Goal: Task Accomplishment & Management: Use online tool/utility

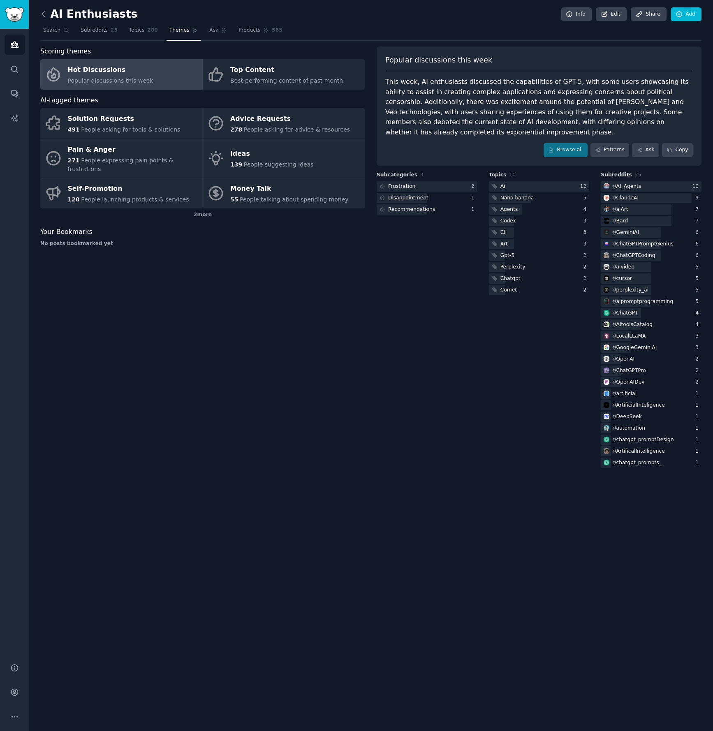
click at [44, 12] on icon at bounding box center [43, 14] width 9 height 9
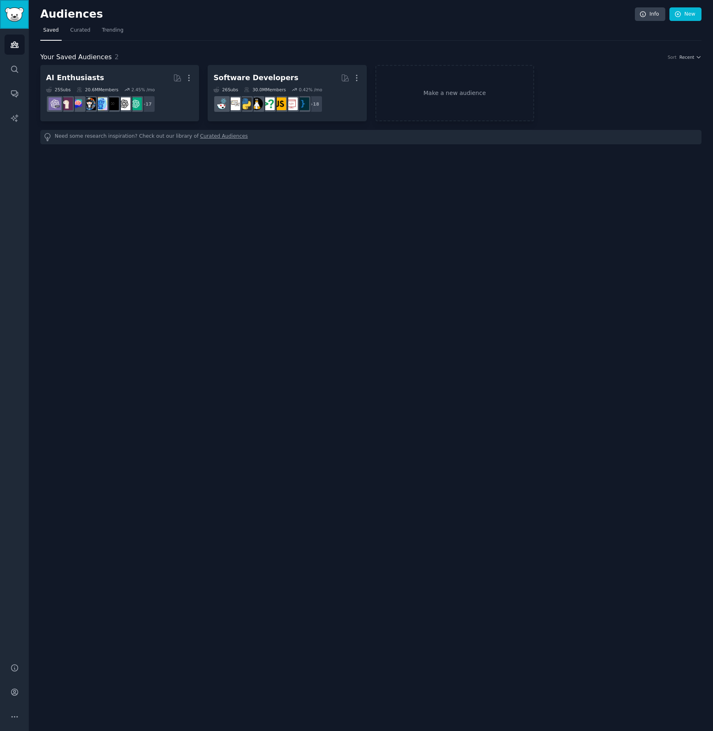
click at [16, 17] on img "Sidebar" at bounding box center [14, 14] width 19 height 14
click at [14, 71] on icon "Sidebar" at bounding box center [14, 69] width 9 height 9
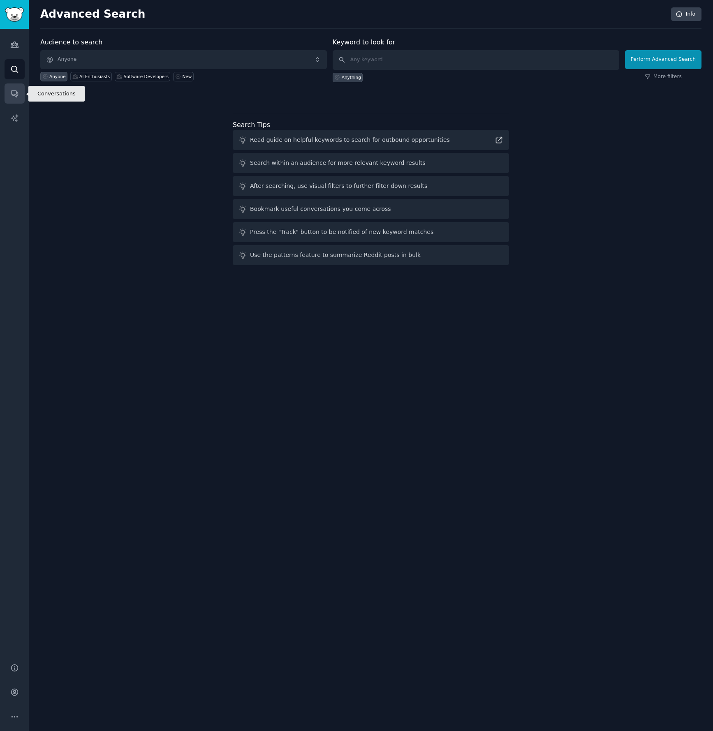
click at [17, 98] on link "Conversations" at bounding box center [15, 93] width 20 height 20
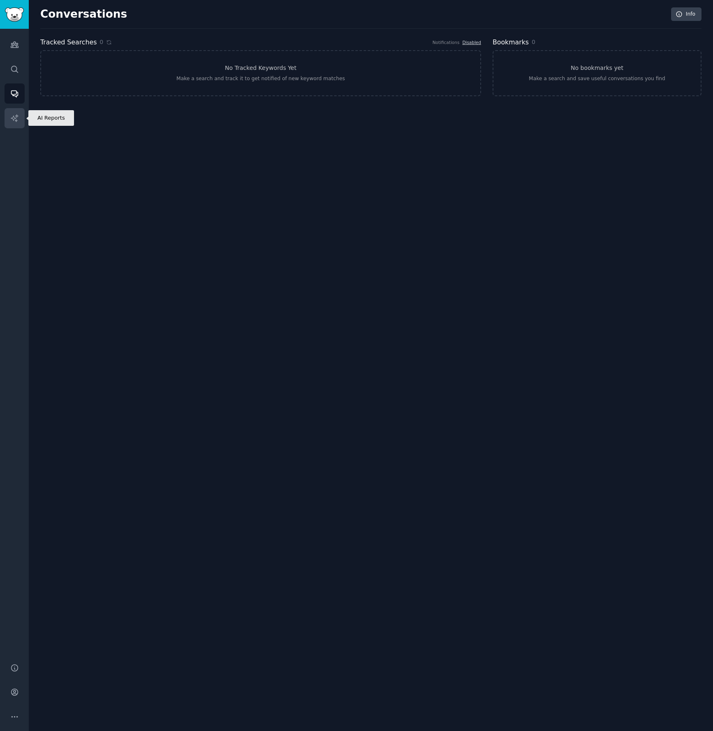
click at [14, 122] on icon "Sidebar" at bounding box center [14, 118] width 9 height 9
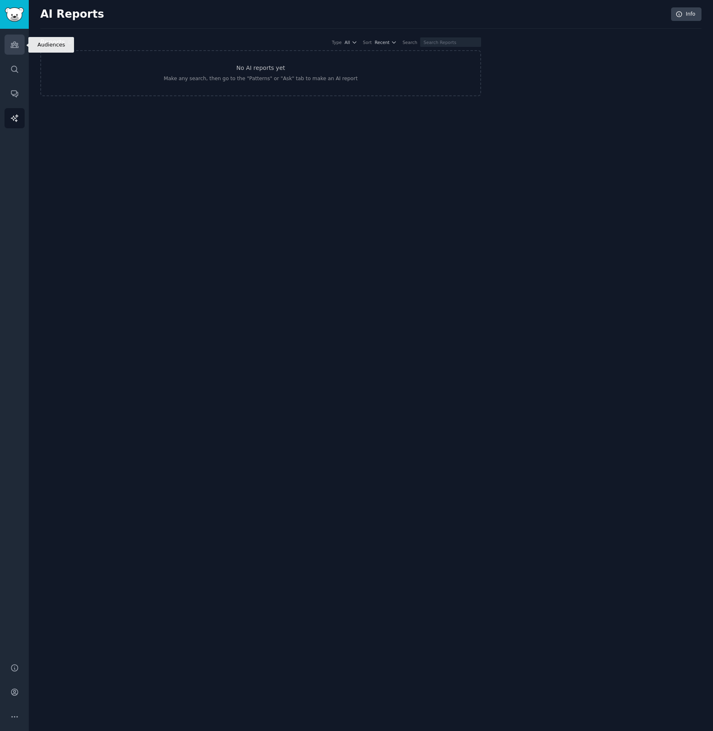
click at [12, 43] on icon "Sidebar" at bounding box center [14, 45] width 7 height 6
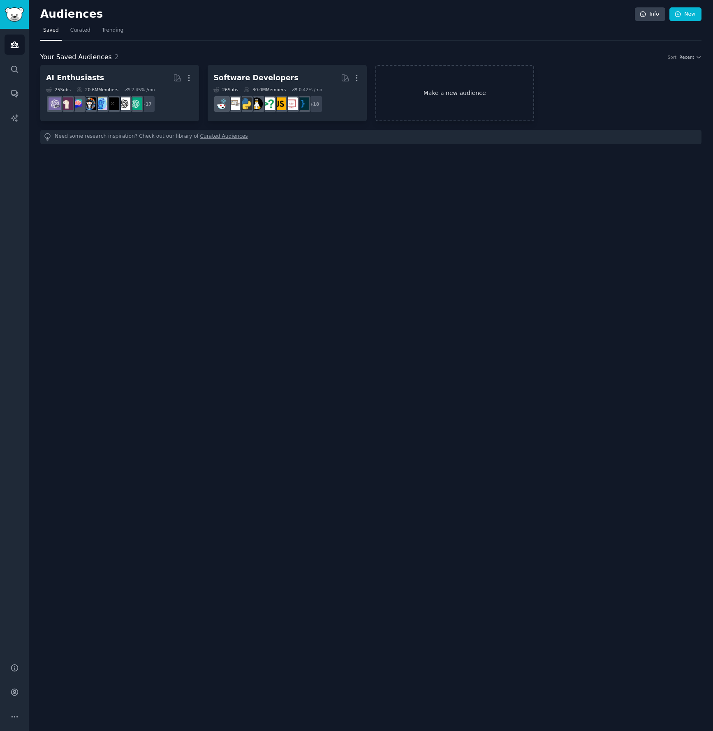
click at [474, 98] on link "Make a new audience" at bounding box center [454, 93] width 159 height 56
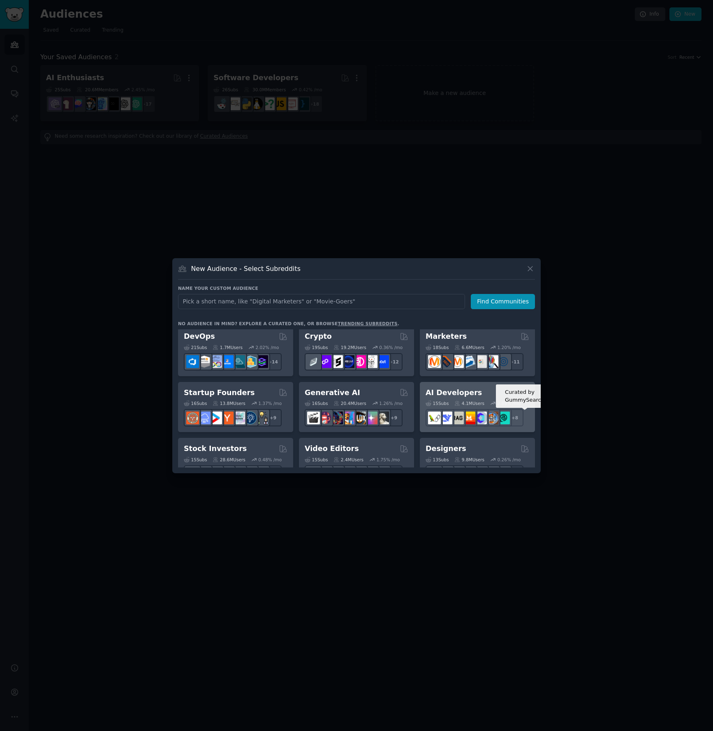
scroll to position [65, 0]
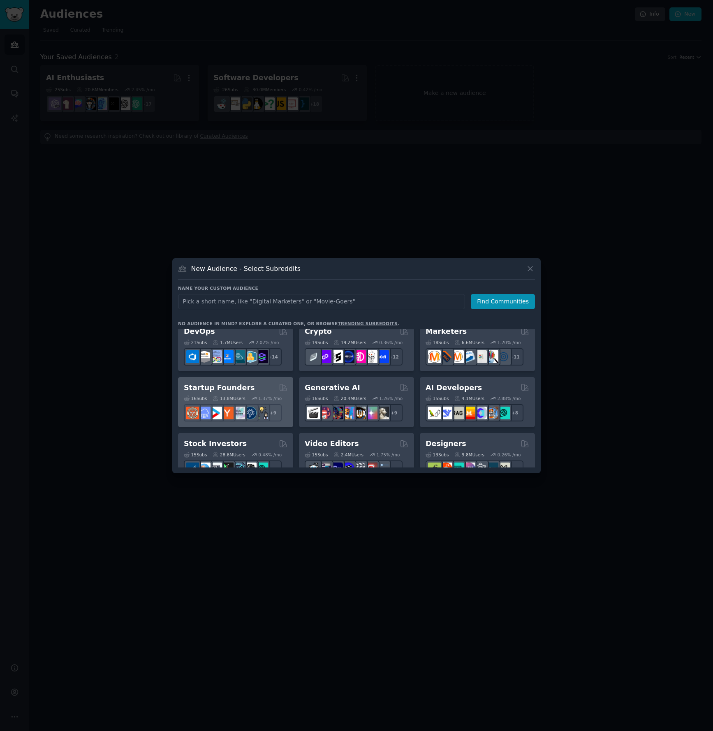
click at [238, 384] on h2 "Startup Founders" at bounding box center [219, 388] width 71 height 10
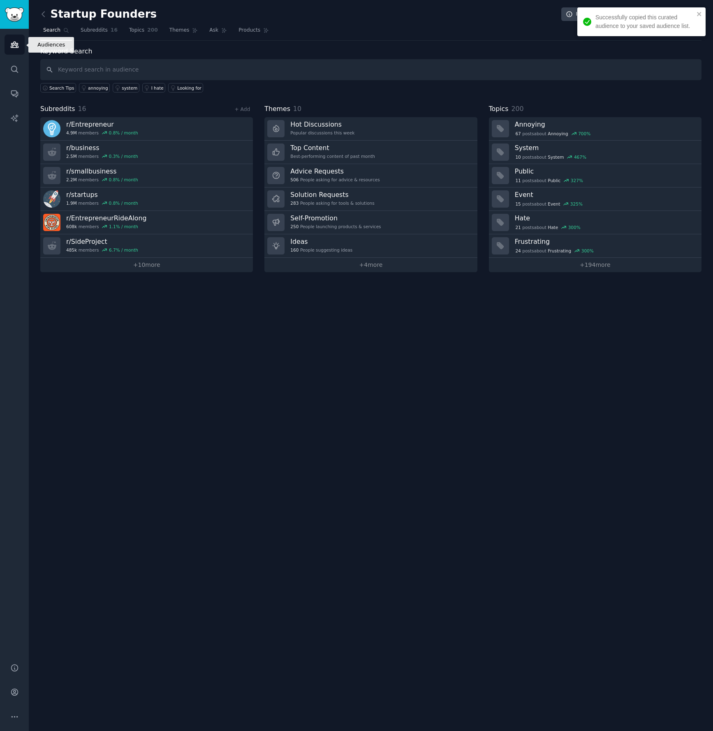
click at [17, 39] on link "Audiences" at bounding box center [15, 45] width 20 height 20
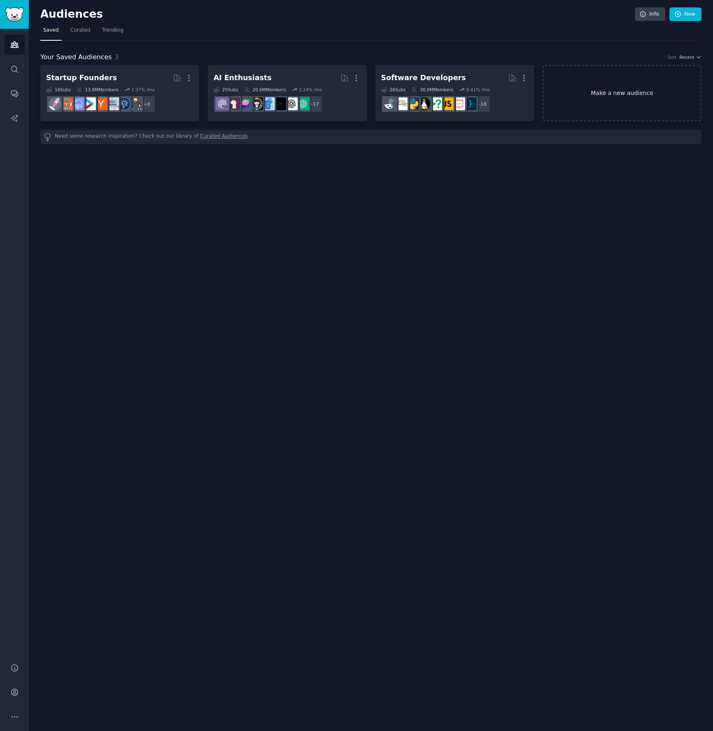
click at [577, 88] on link "Make a new audience" at bounding box center [622, 93] width 159 height 56
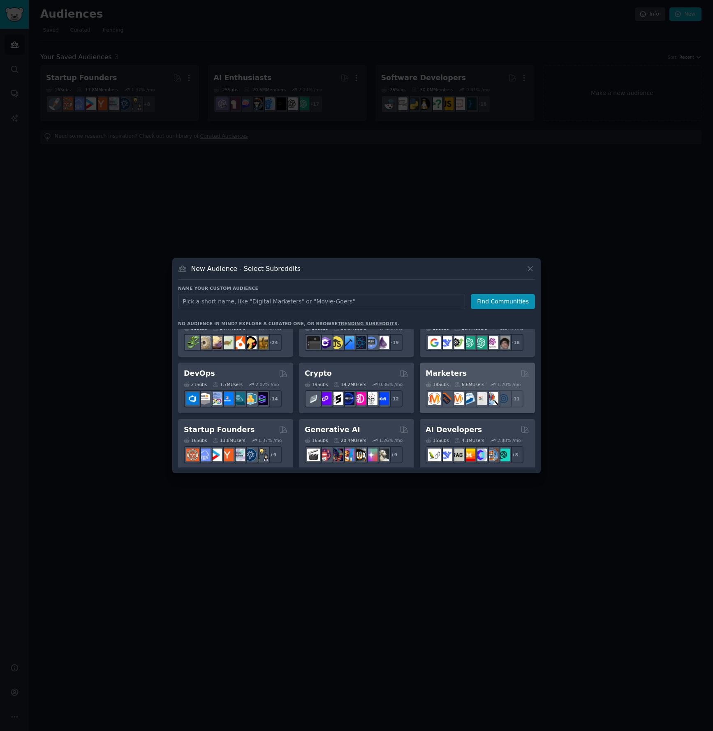
scroll to position [25, 0]
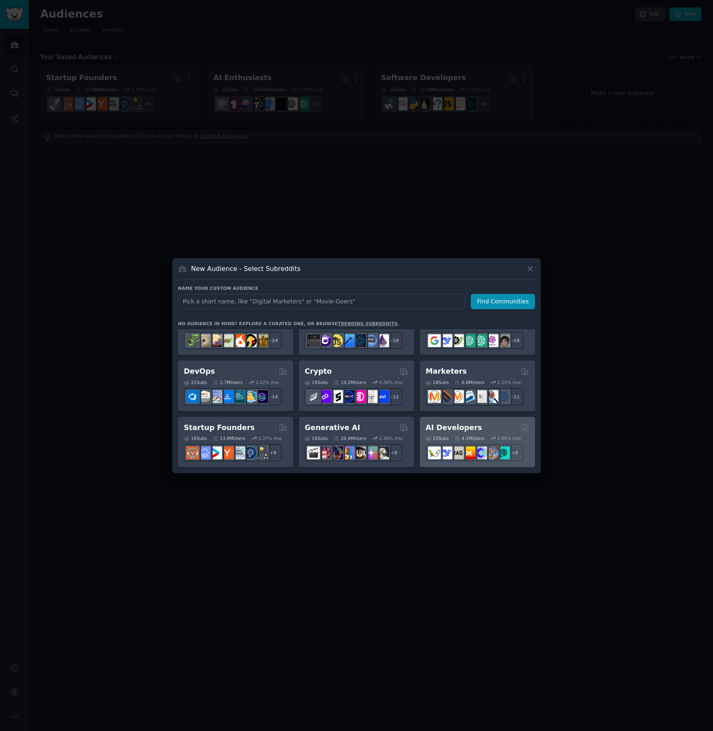
click at [474, 428] on div "AI Developers" at bounding box center [477, 428] width 104 height 10
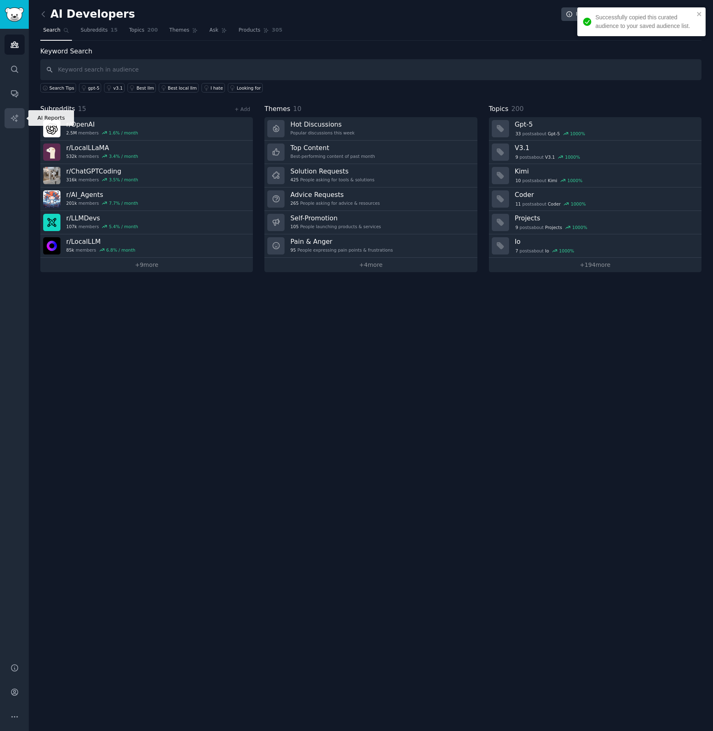
click at [12, 123] on link "AI Reports" at bounding box center [15, 118] width 20 height 20
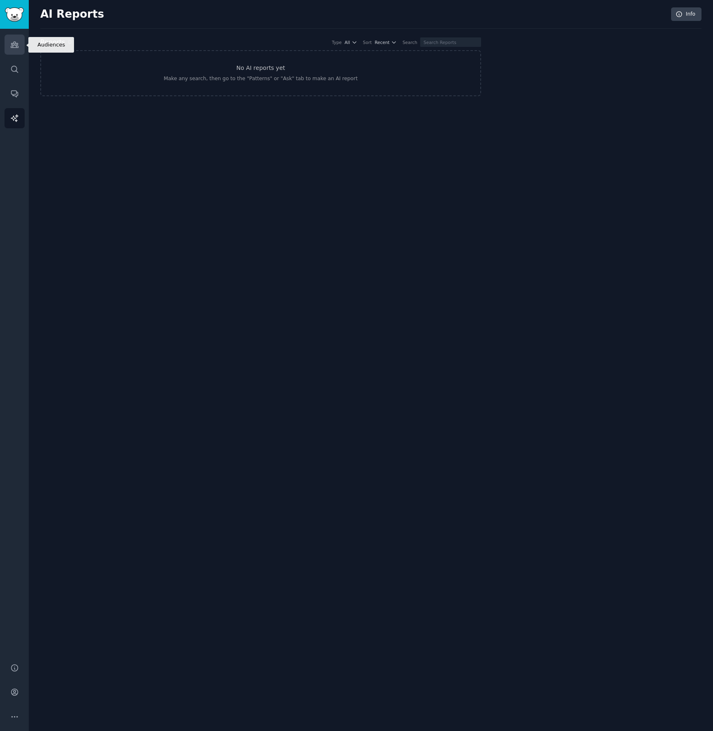
click at [19, 46] on link "Audiences" at bounding box center [15, 45] width 20 height 20
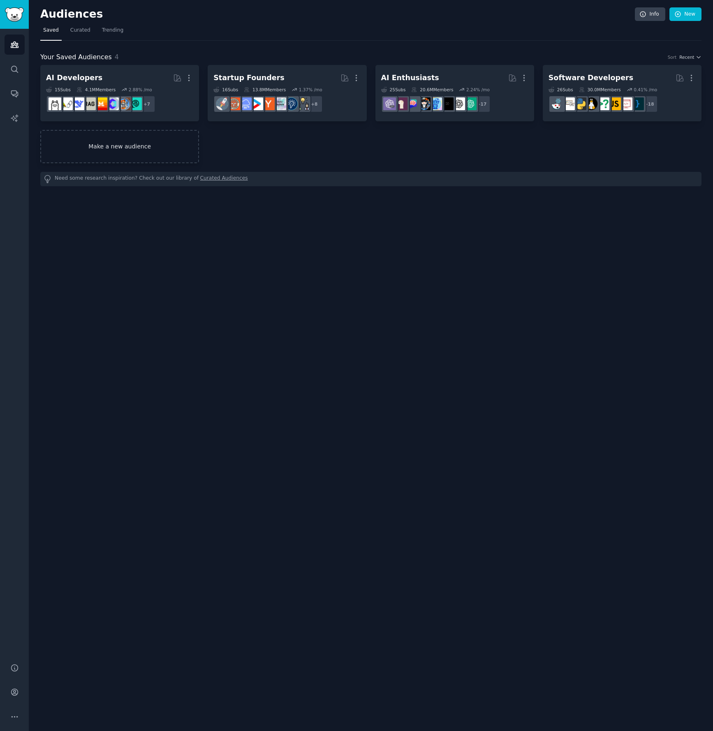
click at [159, 153] on link "Make a new audience" at bounding box center [119, 146] width 159 height 33
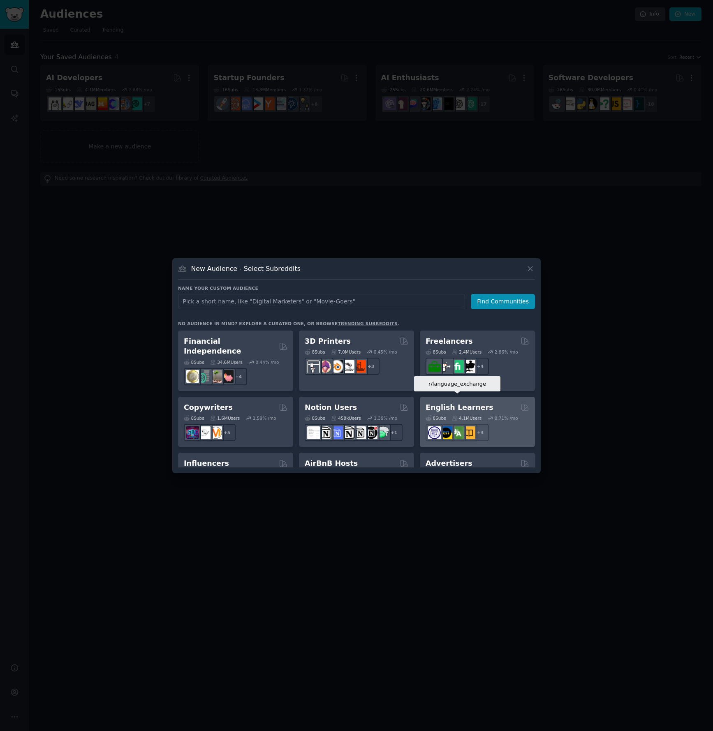
scroll to position [443, 0]
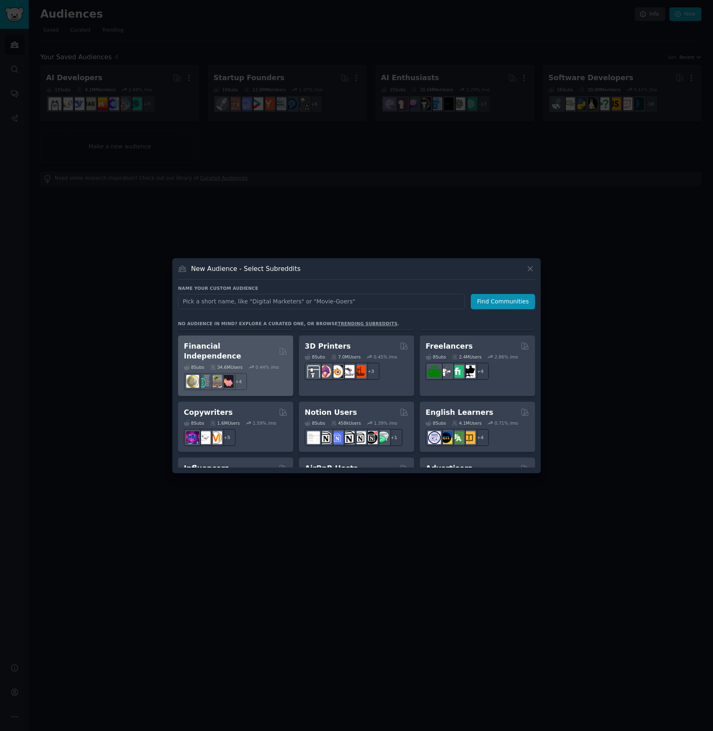
click at [225, 349] on h2 "Financial Independence" at bounding box center [230, 351] width 92 height 20
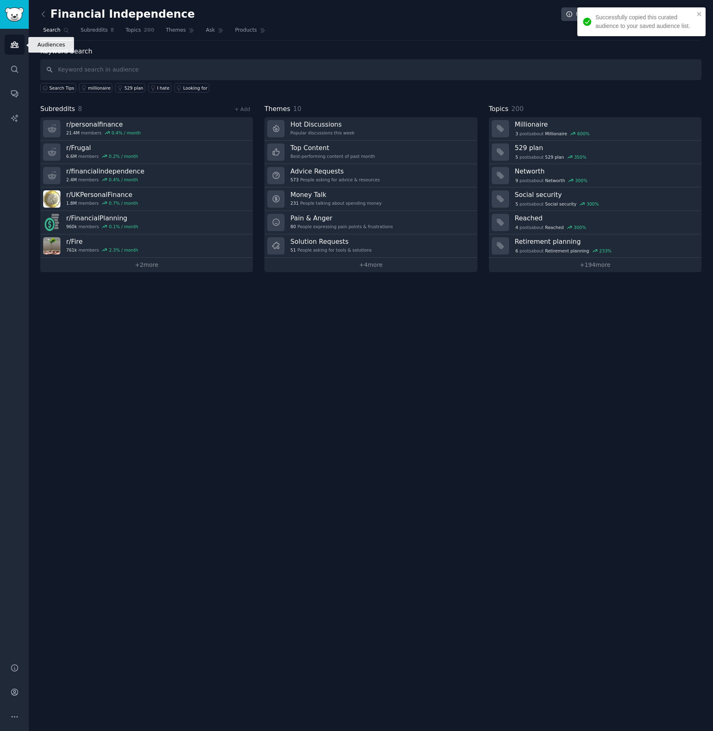
click at [14, 46] on icon "Sidebar" at bounding box center [14, 44] width 9 height 9
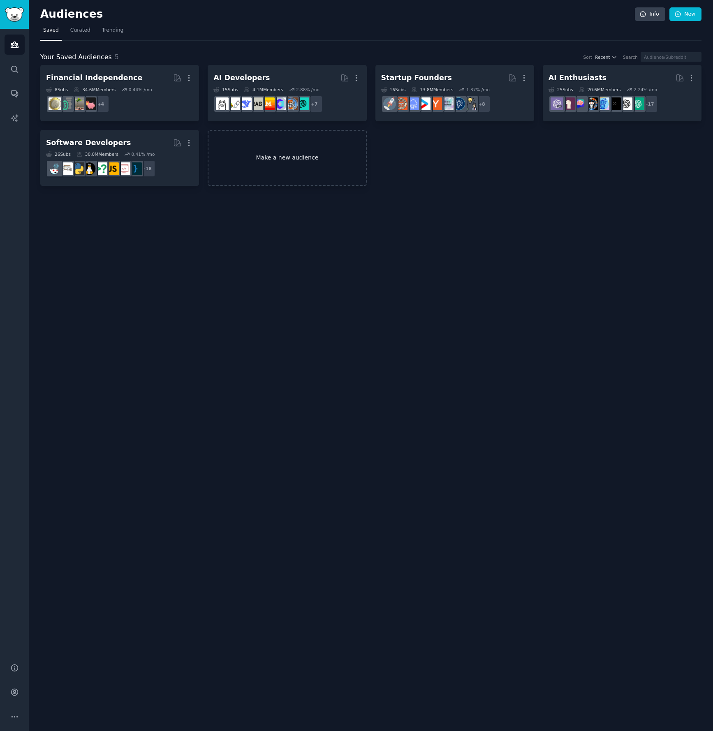
click at [287, 155] on link "Make a new audience" at bounding box center [287, 158] width 159 height 56
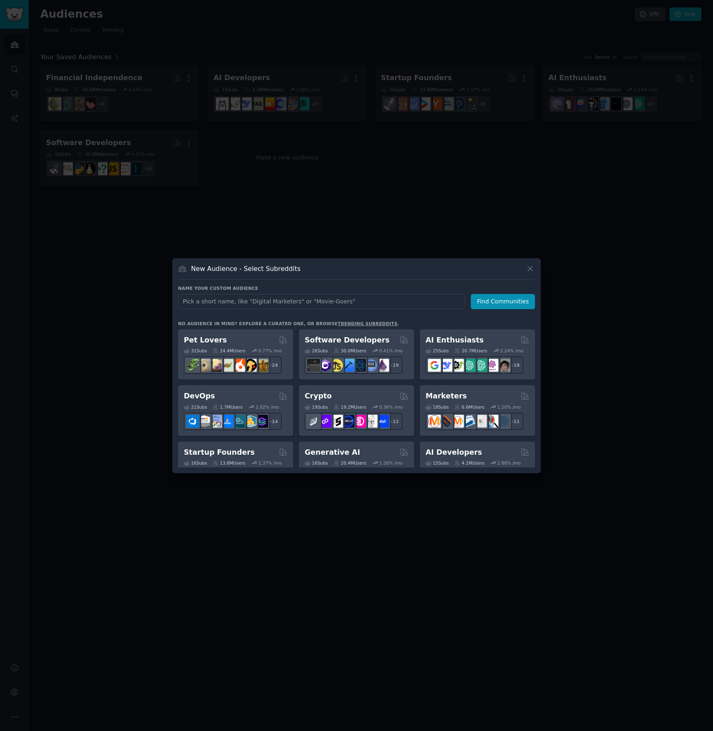
click at [313, 296] on input "text" at bounding box center [321, 301] width 287 height 15
type input "open source"
click at [506, 305] on button "Find Communities" at bounding box center [503, 301] width 64 height 15
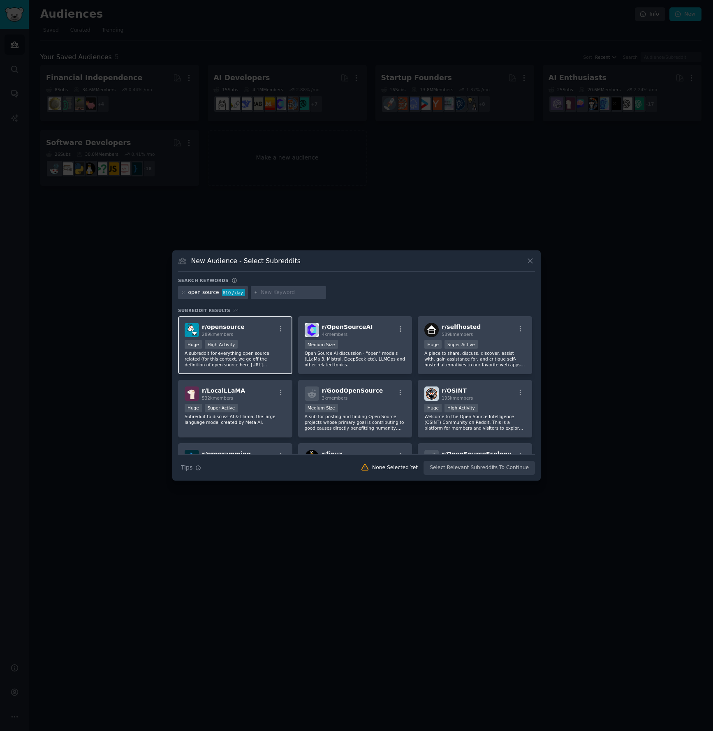
click at [270, 327] on div "r/ opensource 289k members" at bounding box center [235, 330] width 101 height 14
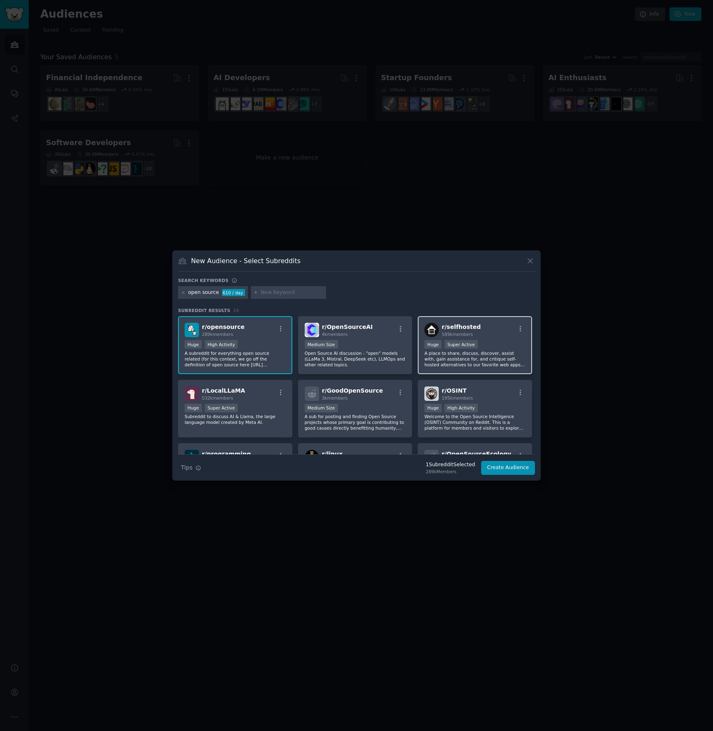
click at [508, 335] on div "r/ selfhosted 589k members" at bounding box center [474, 330] width 101 height 14
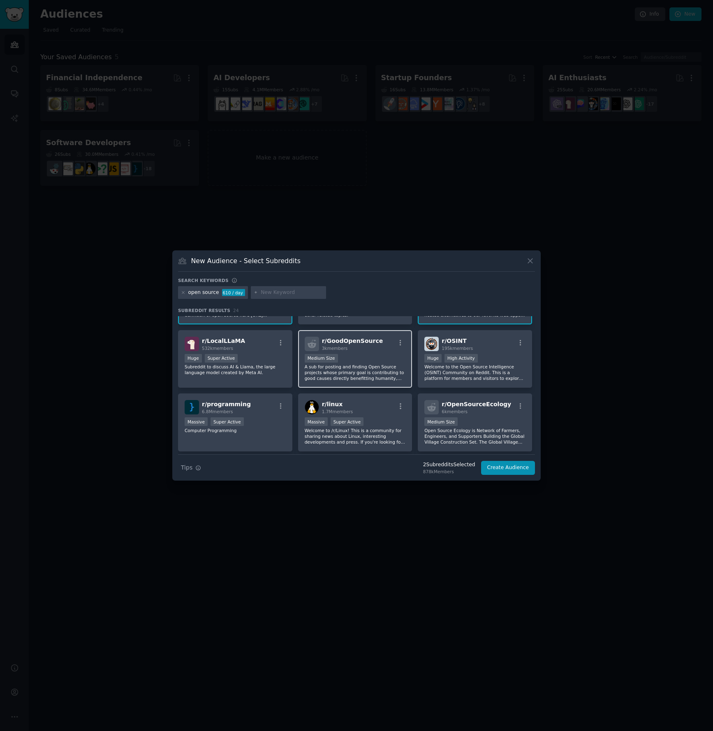
scroll to position [54, 0]
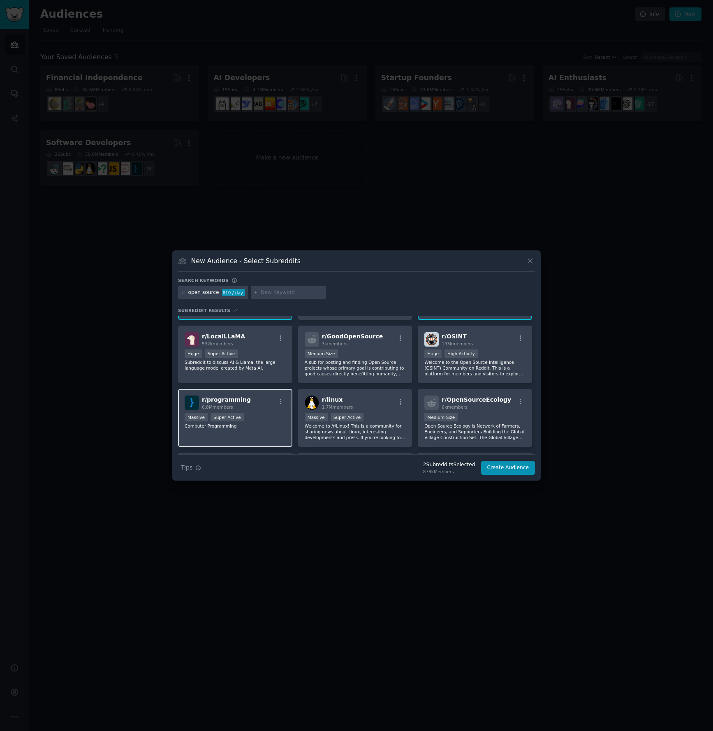
click at [263, 405] on div "r/ programming 6.8M members" at bounding box center [235, 402] width 101 height 14
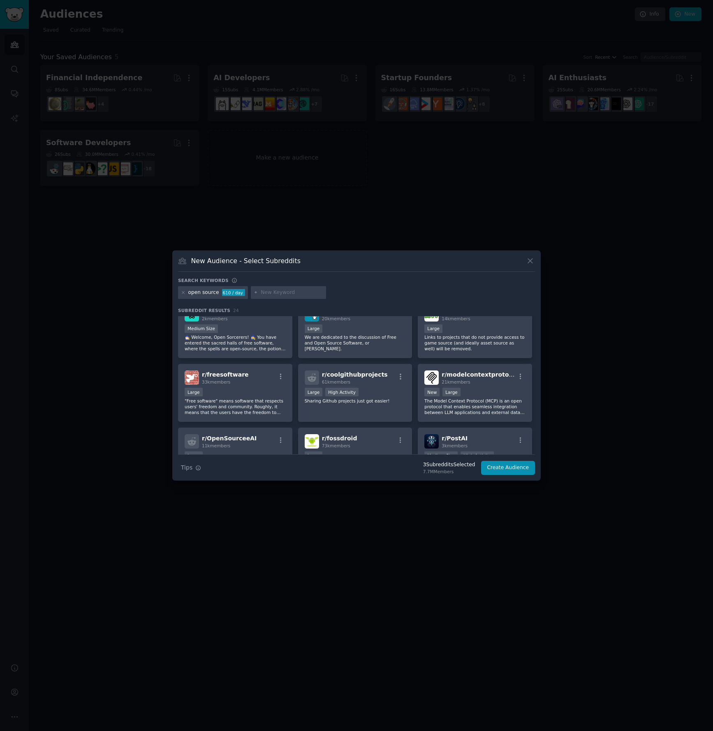
scroll to position [214, 0]
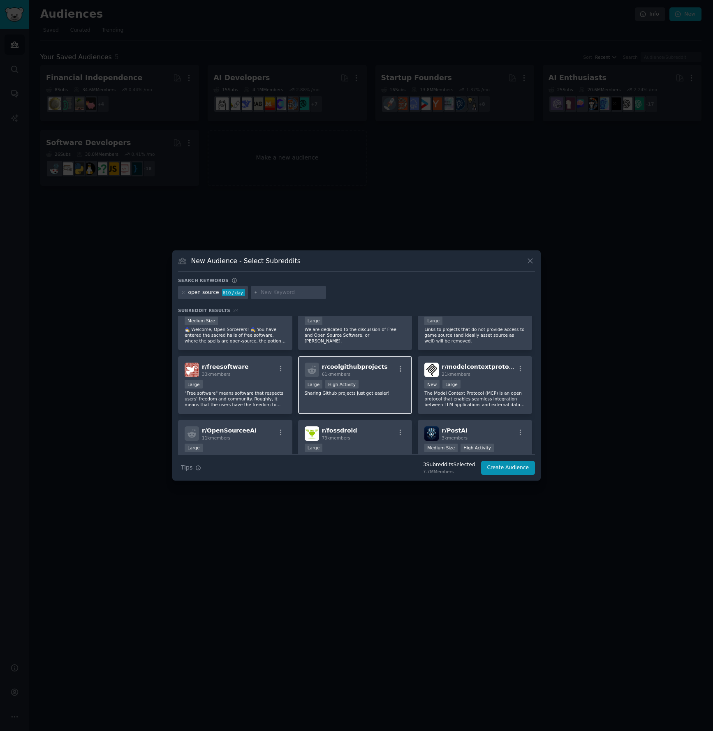
click at [329, 371] on div "61k members" at bounding box center [355, 374] width 66 height 6
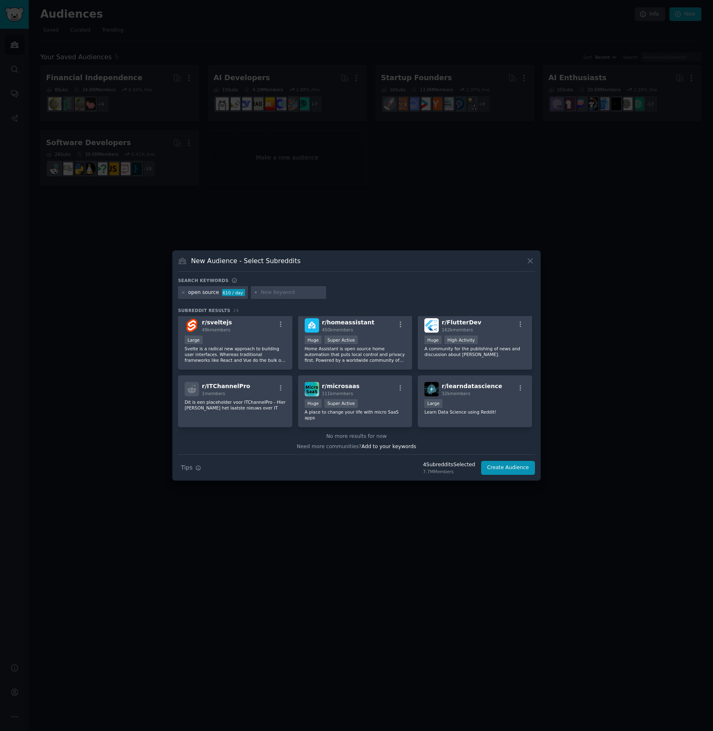
scroll to position [387, 0]
click at [525, 470] on button "Create Audience" at bounding box center [508, 468] width 54 height 14
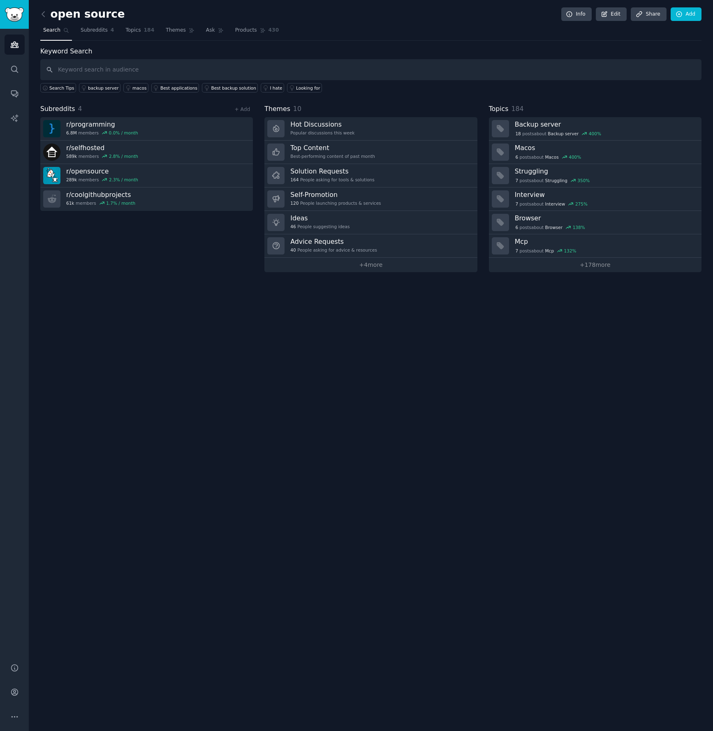
click at [58, 14] on h2 "open source" at bounding box center [82, 14] width 85 height 13
click at [610, 12] on link "Edit" at bounding box center [611, 14] width 31 height 14
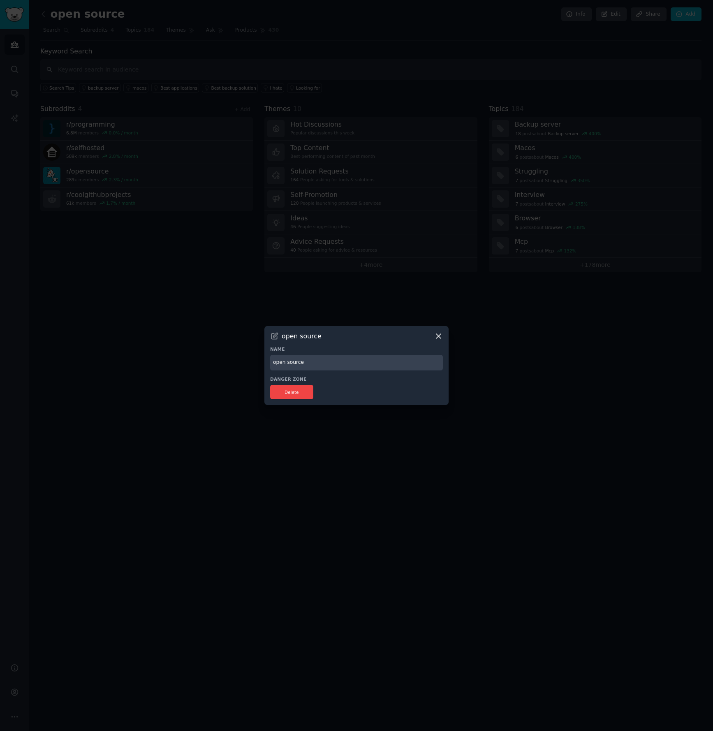
drag, startPoint x: 275, startPoint y: 363, endPoint x: 268, endPoint y: 361, distance: 7.3
click at [272, 363] on input "open source" at bounding box center [356, 363] width 173 height 16
click at [287, 363] on input "Open source" at bounding box center [356, 363] width 173 height 16
type input "Open Source"
click at [495, 448] on div at bounding box center [356, 365] width 713 height 731
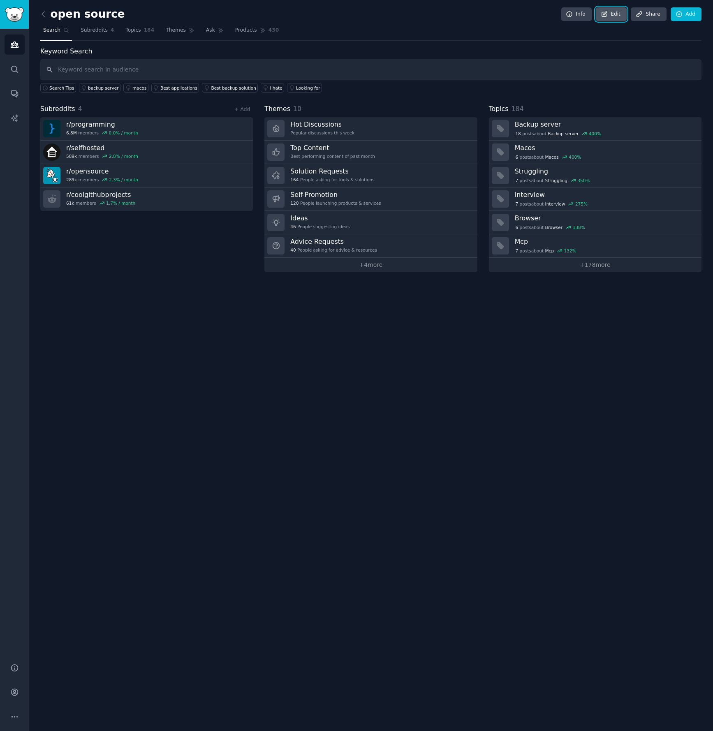
click at [614, 13] on link "Edit" at bounding box center [611, 14] width 31 height 14
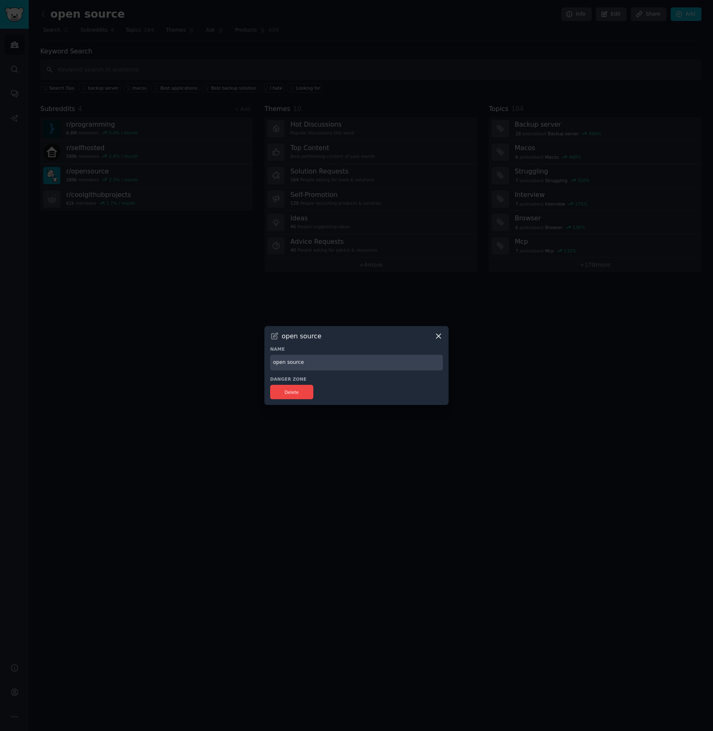
click at [275, 362] on input "open source" at bounding box center [356, 363] width 173 height 16
type input "Open Source"
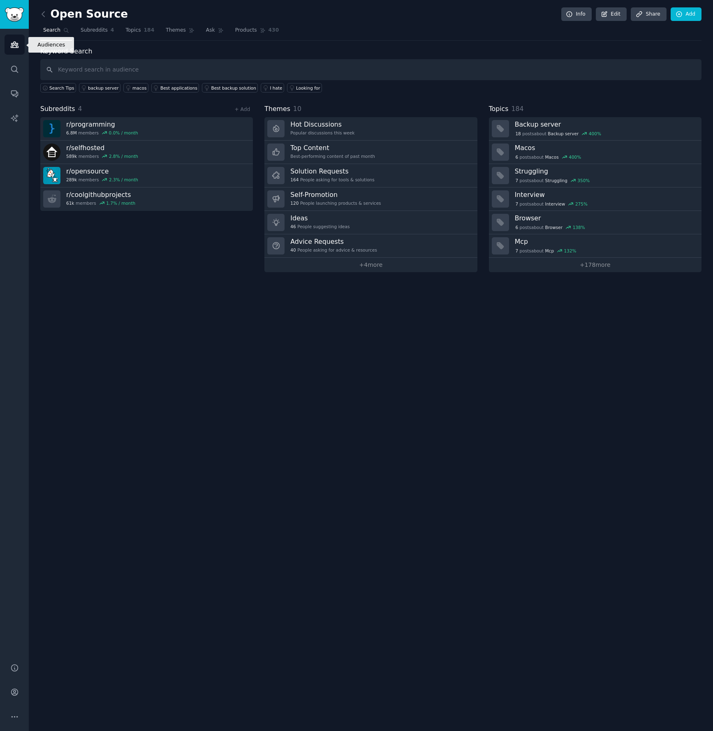
click at [9, 46] on link "Audiences" at bounding box center [15, 45] width 20 height 20
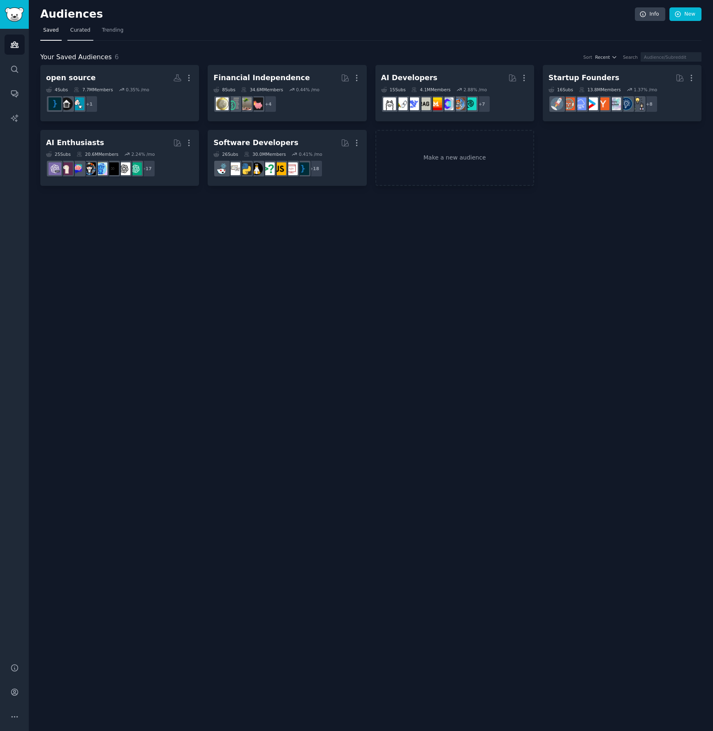
click at [74, 33] on span "Curated" at bounding box center [80, 30] width 20 height 7
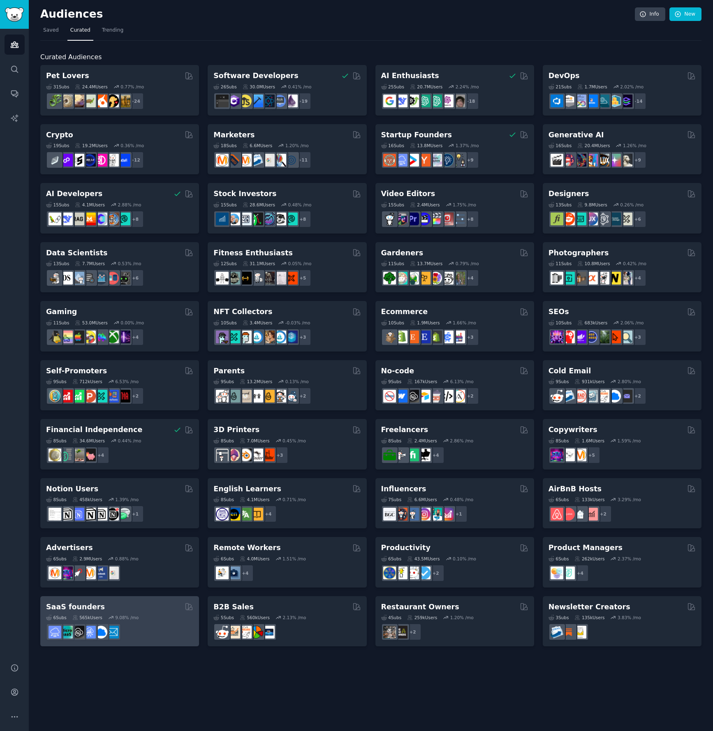
click at [176, 614] on div "6 Sub s 565k Users 9.08 % /mo" at bounding box center [119, 626] width 147 height 29
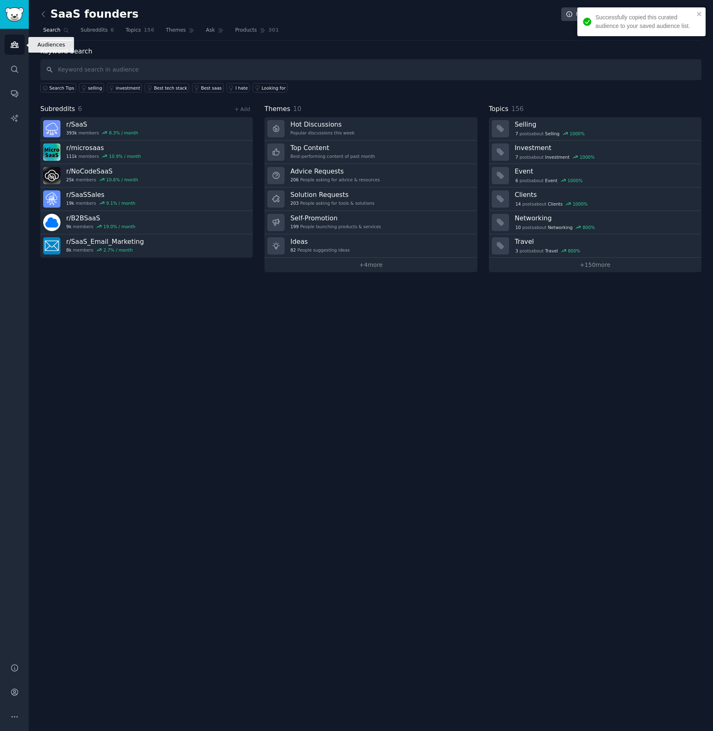
click at [16, 46] on icon "Sidebar" at bounding box center [14, 45] width 7 height 6
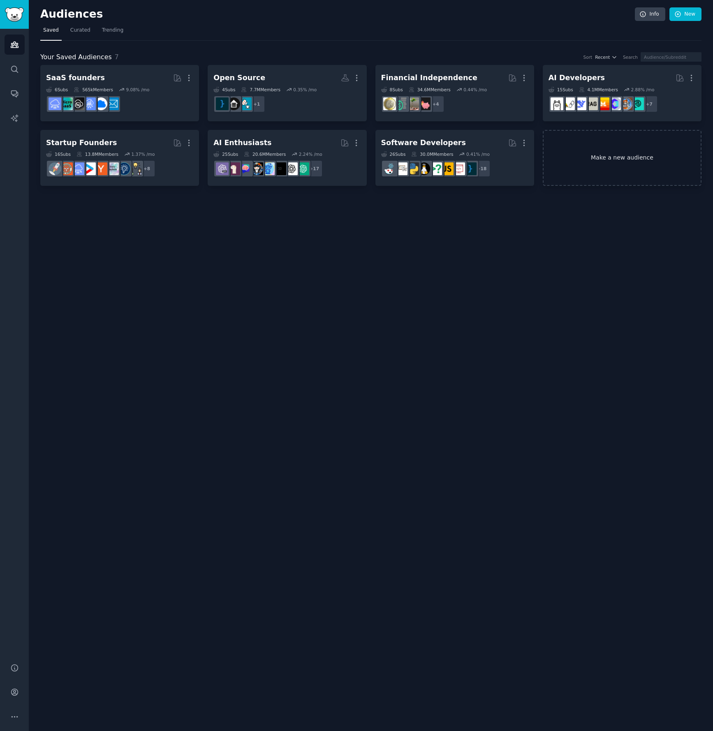
click at [592, 138] on link "Make a new audience" at bounding box center [622, 158] width 159 height 56
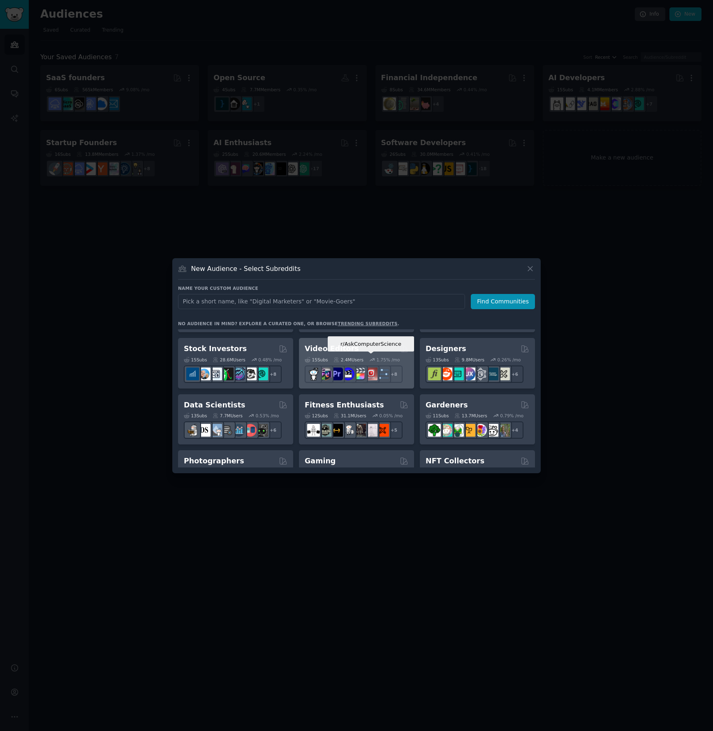
scroll to position [159, 0]
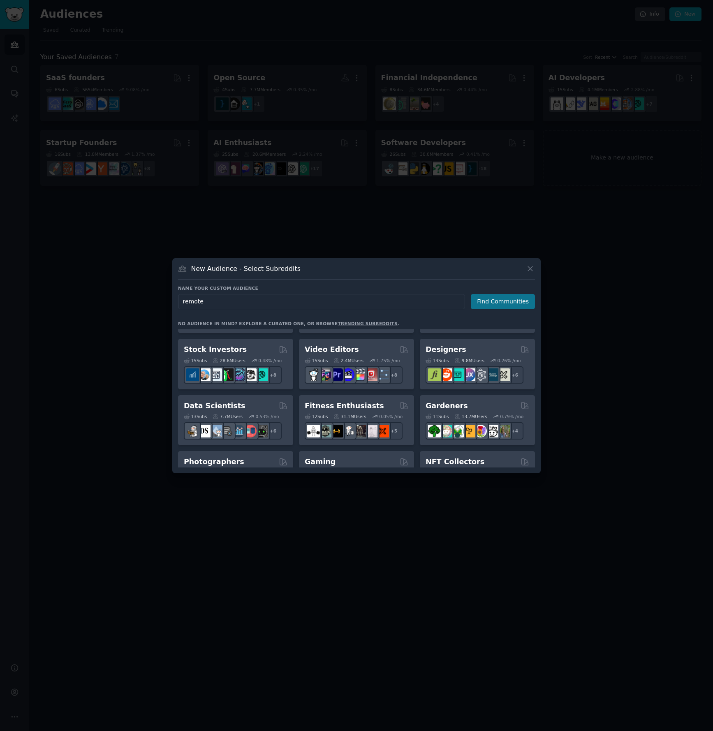
type input "remote"
click at [499, 301] on button "Find Communities" at bounding box center [503, 301] width 64 height 15
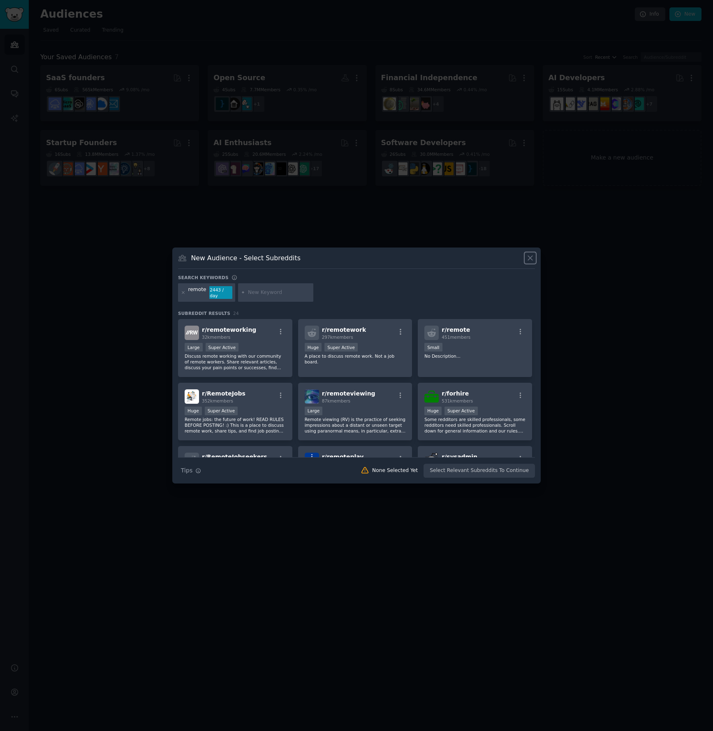
click at [529, 255] on icon at bounding box center [530, 258] width 9 height 9
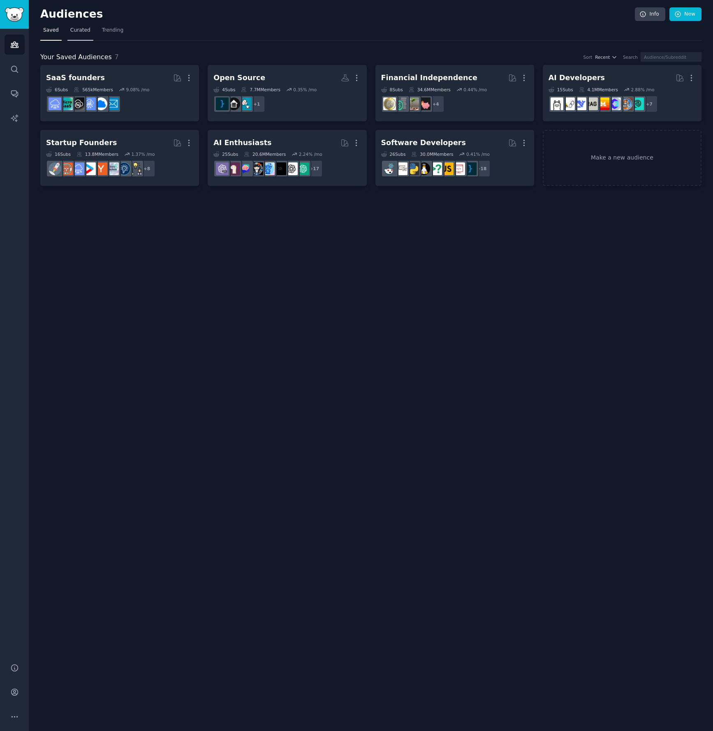
click at [68, 30] on link "Curated" at bounding box center [80, 32] width 26 height 17
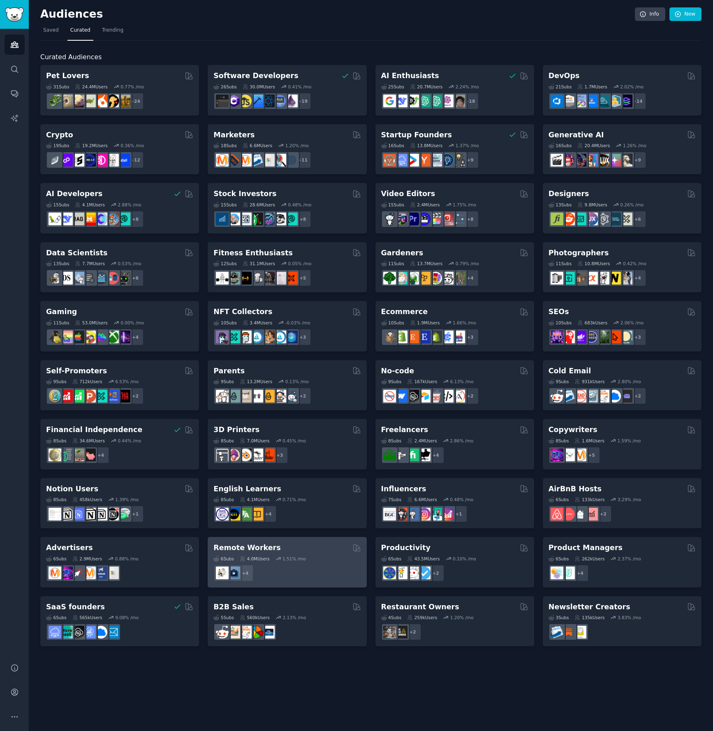
click at [344, 559] on div "6 Sub s 4.0M Users 1.51 % /mo" at bounding box center [286, 559] width 147 height 6
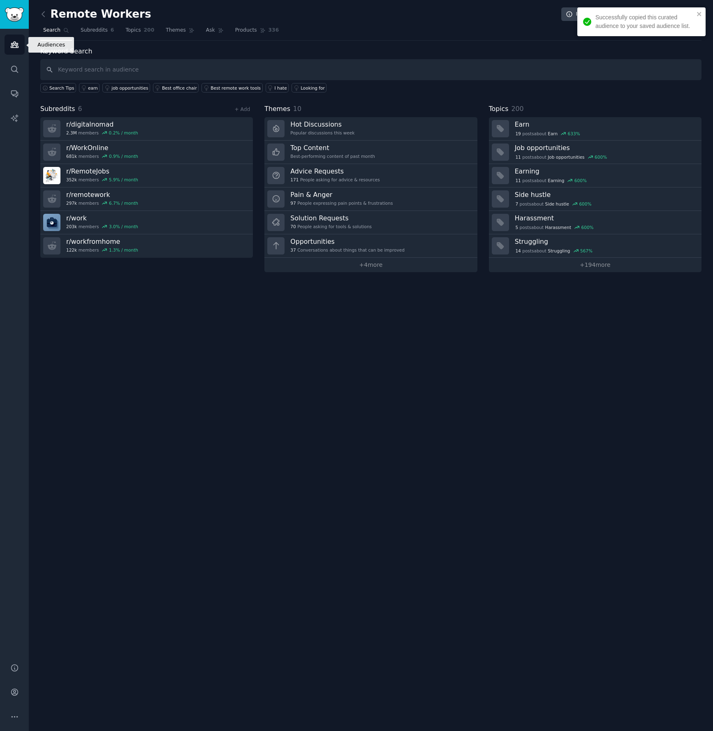
click at [13, 43] on icon "Sidebar" at bounding box center [14, 44] width 9 height 9
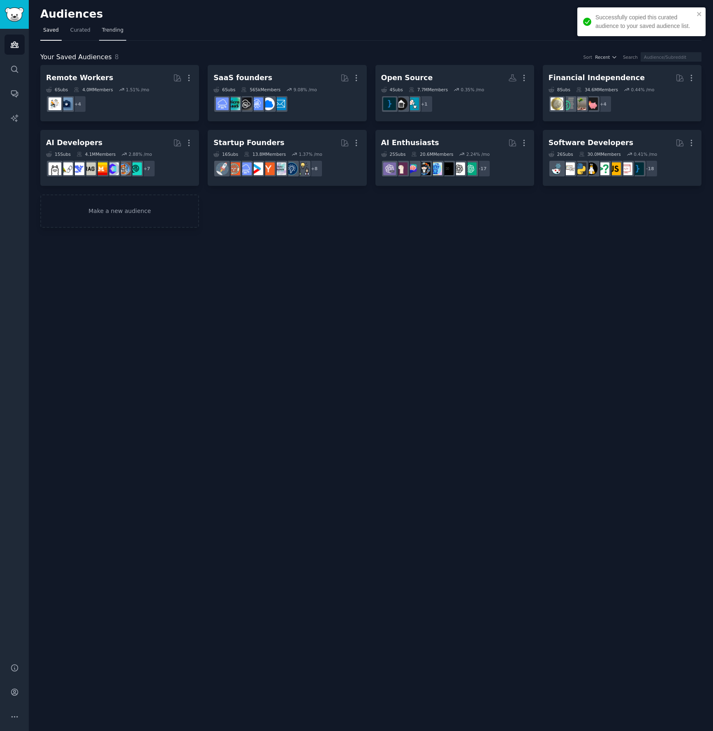
click at [108, 32] on span "Trending" at bounding box center [112, 30] width 21 height 7
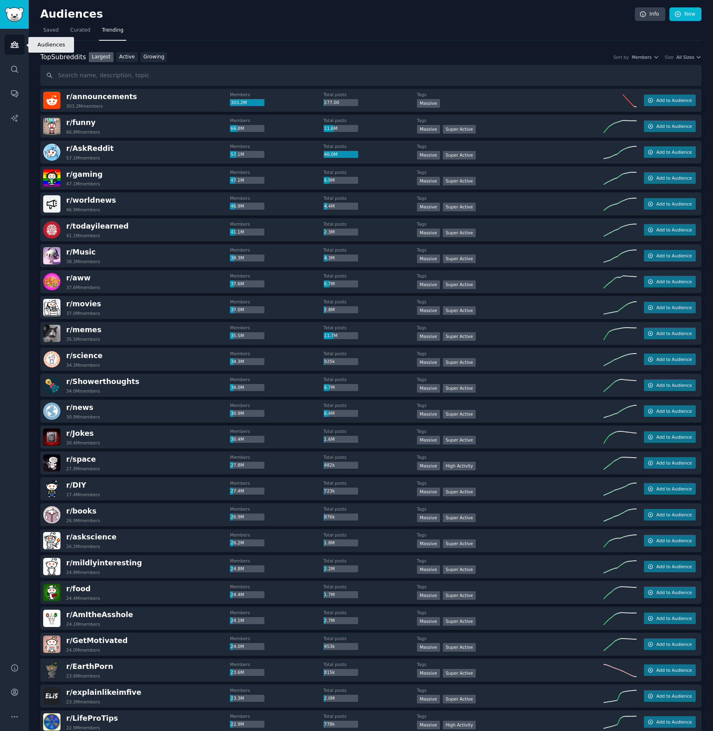
click at [14, 46] on icon "Sidebar" at bounding box center [14, 44] width 9 height 9
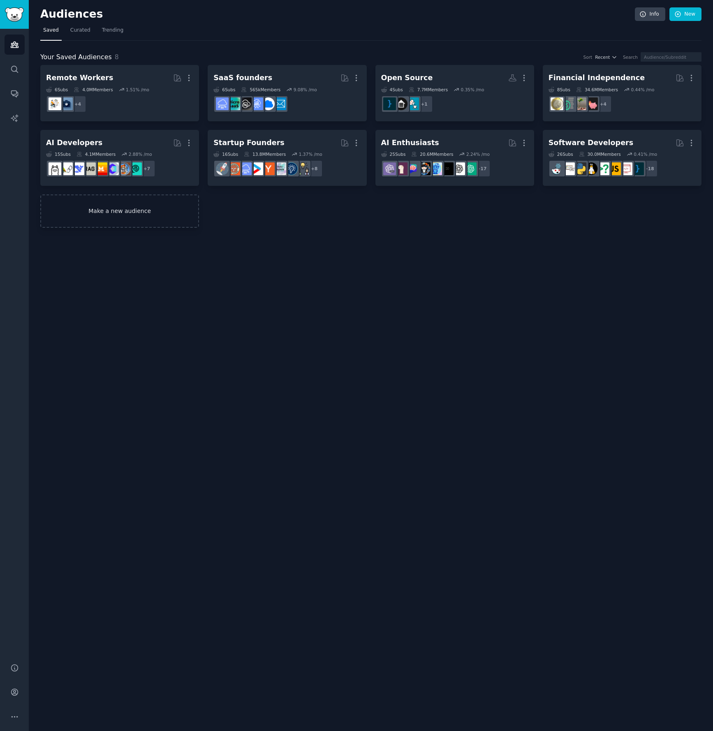
click at [145, 209] on link "Make a new audience" at bounding box center [119, 210] width 159 height 33
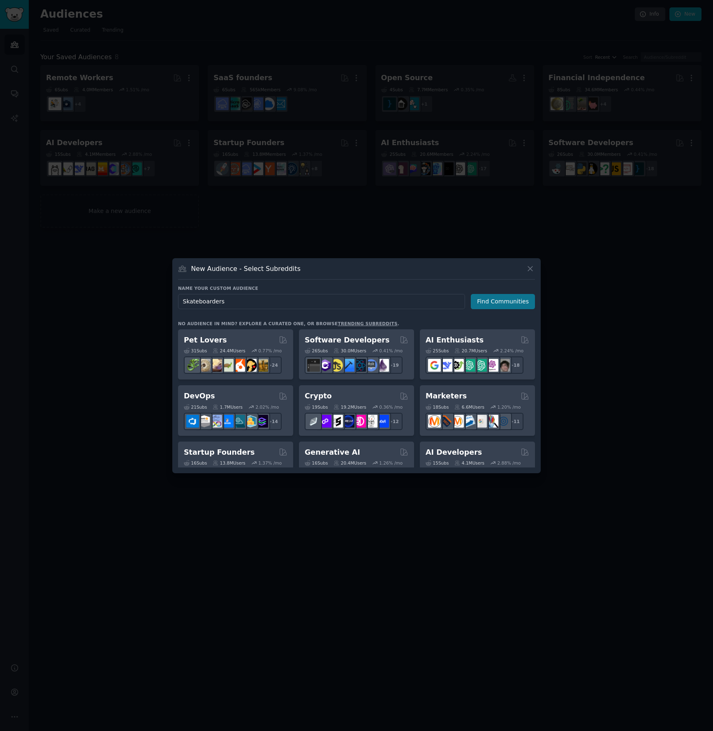
type input "Skateboarders"
click at [519, 297] on button "Find Communities" at bounding box center [503, 301] width 64 height 15
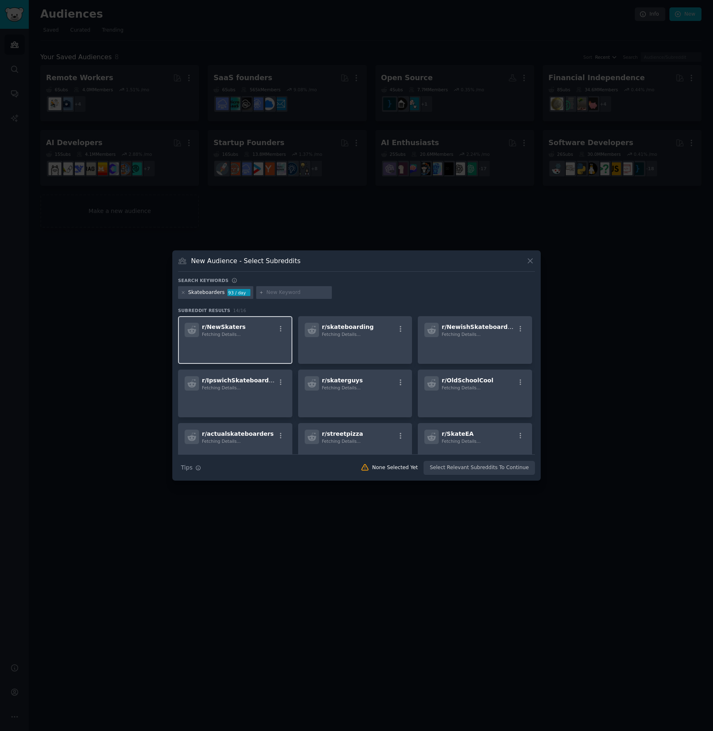
click at [241, 335] on div "r/ NewSkaters Fetching Details..." at bounding box center [235, 330] width 101 height 14
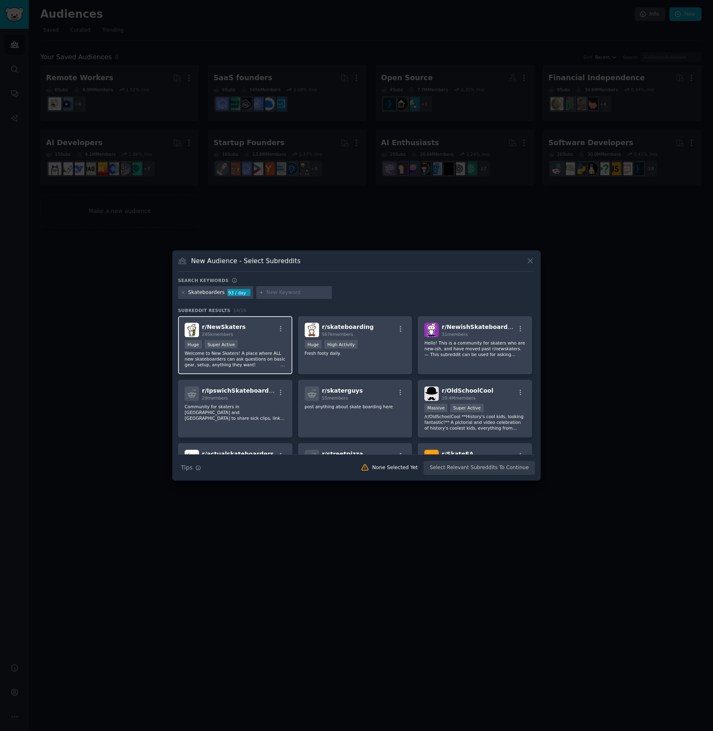
click at [243, 358] on p "Welcome to New Skaters! A place where ALL new skateboarders can ask questions o…" at bounding box center [235, 358] width 101 height 17
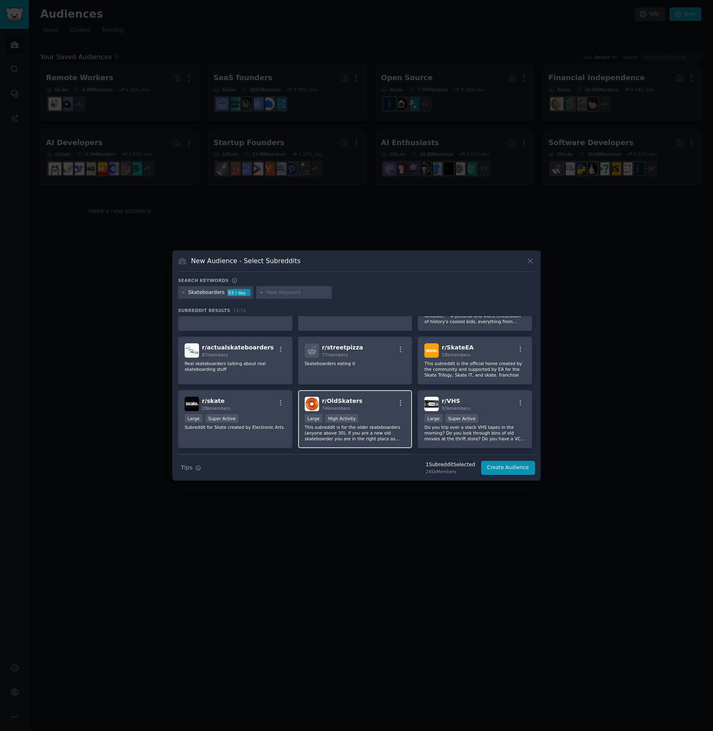
click at [367, 397] on div "r/ OldSkaters 74k members" at bounding box center [355, 404] width 101 height 14
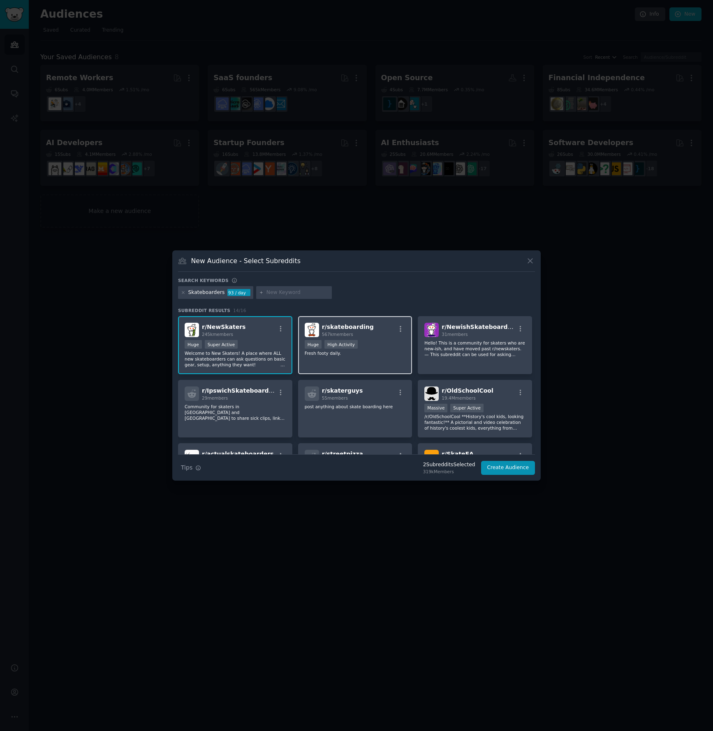
click at [377, 335] on div "r/ skateboarding 567k members" at bounding box center [355, 330] width 101 height 14
click at [499, 470] on button "Create Audience" at bounding box center [508, 468] width 54 height 14
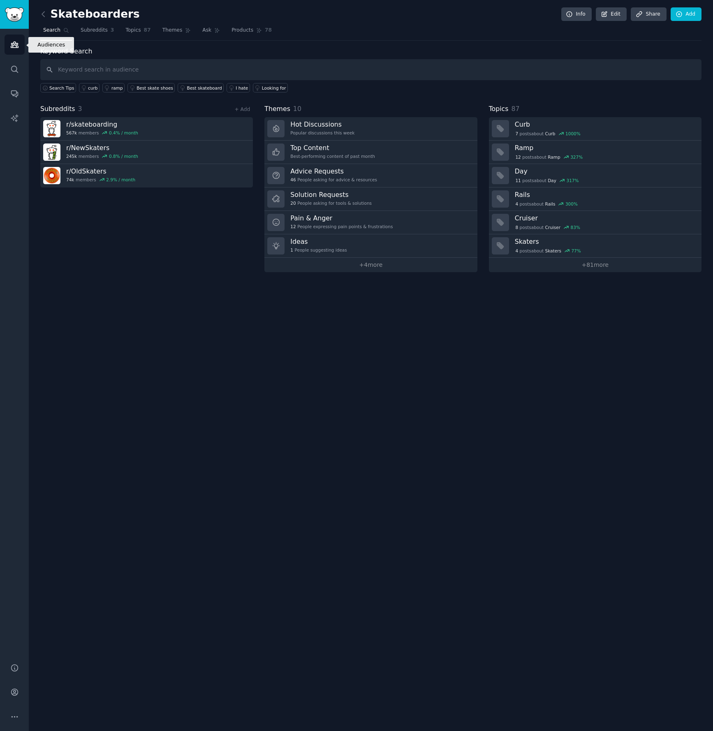
click at [13, 41] on icon "Sidebar" at bounding box center [14, 44] width 9 height 9
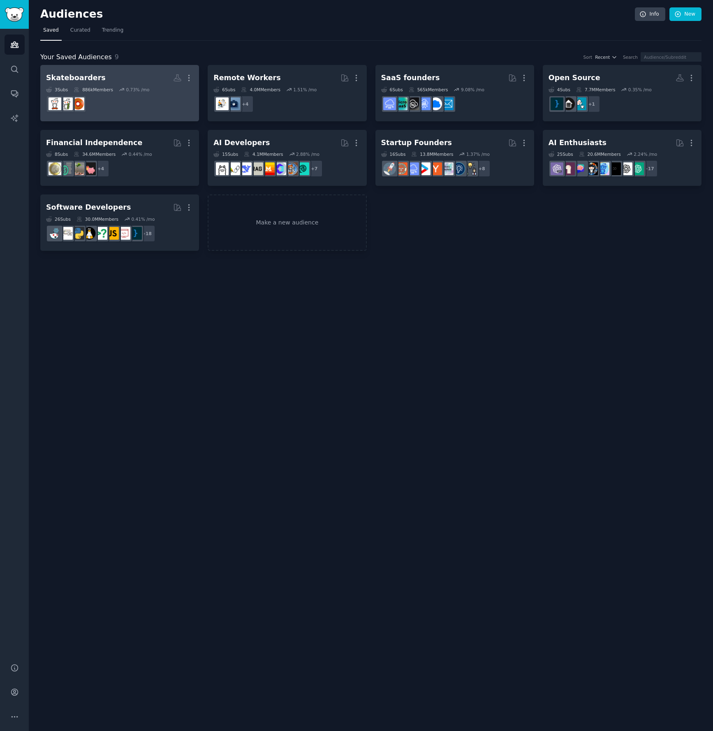
click at [152, 106] on dd at bounding box center [119, 103] width 147 height 23
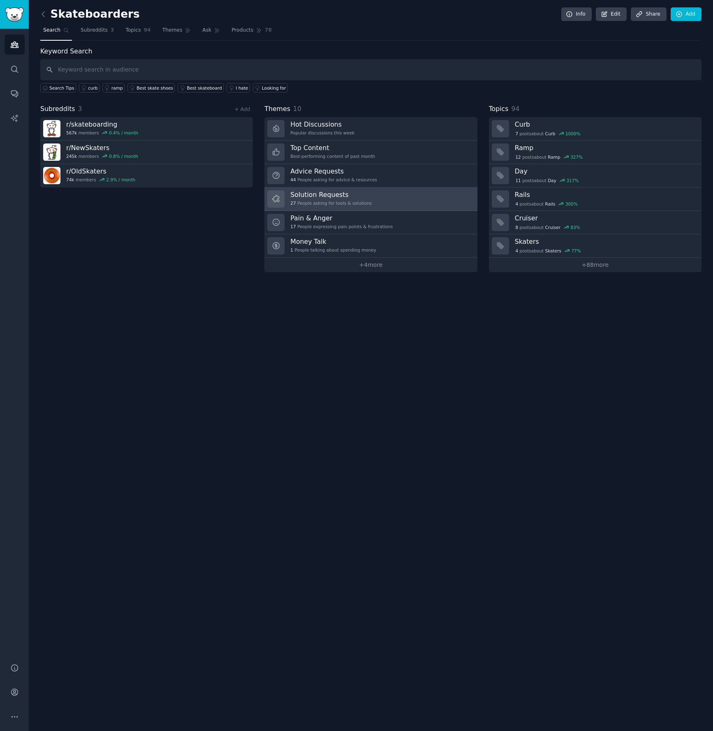
click at [367, 198] on h3 "Solution Requests" at bounding box center [330, 194] width 81 height 9
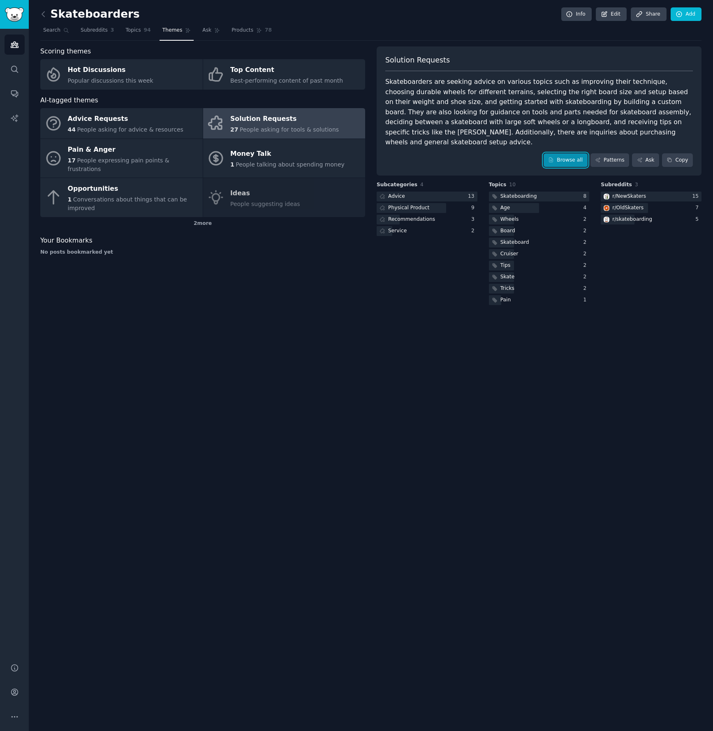
click at [556, 153] on link "Browse all" at bounding box center [565, 160] width 44 height 14
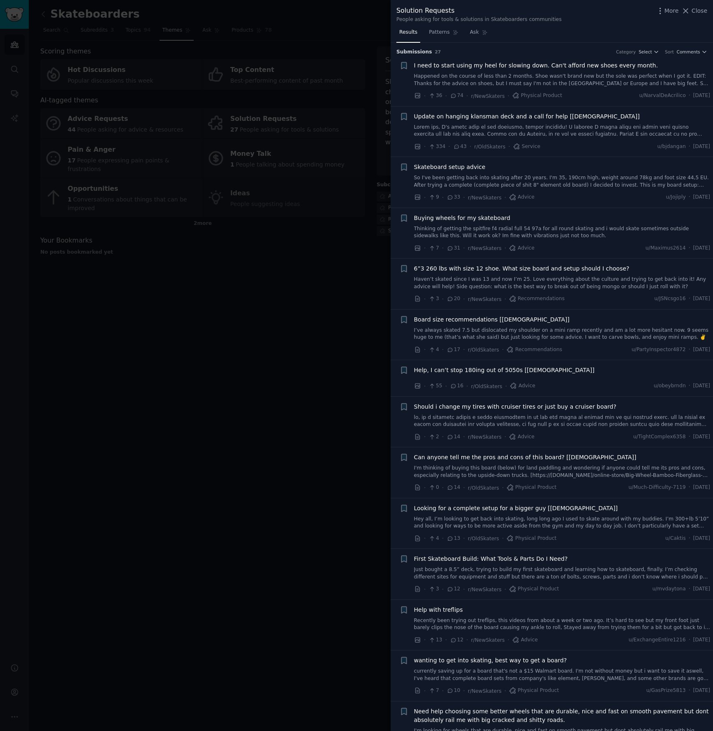
drag, startPoint x: 273, startPoint y: 322, endPoint x: 275, endPoint y: 317, distance: 5.7
click at [274, 321] on div at bounding box center [356, 365] width 713 height 731
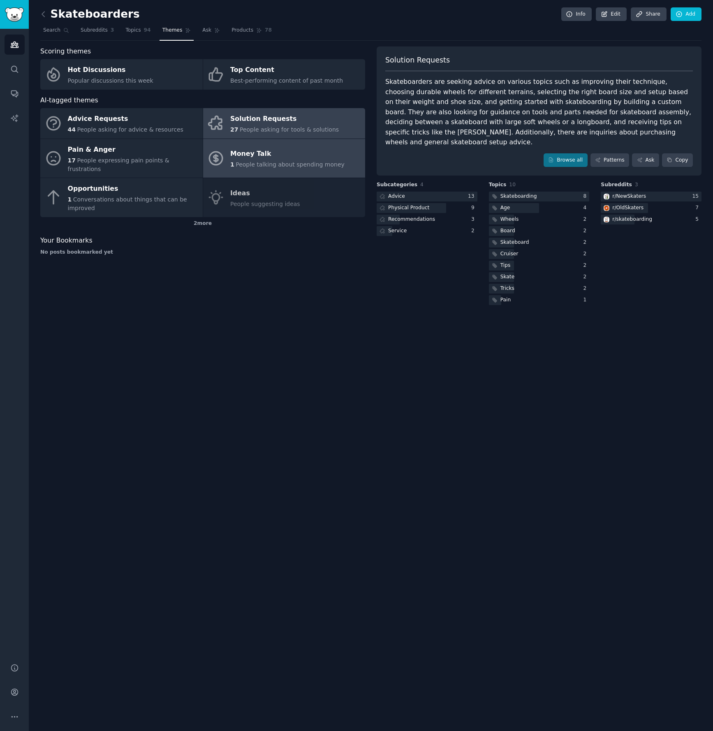
click at [272, 154] on div "Money Talk" at bounding box center [287, 154] width 114 height 13
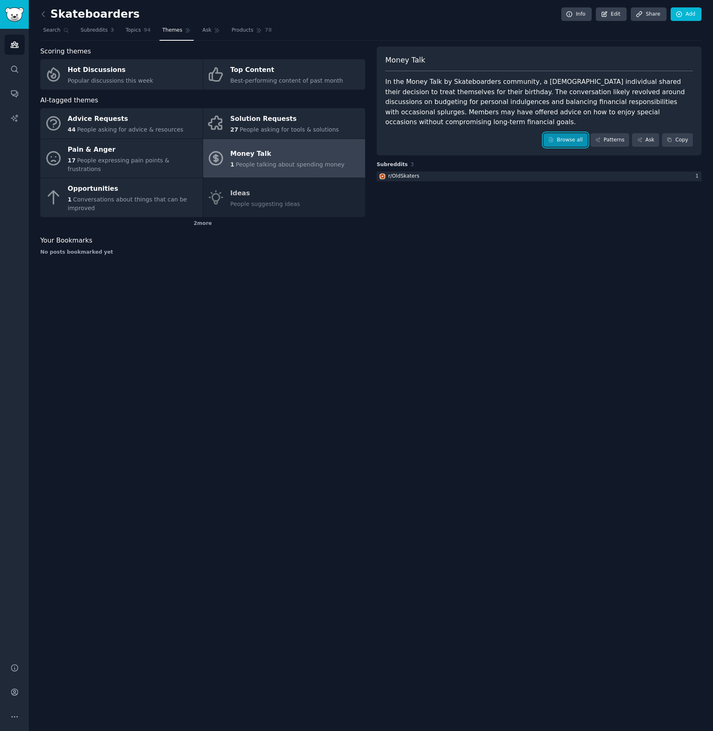
click at [582, 133] on link "Browse all" at bounding box center [565, 140] width 44 height 14
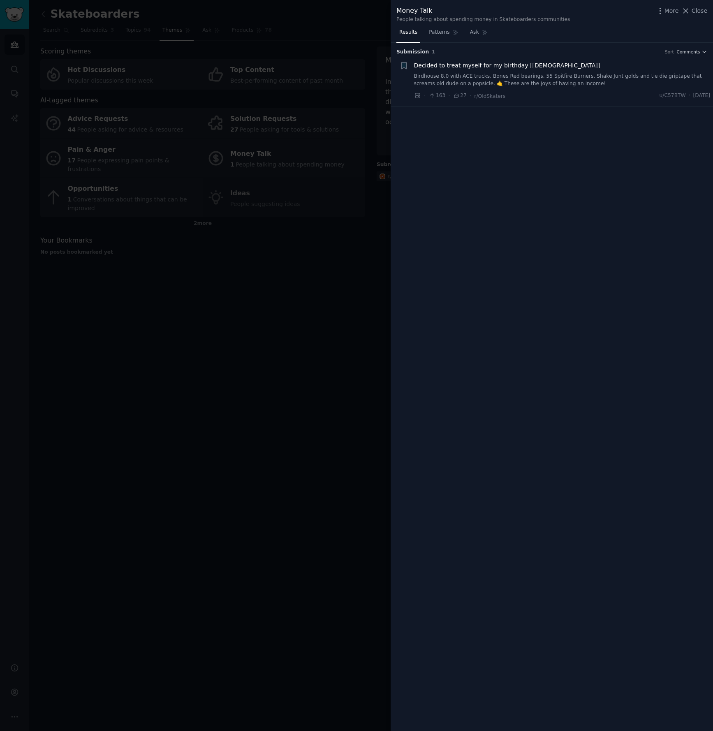
click at [188, 361] on div at bounding box center [356, 365] width 713 height 731
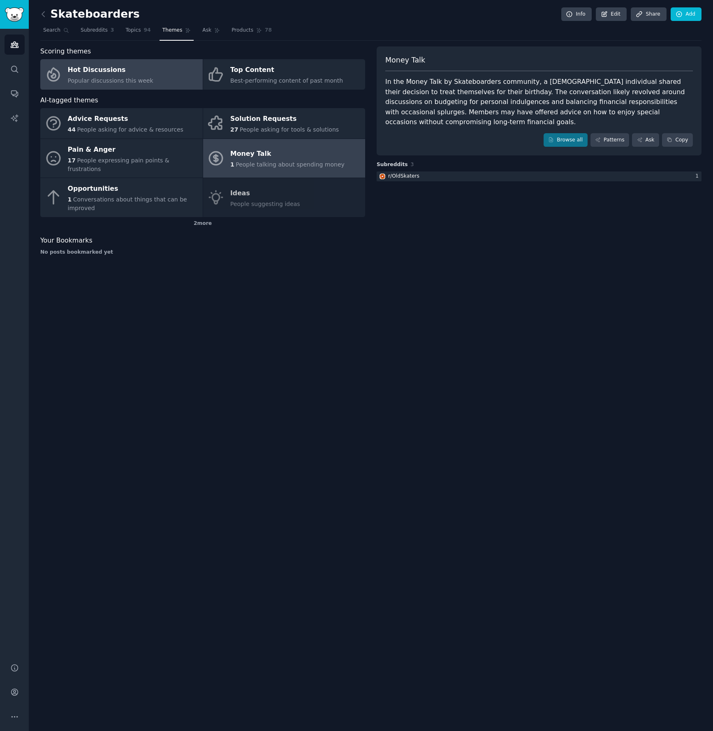
click at [82, 76] on div "Hot Discussions" at bounding box center [111, 70] width 86 height 13
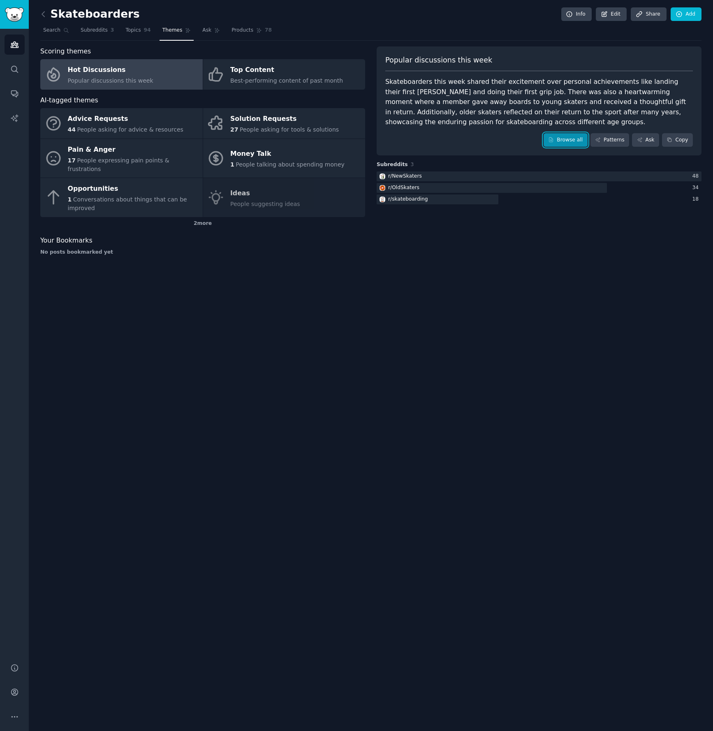
click at [567, 137] on link "Browse all" at bounding box center [565, 140] width 44 height 14
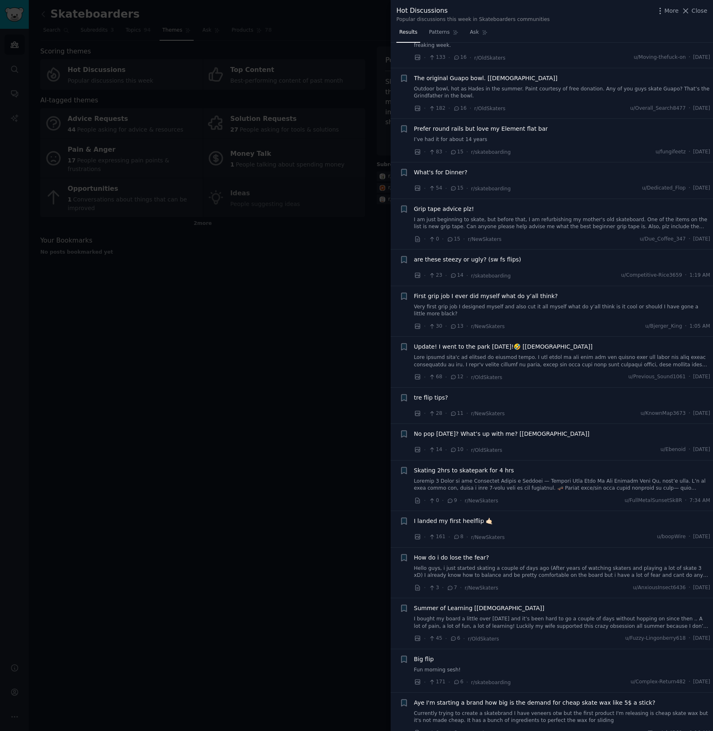
scroll to position [880, 0]
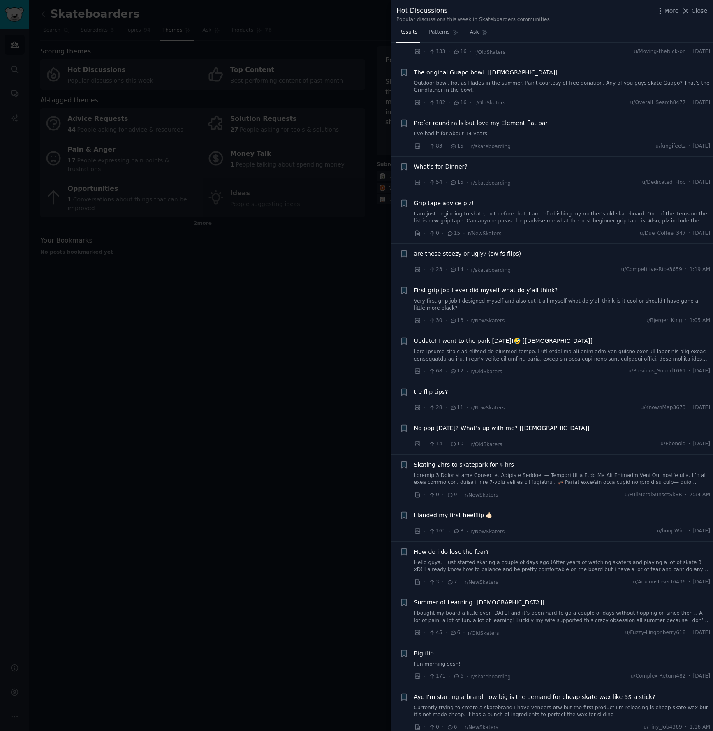
click at [258, 222] on div at bounding box center [356, 365] width 713 height 731
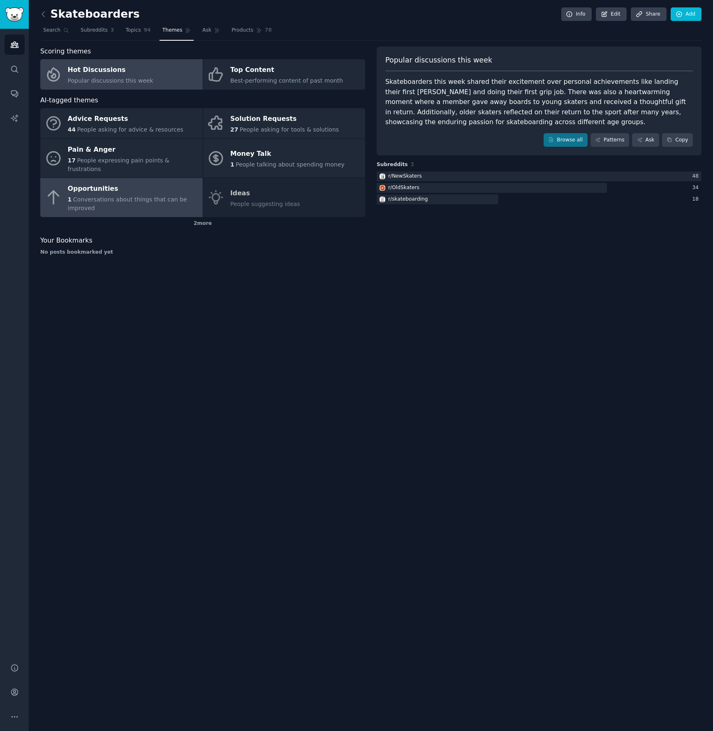
click at [161, 186] on div "Opportunities" at bounding box center [133, 189] width 131 height 13
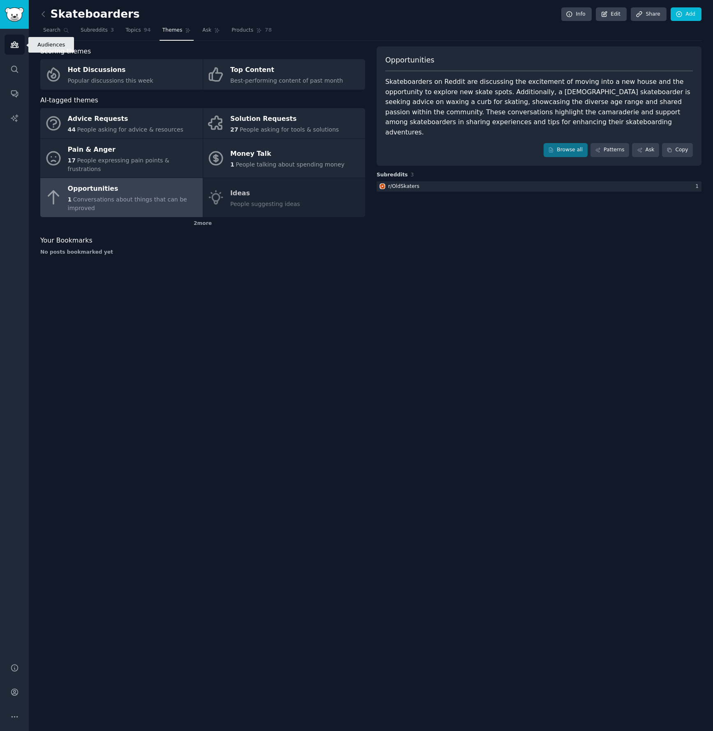
click at [17, 42] on icon "Sidebar" at bounding box center [14, 44] width 9 height 9
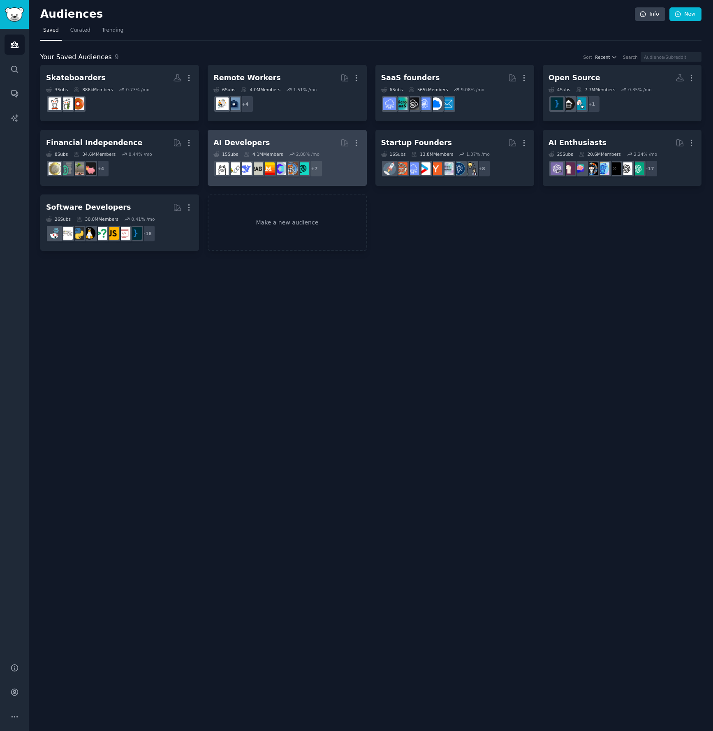
click at [286, 139] on h2 "AI Developers Curated by GummySearch More" at bounding box center [286, 143] width 147 height 14
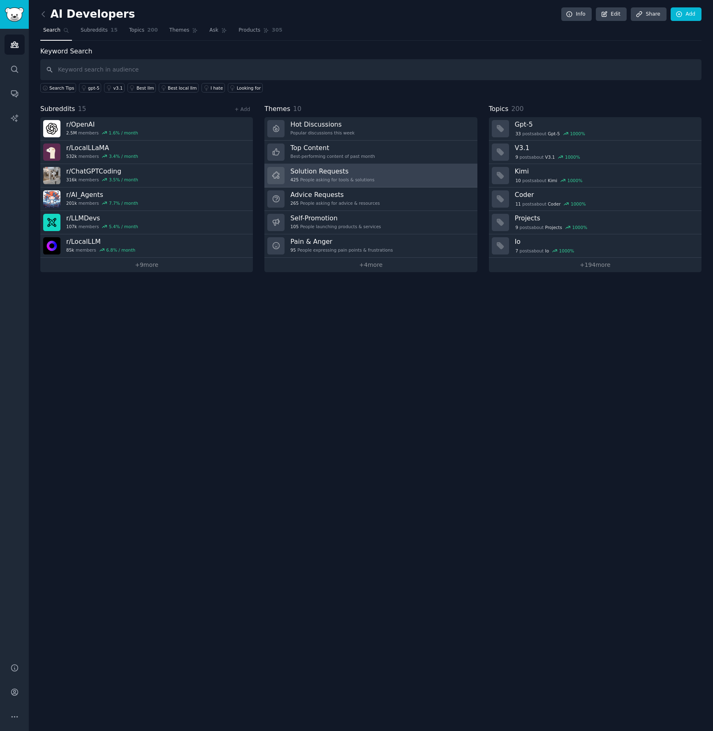
click at [332, 171] on h3 "Solution Requests" at bounding box center [332, 171] width 84 height 9
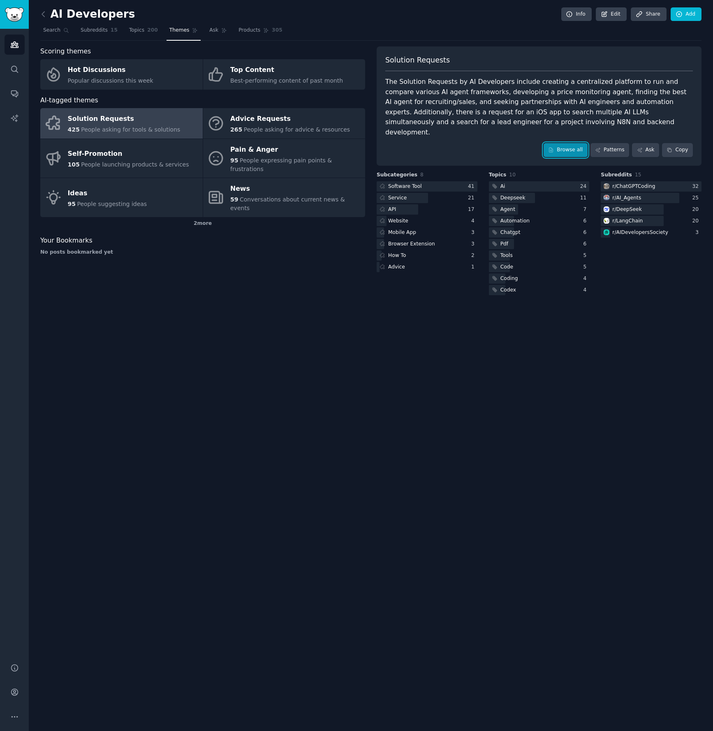
click at [566, 143] on link "Browse all" at bounding box center [565, 150] width 44 height 14
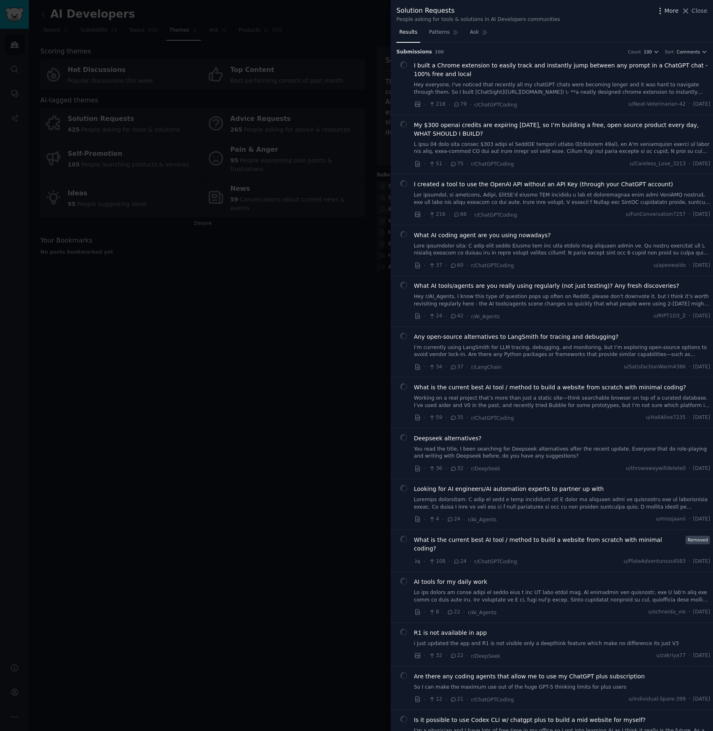
click at [659, 10] on icon "button" at bounding box center [660, 11] width 9 height 9
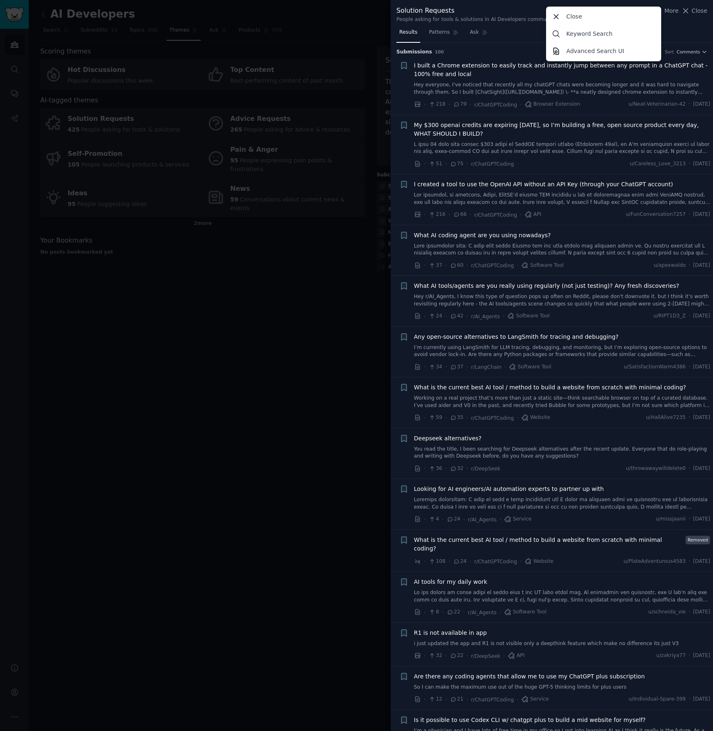
click at [504, 88] on link "Hey everyone, I've noticed that recently all my chatGPT chats were becoming lon…" at bounding box center [562, 88] width 296 height 14
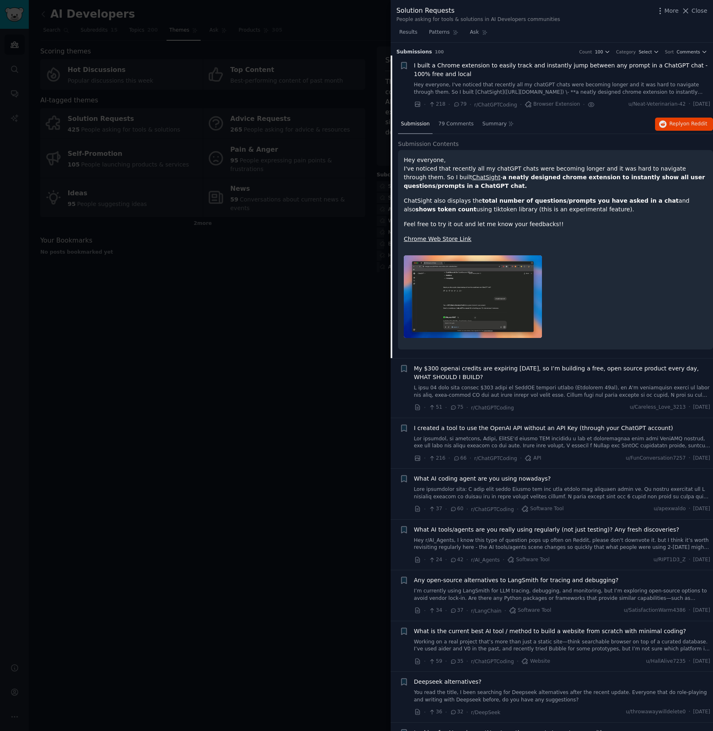
click at [636, 291] on div at bounding box center [555, 297] width 303 height 95
click at [501, 157] on p "Hey everyone, I've noticed that recently all my chatGPT chats were becoming lon…" at bounding box center [555, 173] width 303 height 35
click at [462, 185] on p "Hey everyone, I've noticed that recently all my chatGPT chats were becoming lon…" at bounding box center [555, 173] width 303 height 35
click at [489, 295] on img at bounding box center [473, 296] width 138 height 83
click at [444, 236] on link "Chrome Web Store Link" at bounding box center [437, 239] width 67 height 7
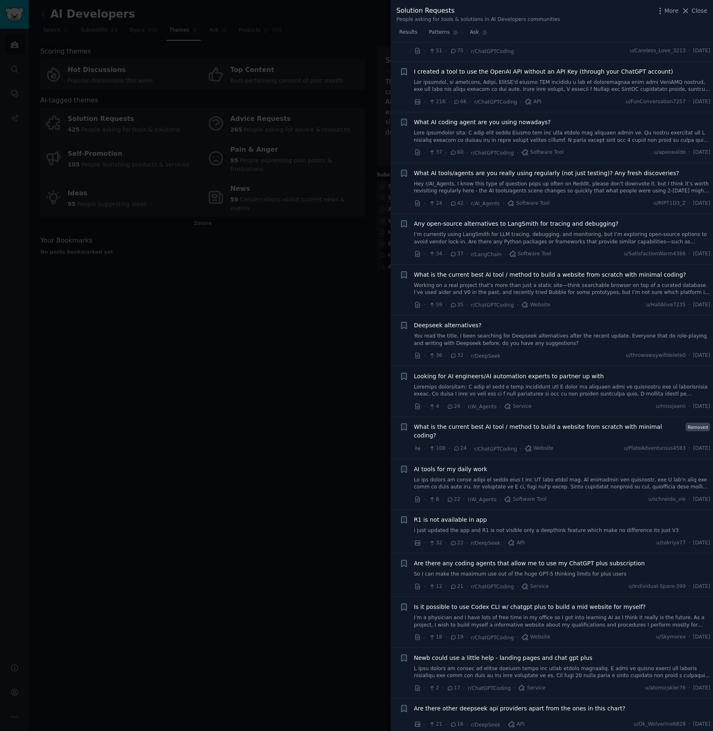
scroll to position [362, 0]
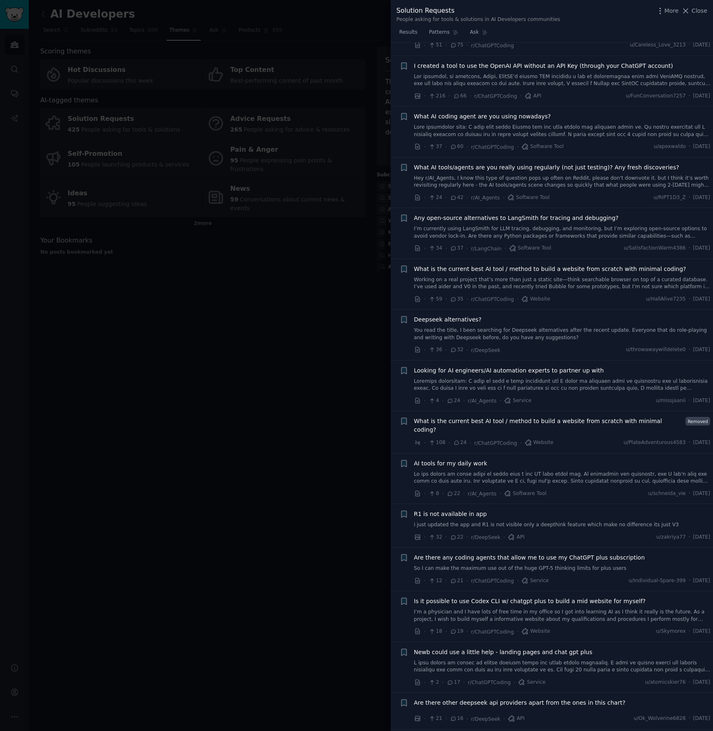
click at [548, 237] on link "I’m currently using LangSmith for LLM tracing, debugging, and monitoring, but I…" at bounding box center [562, 232] width 296 height 14
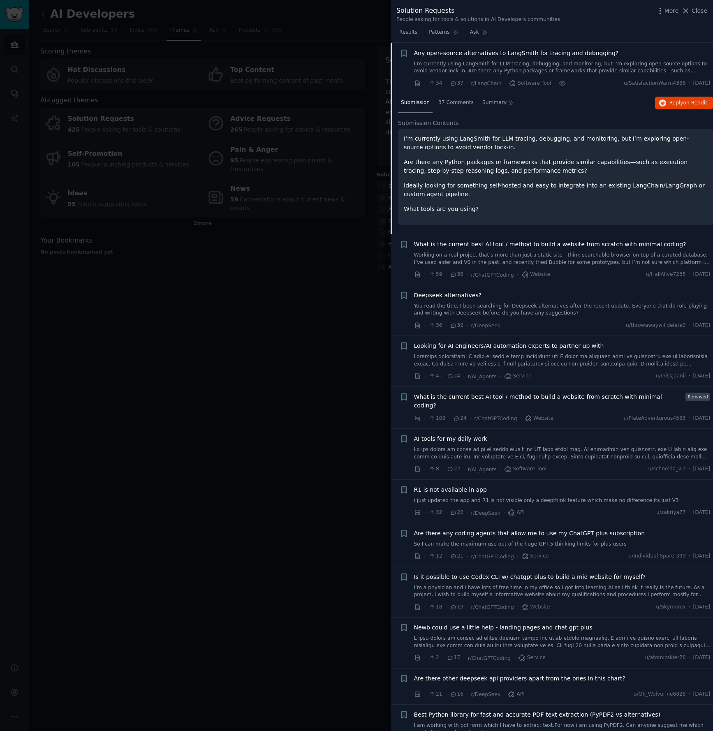
scroll to position [281, 0]
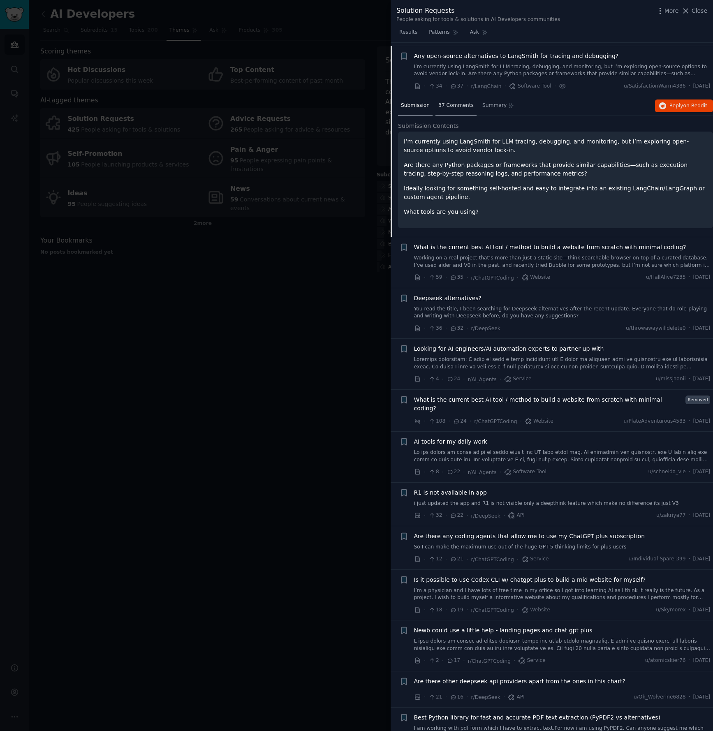
click at [451, 108] on span "37 Comments" at bounding box center [455, 105] width 35 height 7
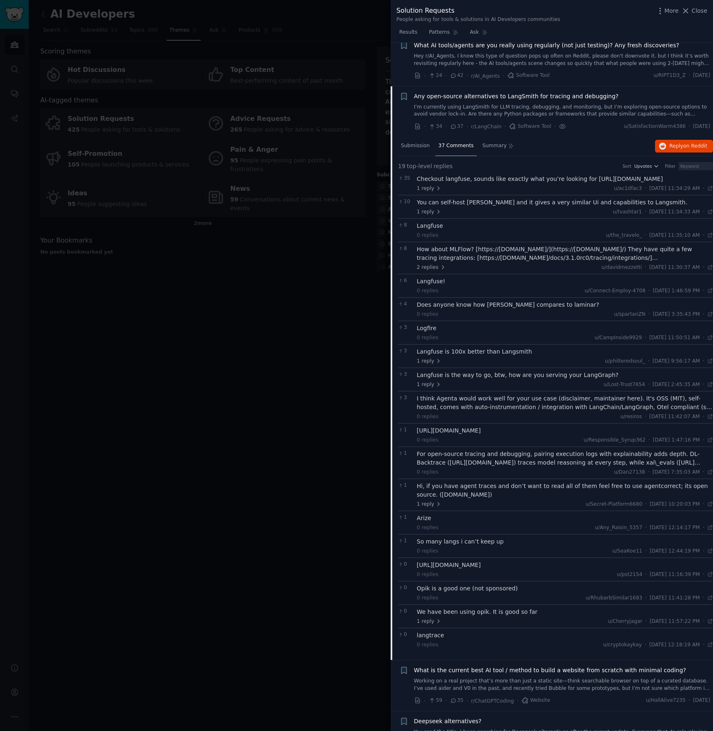
scroll to position [243, 0]
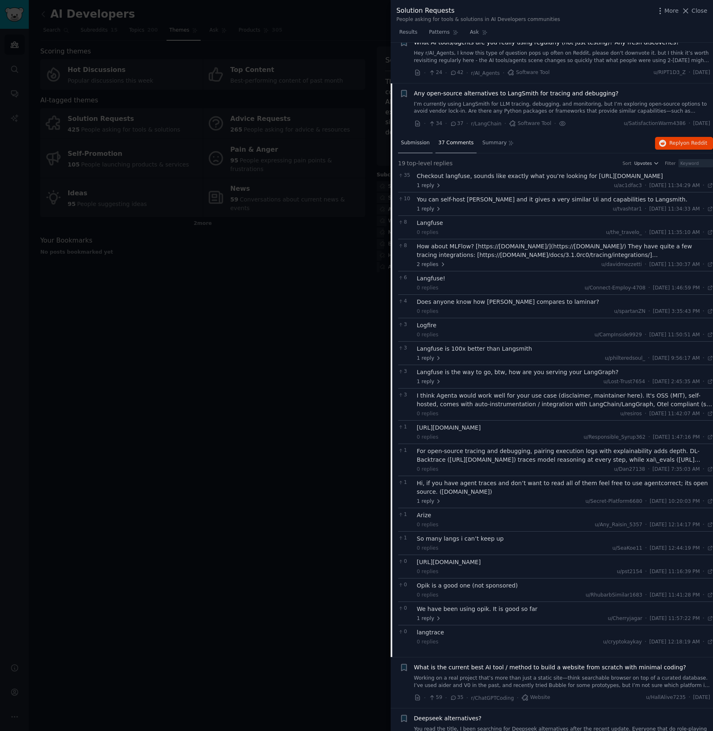
click at [411, 143] on span "Submission" at bounding box center [415, 142] width 29 height 7
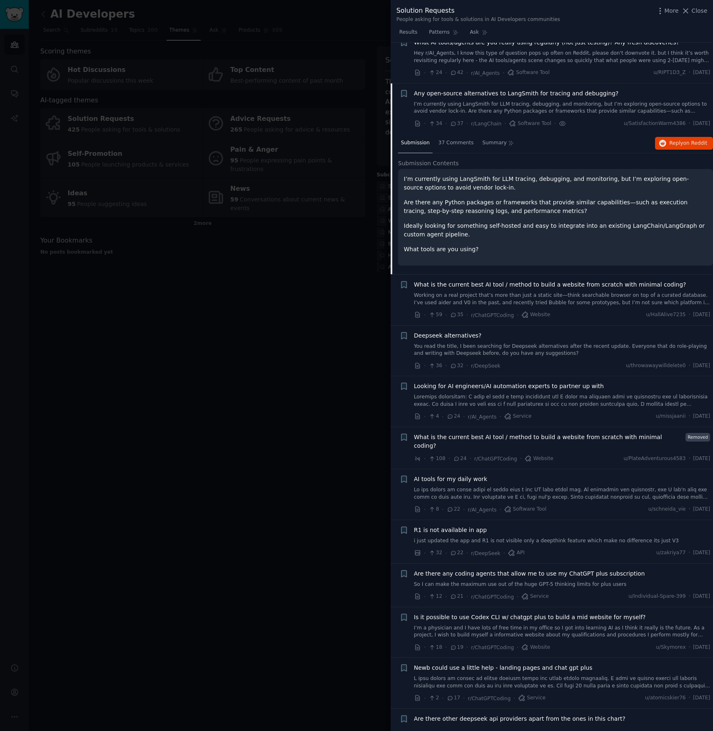
click at [512, 114] on link "I’m currently using LangSmith for LLM tracing, debugging, and monitoring, but I…" at bounding box center [562, 108] width 296 height 14
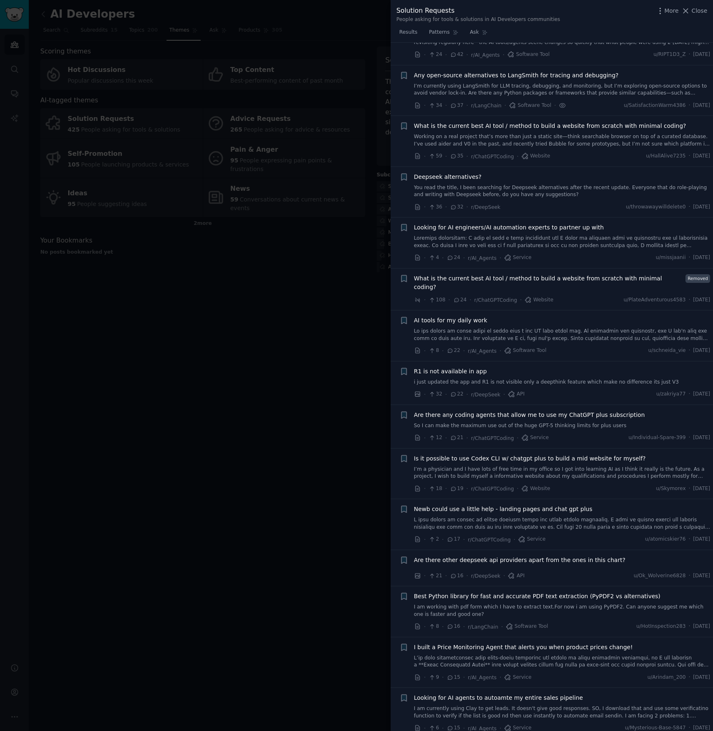
scroll to position [253, 0]
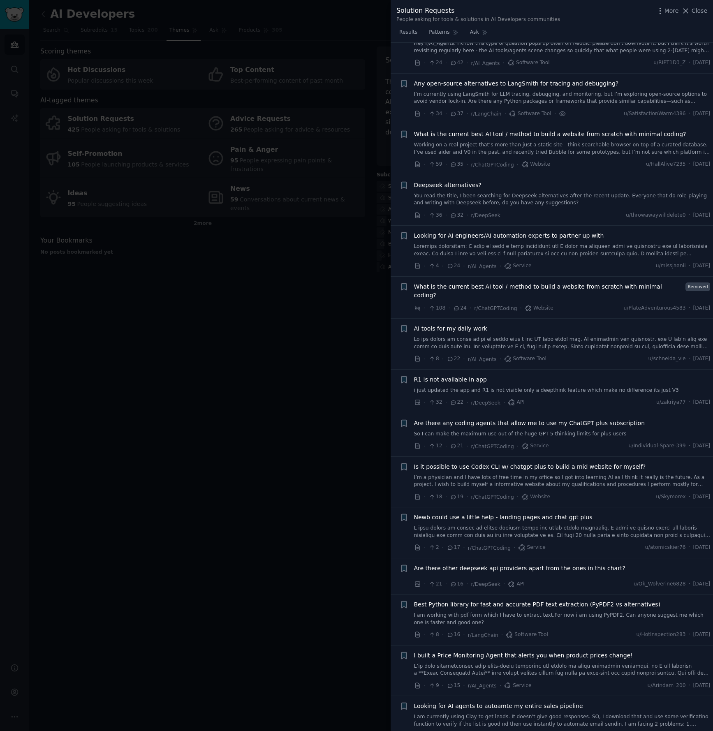
drag, startPoint x: 298, startPoint y: 215, endPoint x: 278, endPoint y: 129, distance: 88.1
click at [298, 215] on div at bounding box center [356, 365] width 713 height 731
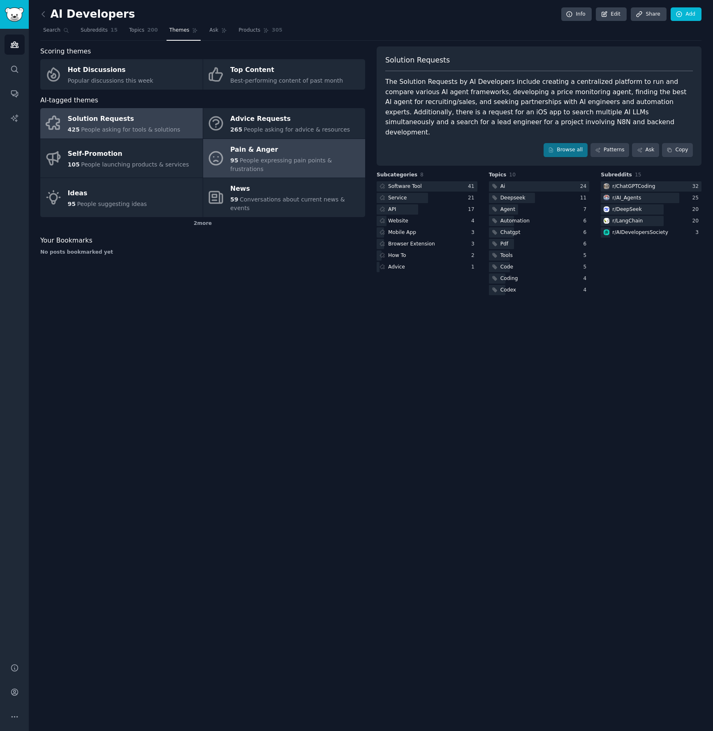
click at [262, 153] on div "Pain & Anger" at bounding box center [295, 149] width 131 height 13
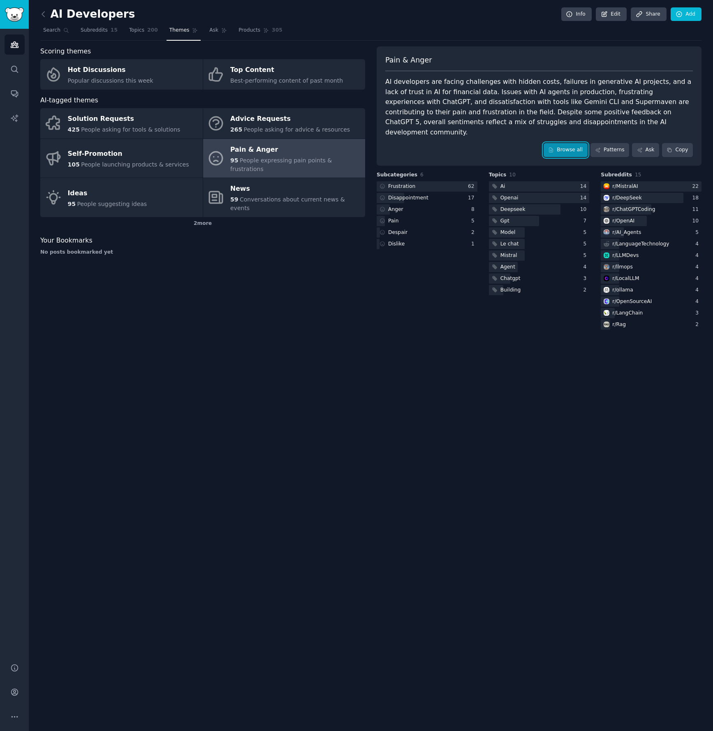
click at [569, 143] on link "Browse all" at bounding box center [565, 150] width 44 height 14
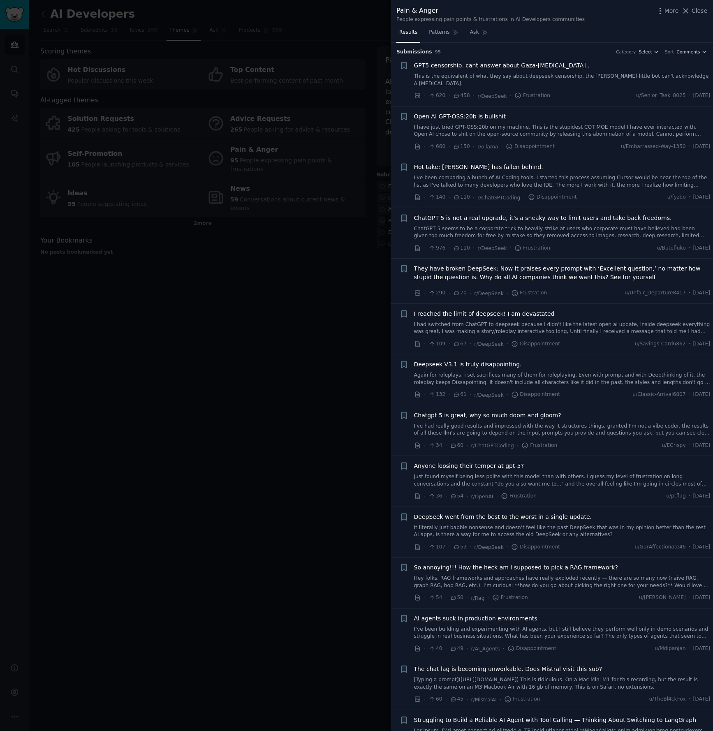
click at [539, 124] on link "I have just tried GPT-OSS:20b on my machine. This is the stupidest COT MOE mode…" at bounding box center [562, 131] width 296 height 14
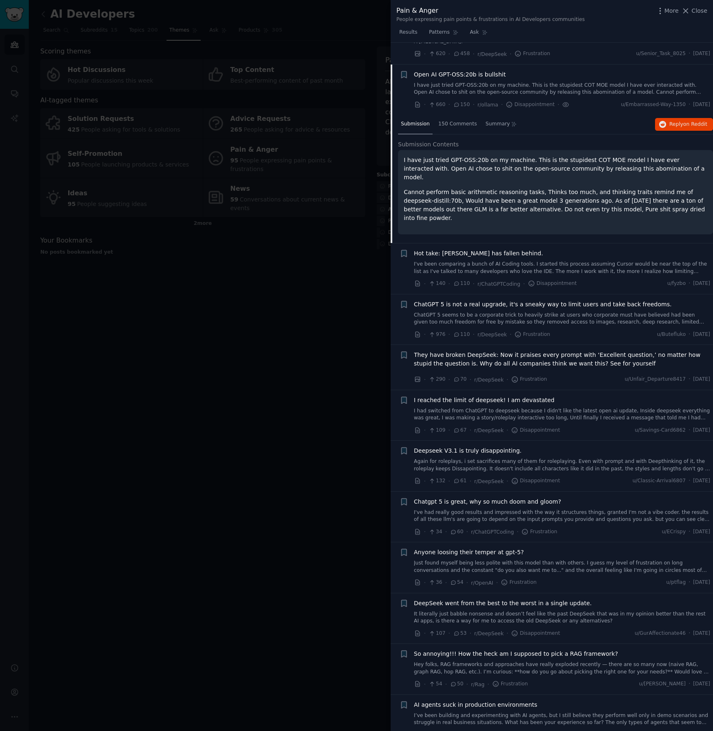
scroll to position [56, 0]
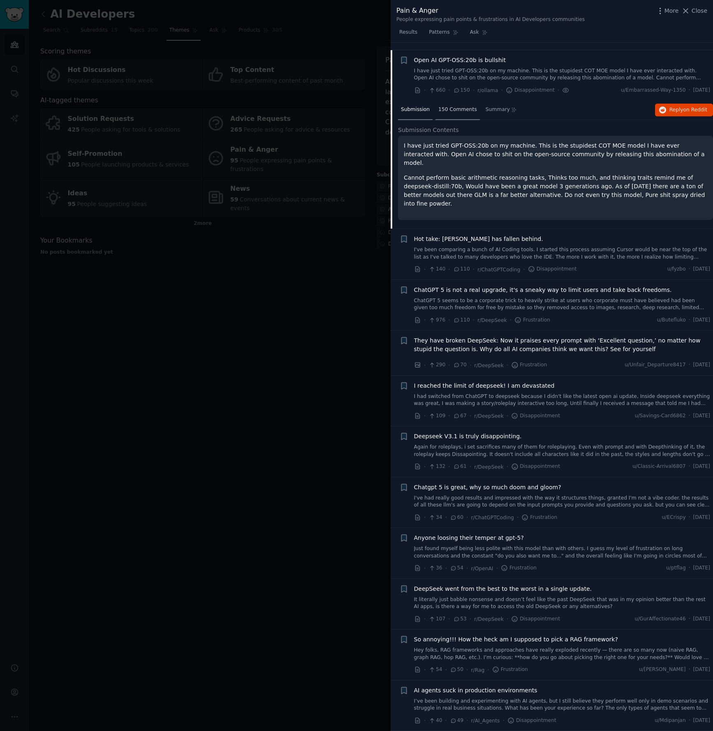
click at [466, 106] on span "150 Comments" at bounding box center [457, 109] width 39 height 7
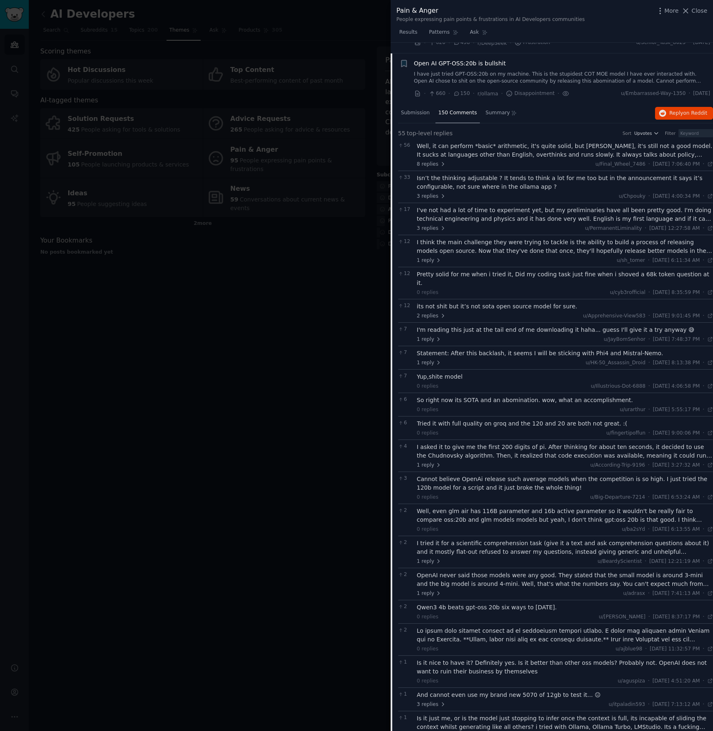
scroll to position [51, 0]
click at [403, 62] on icon "button" at bounding box center [403, 65] width 5 height 7
click at [536, 105] on div "Submission 150 Comments Summary Reply on Reddit" at bounding box center [555, 115] width 315 height 20
click at [406, 62] on icon "button" at bounding box center [403, 65] width 5 height 7
click at [471, 71] on input "text" at bounding box center [467, 77] width 81 height 12
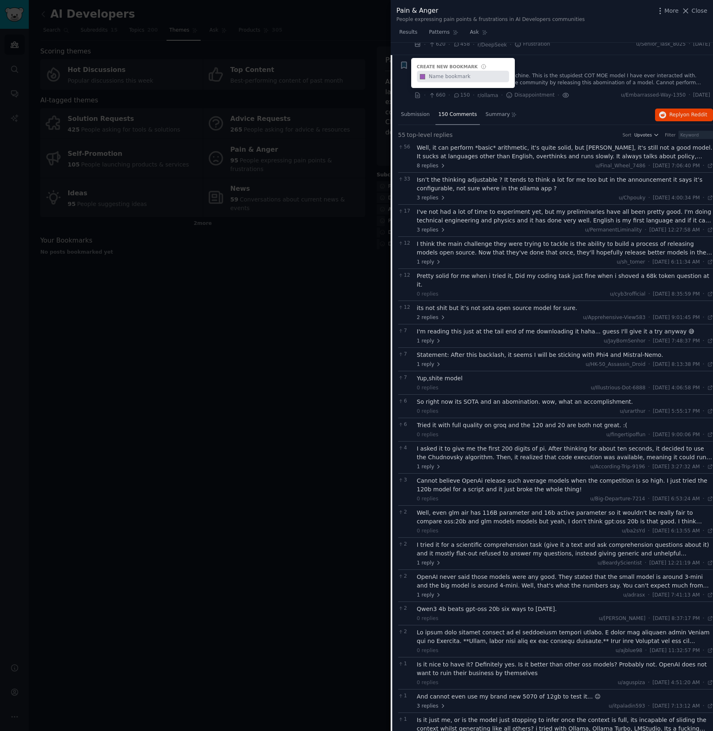
drag, startPoint x: 581, startPoint y: 93, endPoint x: 559, endPoint y: 92, distance: 22.2
click at [578, 92] on li "Bookmark this conversation + Bookmarks allow you to label Reddit posts/comments…" at bounding box center [552, 80] width 322 height 51
click at [418, 112] on span "Submission" at bounding box center [415, 115] width 29 height 7
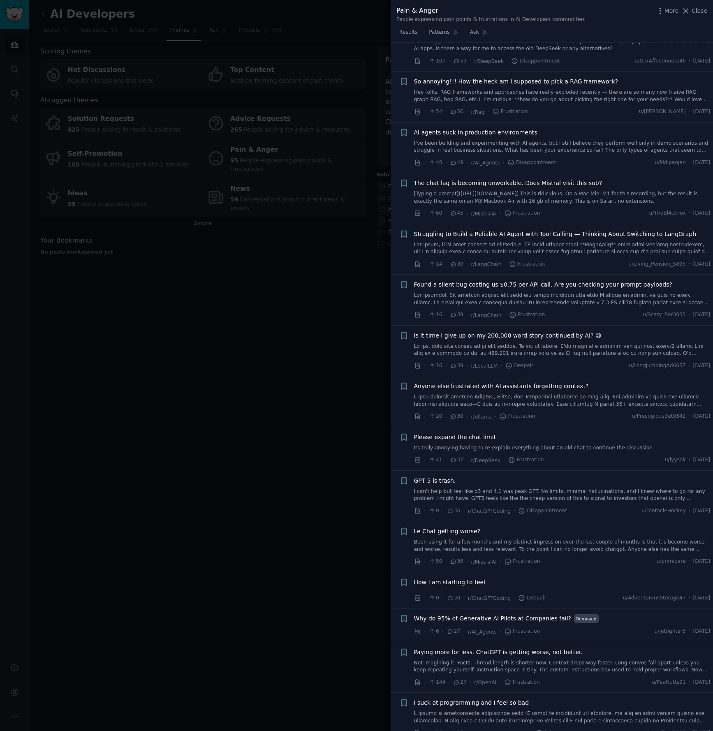
scroll to position [613, 0]
click at [402, 130] on icon "button" at bounding box center [403, 133] width 5 height 7
type input "AI Problems"
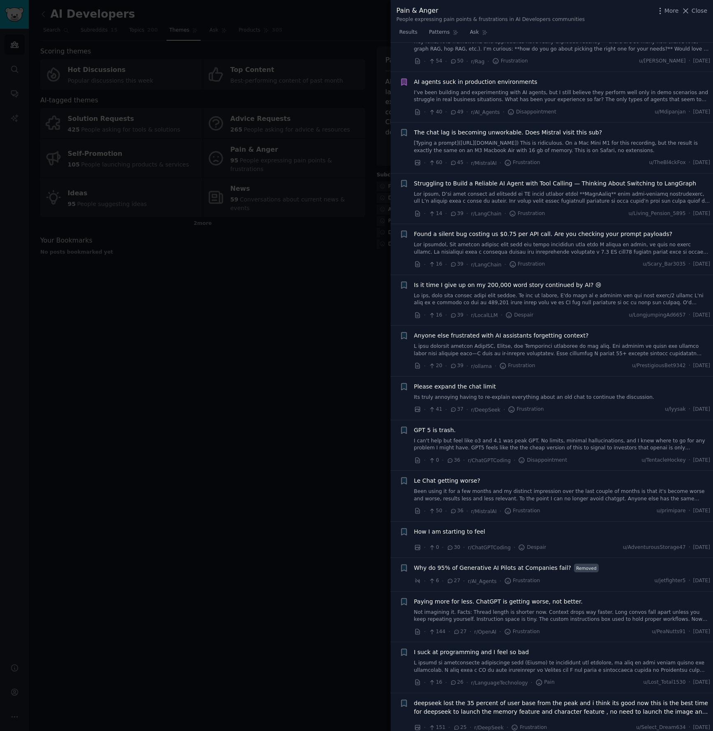
scroll to position [664, 0]
click at [403, 231] on icon "button" at bounding box center [403, 234] width 5 height 7
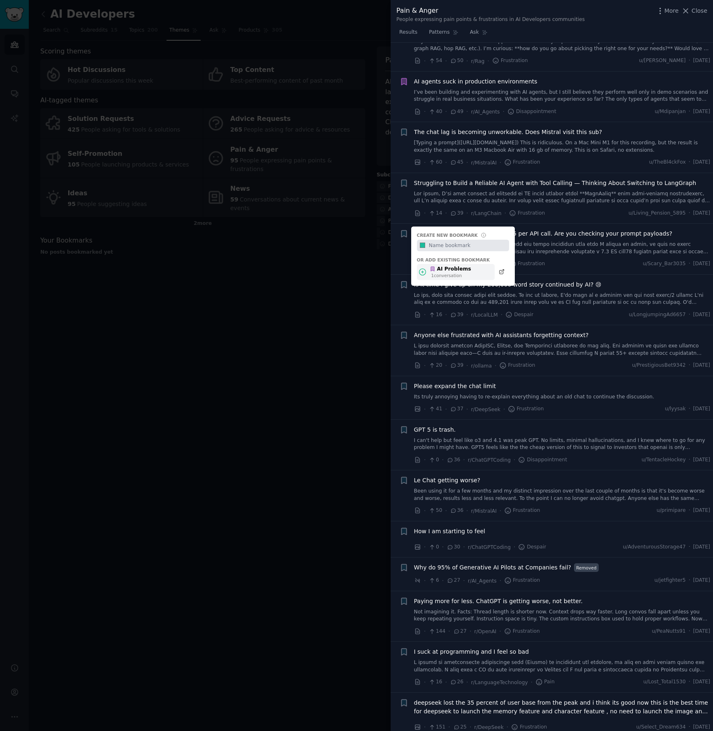
click at [435, 266] on icon at bounding box center [433, 269] width 6 height 6
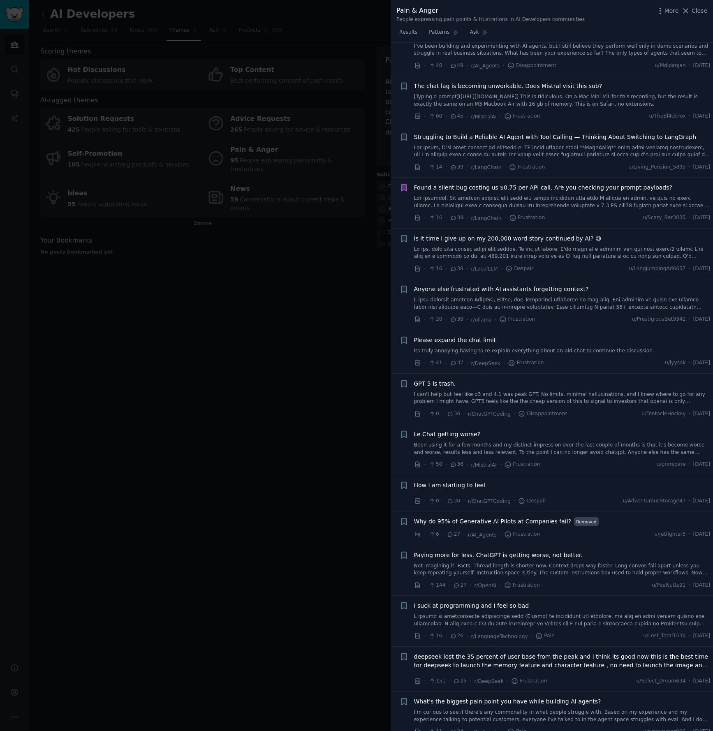
scroll to position [712, 0]
click at [405, 286] on icon "button" at bounding box center [403, 289] width 5 height 7
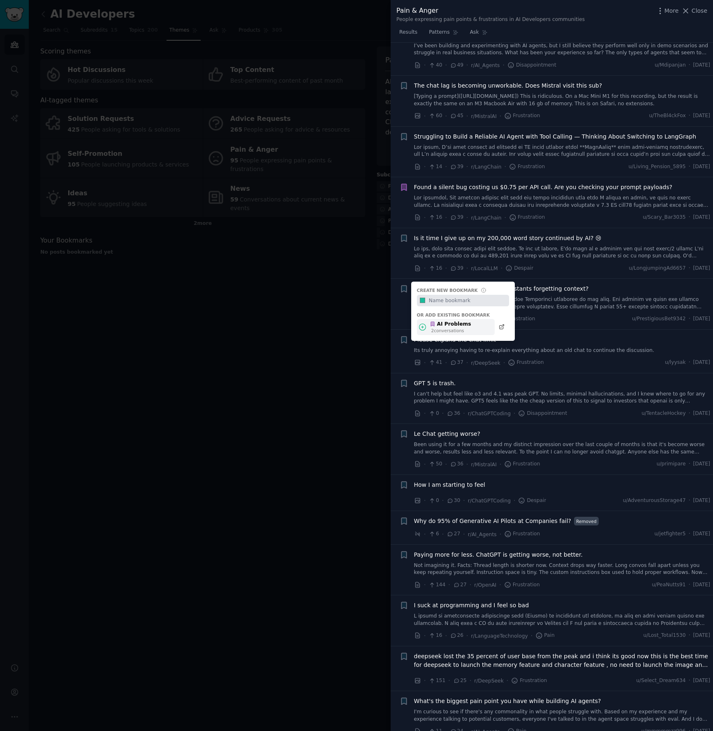
click at [442, 322] on div "AI Problems 2 conversation s" at bounding box center [456, 327] width 78 height 16
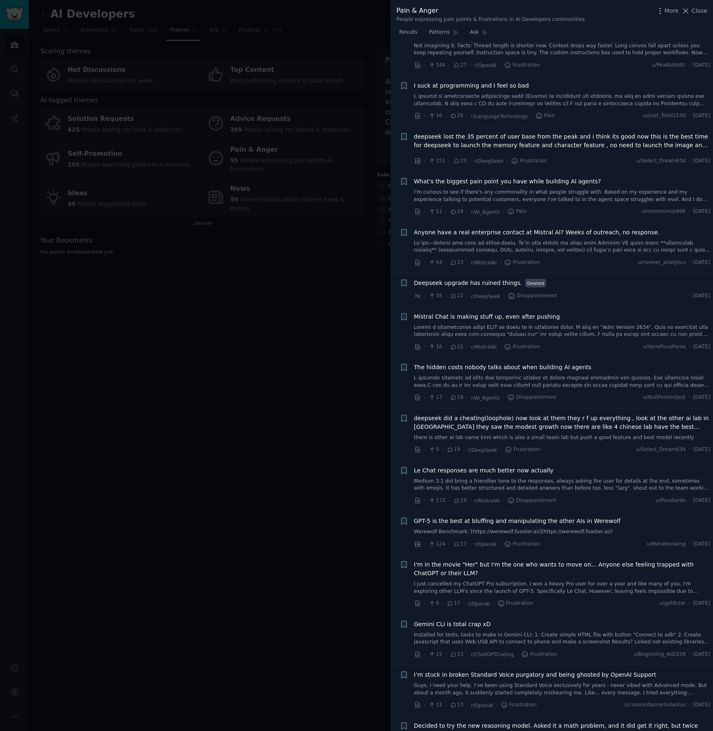
scroll to position [1239, 0]
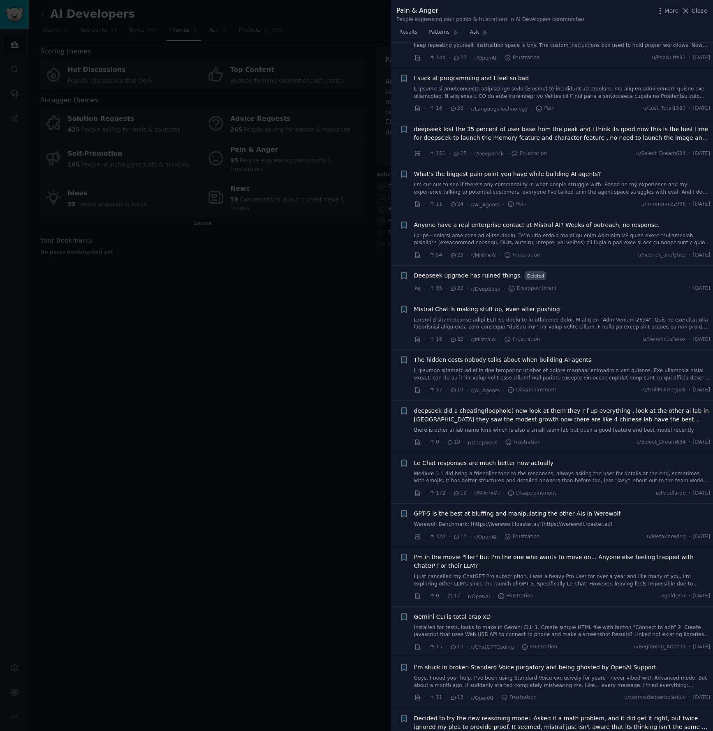
click at [551, 181] on link "I'm curious to see if there's any commonality in what people struggle with. Bas…" at bounding box center [562, 188] width 296 height 14
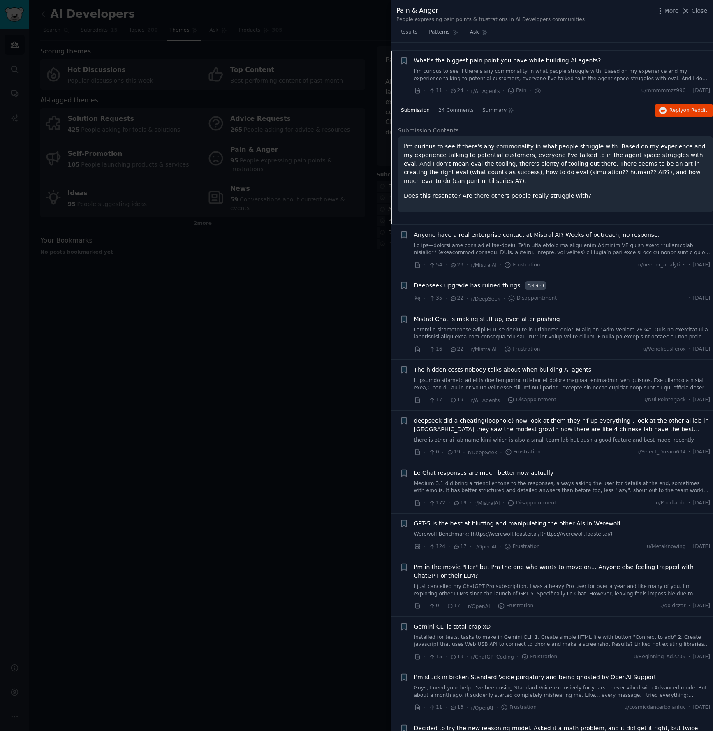
scroll to position [1225, 0]
click at [455, 106] on span "24 Comments" at bounding box center [455, 109] width 35 height 7
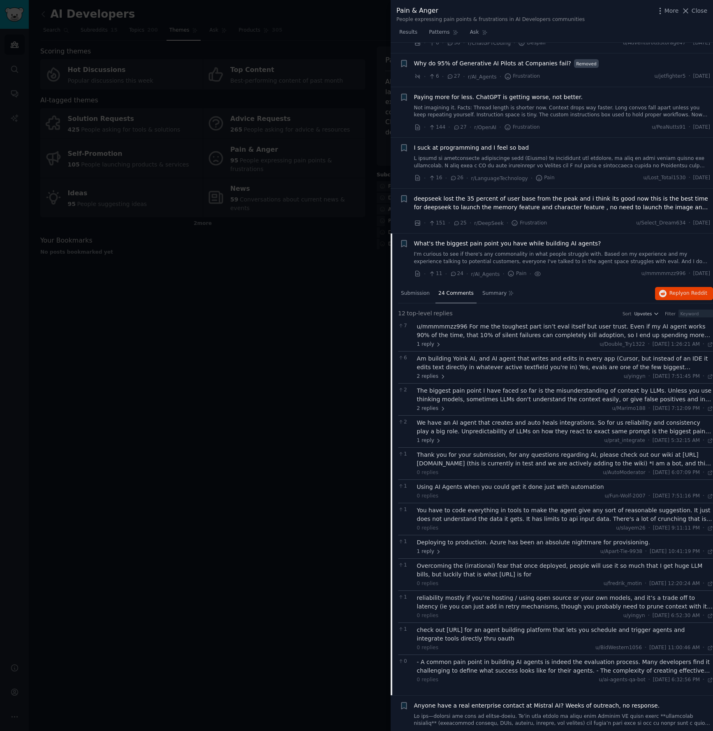
scroll to position [1040, 0]
click at [404, 241] on icon "button" at bounding box center [403, 244] width 5 height 7
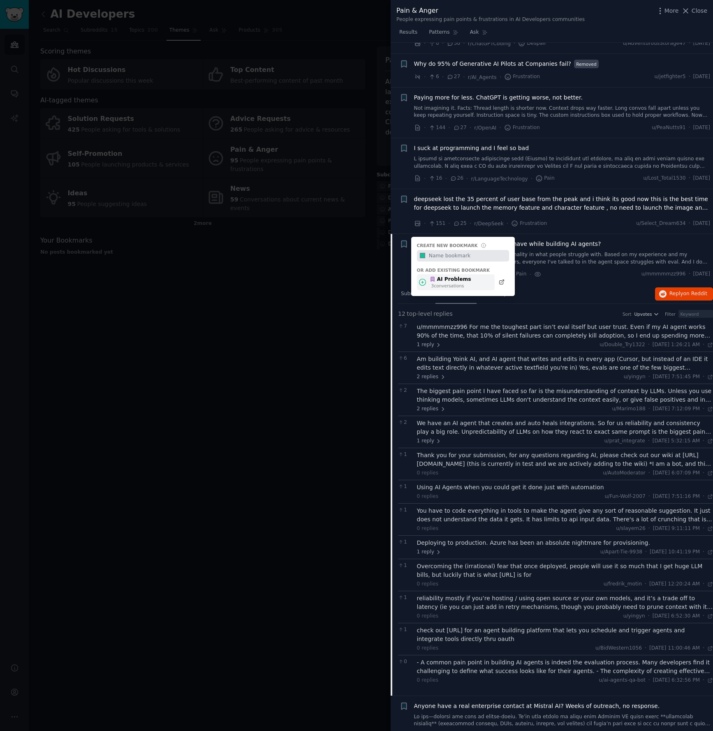
drag, startPoint x: 442, startPoint y: 270, endPoint x: 451, endPoint y: 268, distance: 9.3
click at [442, 276] on div "AI Problems" at bounding box center [451, 279] width 42 height 7
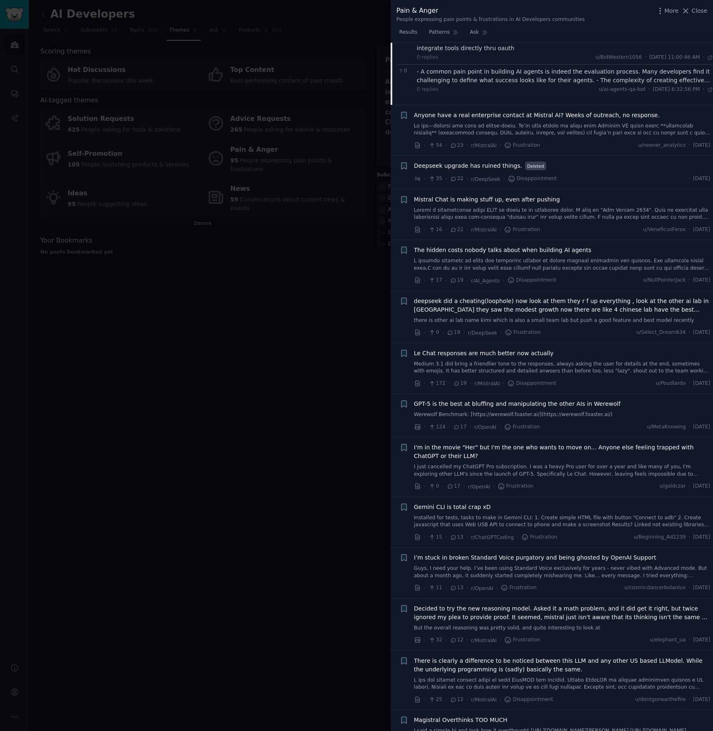
scroll to position [1634, 0]
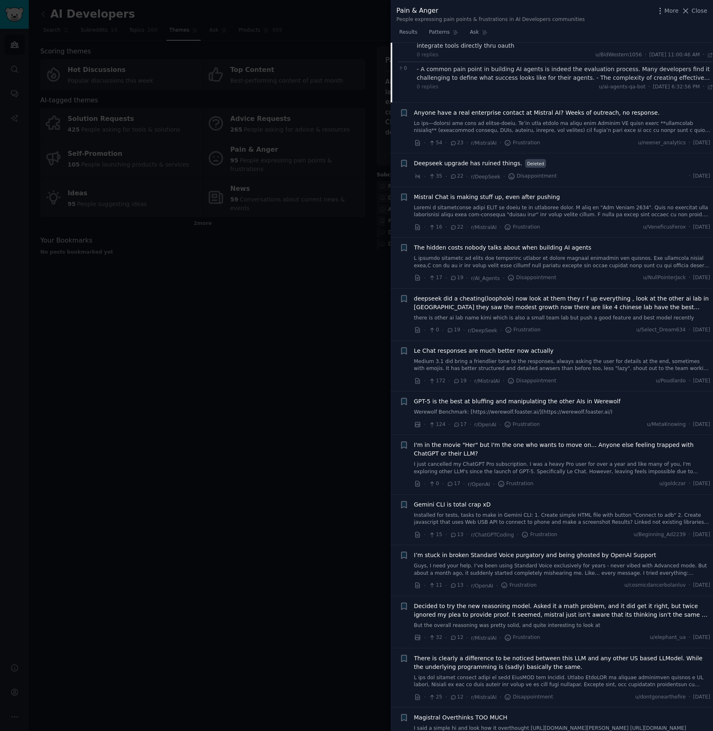
click at [577, 255] on link at bounding box center [562, 262] width 296 height 14
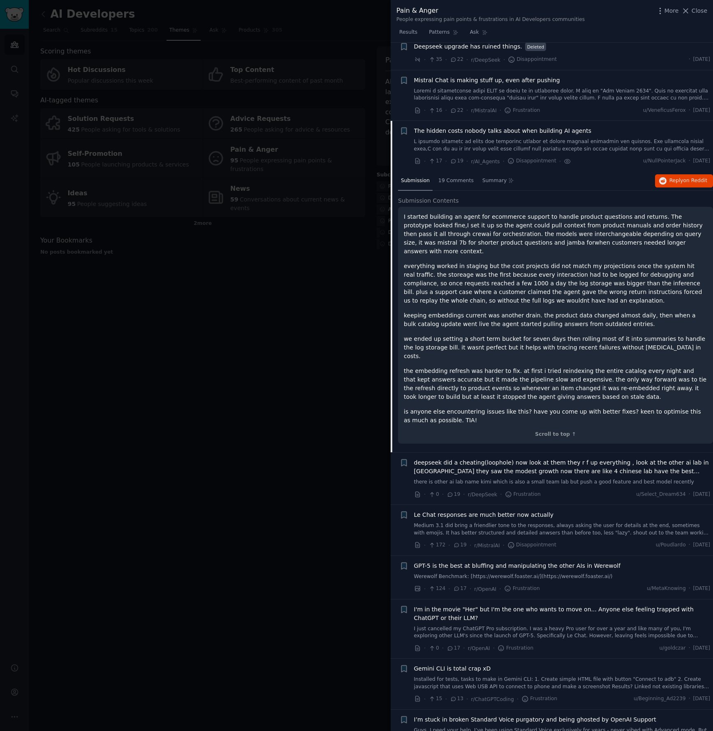
scroll to position [1327, 0]
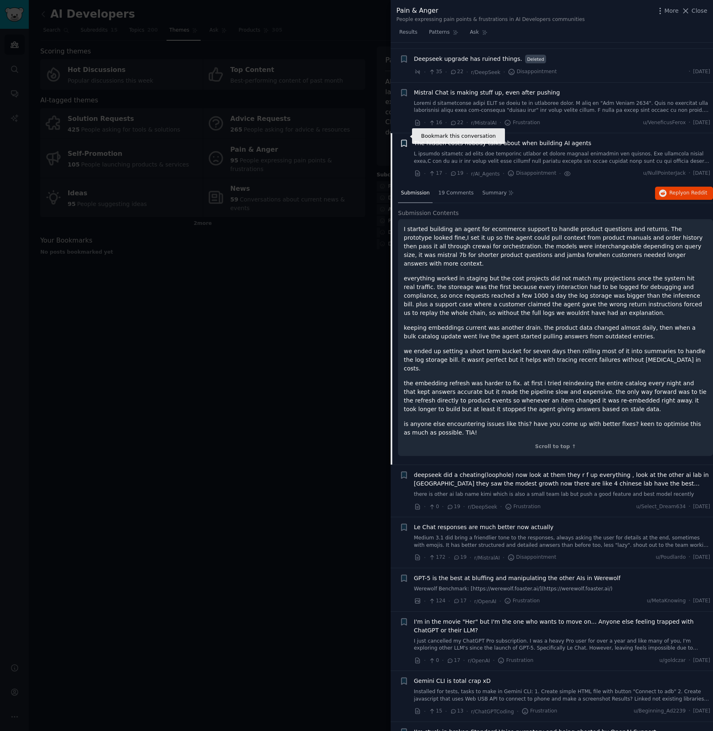
click at [404, 140] on icon "button" at bounding box center [403, 143] width 5 height 7
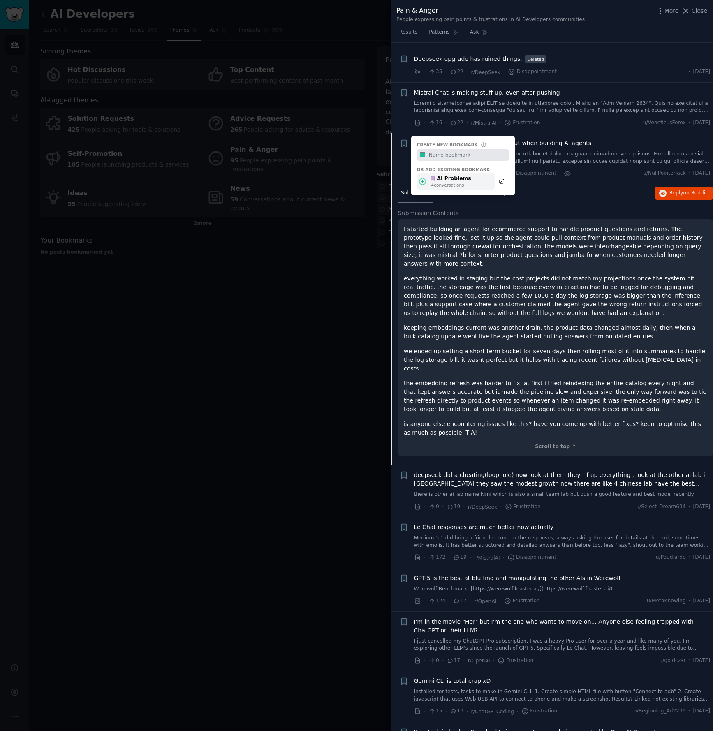
click at [440, 175] on div "AI Problems" at bounding box center [451, 178] width 42 height 7
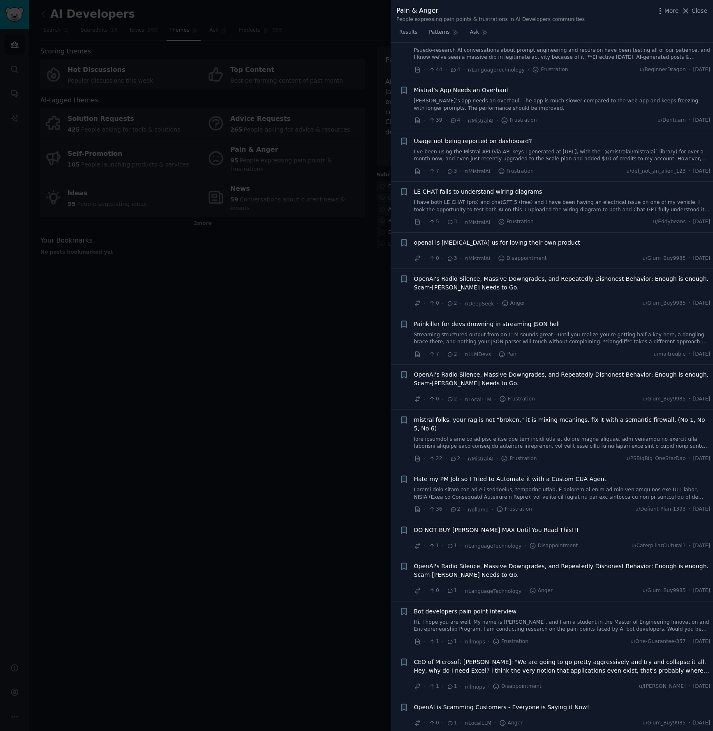
scroll to position [3488, 0]
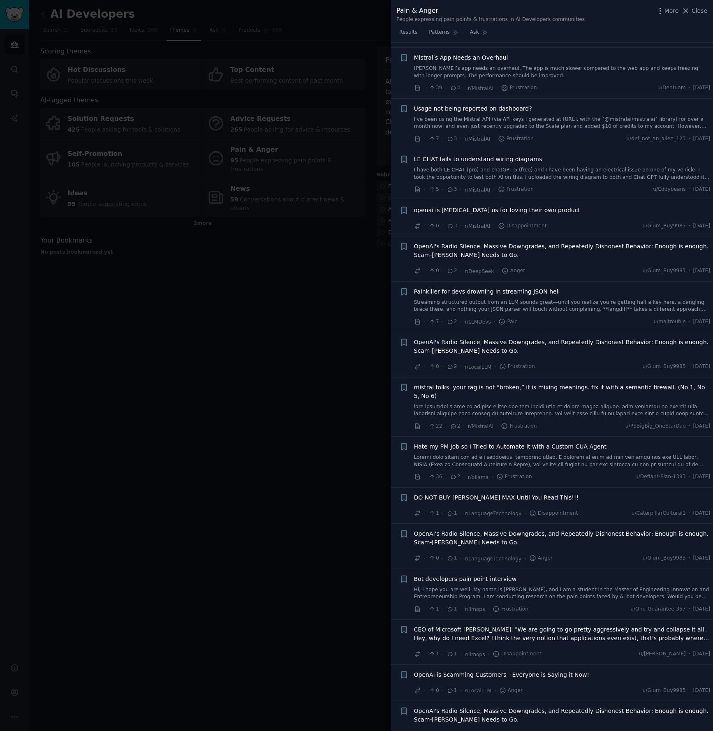
click at [577, 299] on link "Streaming structured output from an LLM sounds great—until you realize you’re g…" at bounding box center [562, 306] width 296 height 14
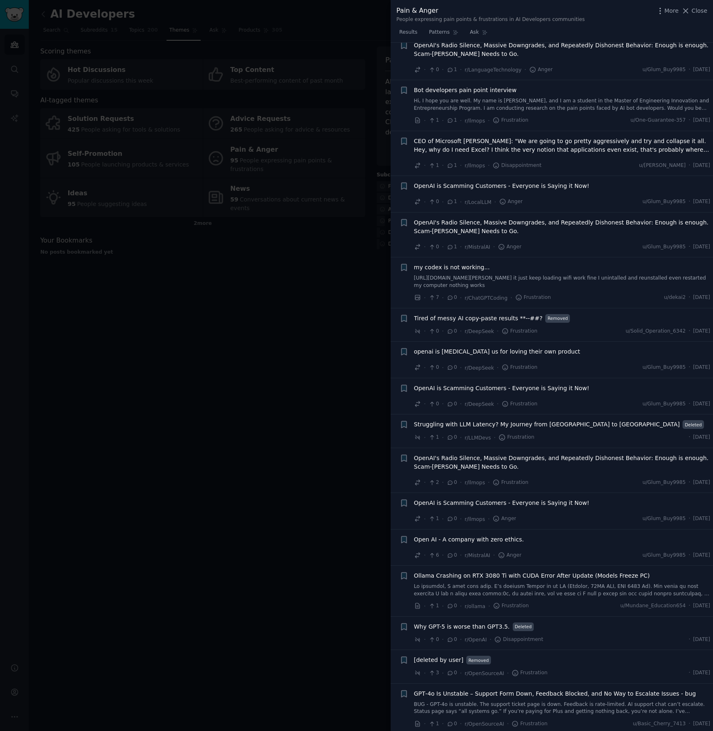
scroll to position [3910, 0]
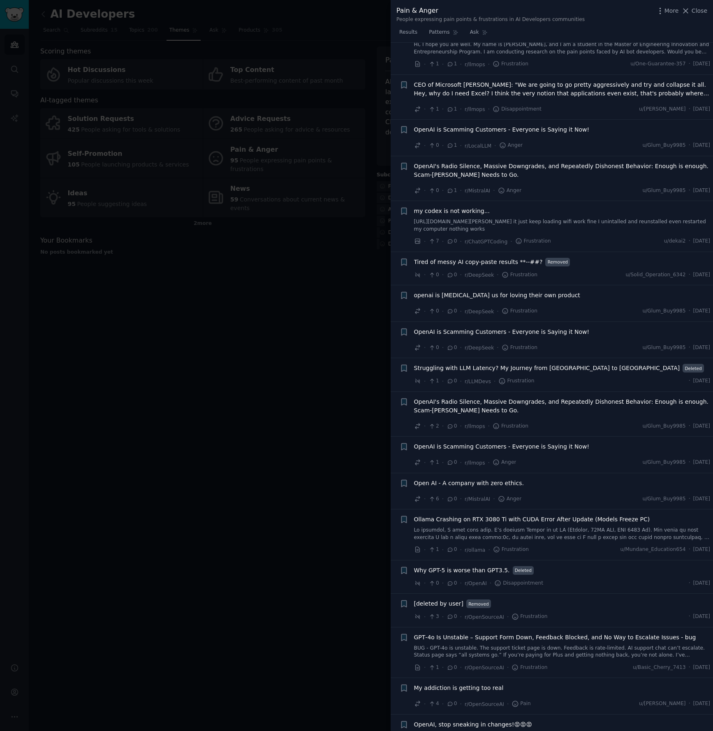
click at [223, 329] on div at bounding box center [356, 365] width 713 height 731
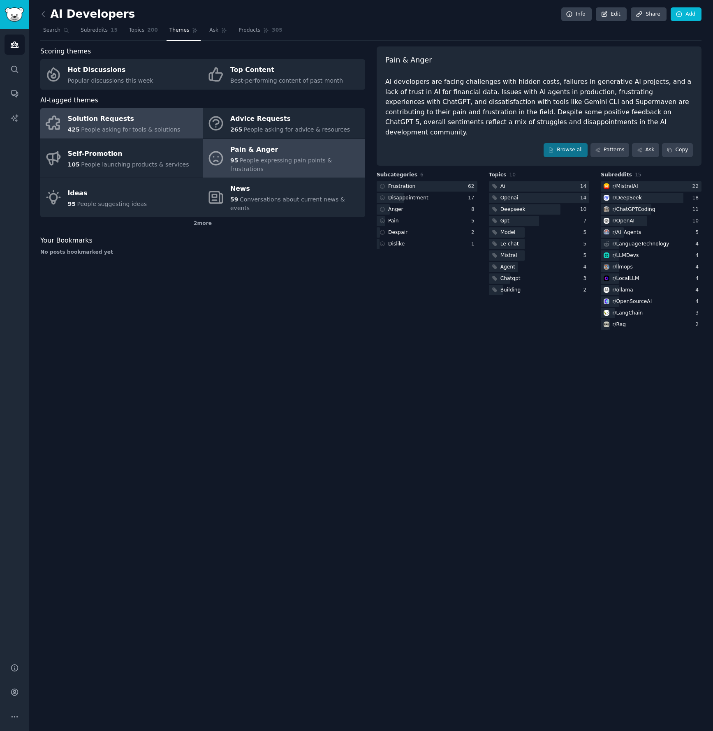
click at [104, 115] on div "Solution Requests" at bounding box center [124, 119] width 113 height 13
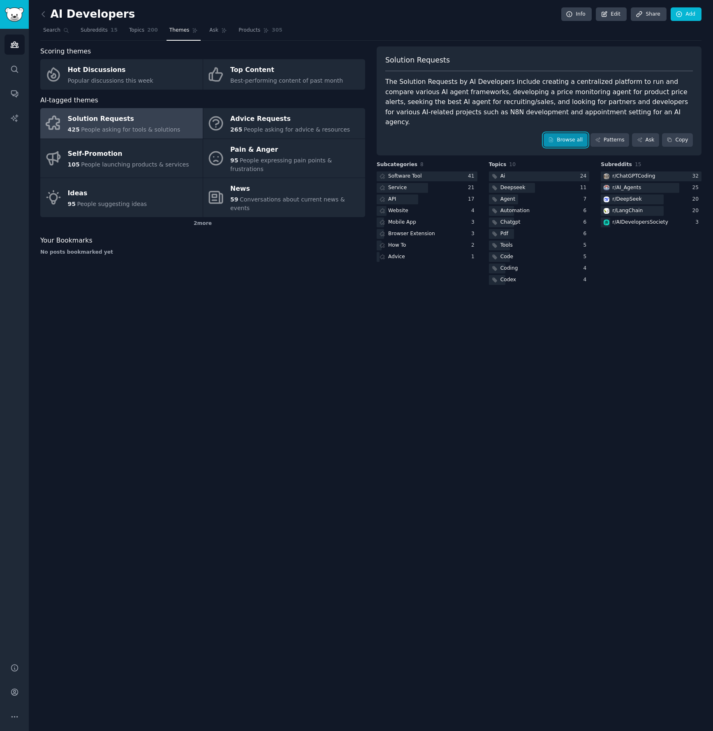
click at [565, 133] on link "Browse all" at bounding box center [565, 140] width 44 height 14
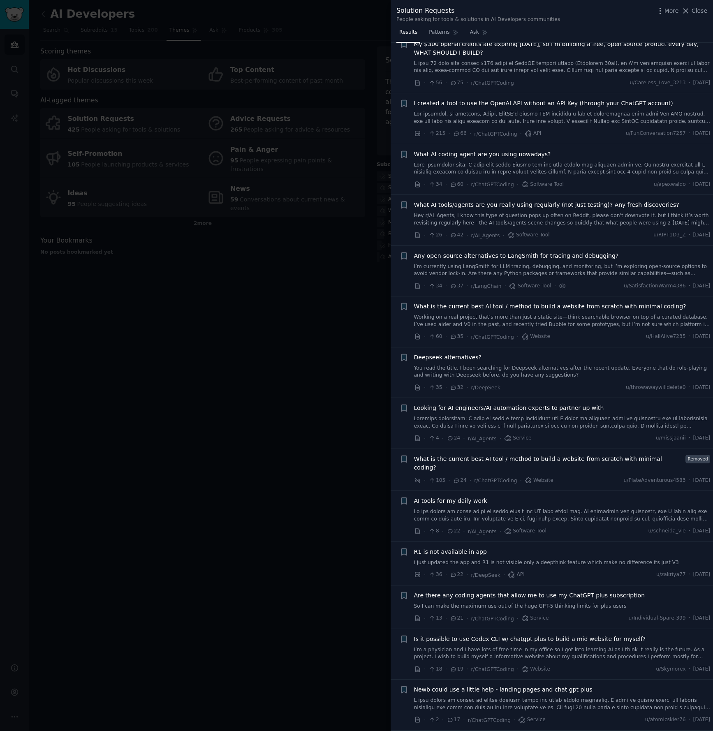
scroll to position [84, 0]
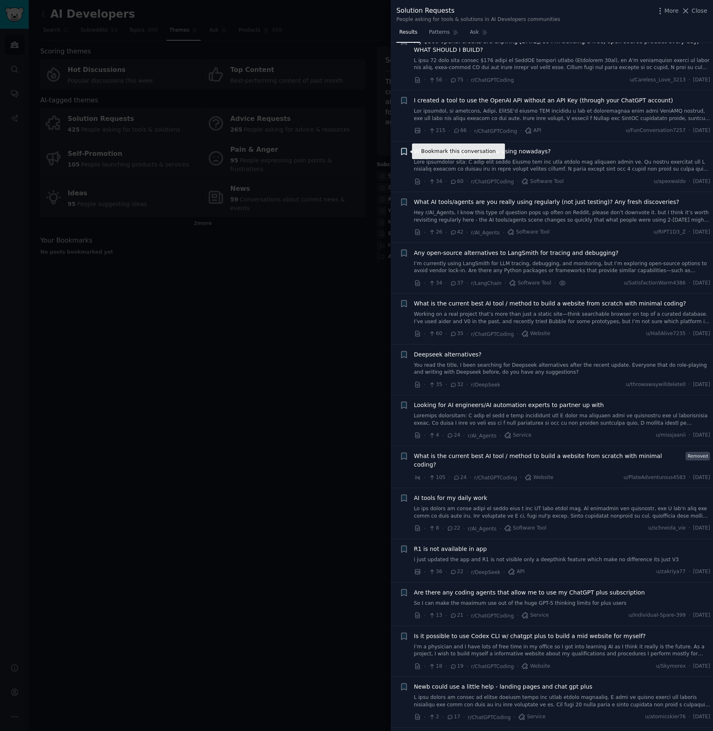
click at [406, 150] on icon "button" at bounding box center [403, 151] width 5 height 7
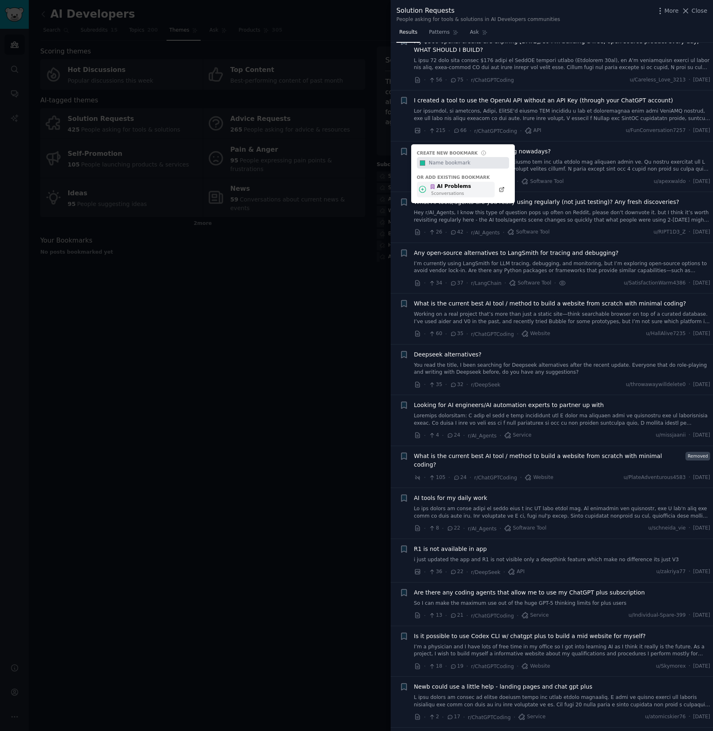
click at [466, 188] on div "AI Problems" at bounding box center [451, 186] width 42 height 7
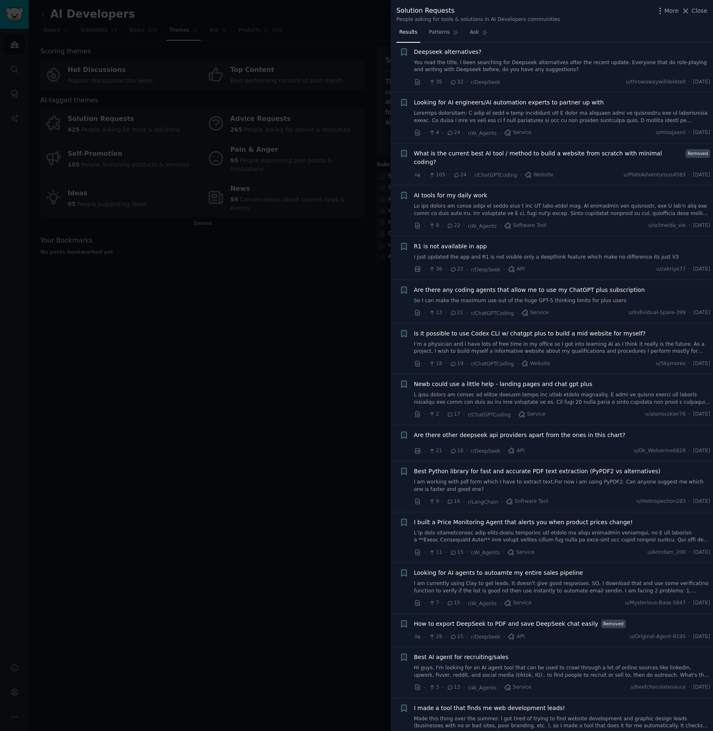
scroll to position [391, 0]
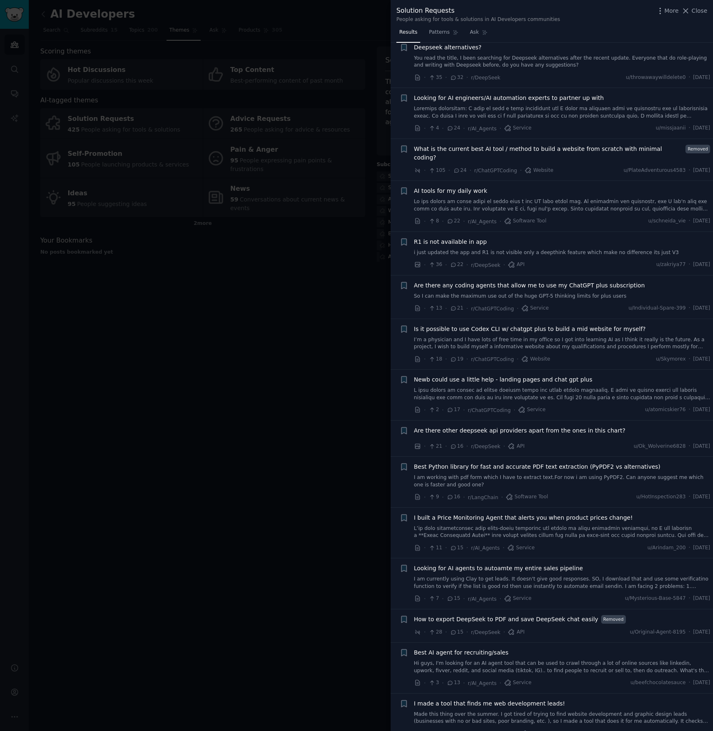
click at [479, 198] on link at bounding box center [562, 205] width 296 height 14
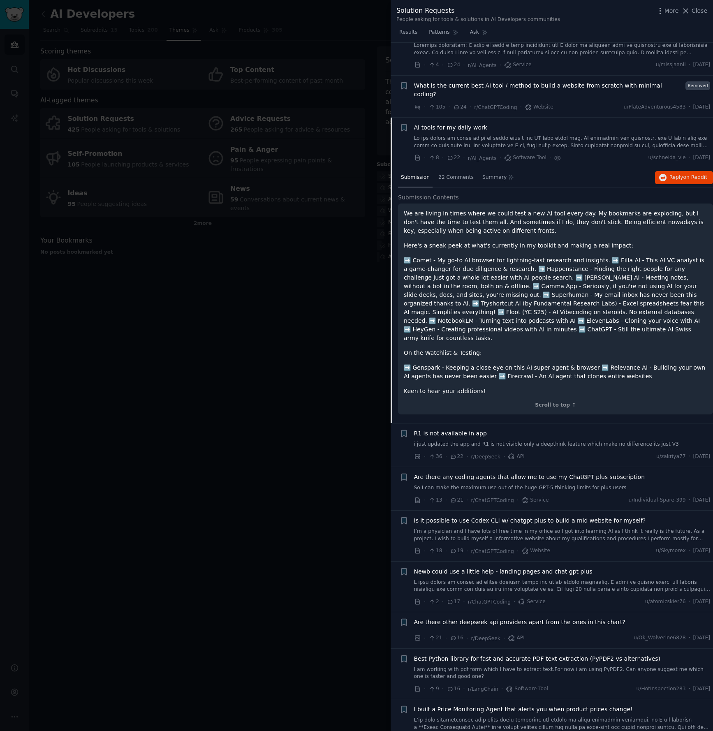
scroll to position [453, 0]
click at [402, 126] on icon "button" at bounding box center [403, 129] width 5 height 7
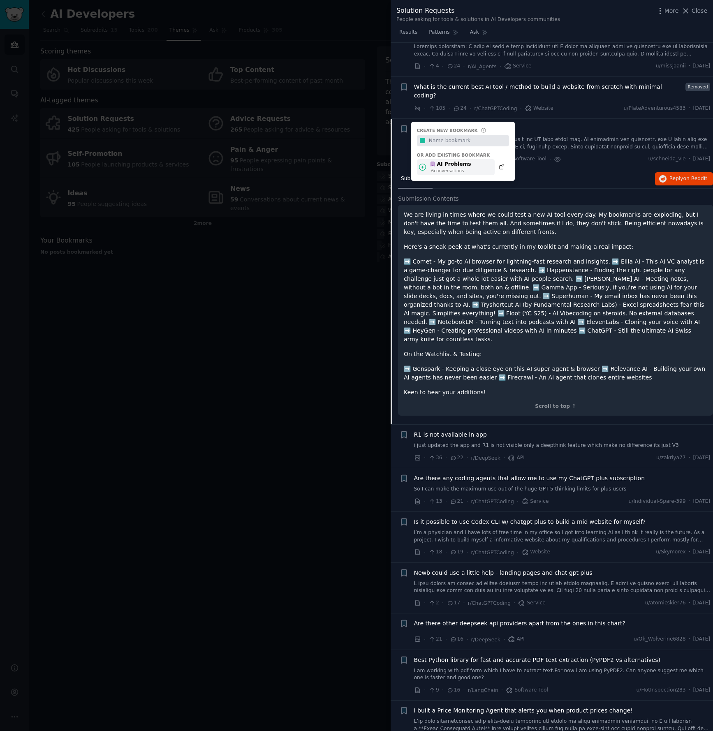
click at [450, 161] on div "AI Problems" at bounding box center [451, 164] width 42 height 7
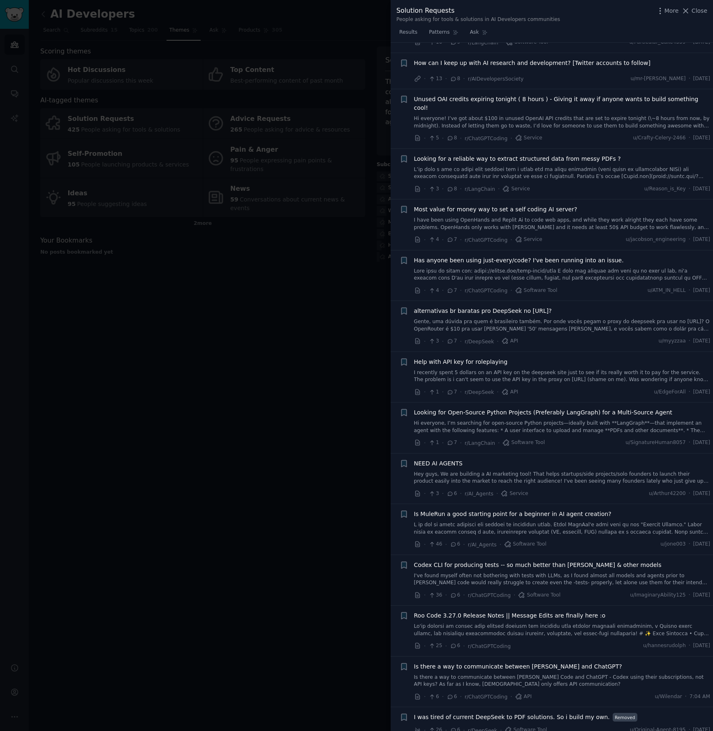
scroll to position [1694, 0]
click at [299, 307] on div at bounding box center [356, 365] width 713 height 731
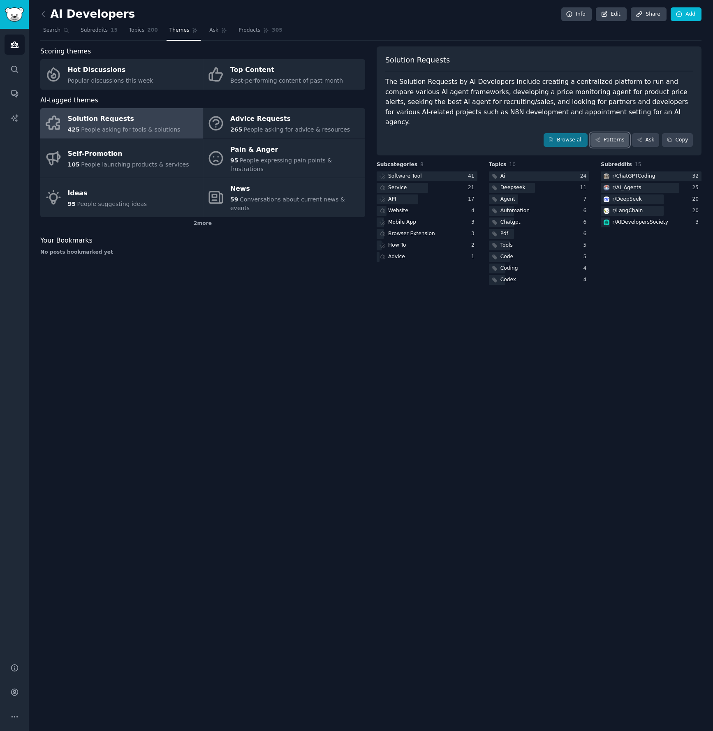
click at [612, 133] on link "Patterns" at bounding box center [609, 140] width 39 height 14
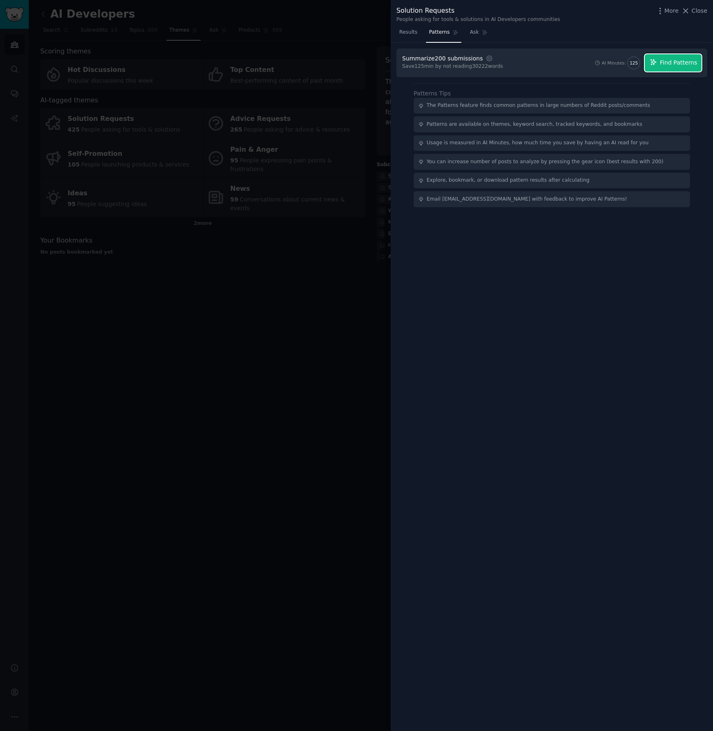
click at [668, 65] on span "Find Patterns" at bounding box center [678, 62] width 37 height 9
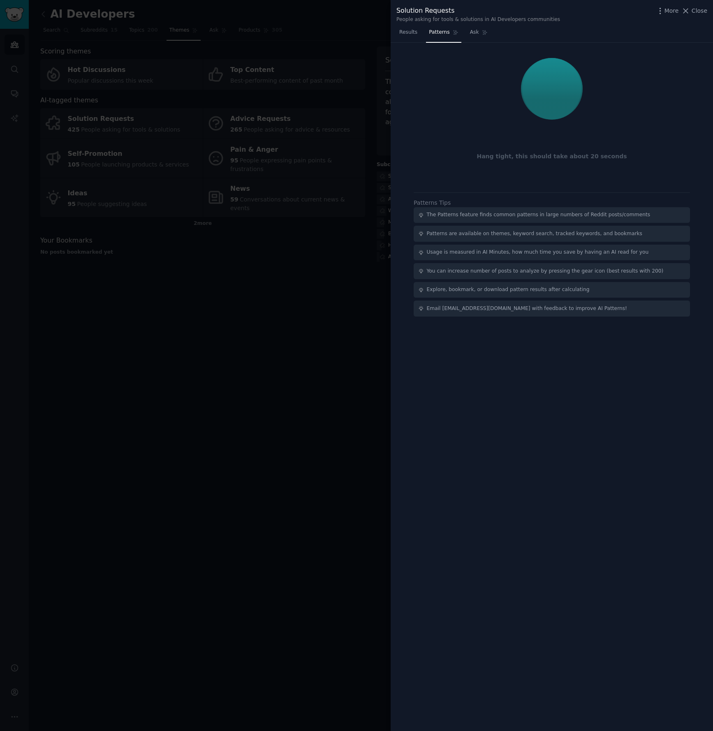
click at [162, 356] on div at bounding box center [356, 365] width 713 height 731
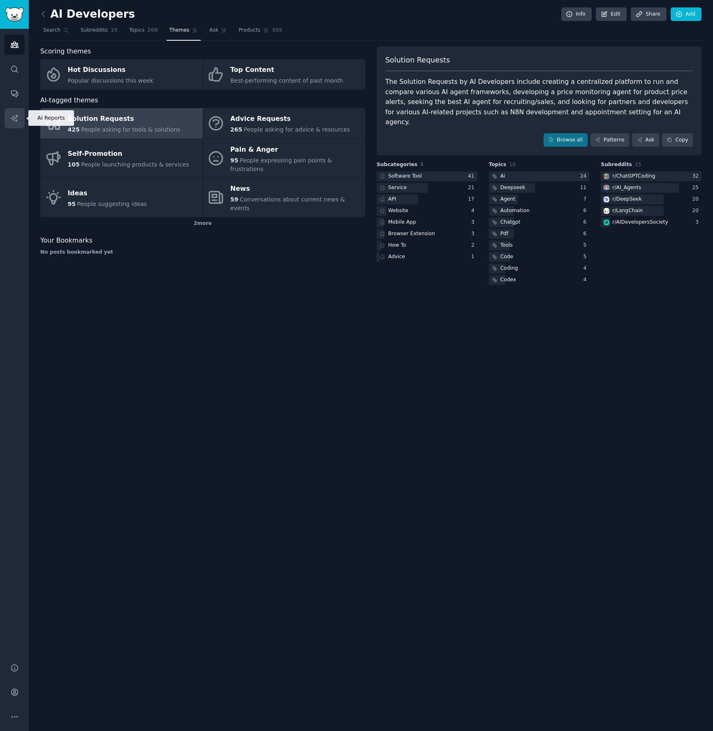
click at [17, 112] on link "AI Reports" at bounding box center [15, 118] width 20 height 20
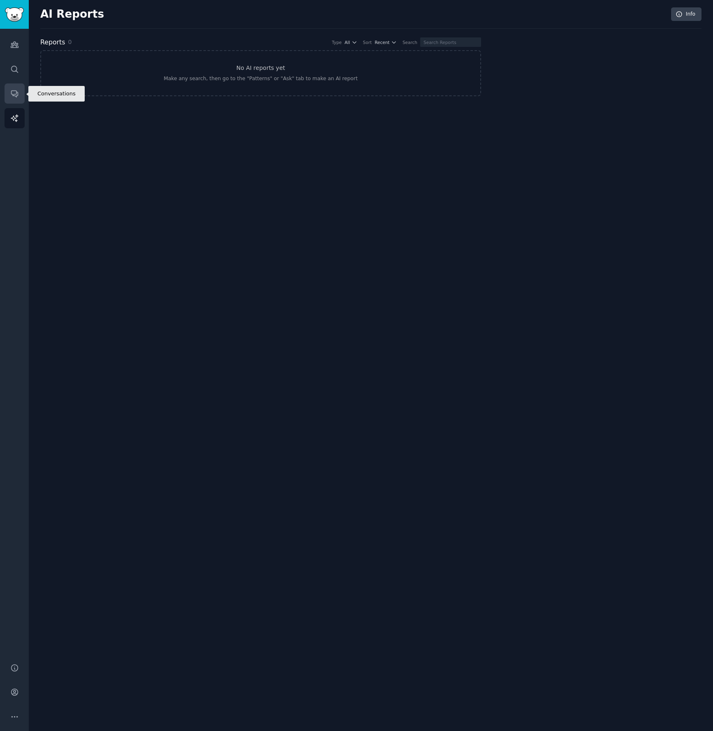
click at [18, 94] on link "Conversations" at bounding box center [15, 93] width 20 height 20
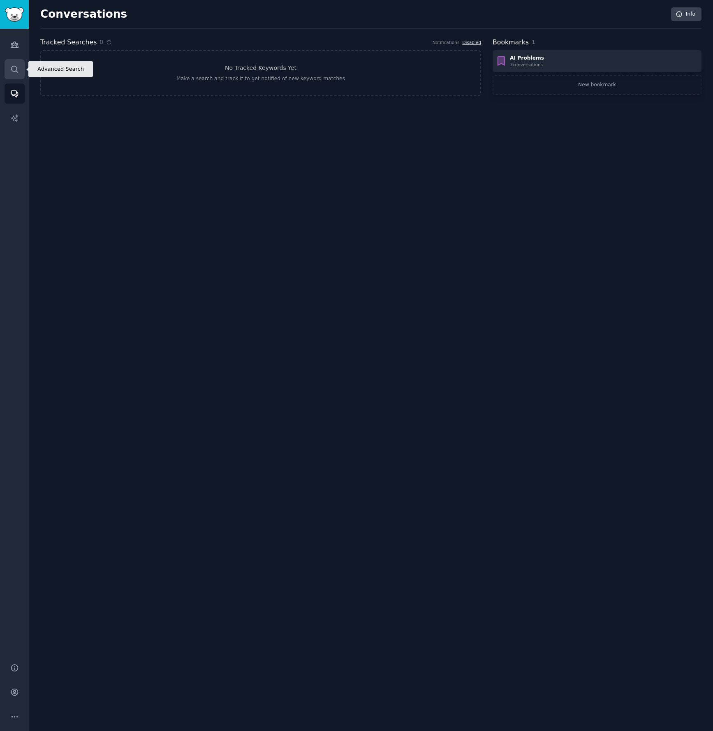
click at [14, 67] on icon "Sidebar" at bounding box center [14, 69] width 9 height 9
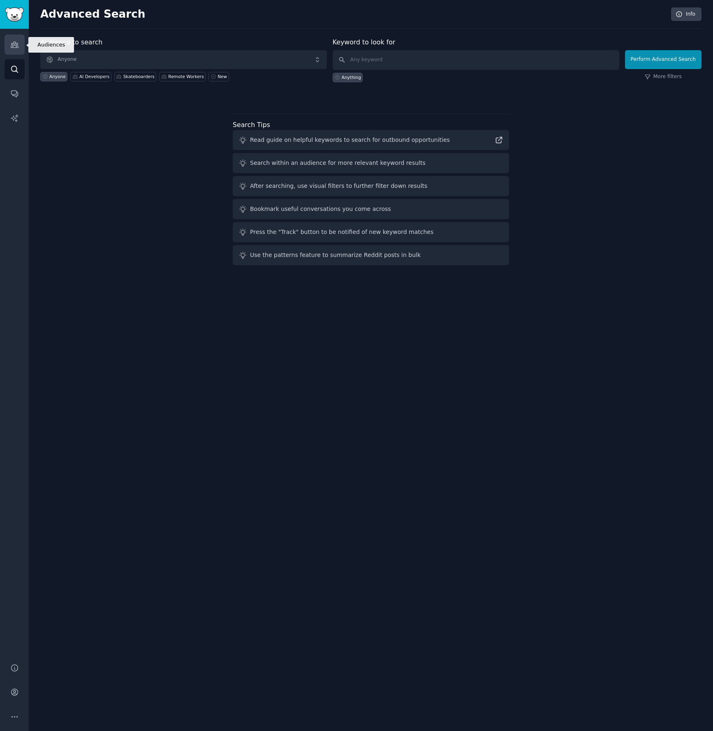
click at [18, 41] on icon "Sidebar" at bounding box center [14, 44] width 9 height 9
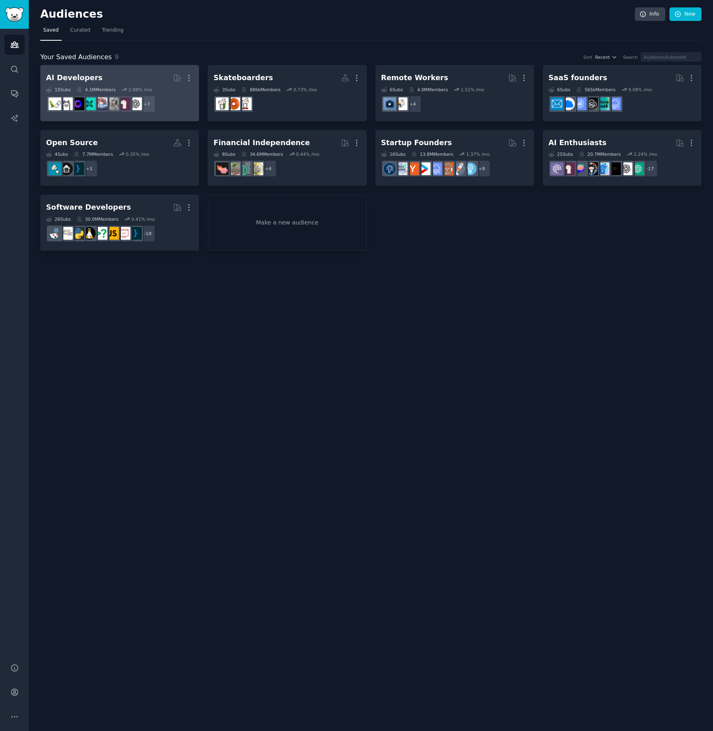
click at [106, 83] on h2 "AI Developers More" at bounding box center [119, 78] width 147 height 14
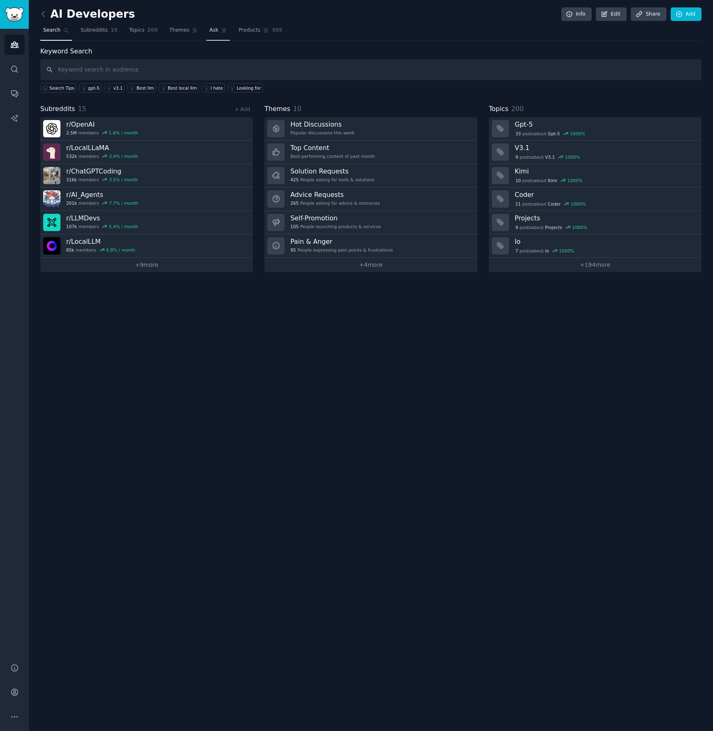
click at [217, 30] on link "Ask" at bounding box center [217, 32] width 23 height 17
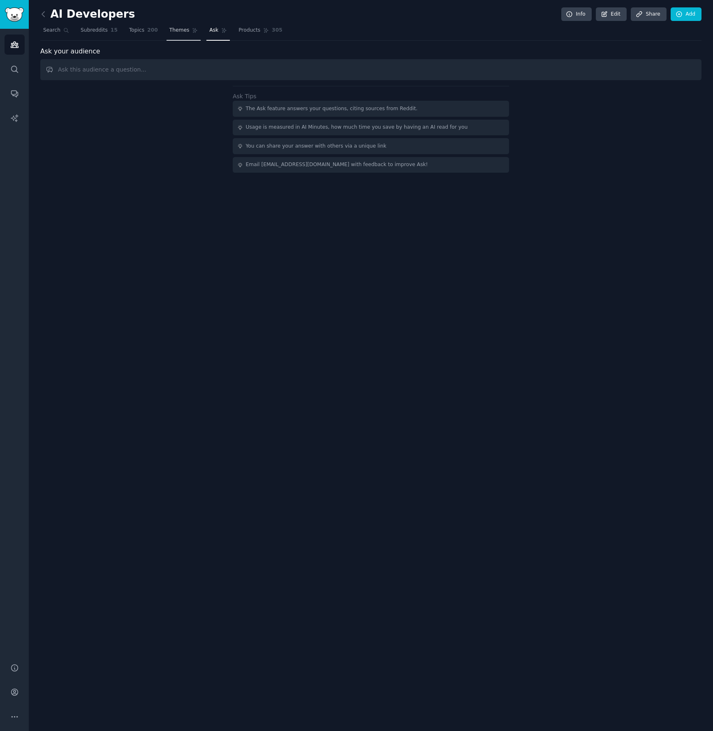
click at [178, 32] on span "Themes" at bounding box center [179, 30] width 20 height 7
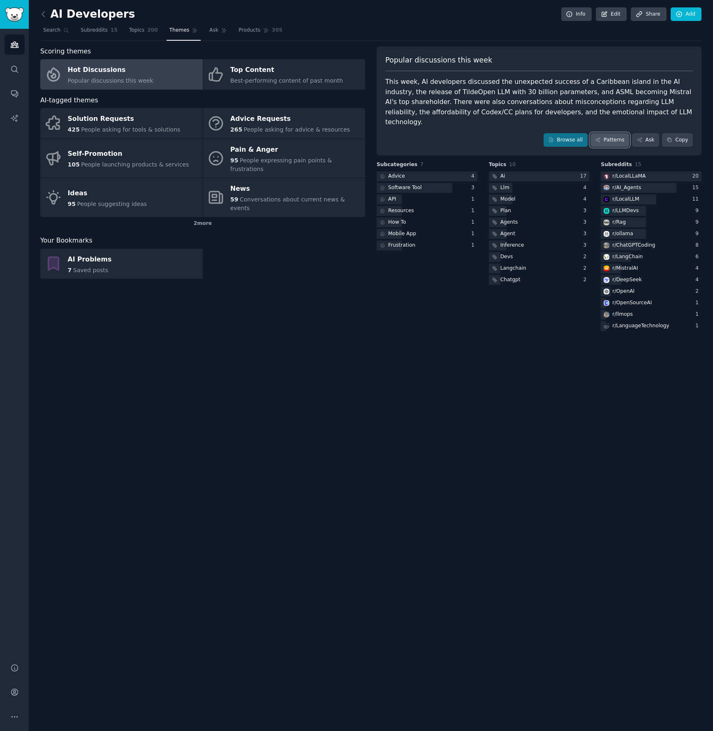
click at [604, 133] on link "Patterns" at bounding box center [609, 140] width 39 height 14
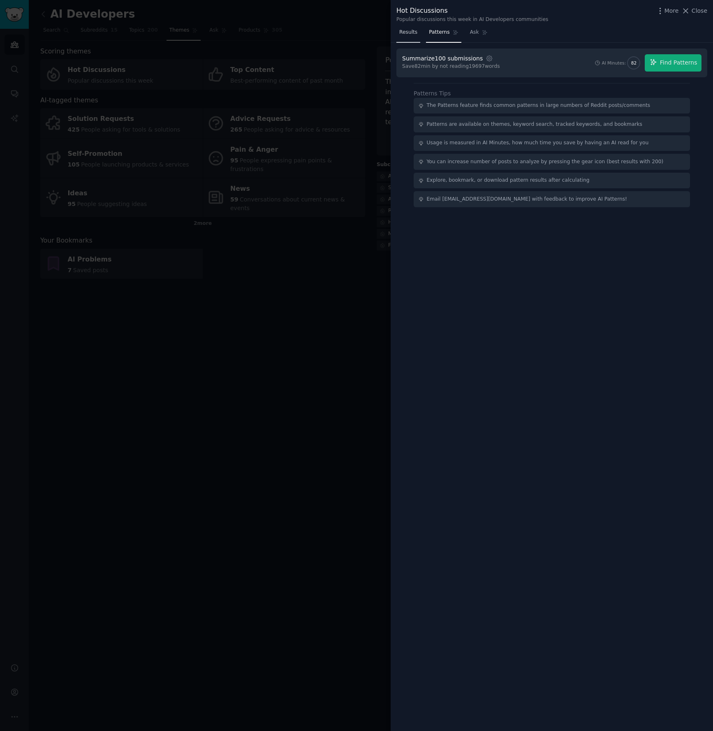
click at [411, 30] on span "Results" at bounding box center [408, 32] width 18 height 7
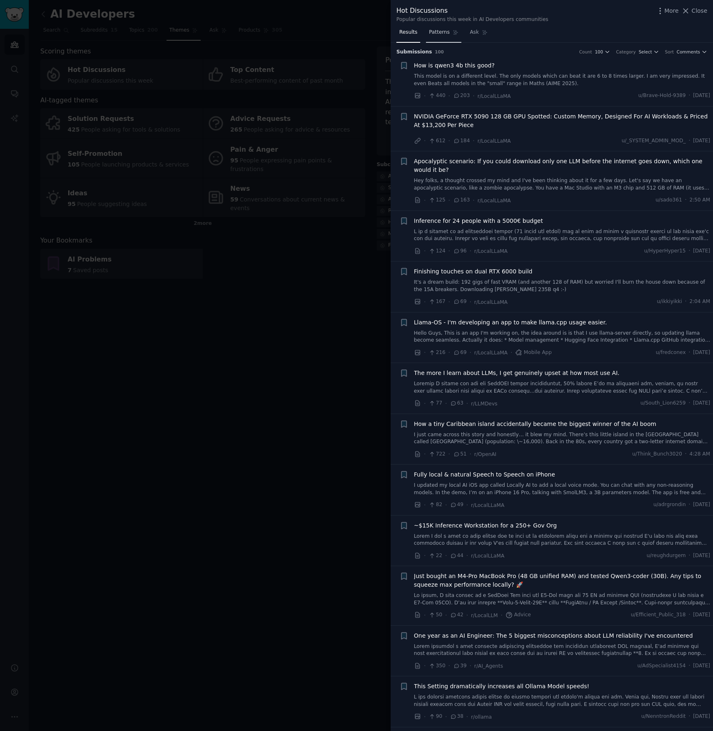
click at [437, 35] on span "Patterns" at bounding box center [439, 32] width 21 height 7
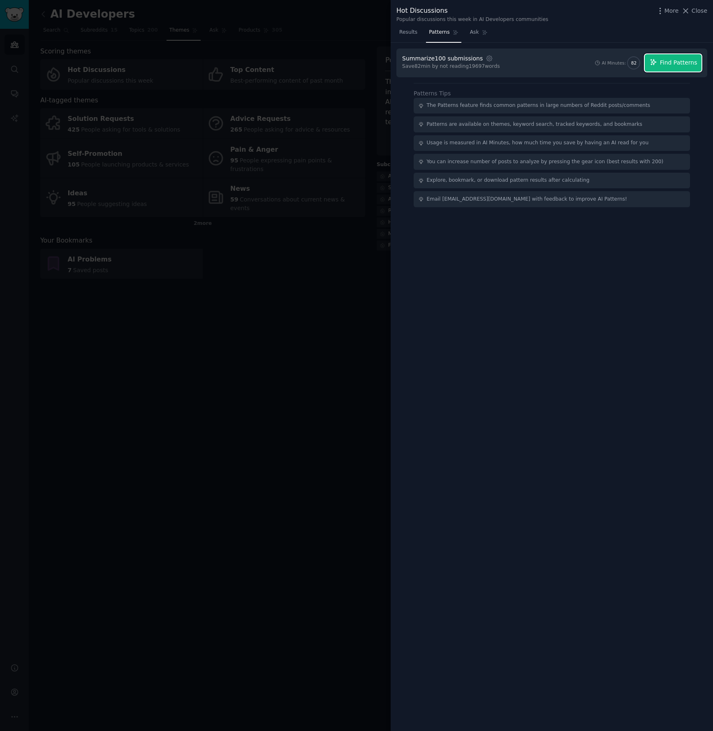
click at [692, 60] on span "Find Patterns" at bounding box center [678, 62] width 37 height 9
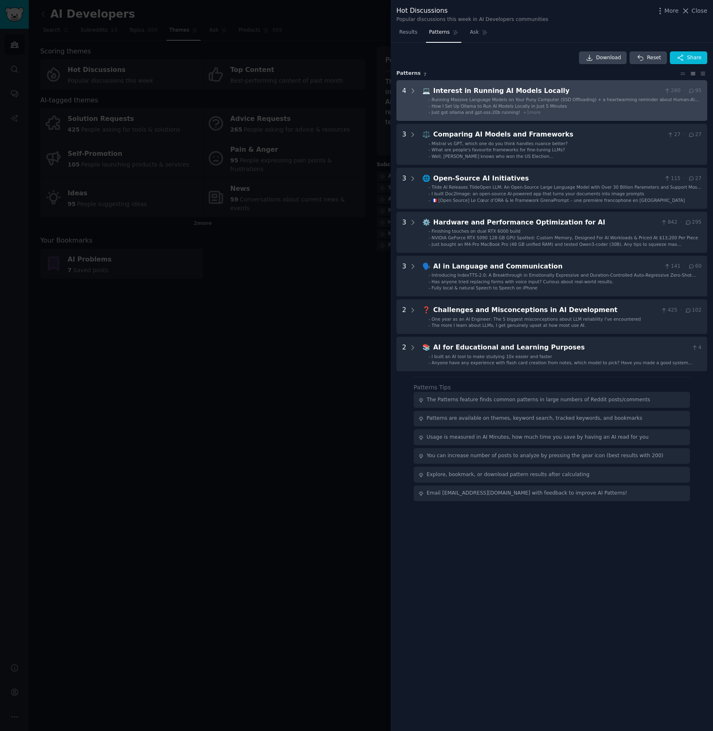
click at [471, 116] on Locally "4 💻 Interest in Running AI Models Locally 260 · 95 - Running Massive Language M…" at bounding box center [551, 100] width 311 height 41
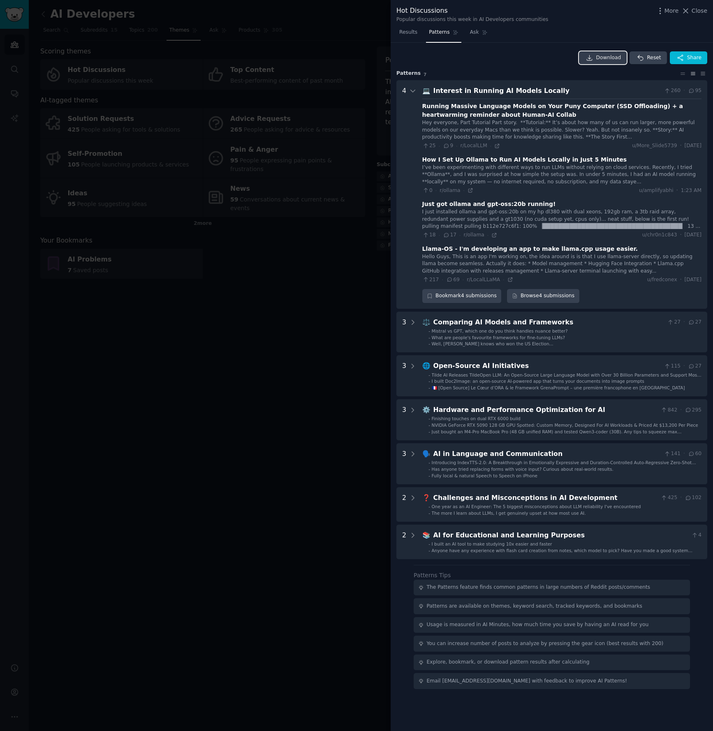
click at [608, 57] on span "Download" at bounding box center [608, 57] width 25 height 7
click at [169, 369] on div at bounding box center [356, 365] width 713 height 731
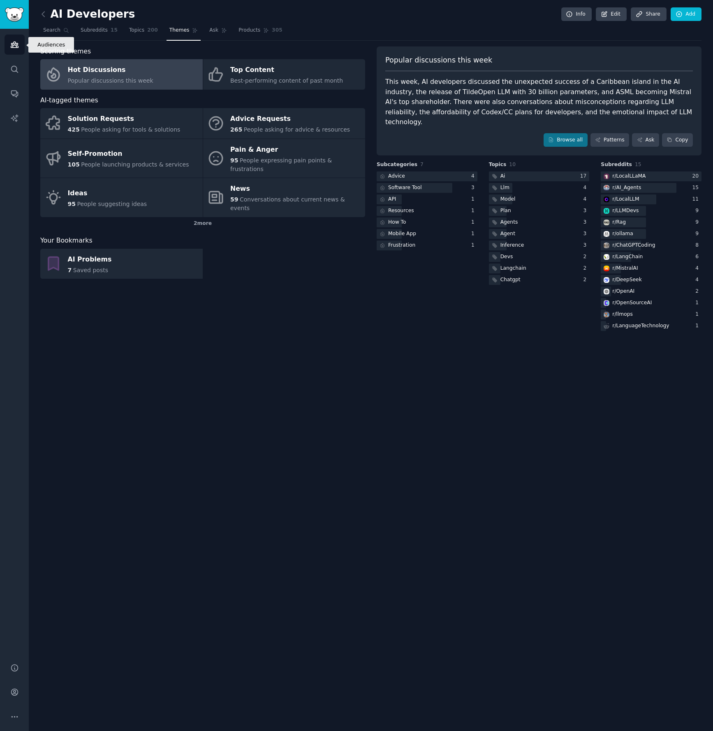
click at [15, 53] on link "Audiences" at bounding box center [15, 45] width 20 height 20
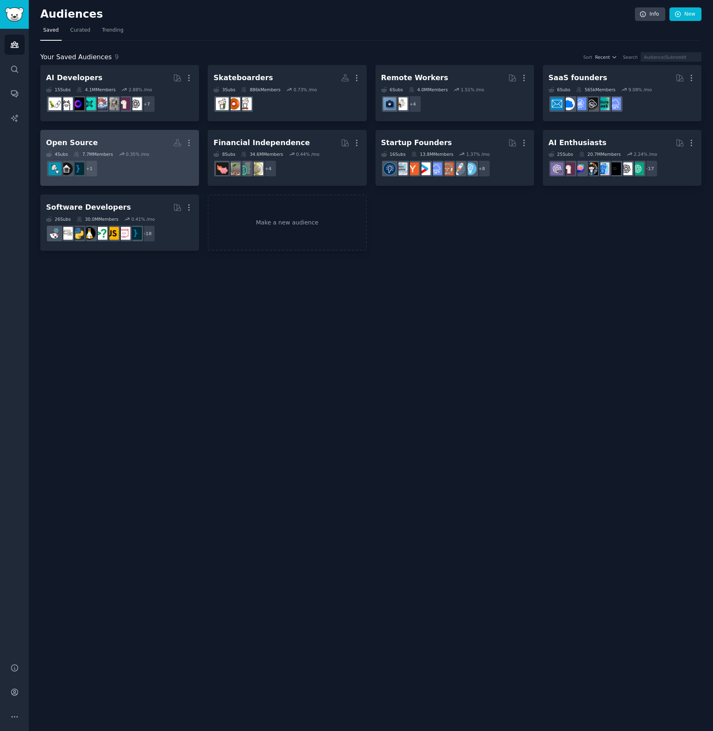
click at [104, 162] on dd "+ 1" at bounding box center [119, 168] width 147 height 23
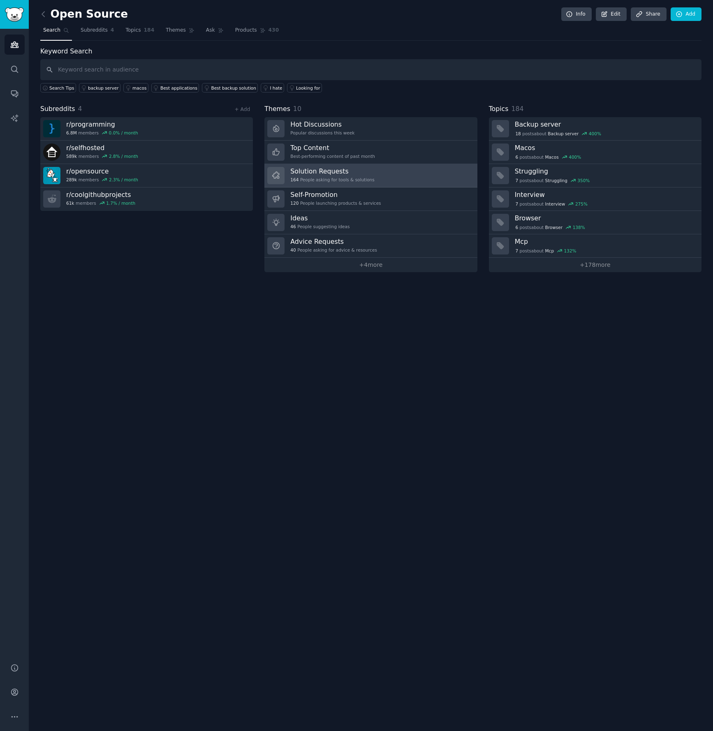
click at [323, 169] on h3 "Solution Requests" at bounding box center [332, 171] width 84 height 9
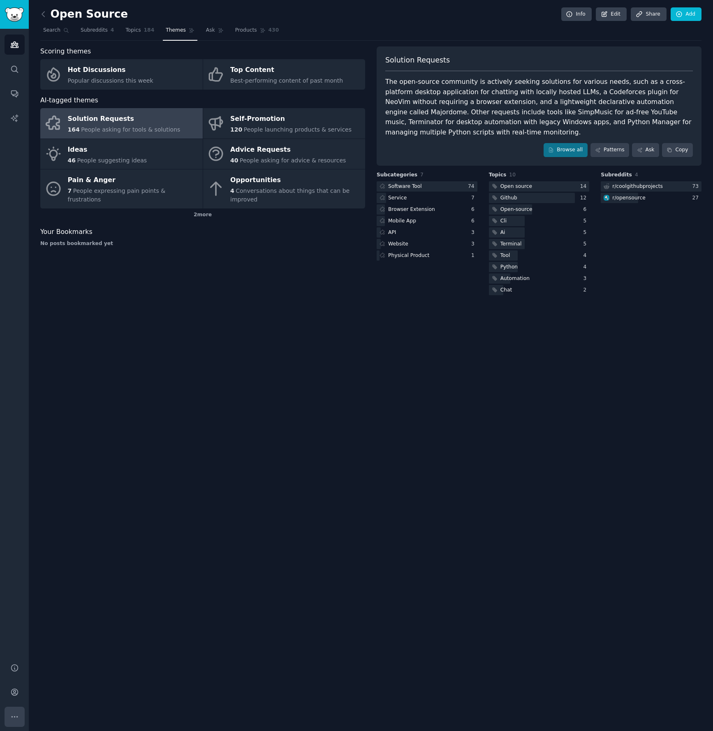
click at [14, 717] on icon "Sidebar" at bounding box center [14, 716] width 9 height 9
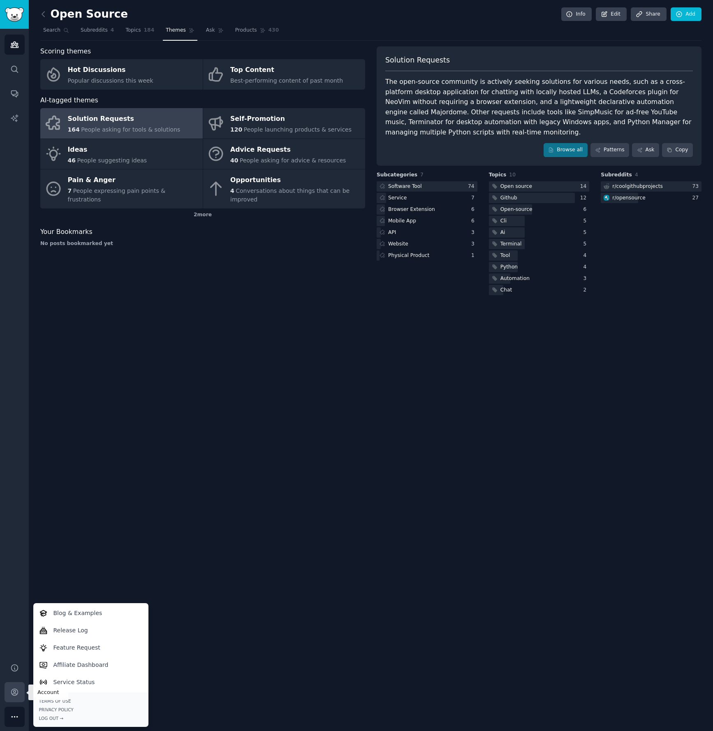
click at [17, 684] on link "Account" at bounding box center [15, 692] width 20 height 20
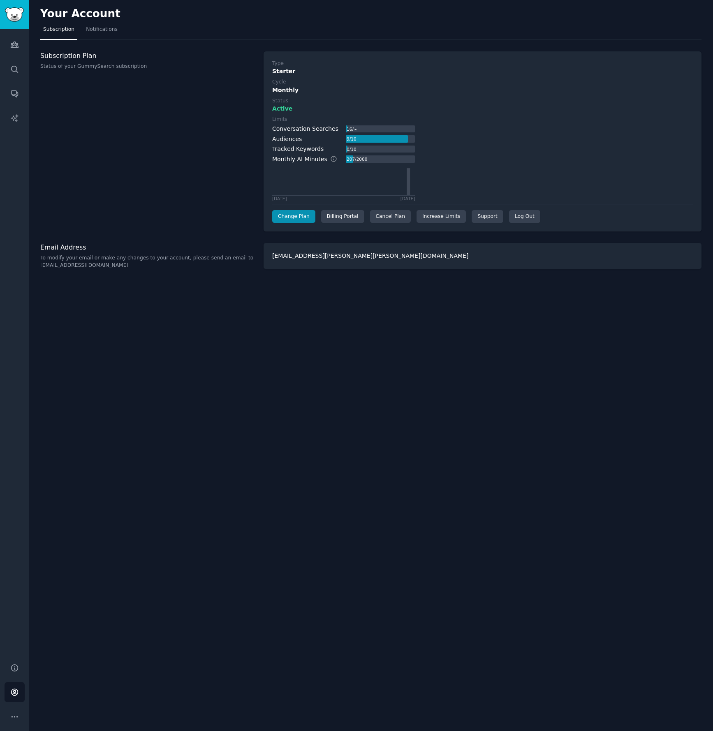
click at [348, 158] on div "207 / 2000" at bounding box center [357, 158] width 22 height 7
click at [16, 50] on link "Audiences" at bounding box center [15, 45] width 20 height 20
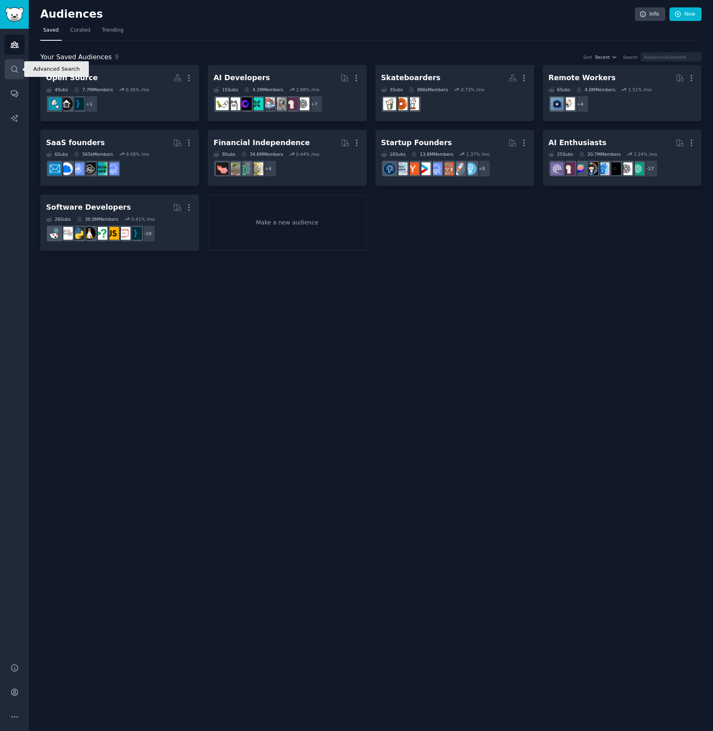
click at [17, 76] on link "Search" at bounding box center [15, 69] width 20 height 20
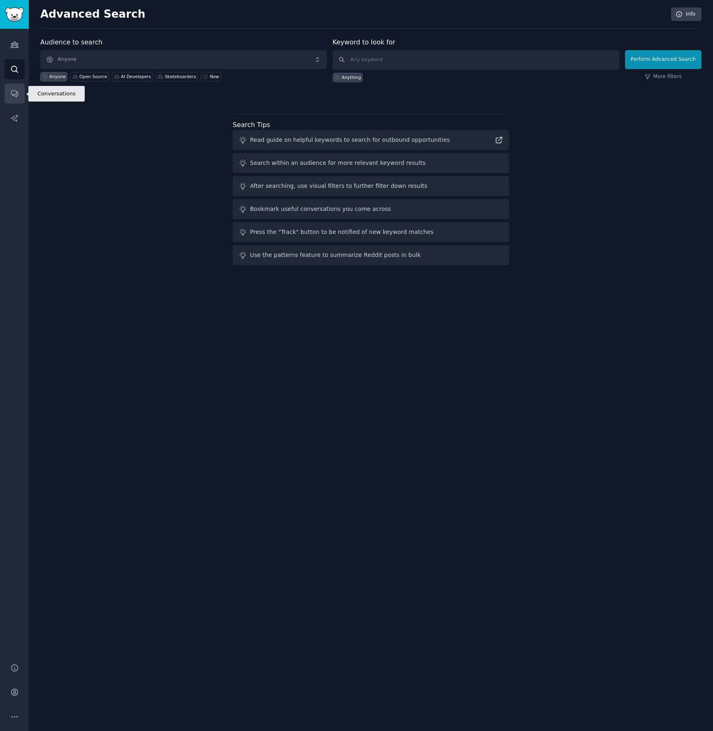
click at [17, 88] on link "Conversations" at bounding box center [15, 93] width 20 height 20
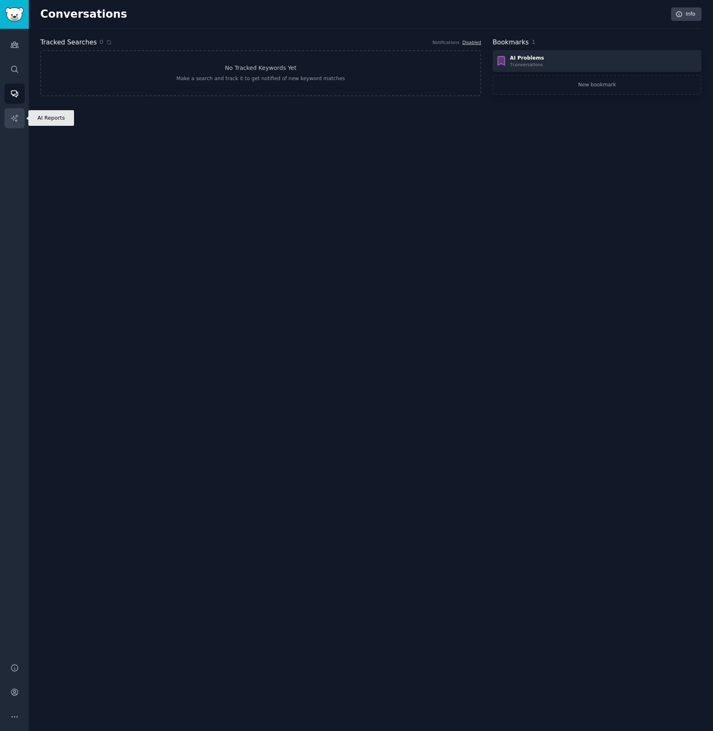
click at [19, 118] on link "AI Reports" at bounding box center [15, 118] width 20 height 20
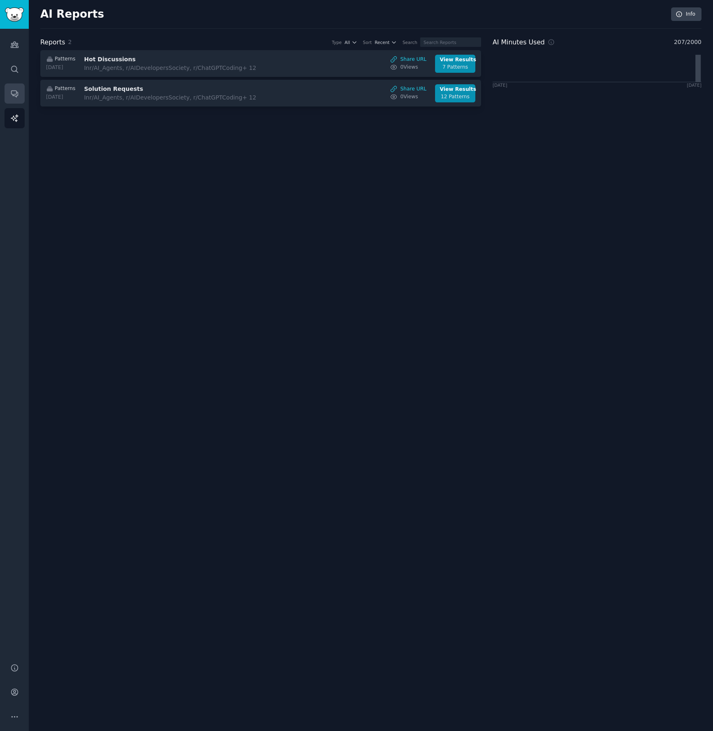
click at [23, 94] on div "Audiences Search Conversations AI Reports" at bounding box center [14, 341] width 29 height 624
click at [21, 94] on link "Conversations" at bounding box center [15, 93] width 20 height 20
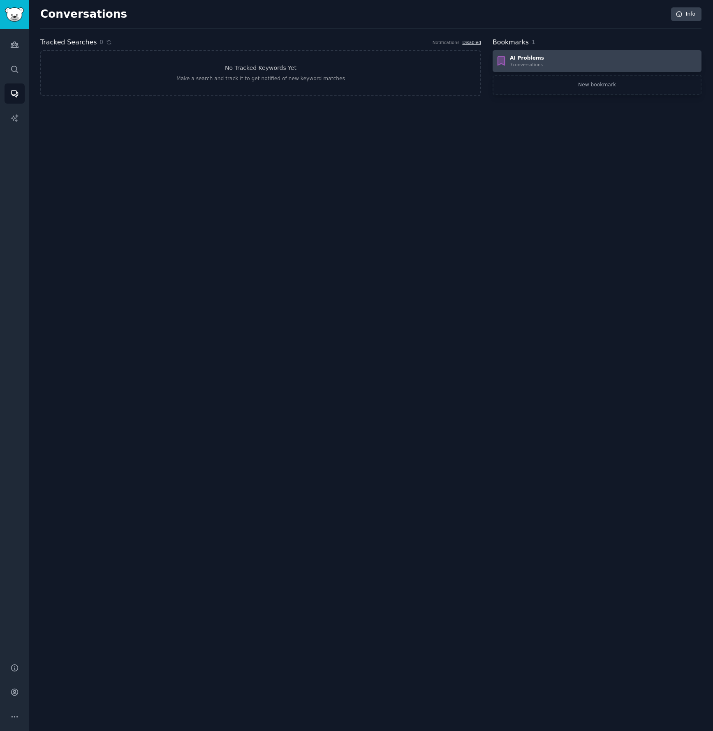
click at [521, 57] on div "AI Problems" at bounding box center [527, 58] width 34 height 7
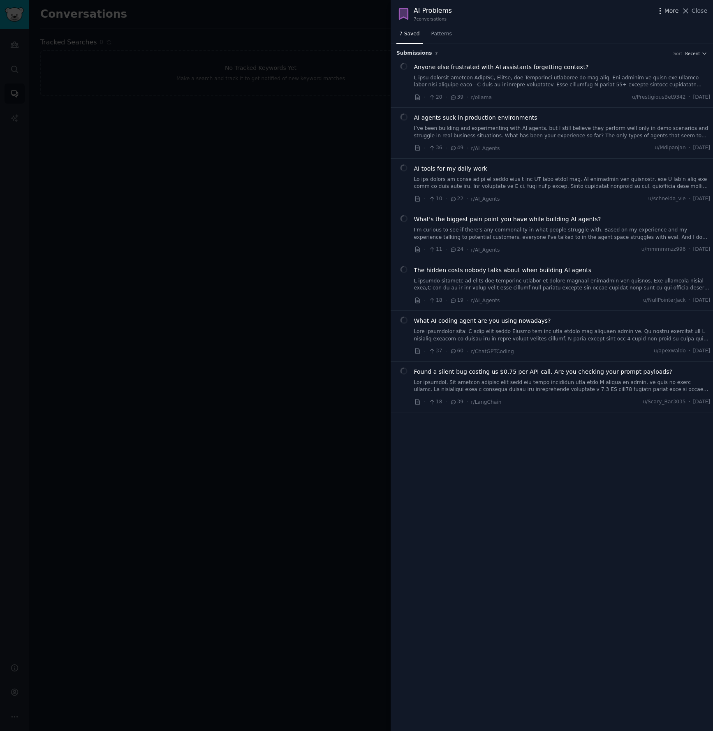
click at [660, 11] on icon "button" at bounding box center [659, 11] width 1 height 6
click at [443, 7] on div "AI Problems" at bounding box center [433, 11] width 38 height 10
click at [437, 12] on div "AI Problems" at bounding box center [433, 11] width 38 height 10
click at [263, 263] on div at bounding box center [356, 365] width 713 height 731
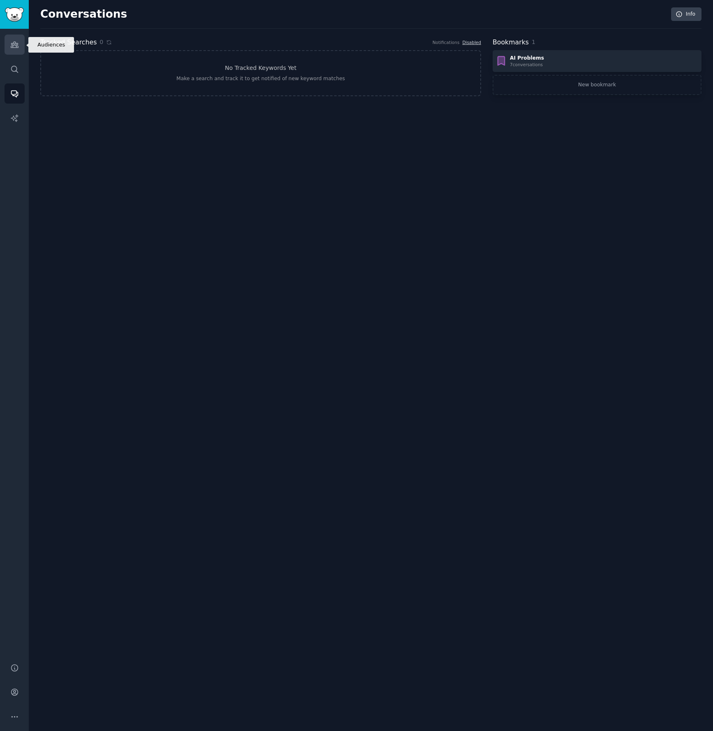
click at [24, 45] on link "Audiences" at bounding box center [15, 45] width 20 height 20
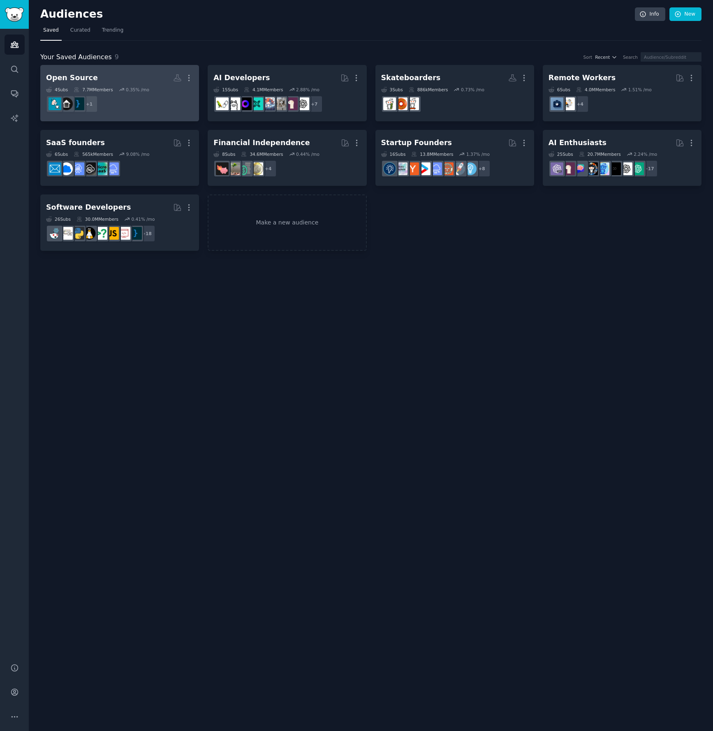
click at [119, 78] on h2 "Open Source More" at bounding box center [119, 78] width 147 height 14
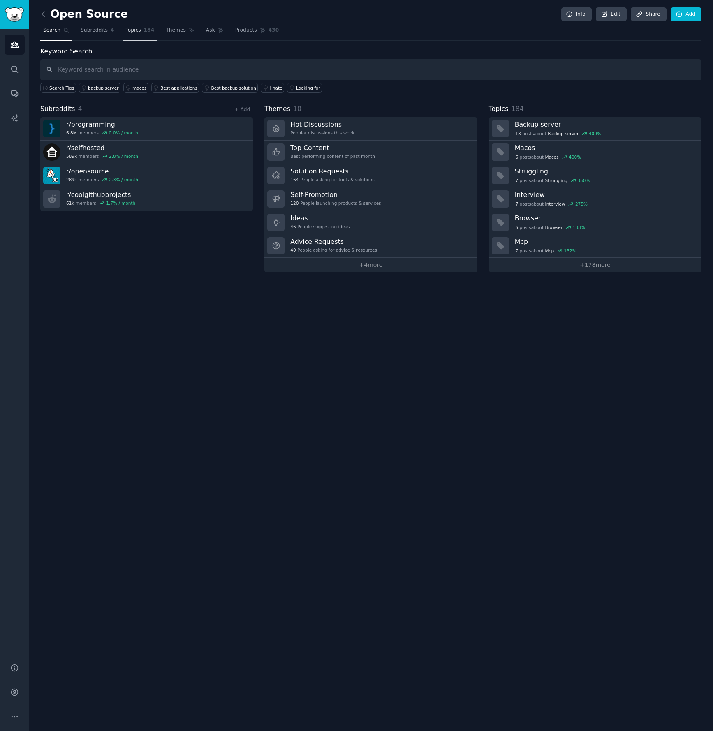
click at [139, 30] on span "Topics" at bounding box center [132, 30] width 15 height 7
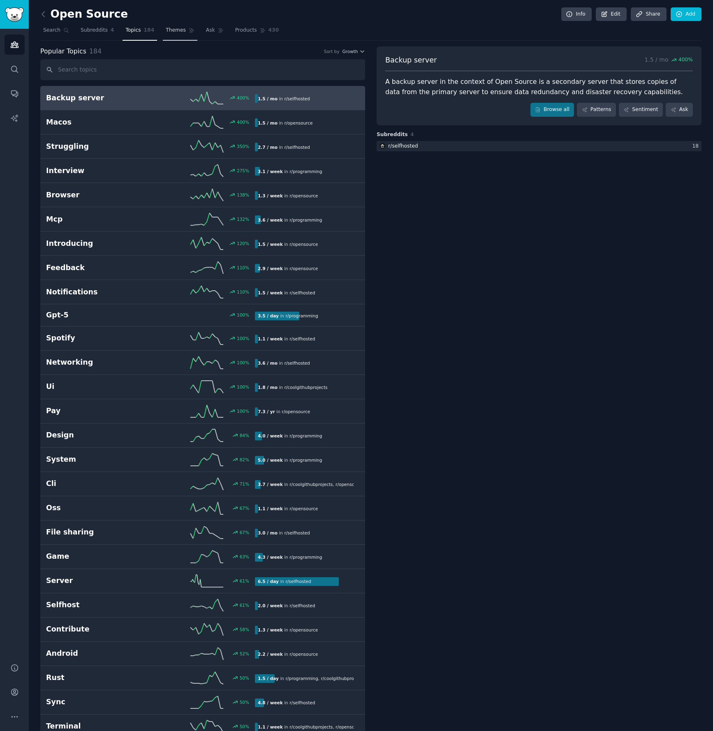
click at [164, 28] on link "Themes" at bounding box center [180, 32] width 35 height 17
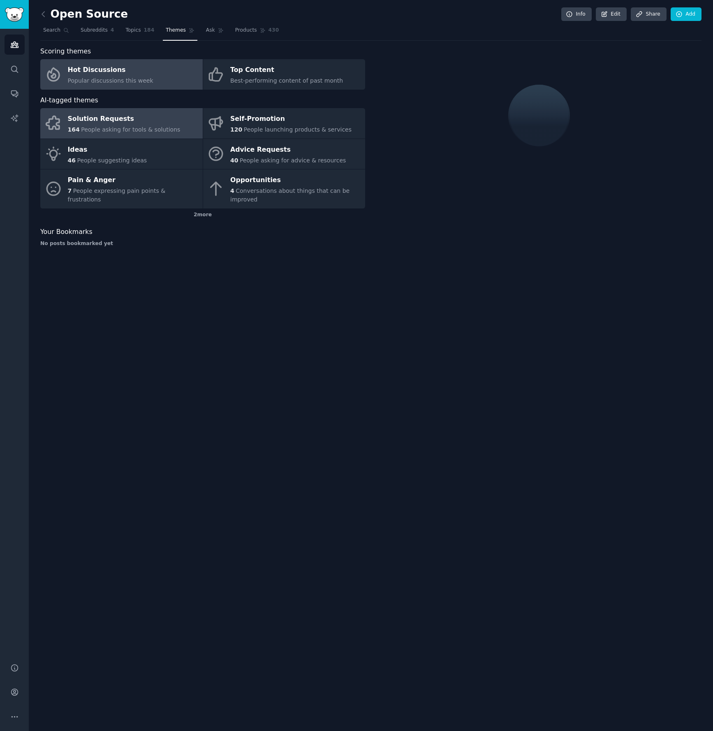
click at [136, 120] on div "Solution Requests" at bounding box center [124, 119] width 113 height 13
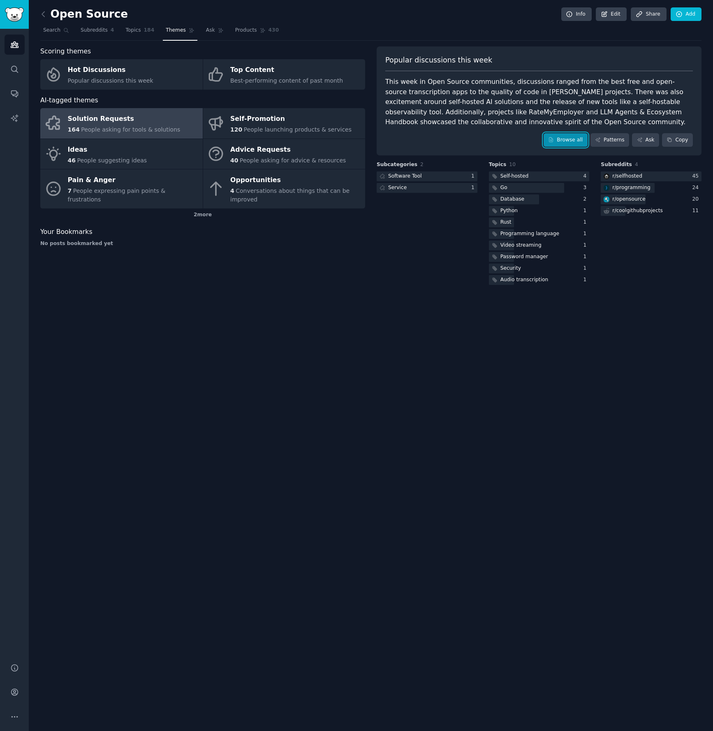
click at [566, 144] on link "Browse all" at bounding box center [565, 140] width 44 height 14
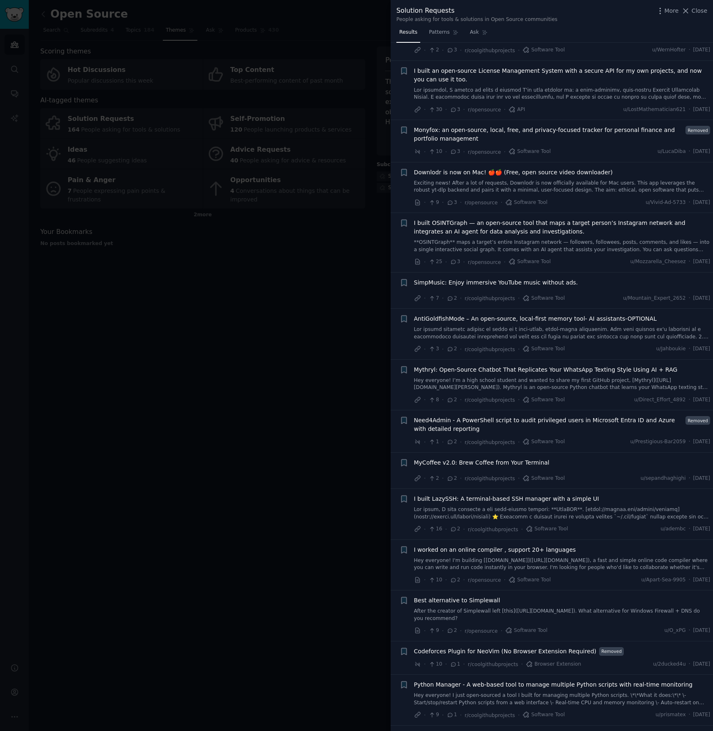
scroll to position [803, 0]
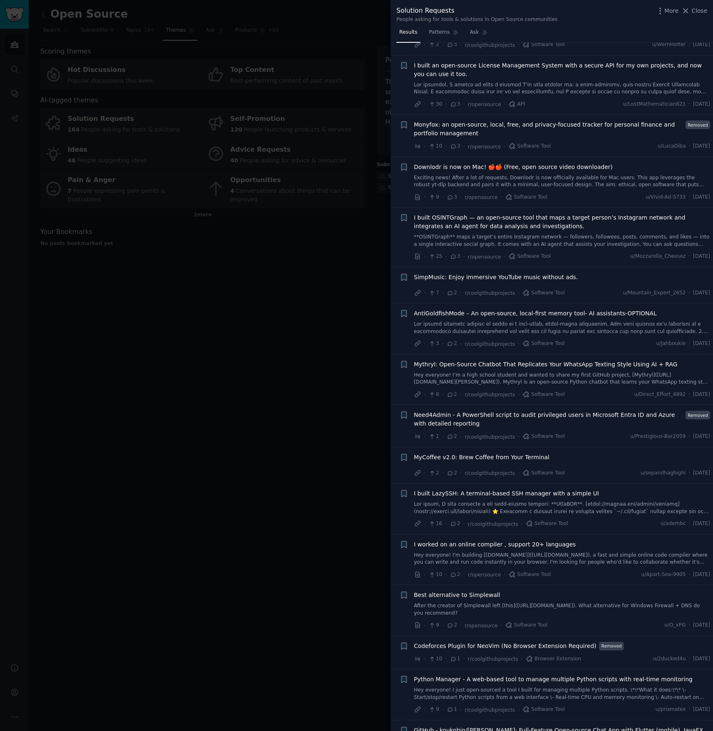
click at [617, 84] on link at bounding box center [562, 88] width 296 height 14
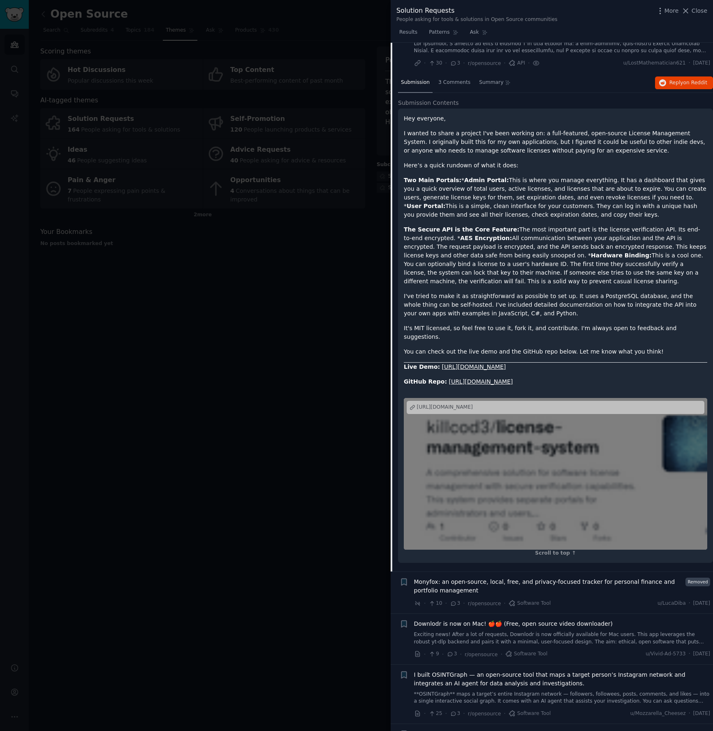
scroll to position [846, 0]
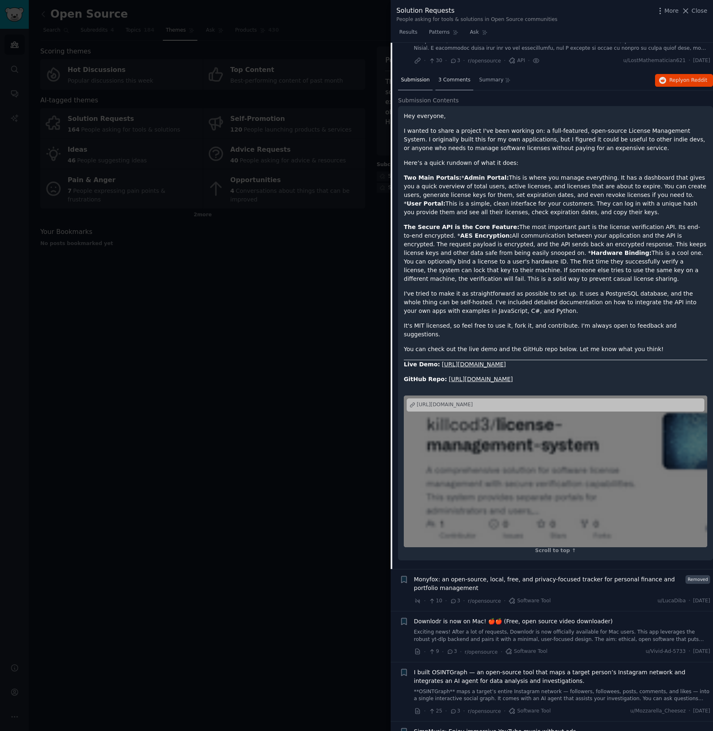
click at [450, 78] on span "3 Comments" at bounding box center [454, 79] width 32 height 7
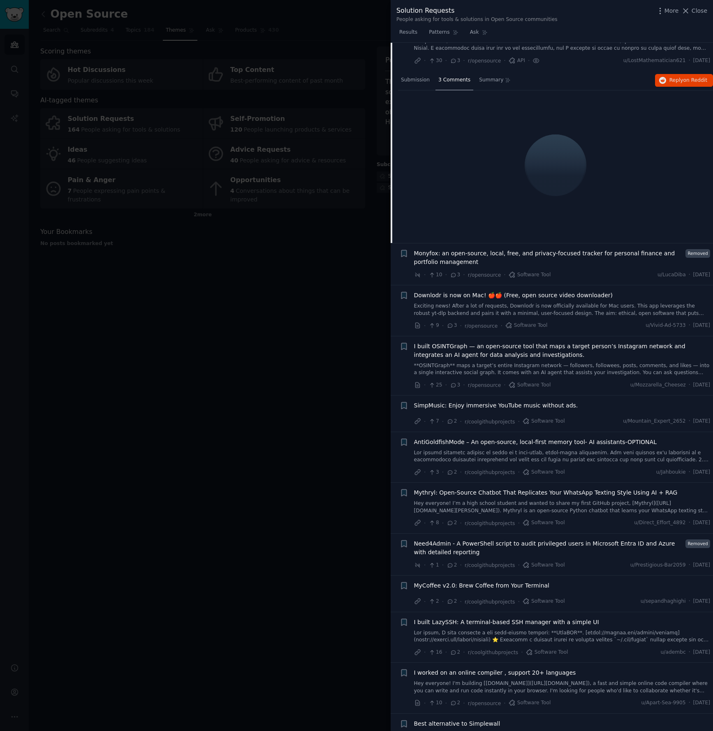
scroll to position [848, 0]
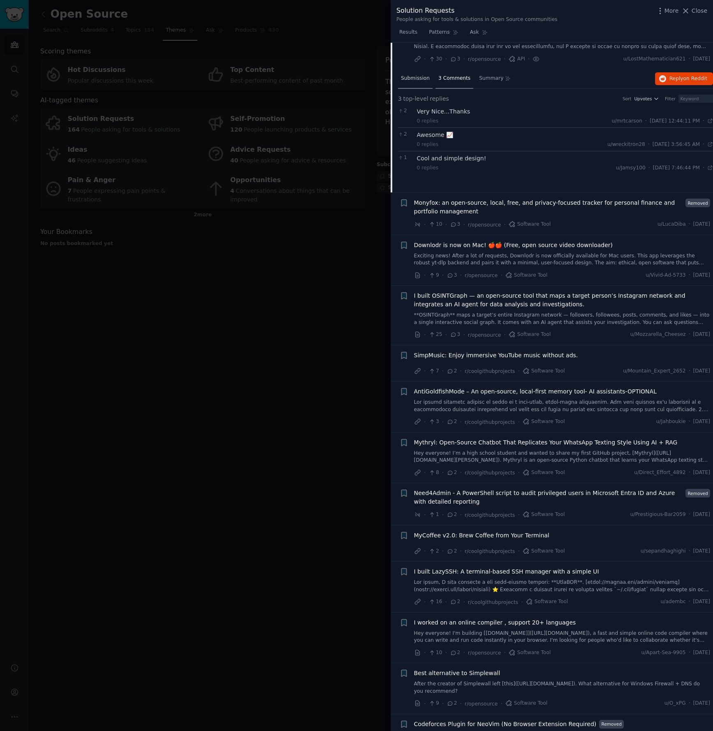
click at [419, 78] on span "Submission" at bounding box center [415, 78] width 29 height 7
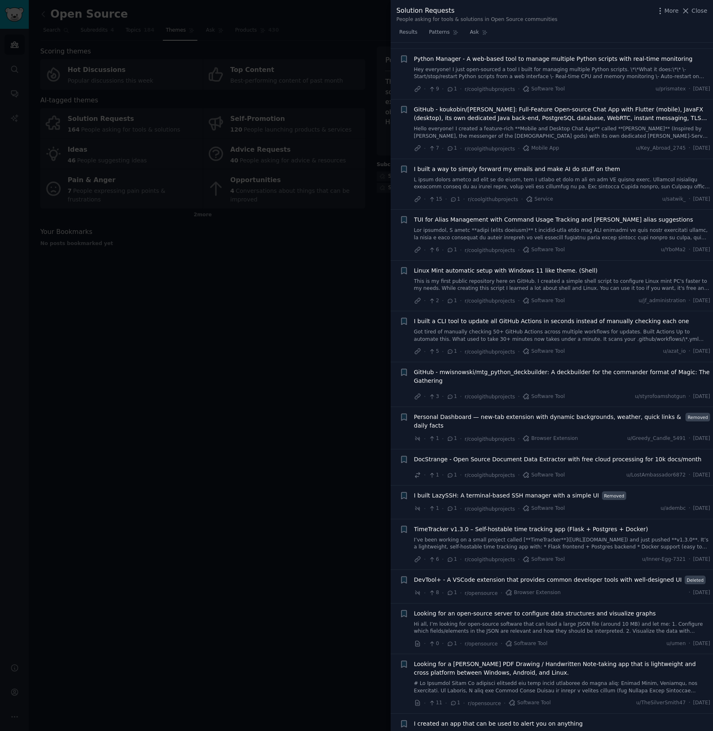
scroll to position [1922, 0]
click at [262, 287] on div at bounding box center [356, 365] width 713 height 731
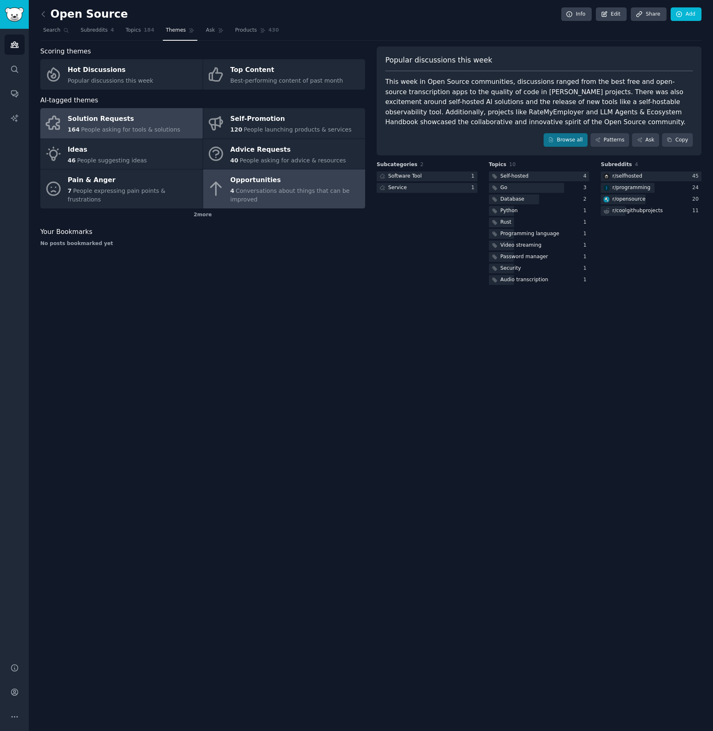
click at [257, 184] on div "Opportunities" at bounding box center [295, 180] width 131 height 13
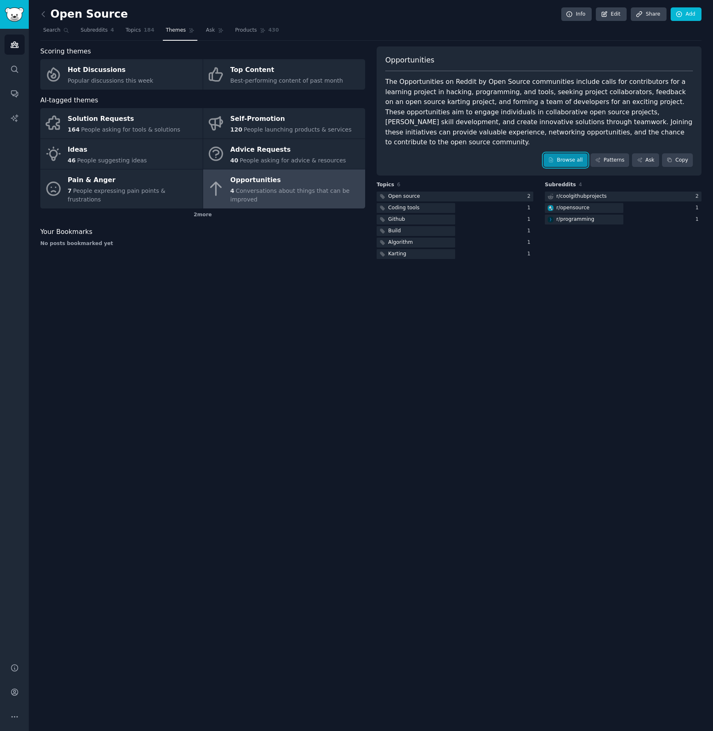
click at [567, 153] on link "Browse all" at bounding box center [565, 160] width 44 height 14
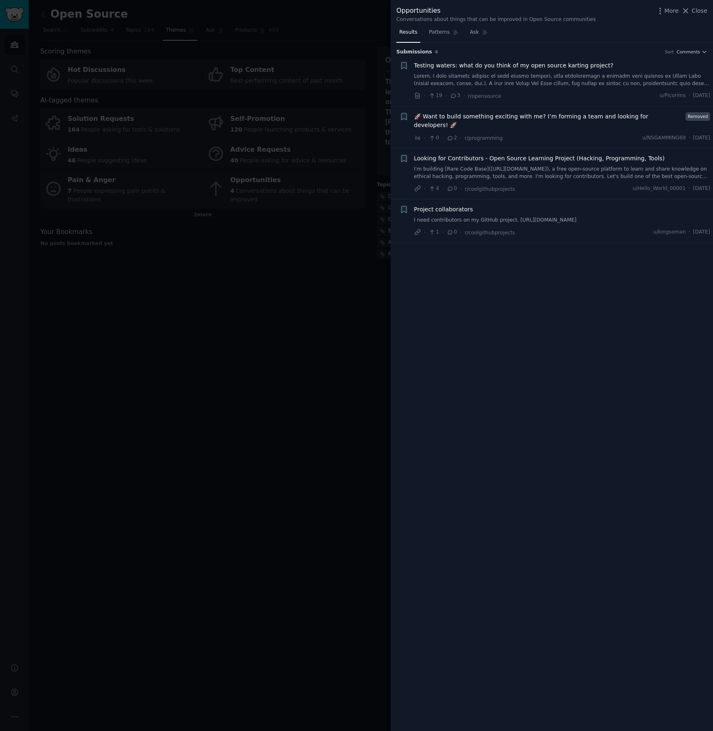
click at [346, 266] on div at bounding box center [356, 365] width 713 height 731
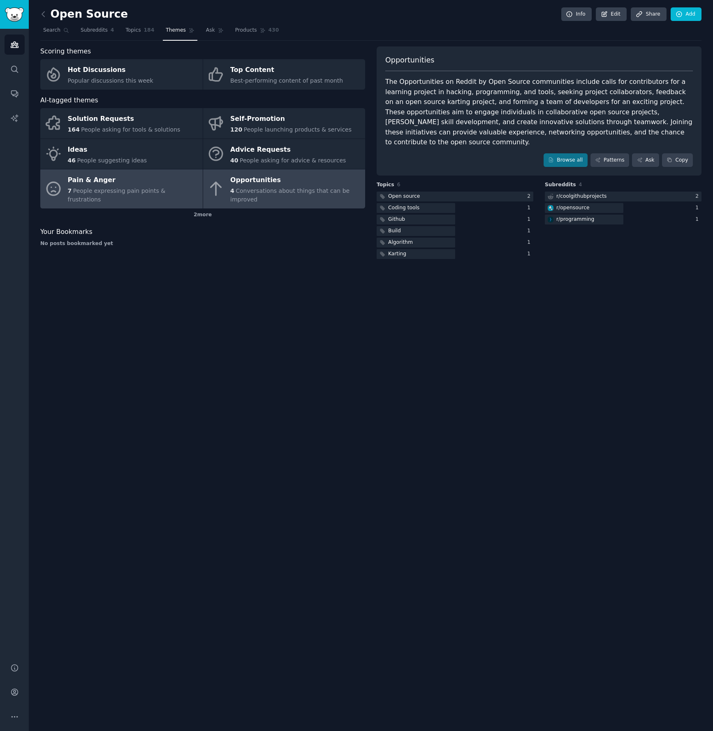
click at [142, 193] on span "People expressing pain points & frustrations" at bounding box center [117, 194] width 98 height 15
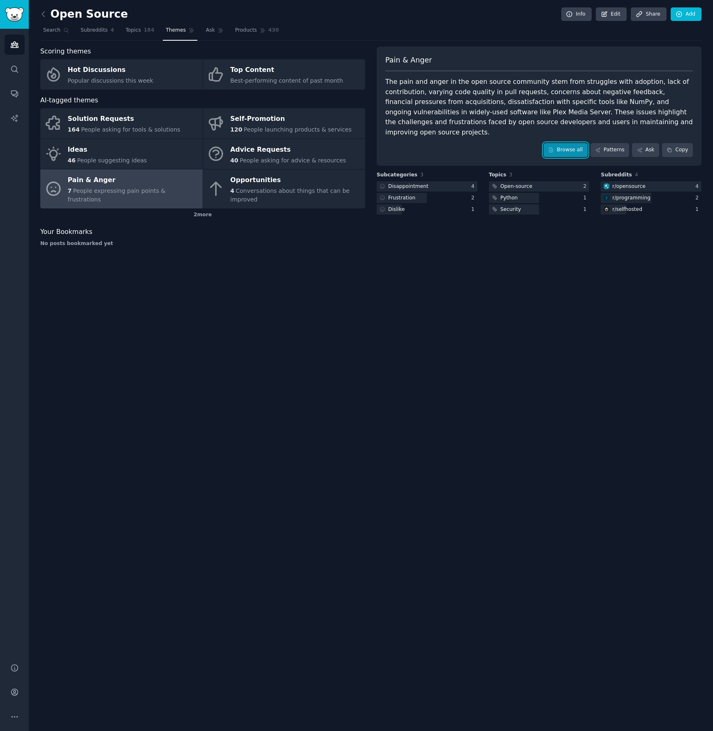
click at [556, 143] on link "Browse all" at bounding box center [565, 150] width 44 height 14
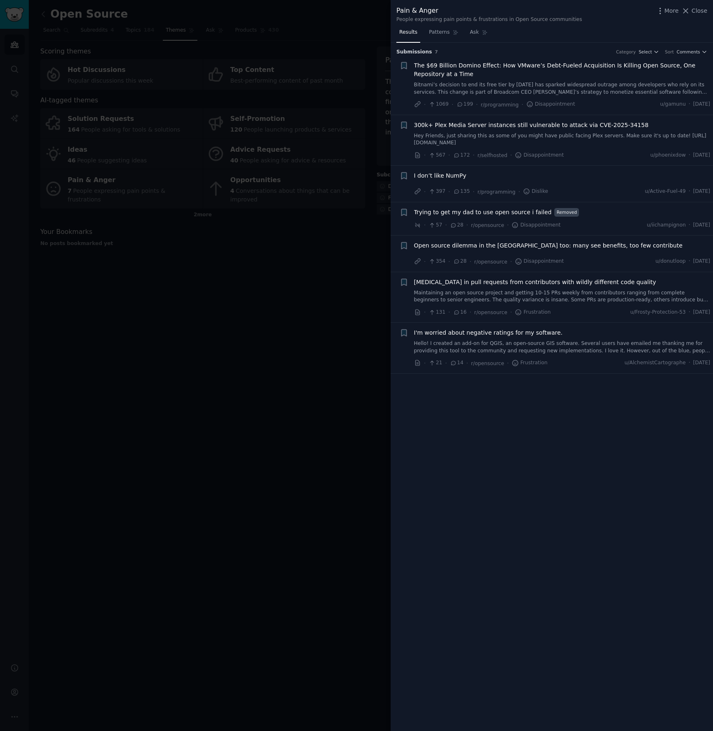
click at [556, 300] on link "Maintaining an open source project and getting 10-15 PRs weekly from contributo…" at bounding box center [562, 296] width 296 height 14
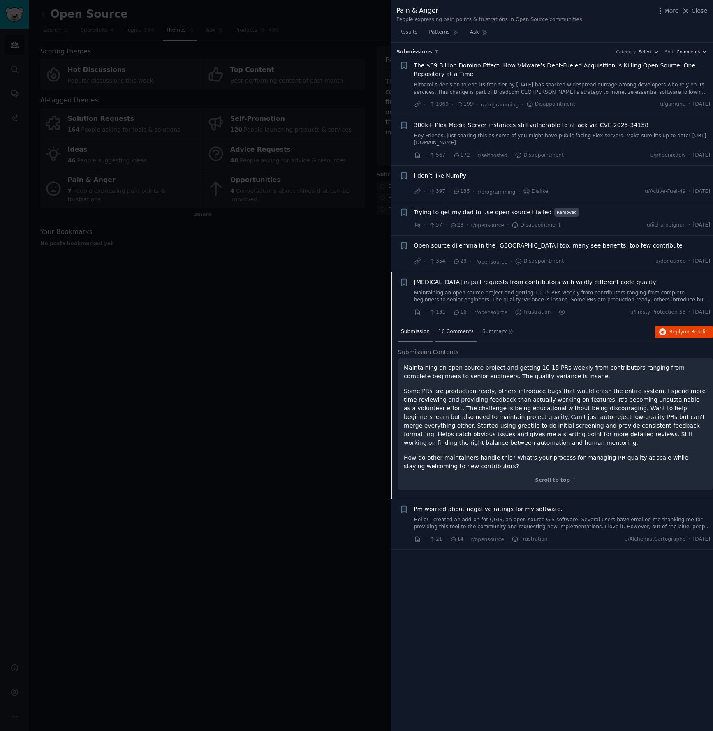
click at [451, 330] on span "16 Comments" at bounding box center [455, 331] width 35 height 7
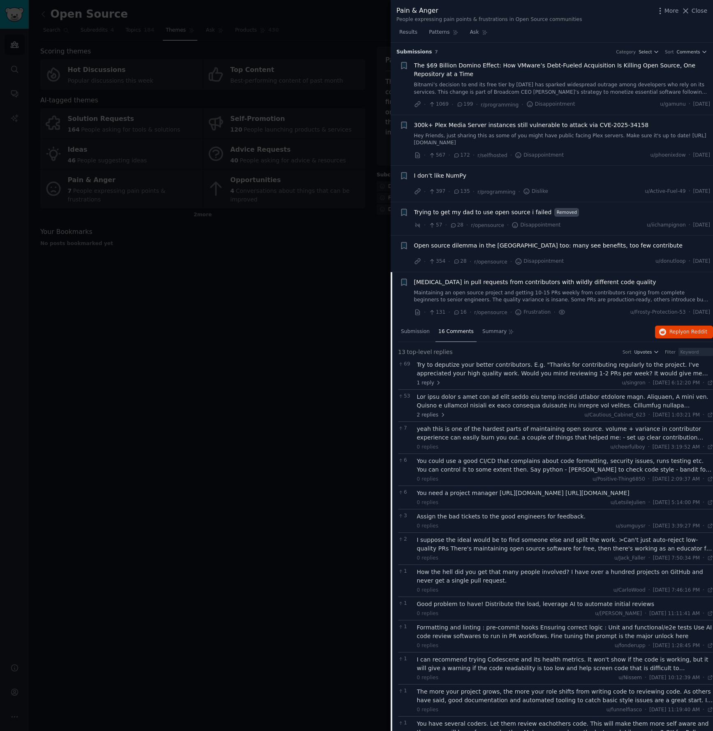
scroll to position [2, 0]
click at [487, 280] on span "Drowning in pull requests from contributors with wildly different code quality" at bounding box center [535, 280] width 242 height 9
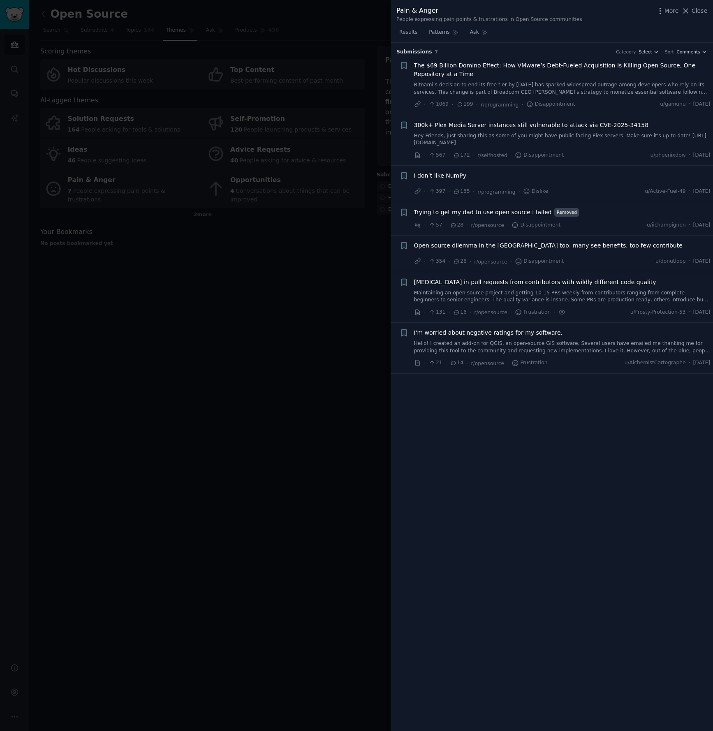
click at [487, 280] on span "Drowning in pull requests from contributors with wildly different code quality" at bounding box center [535, 282] width 242 height 9
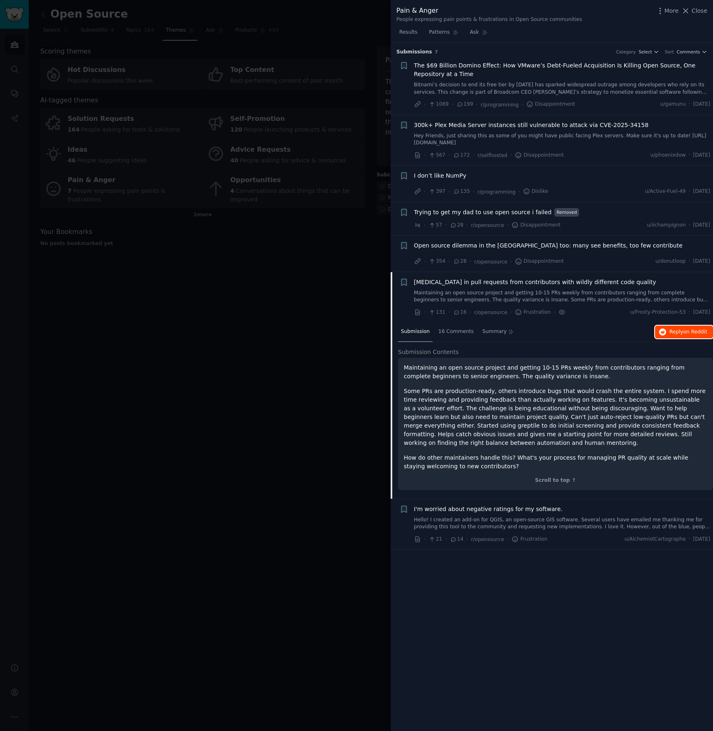
click at [691, 330] on span "on Reddit" at bounding box center [695, 332] width 24 height 6
click at [286, 326] on div at bounding box center [356, 365] width 713 height 731
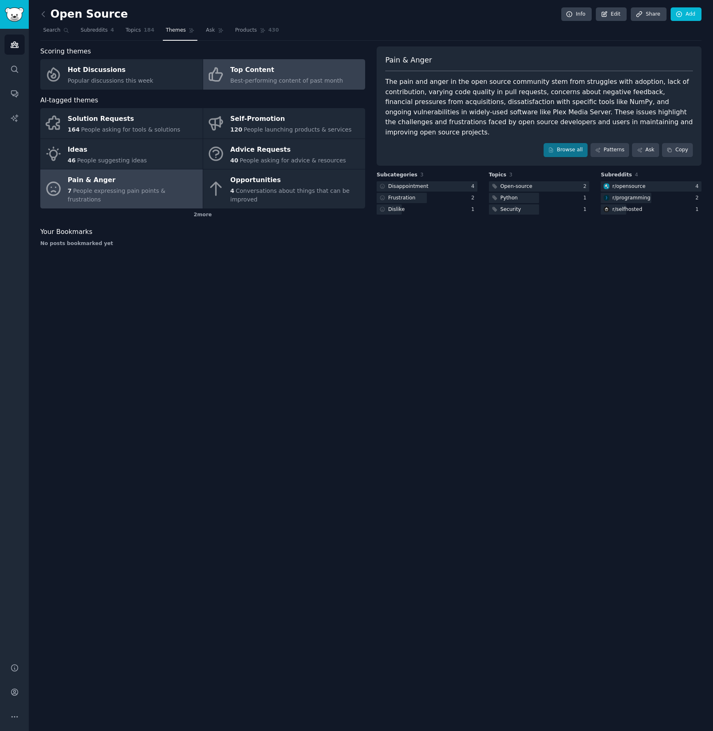
click at [278, 69] on div "Top Content" at bounding box center [286, 70] width 113 height 13
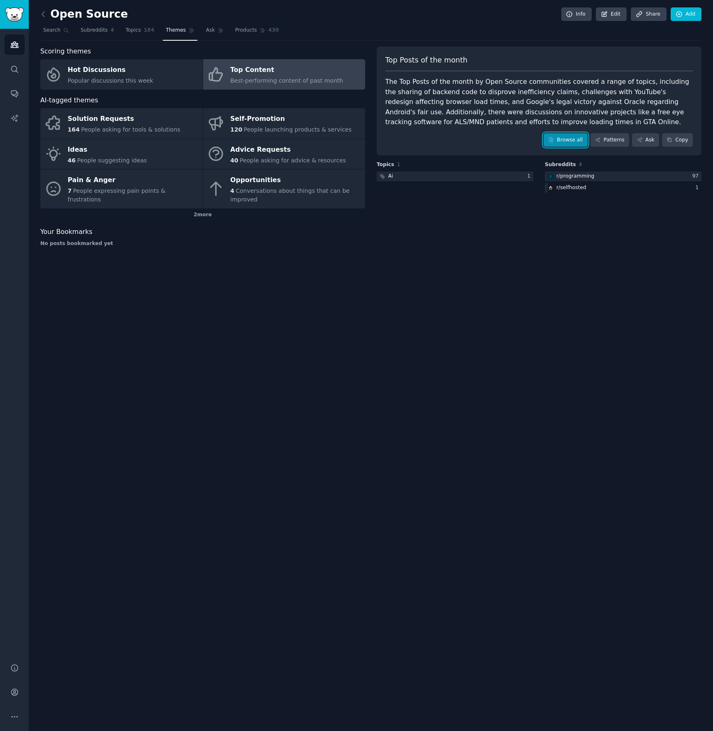
click at [574, 135] on link "Browse all" at bounding box center [565, 140] width 44 height 14
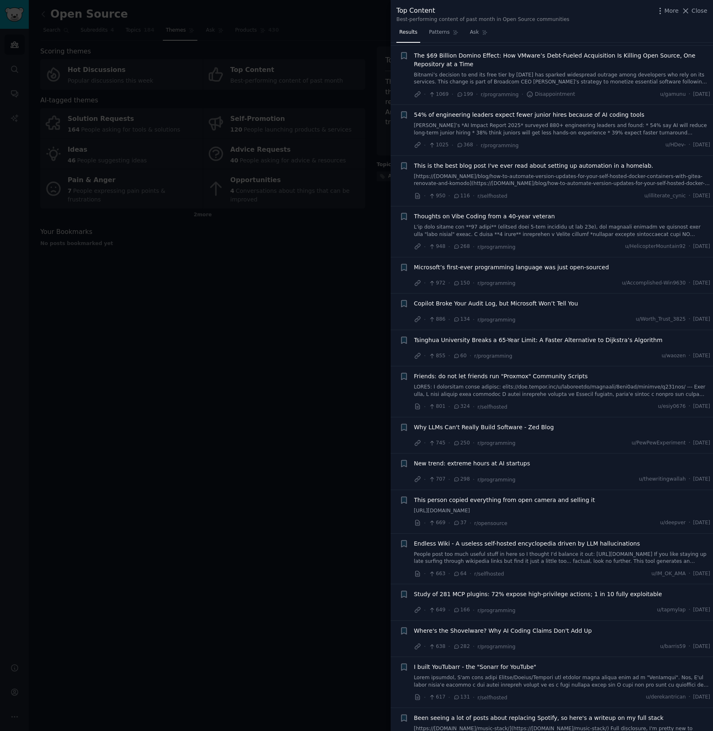
scroll to position [449, 0]
click at [122, 259] on div at bounding box center [356, 365] width 713 height 731
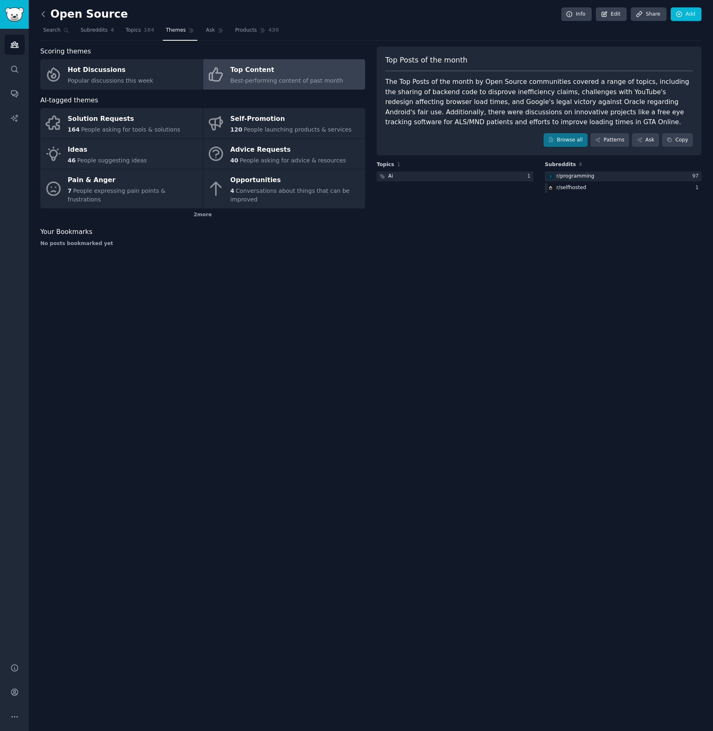
click at [42, 15] on icon at bounding box center [43, 14] width 2 height 5
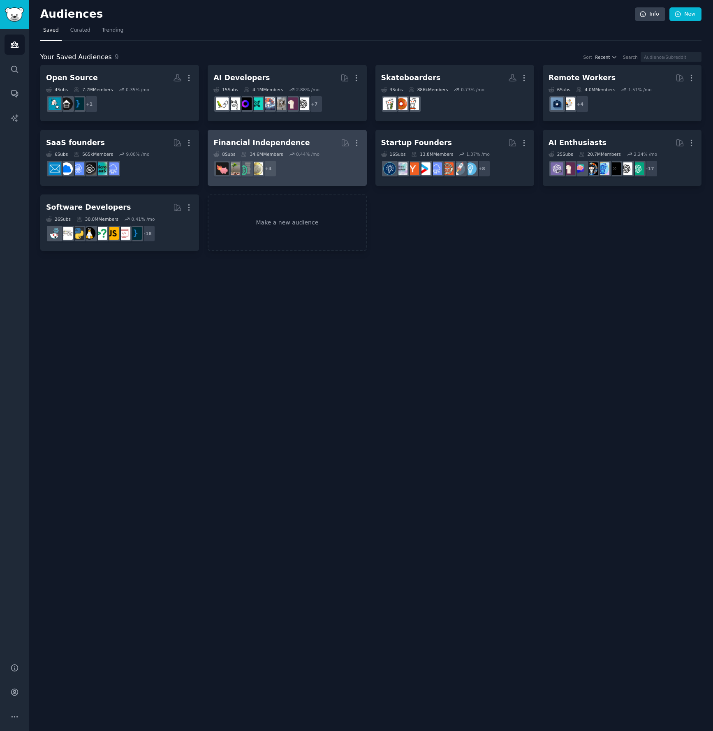
click at [285, 156] on div "8 Sub s 34.6M Members 0.44 % /mo" at bounding box center [286, 154] width 147 height 6
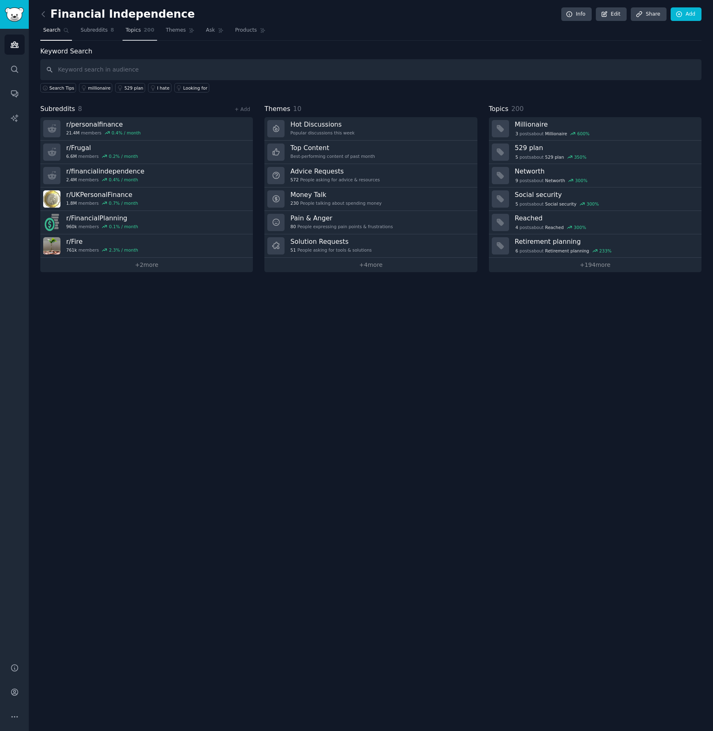
click at [136, 30] on span "Topics" at bounding box center [132, 30] width 15 height 7
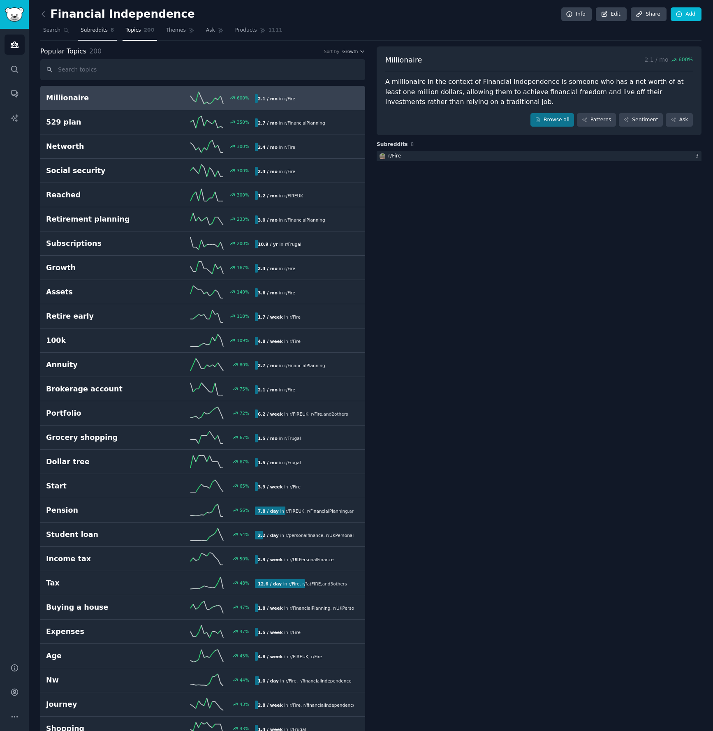
click at [89, 30] on span "Subreddits" at bounding box center [94, 30] width 27 height 7
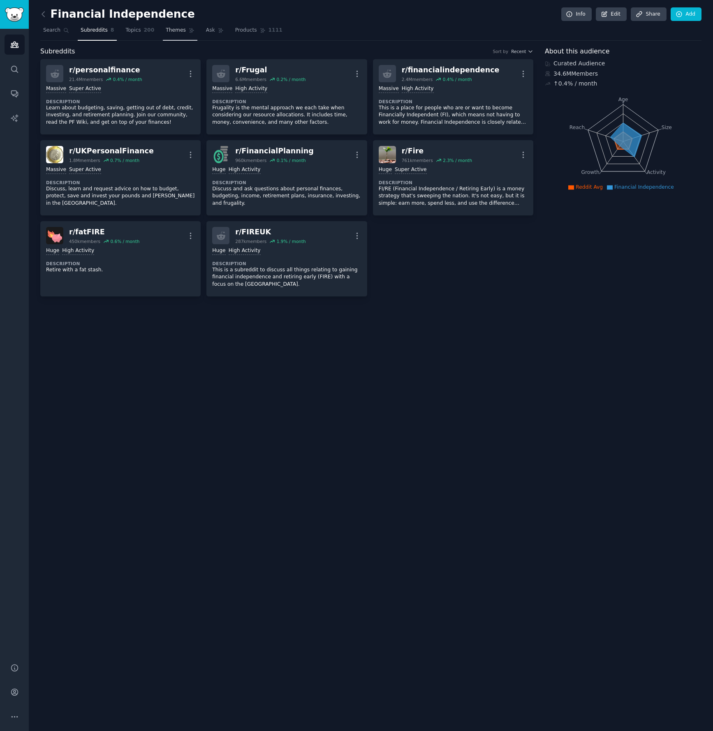
click at [185, 32] on link "Themes" at bounding box center [180, 32] width 35 height 17
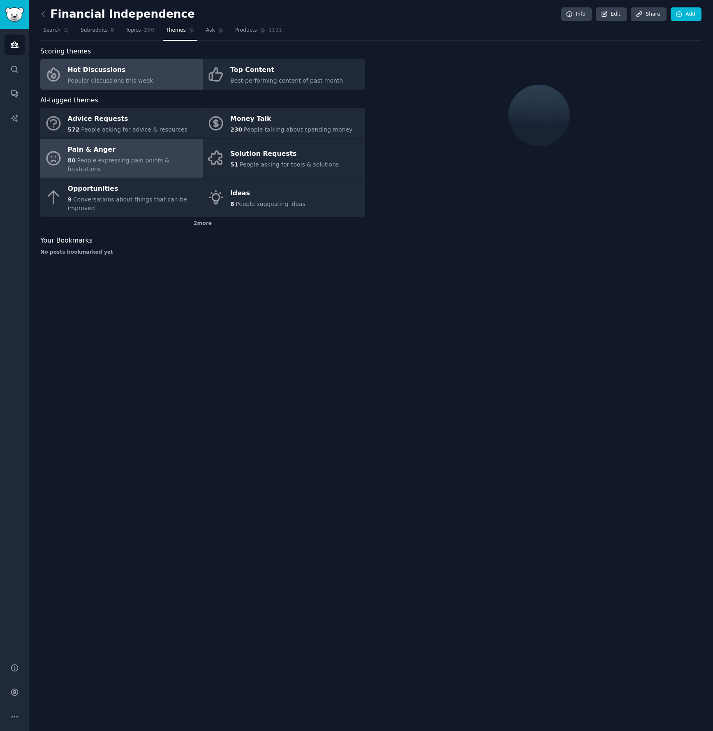
click at [129, 152] on div "Pain & Anger" at bounding box center [133, 149] width 131 height 13
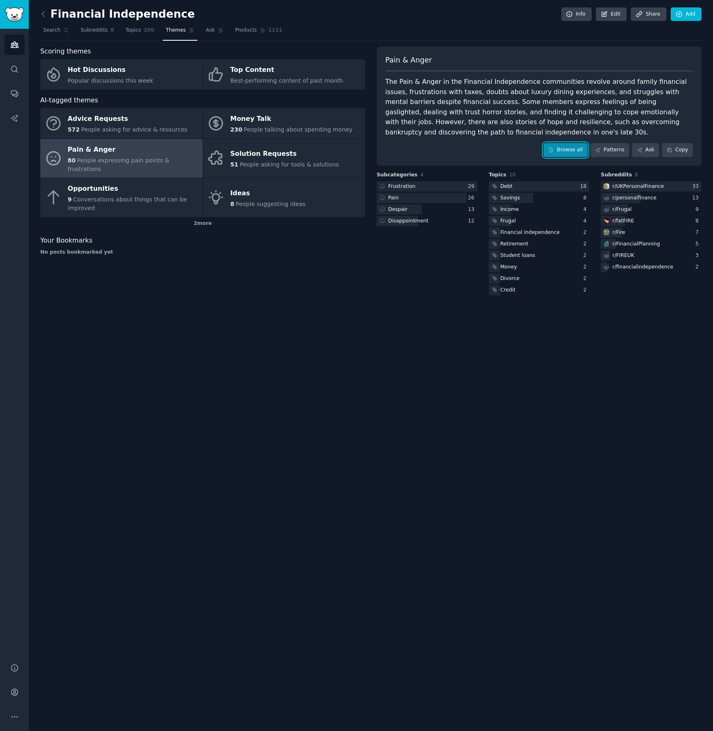
click at [554, 150] on icon at bounding box center [551, 150] width 6 height 6
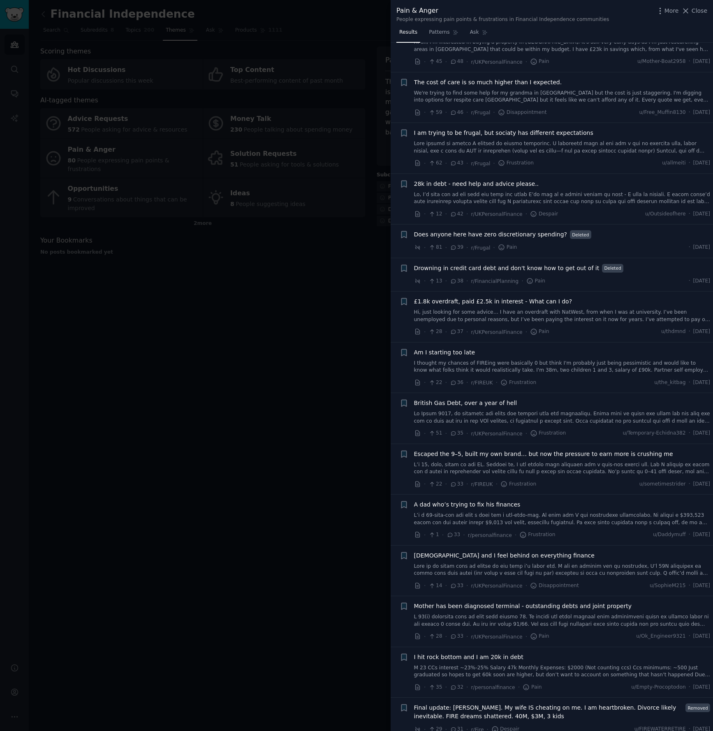
scroll to position [1560, 0]
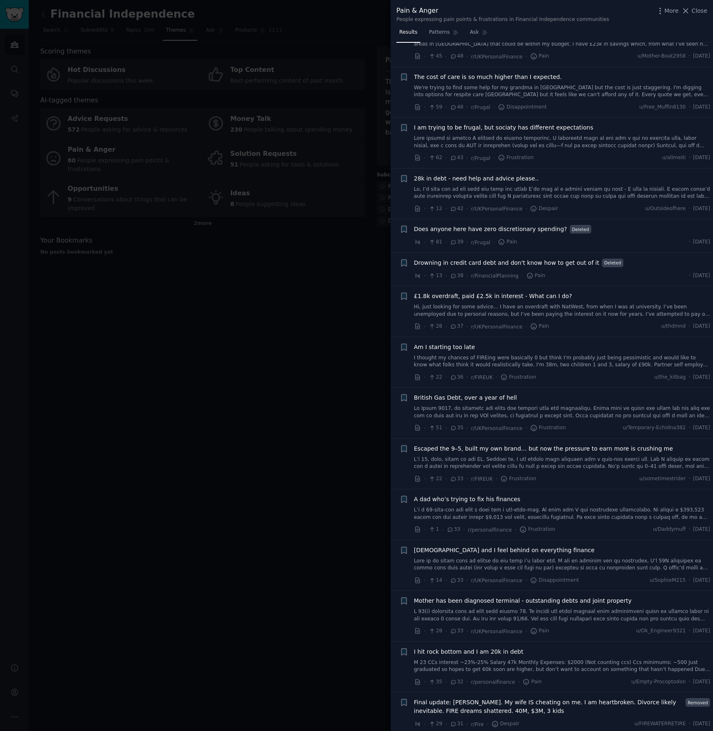
drag, startPoint x: 235, startPoint y: 377, endPoint x: 172, endPoint y: 190, distance: 197.8
click at [234, 372] on div at bounding box center [356, 365] width 713 height 731
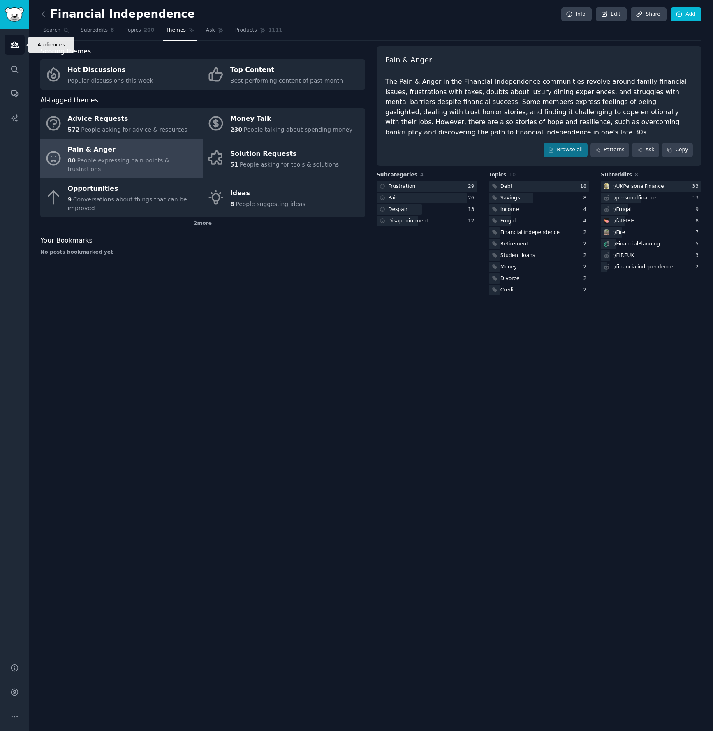
click at [11, 40] on link "Audiences" at bounding box center [15, 45] width 20 height 20
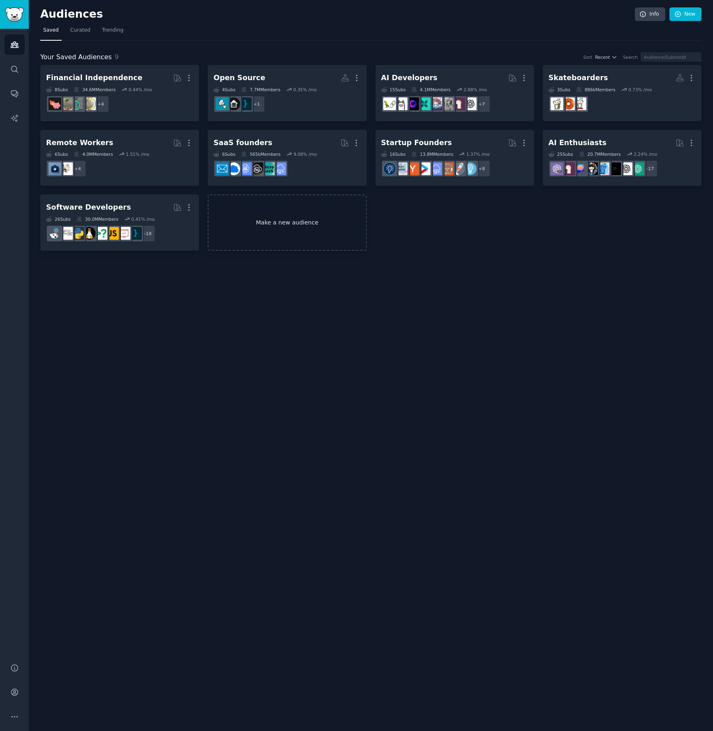
click at [319, 226] on link "Make a new audience" at bounding box center [287, 222] width 159 height 56
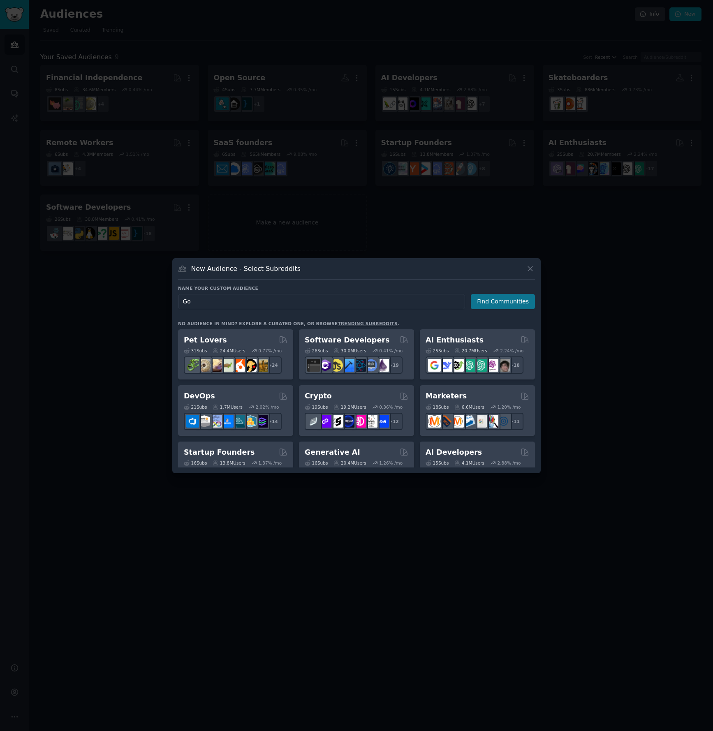
type input "Go"
click at [506, 303] on button "Find Communities" at bounding box center [503, 301] width 64 height 15
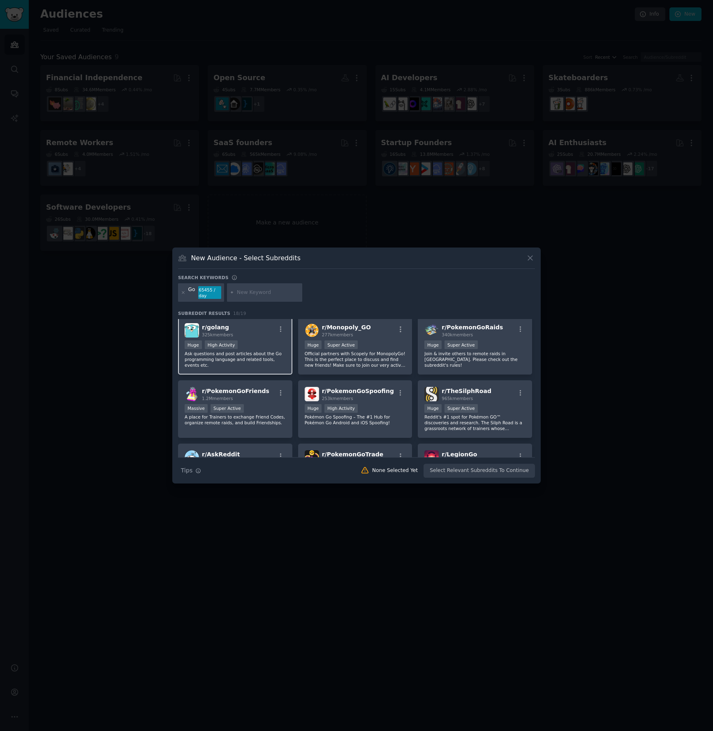
click at [235, 355] on p "Ask questions and post articles about the Go programming language and related t…" at bounding box center [235, 359] width 101 height 17
click at [518, 470] on button "Create Audience" at bounding box center [508, 471] width 54 height 14
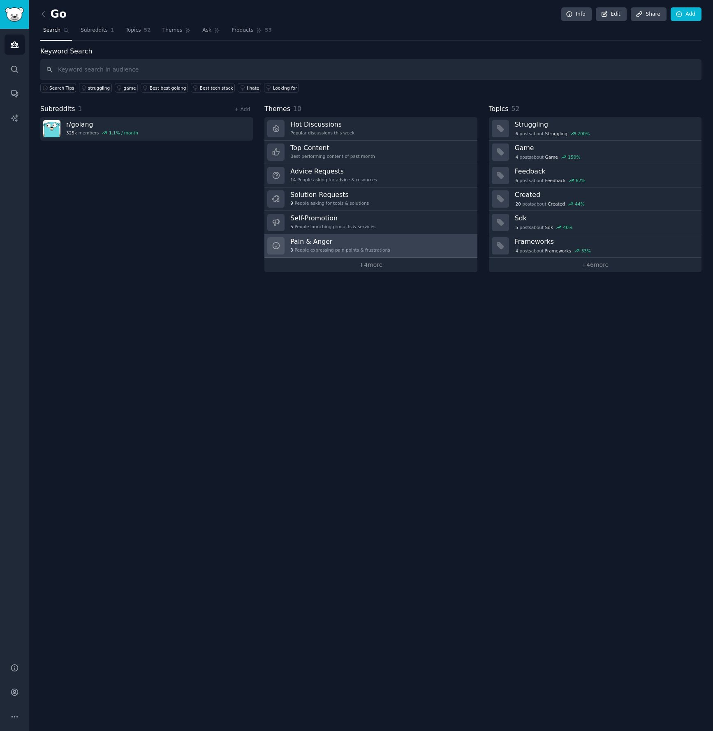
click at [340, 243] on h3 "Pain & Anger" at bounding box center [339, 241] width 99 height 9
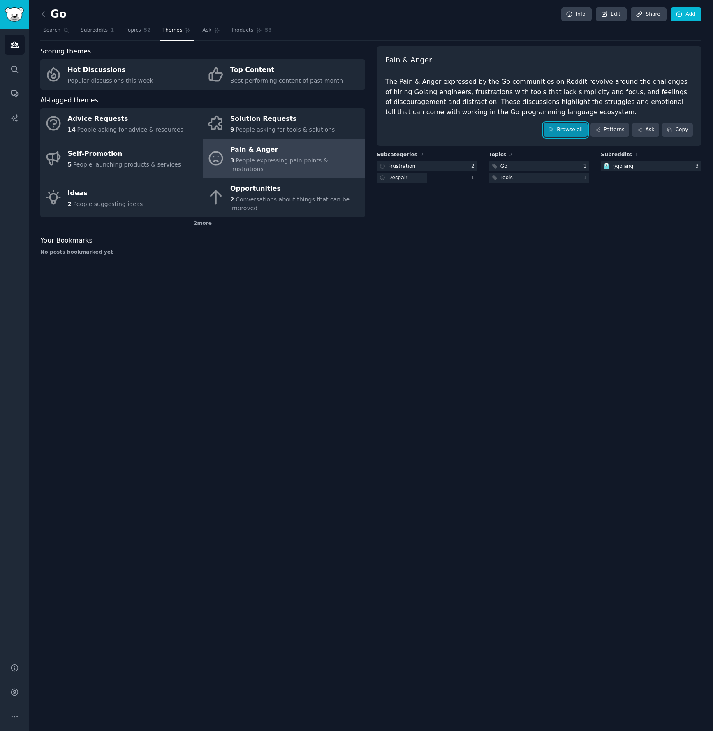
click at [563, 126] on link "Browse all" at bounding box center [565, 130] width 44 height 14
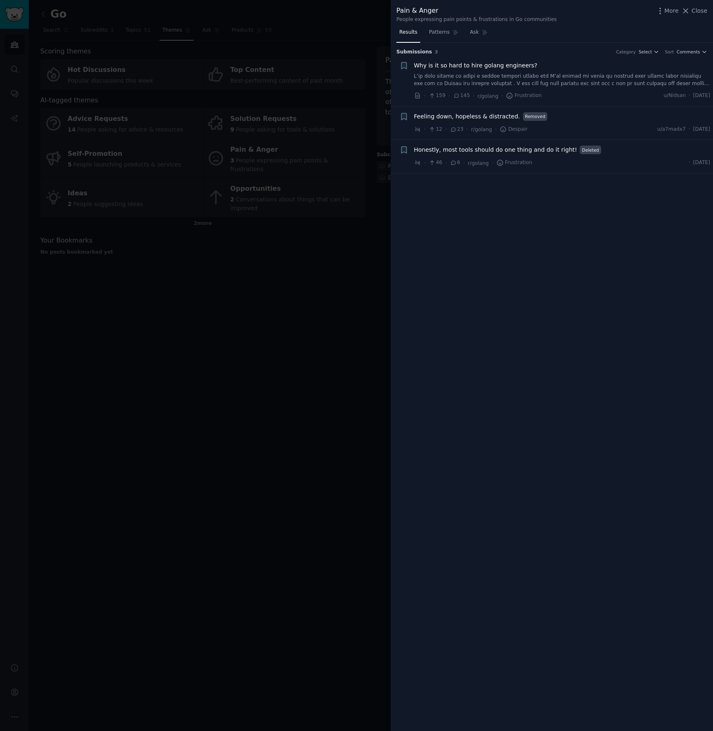
click at [494, 76] on link at bounding box center [562, 80] width 296 height 14
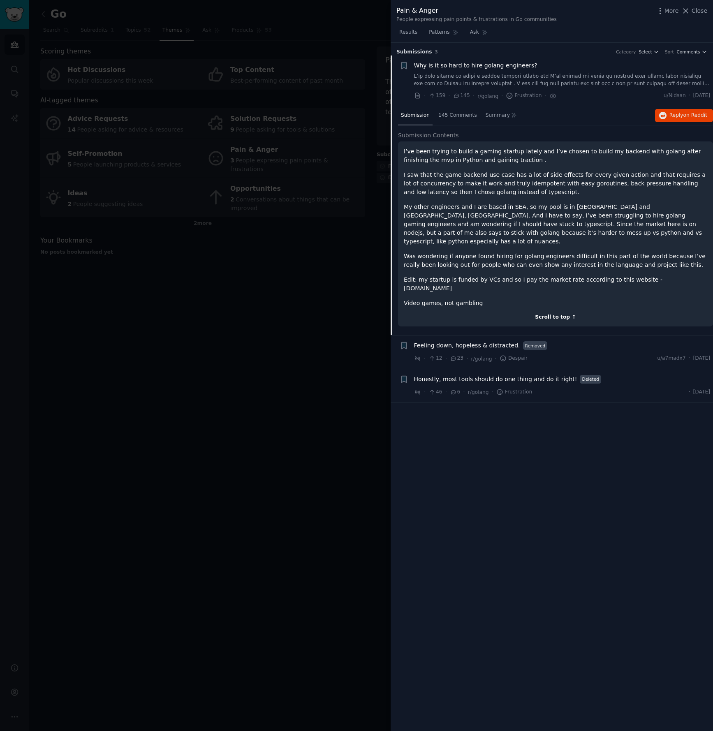
click at [545, 314] on div "Scroll to top ↑" at bounding box center [555, 317] width 303 height 7
click at [458, 116] on span "145 Comments" at bounding box center [457, 115] width 39 height 7
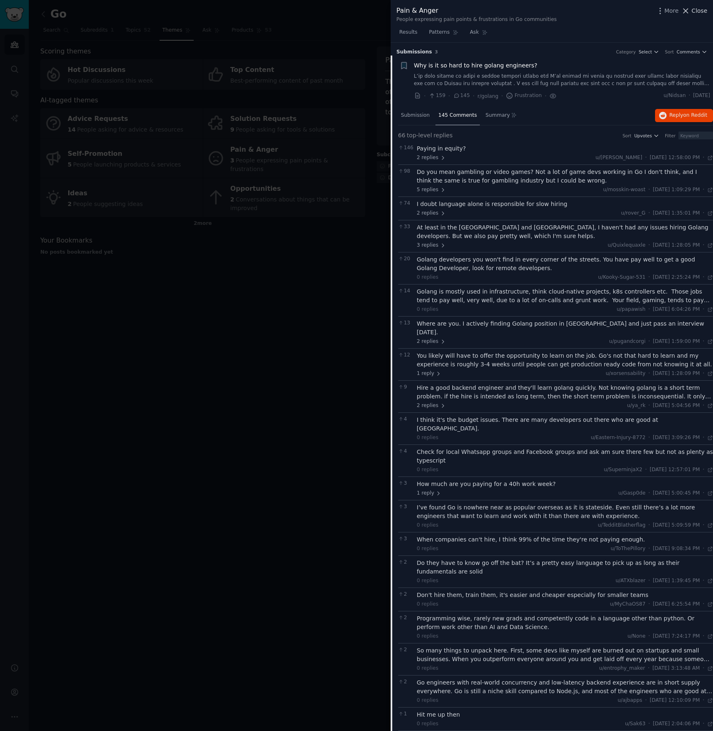
click at [702, 14] on span "Close" at bounding box center [699, 11] width 16 height 9
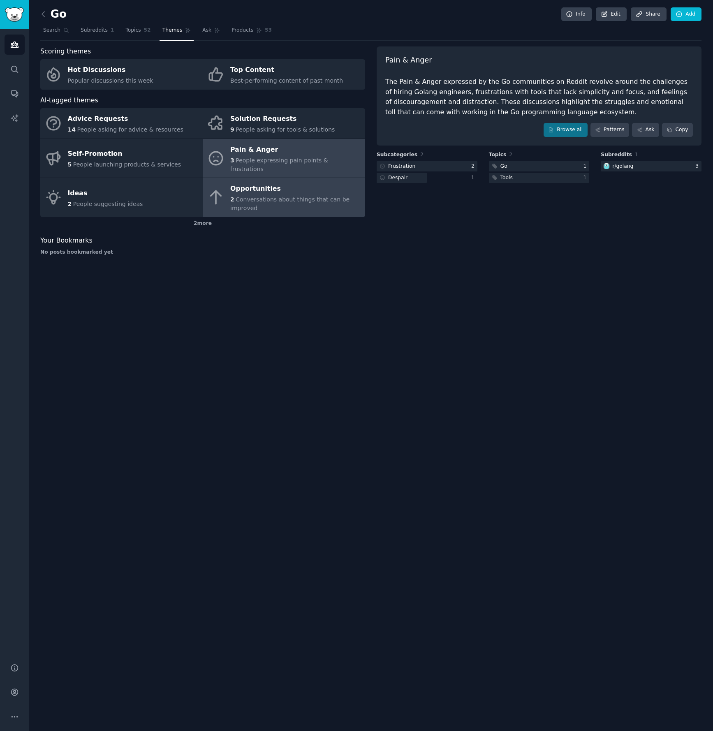
click at [275, 195] on div "2 Conversations about things that can be improved" at bounding box center [295, 203] width 131 height 17
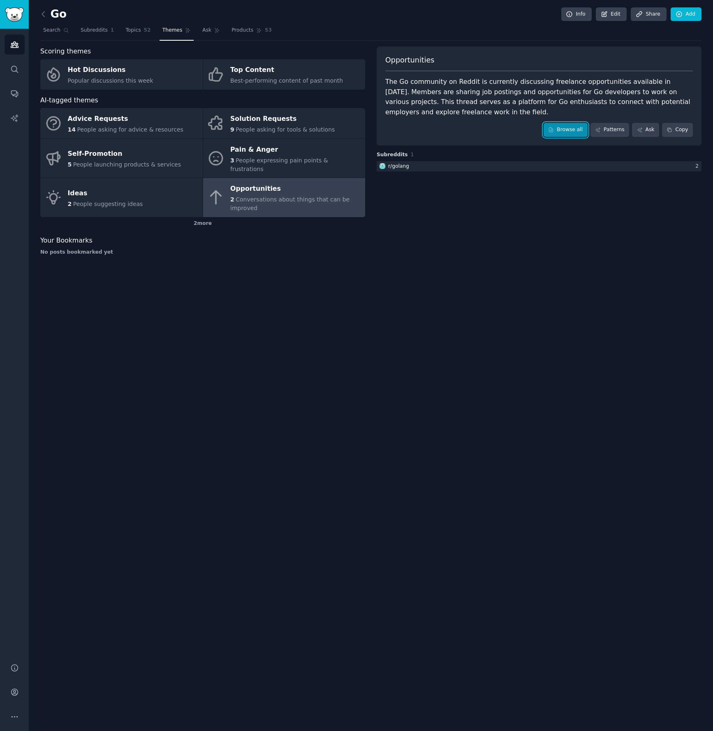
click at [572, 125] on link "Browse all" at bounding box center [565, 130] width 44 height 14
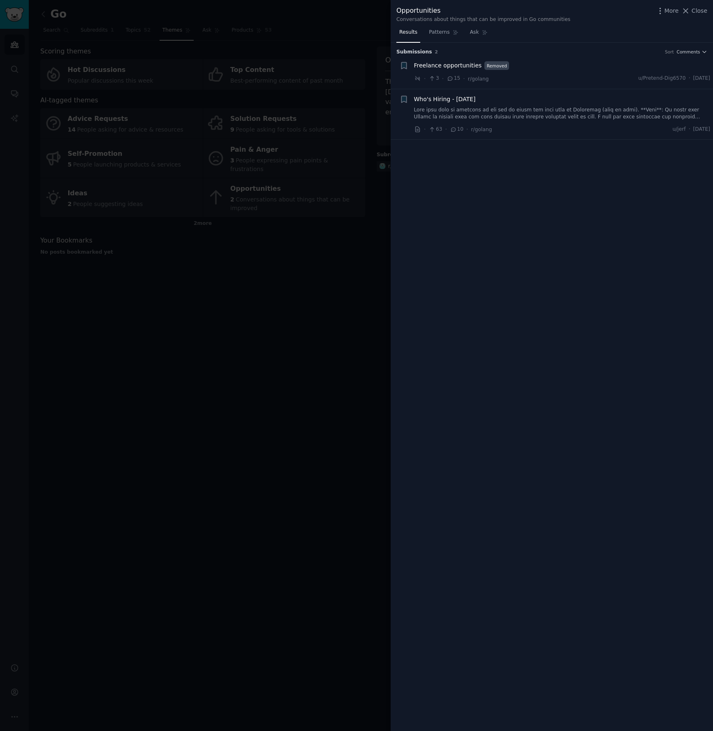
drag, startPoint x: 296, startPoint y: 266, endPoint x: 366, endPoint y: 156, distance: 130.1
click at [296, 264] on div at bounding box center [356, 365] width 713 height 731
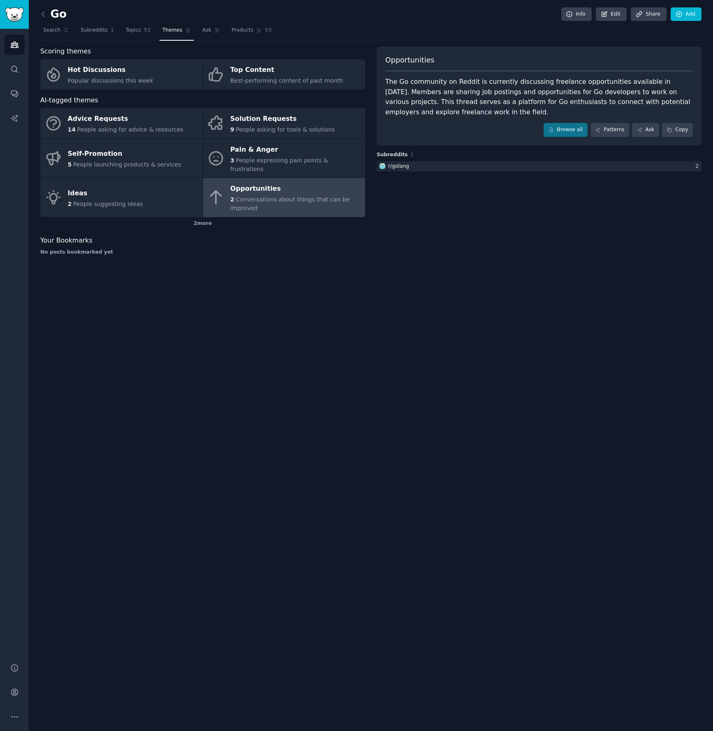
drag, startPoint x: 402, startPoint y: 319, endPoint x: 398, endPoint y: 303, distance: 17.1
click at [403, 318] on div "Go Info Edit Share Add Search Subreddits 1 Topics 52 Themes Ask Products 53 Sco…" at bounding box center [371, 365] width 684 height 731
click at [44, 9] on link at bounding box center [45, 14] width 10 height 13
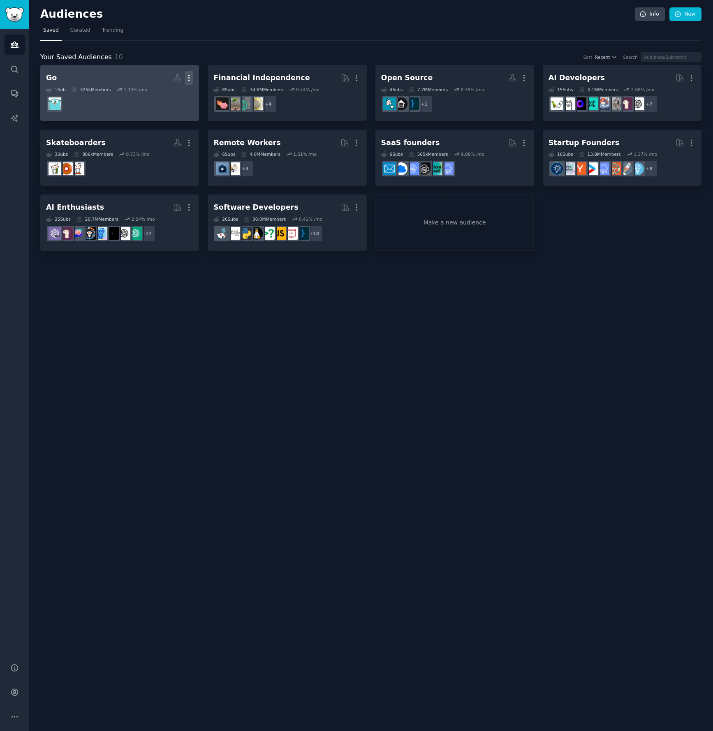
click at [189, 77] on icon "button" at bounding box center [189, 78] width 1 height 6
click at [164, 91] on p "Delete" at bounding box center [166, 95] width 19 height 9
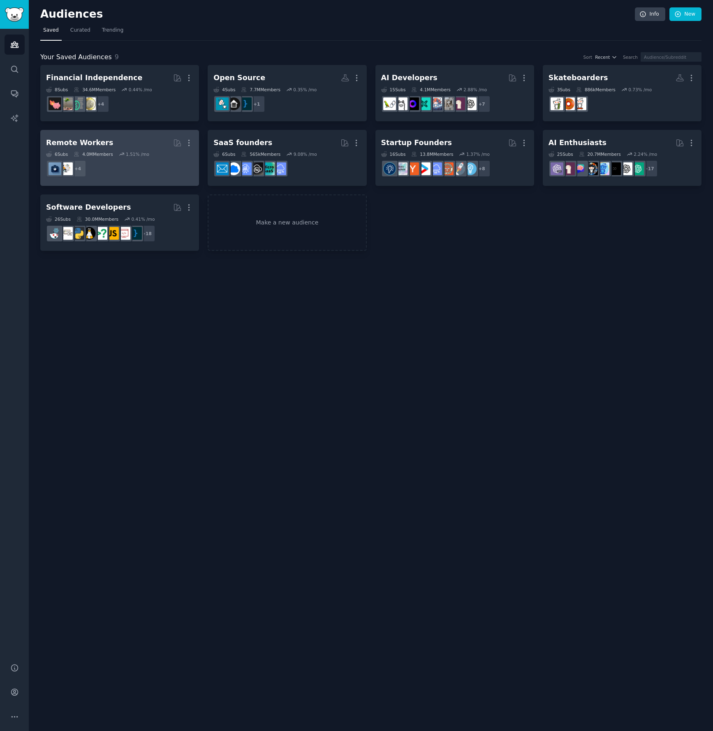
click at [135, 144] on h2 "Remote Workers More" at bounding box center [119, 143] width 147 height 14
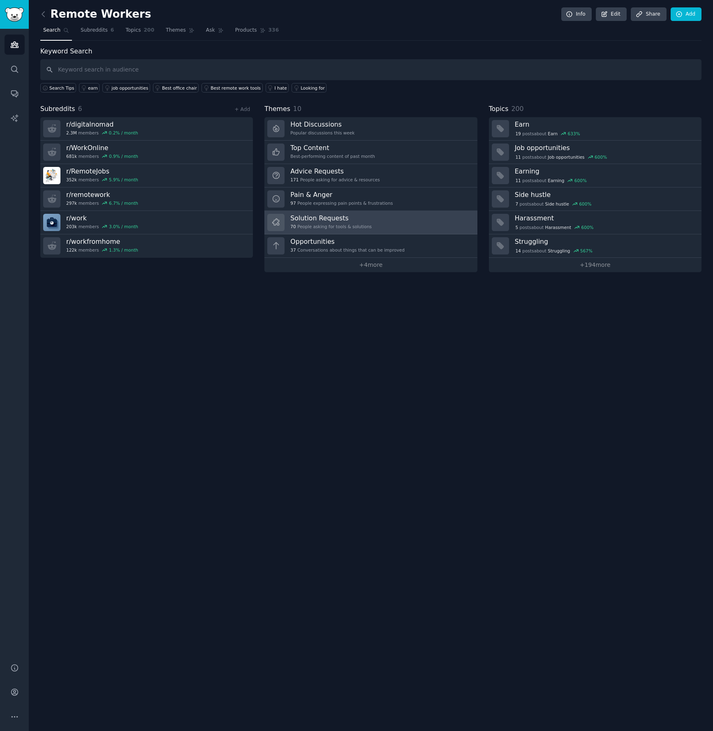
click at [376, 220] on link "Solution Requests 70 People asking for tools & solutions" at bounding box center [370, 222] width 213 height 23
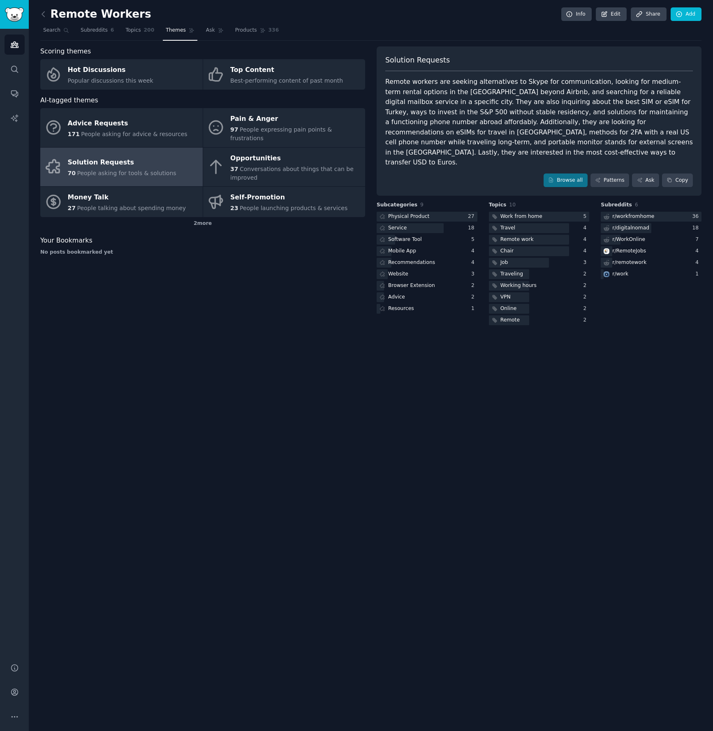
click at [560, 150] on div "Solution Requests Remote workers are seeking alternatives to Skype for communic…" at bounding box center [539, 121] width 325 height 150
click at [560, 173] on link "Browse all" at bounding box center [565, 180] width 44 height 14
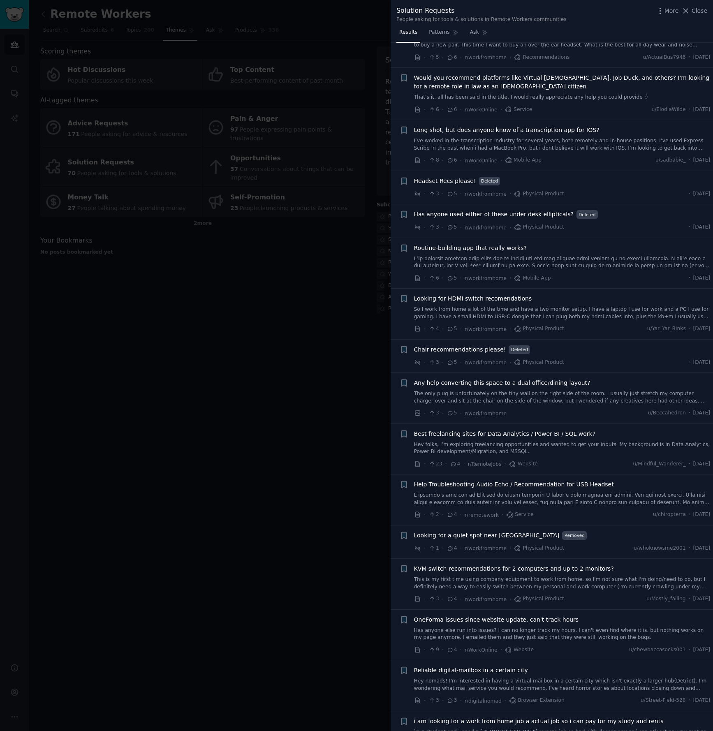
scroll to position [1698, 0]
drag, startPoint x: 225, startPoint y: 321, endPoint x: 199, endPoint y: 114, distance: 208.5
click at [227, 291] on div at bounding box center [356, 365] width 713 height 731
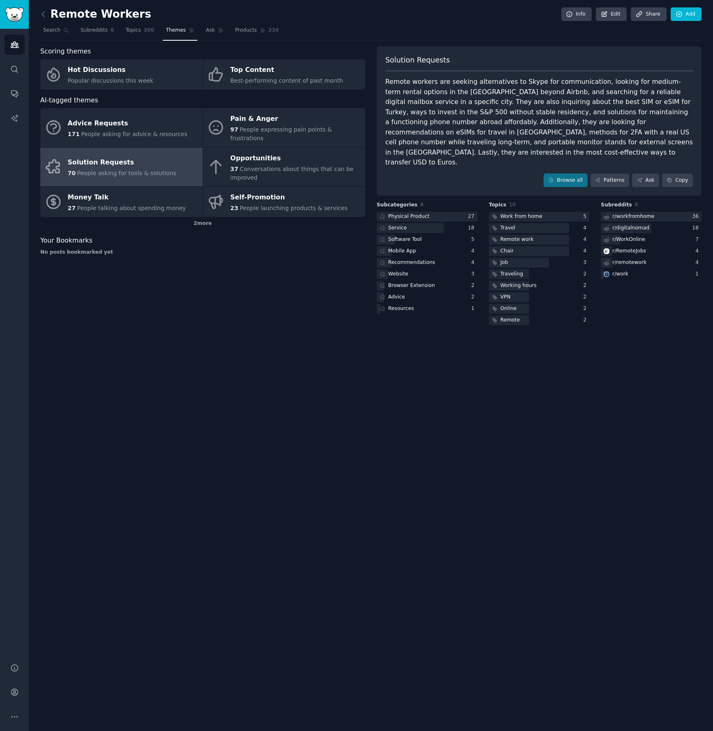
click at [48, 11] on link at bounding box center [45, 14] width 10 height 13
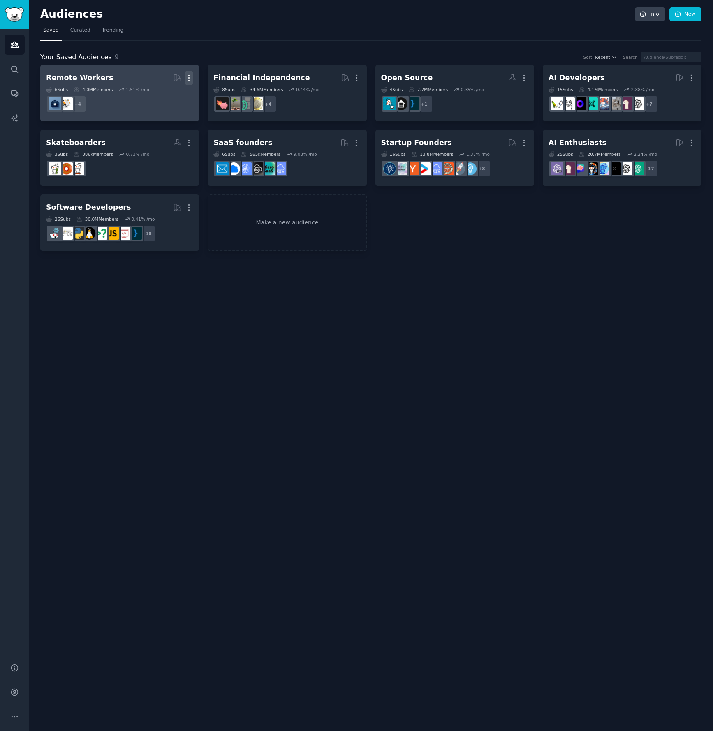
click at [192, 76] on icon "button" at bounding box center [189, 78] width 9 height 9
click at [162, 92] on p "Delete" at bounding box center [166, 95] width 19 height 9
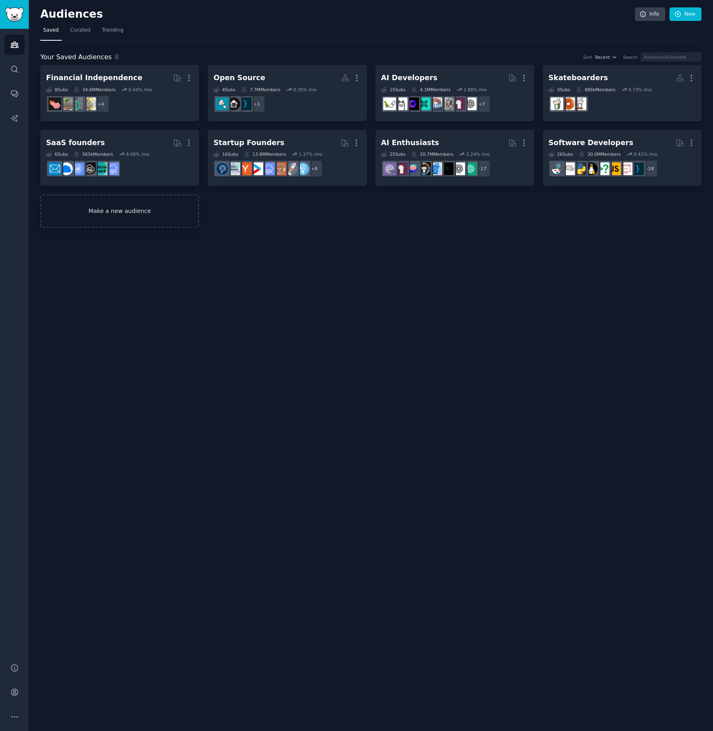
click at [142, 208] on link "Make a new audience" at bounding box center [119, 210] width 159 height 33
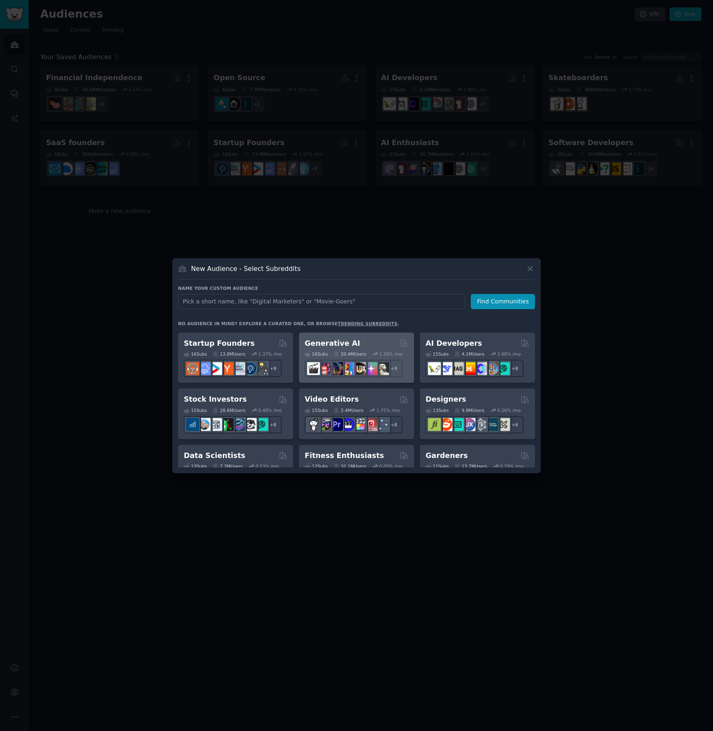
scroll to position [105, 0]
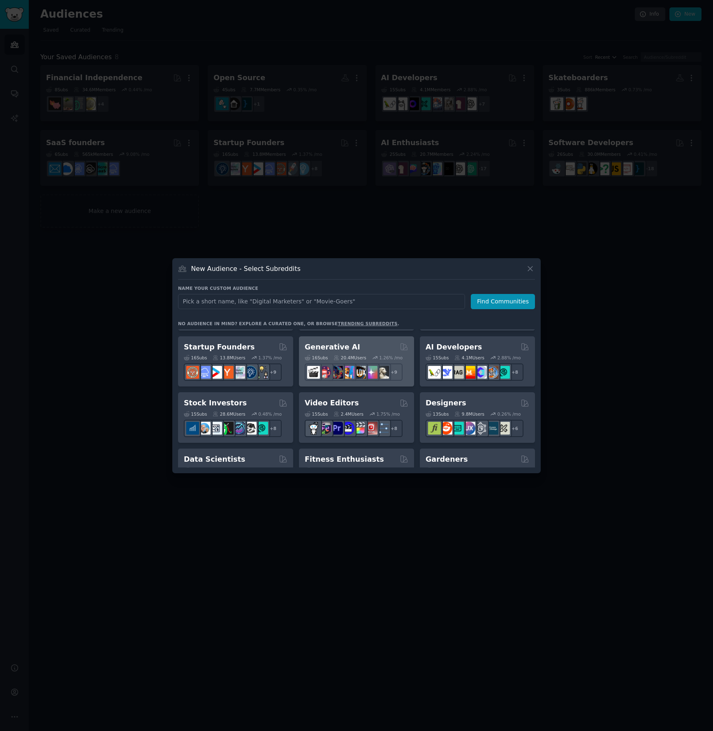
click at [367, 348] on div "Generative AI" at bounding box center [357, 347] width 104 height 10
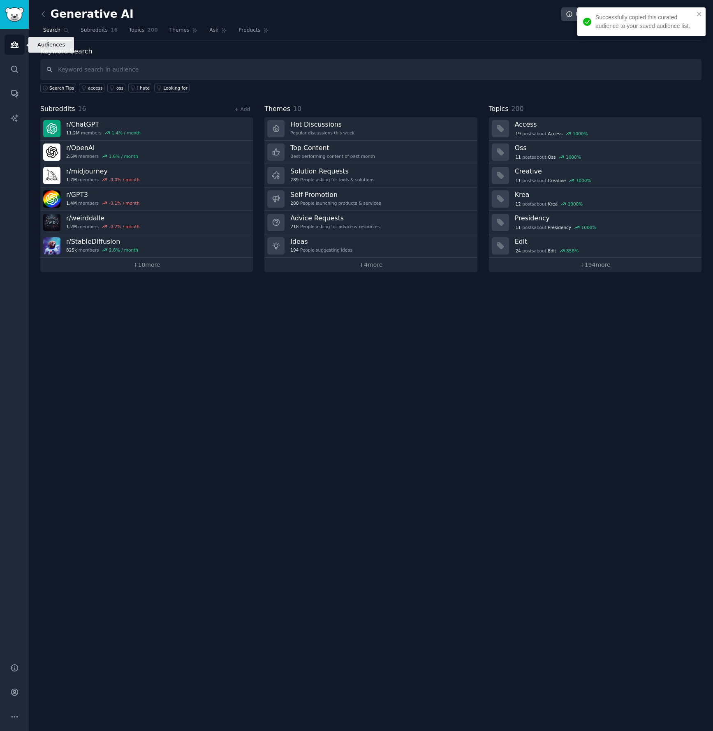
click at [18, 42] on icon "Sidebar" at bounding box center [14, 44] width 9 height 9
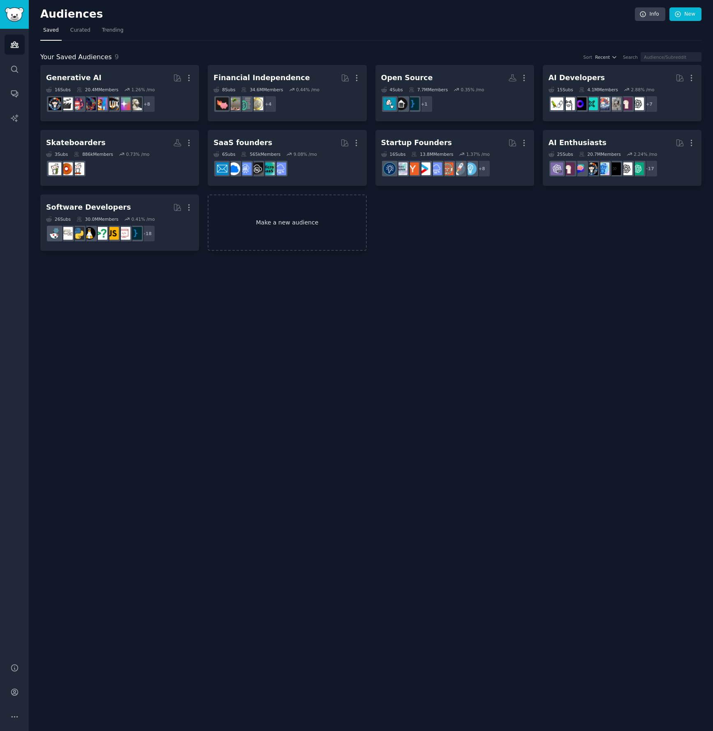
click at [279, 237] on link "Make a new audience" at bounding box center [287, 222] width 159 height 56
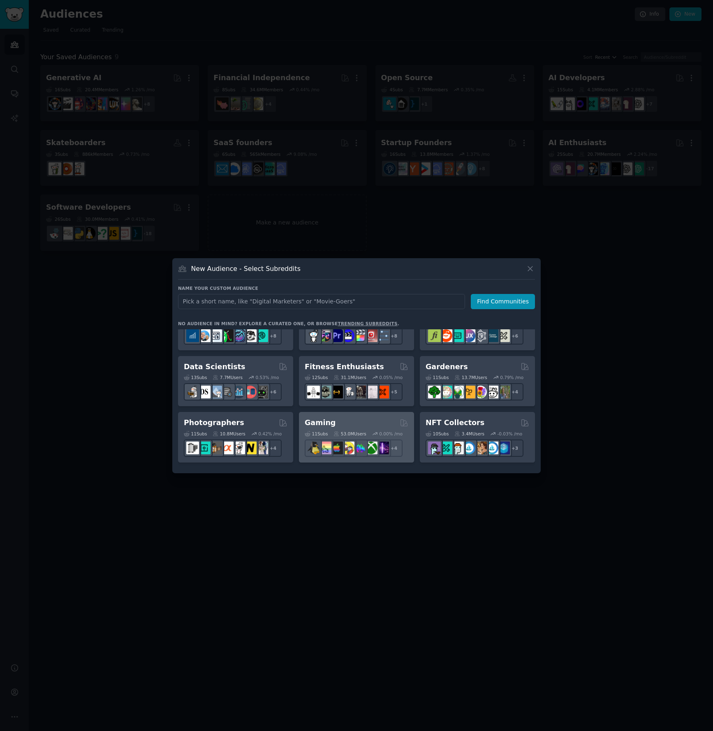
scroll to position [208, 0]
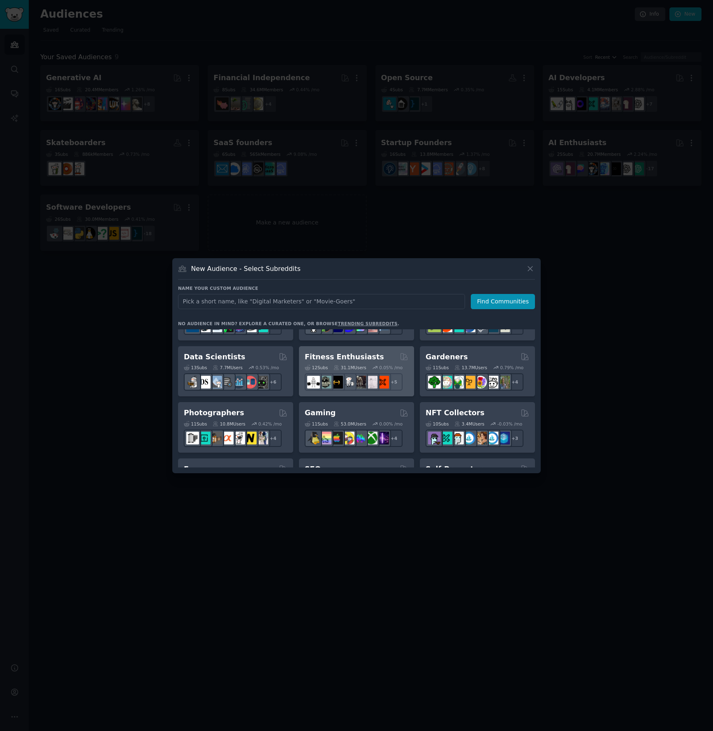
click at [370, 358] on div "Fitness Enthusiasts Curated by GummySearch" at bounding box center [357, 357] width 104 height 10
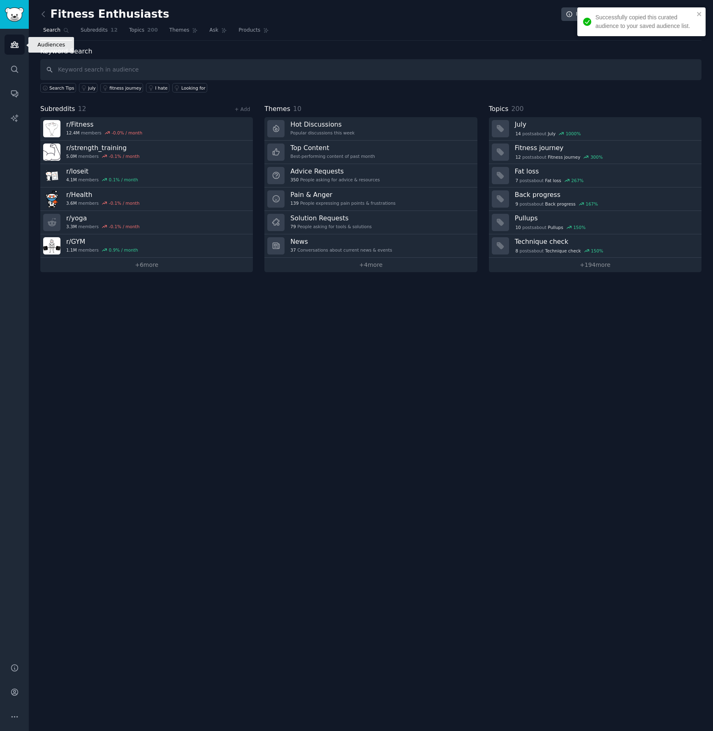
click at [9, 40] on link "Audiences" at bounding box center [15, 45] width 20 height 20
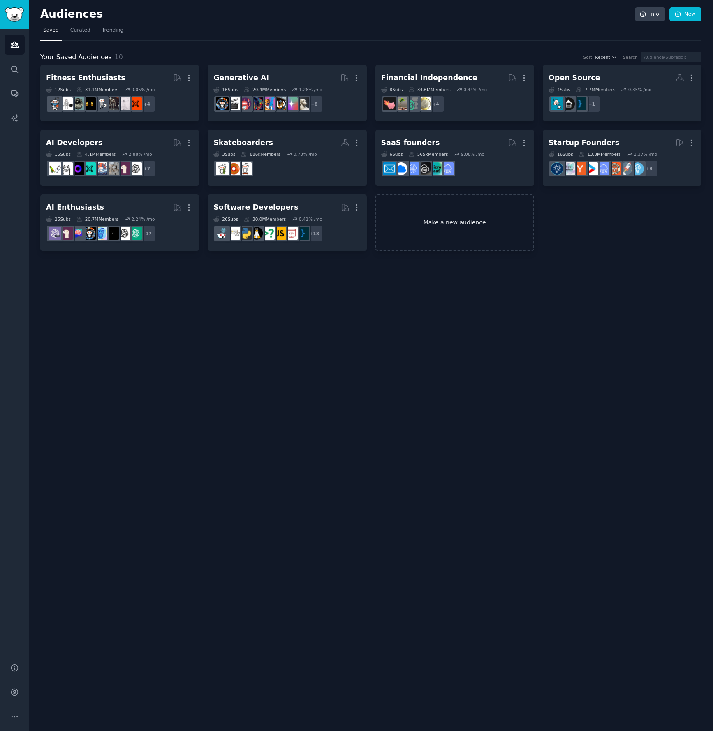
click at [457, 218] on link "Make a new audience" at bounding box center [454, 222] width 159 height 56
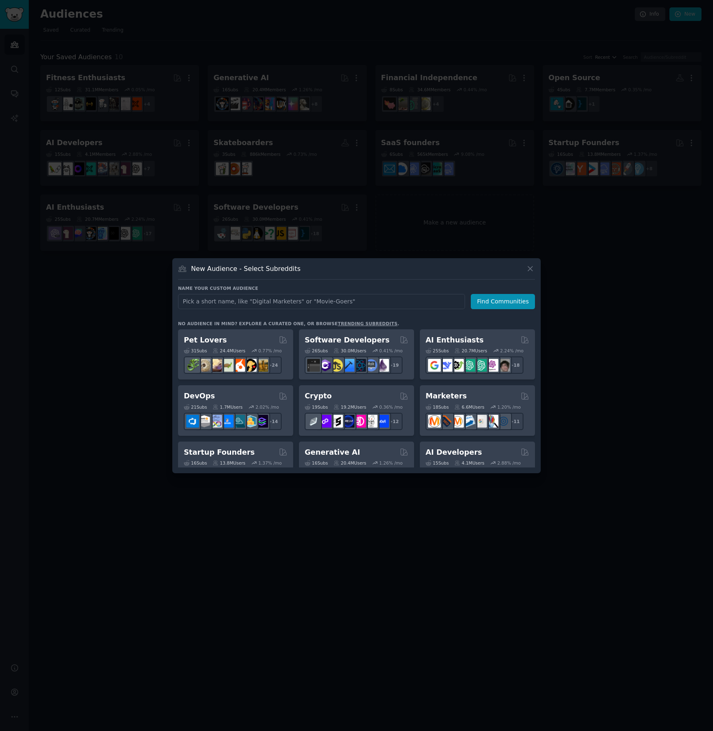
click at [337, 301] on input "text" at bounding box center [321, 301] width 287 height 15
type input "Parents"
click button "Find Communities" at bounding box center [503, 301] width 64 height 15
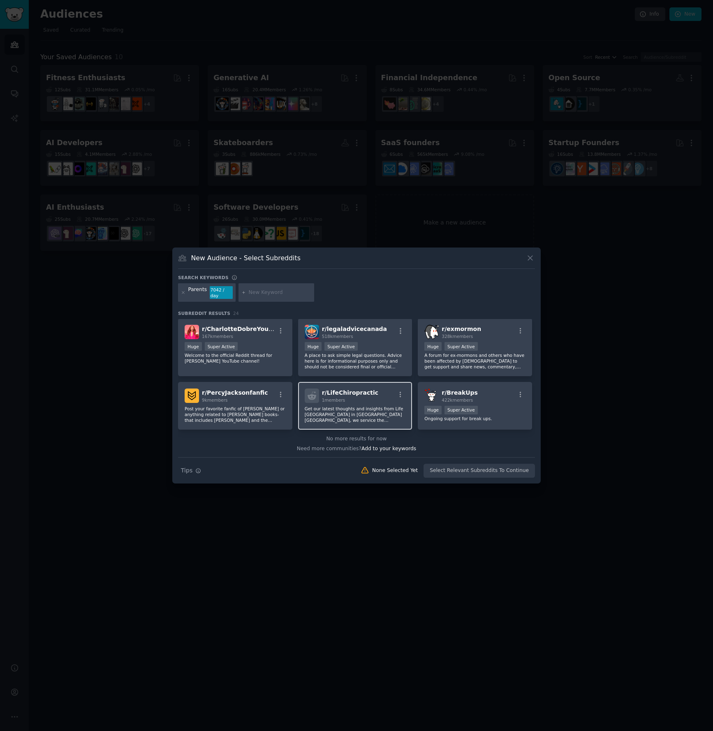
scroll to position [377, 0]
click at [532, 258] on icon at bounding box center [530, 258] width 9 height 9
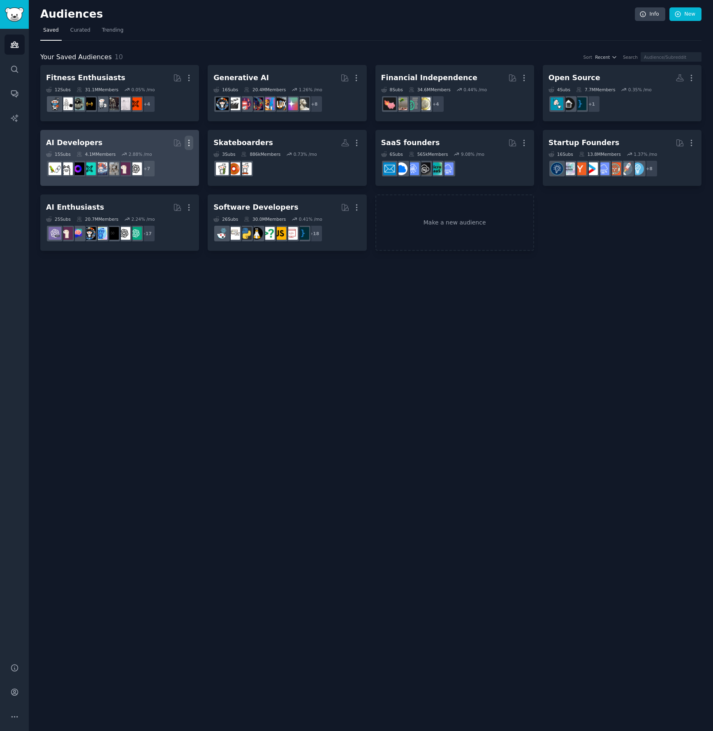
click at [192, 142] on icon "button" at bounding box center [189, 143] width 9 height 9
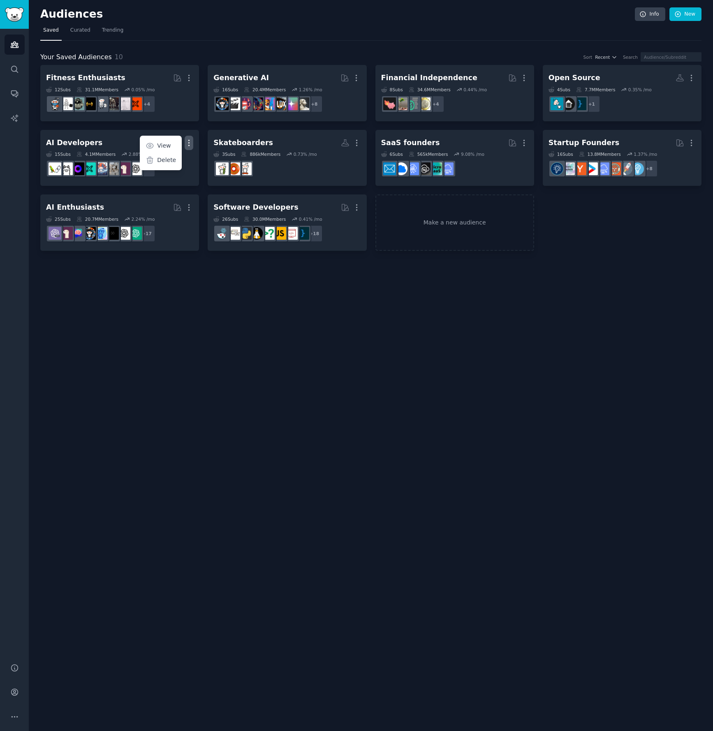
click at [232, 367] on div "Audiences Info New Saved Curated Trending Your Saved Audiences 10 Sort Recent S…" at bounding box center [371, 365] width 684 height 731
click at [458, 207] on link "Make a new audience" at bounding box center [454, 222] width 159 height 56
click at [474, 234] on link "Make a new audience" at bounding box center [454, 222] width 159 height 56
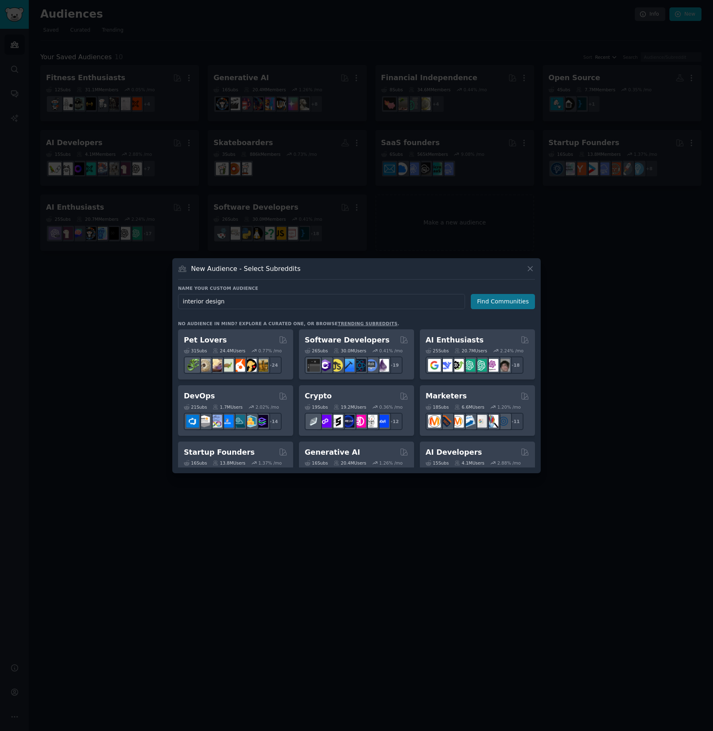
type input "interior design"
click at [510, 303] on button "Find Communities" at bounding box center [503, 301] width 64 height 15
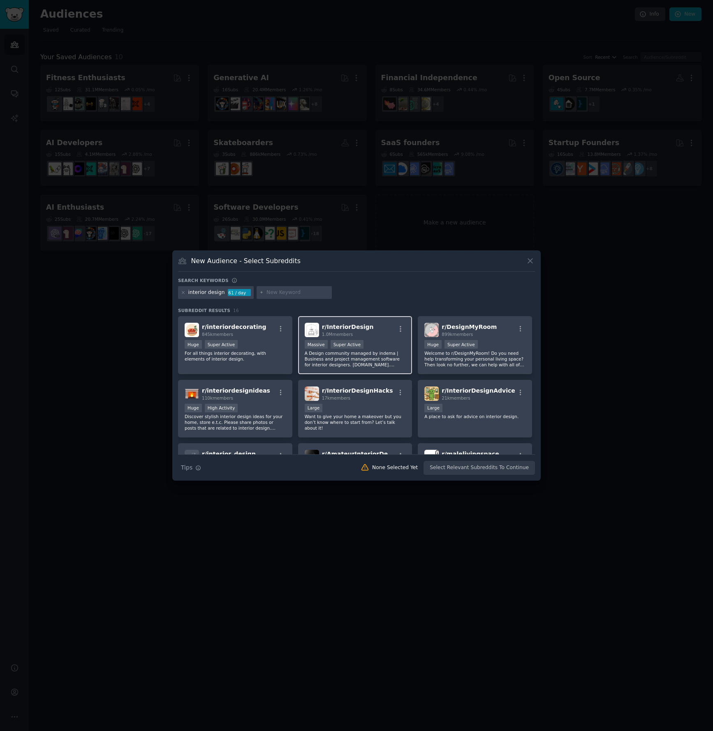
click at [379, 335] on div "r/ InteriorDesign 1.0M members" at bounding box center [355, 330] width 101 height 14
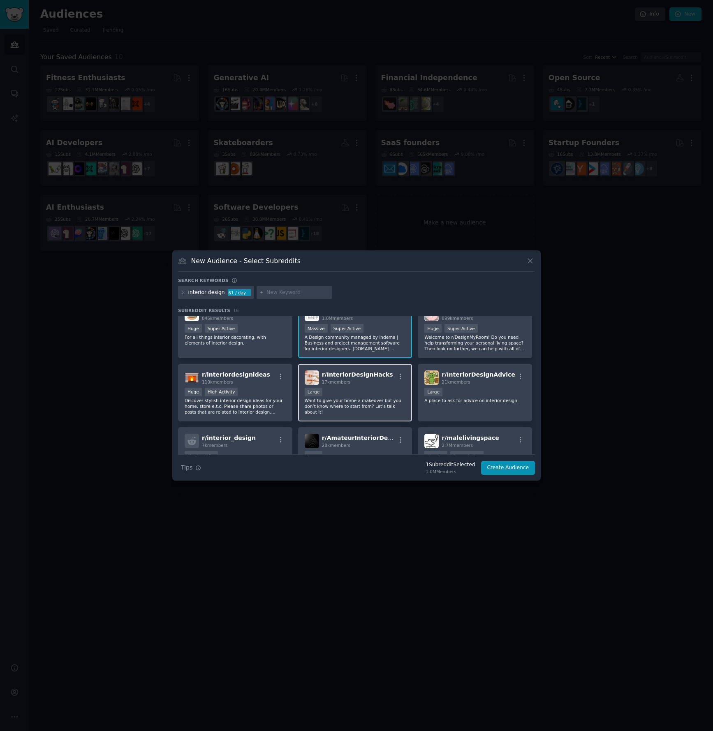
scroll to position [17, 0]
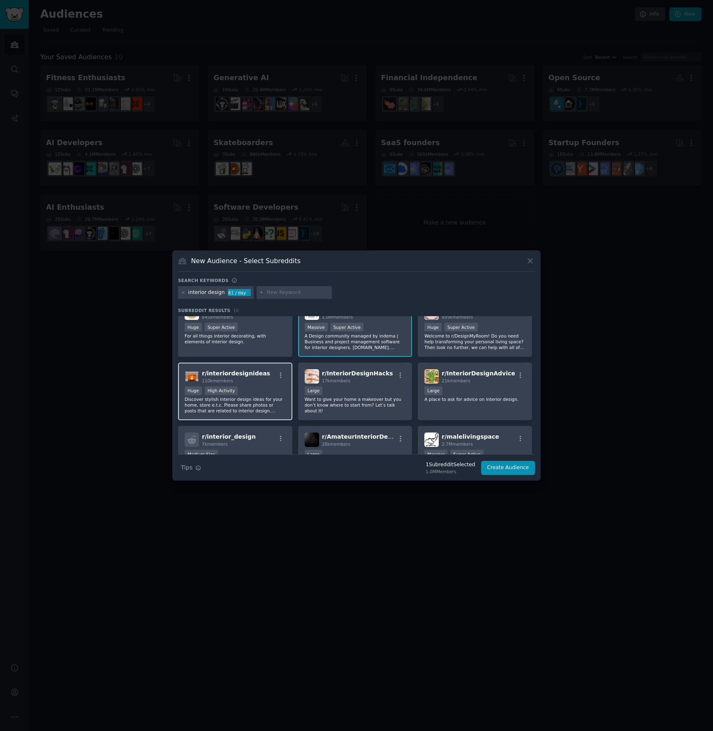
drag, startPoint x: 259, startPoint y: 386, endPoint x: 277, endPoint y: 382, distance: 18.5
click at [259, 386] on div "Huge High Activity" at bounding box center [235, 391] width 101 height 10
click at [381, 373] on span "r/ InteriorDesignHacks" at bounding box center [357, 373] width 71 height 7
click at [485, 376] on span "r/ InteriorDesignAdvice" at bounding box center [477, 373] width 73 height 7
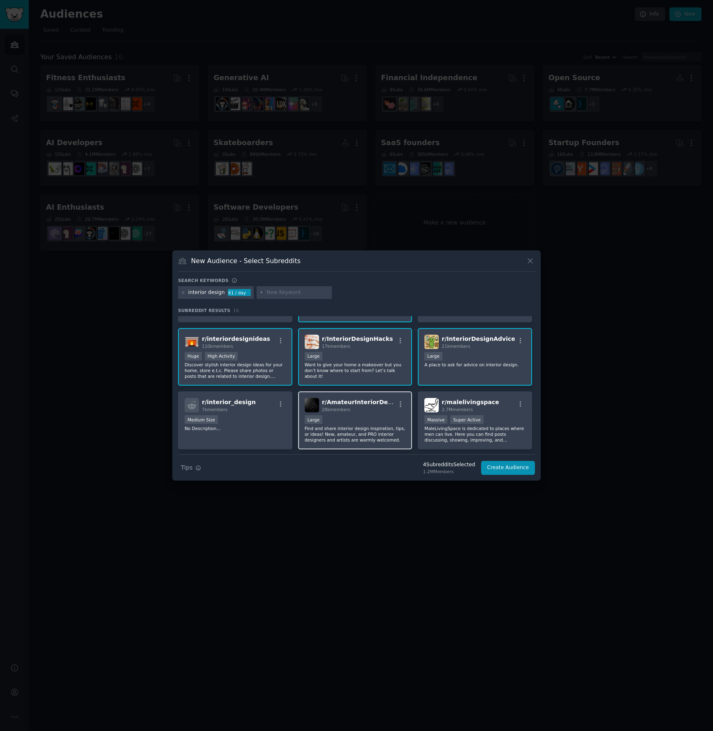
click at [386, 417] on div "Large" at bounding box center [355, 420] width 101 height 10
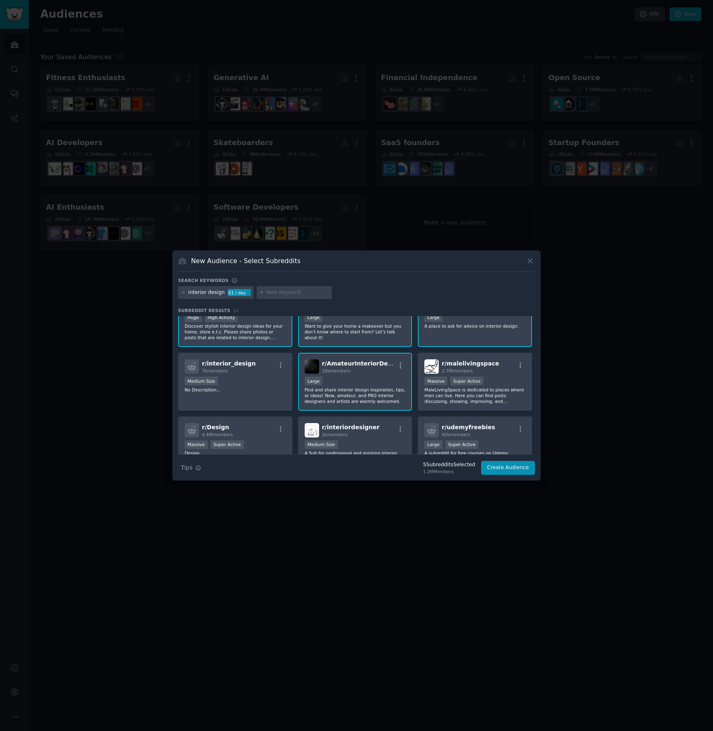
scroll to position [91, 0]
click at [500, 382] on div ">= 95th percentile for submissions / day Massive Super Active" at bounding box center [474, 381] width 101 height 10
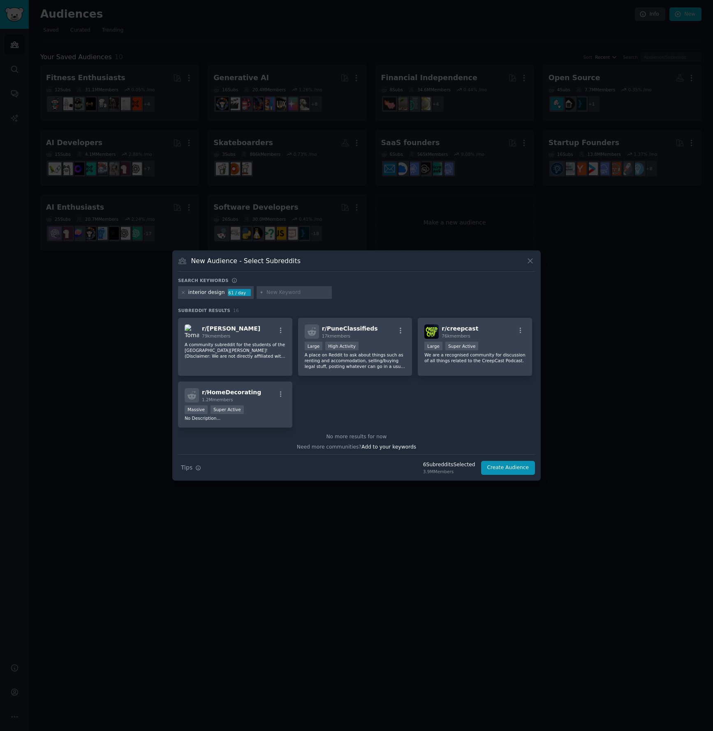
scroll to position [254, 0]
click at [255, 397] on div "r/ HomeDecorating 1.2M members" at bounding box center [235, 393] width 101 height 14
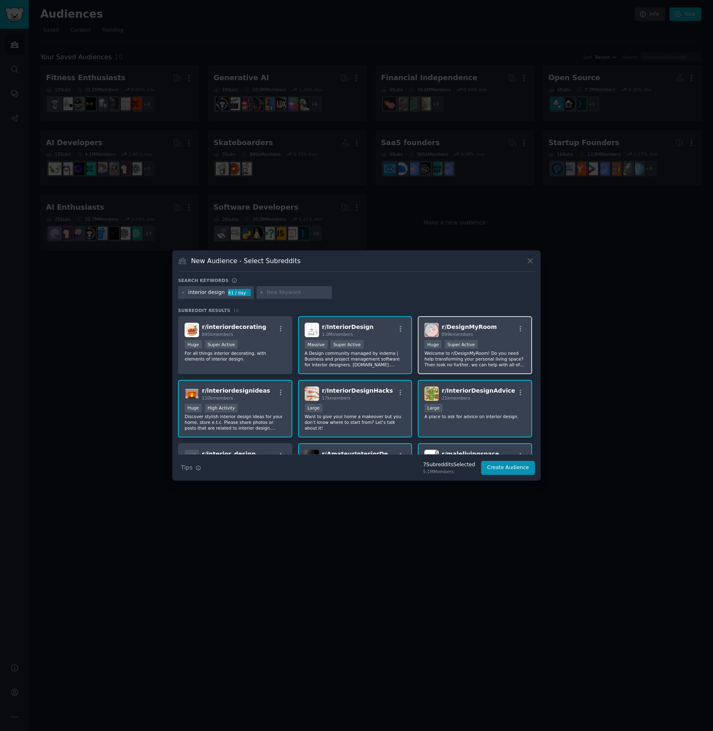
scroll to position [2, 0]
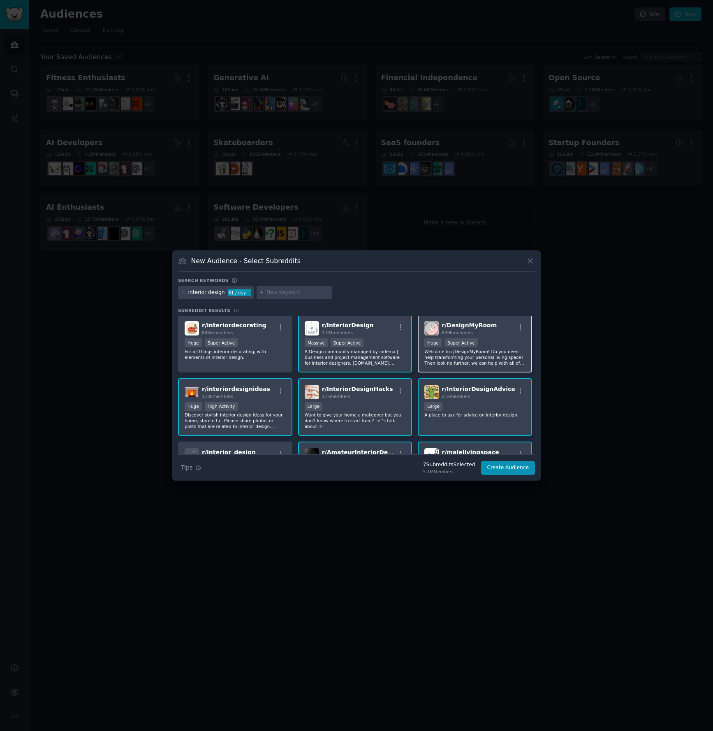
click at [506, 342] on div ">= 95th percentile for submissions / day Huge Super Active" at bounding box center [474, 343] width 101 height 10
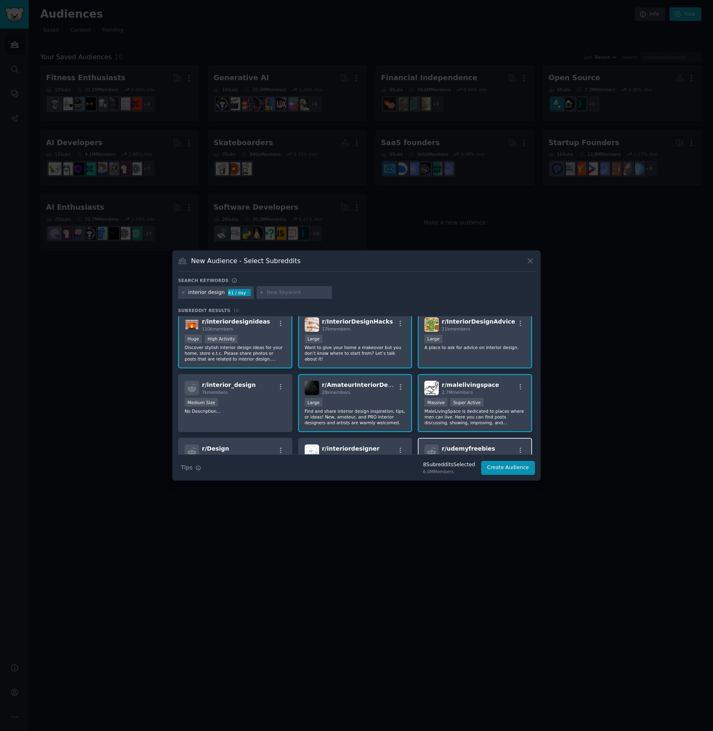
scroll to position [74, 0]
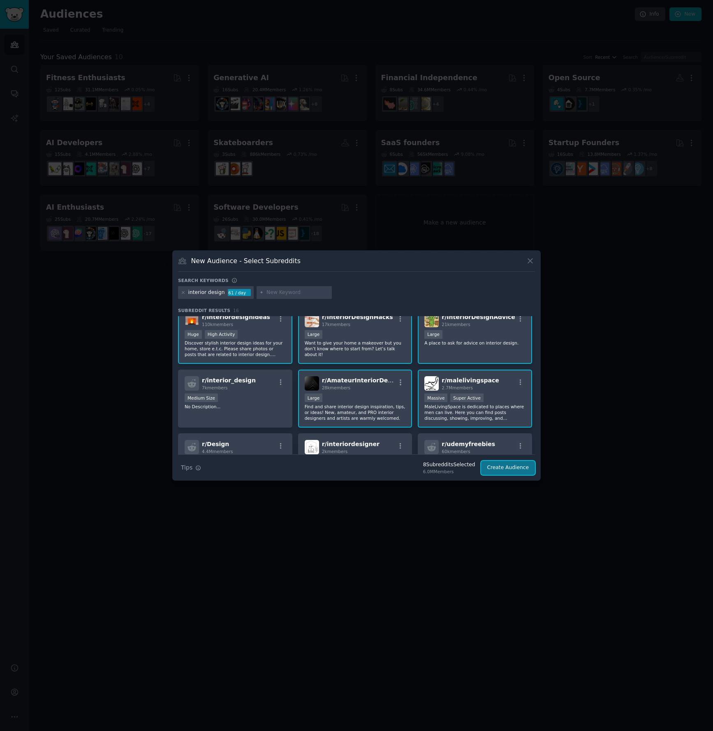
click at [518, 467] on button "Create Audience" at bounding box center [508, 468] width 54 height 14
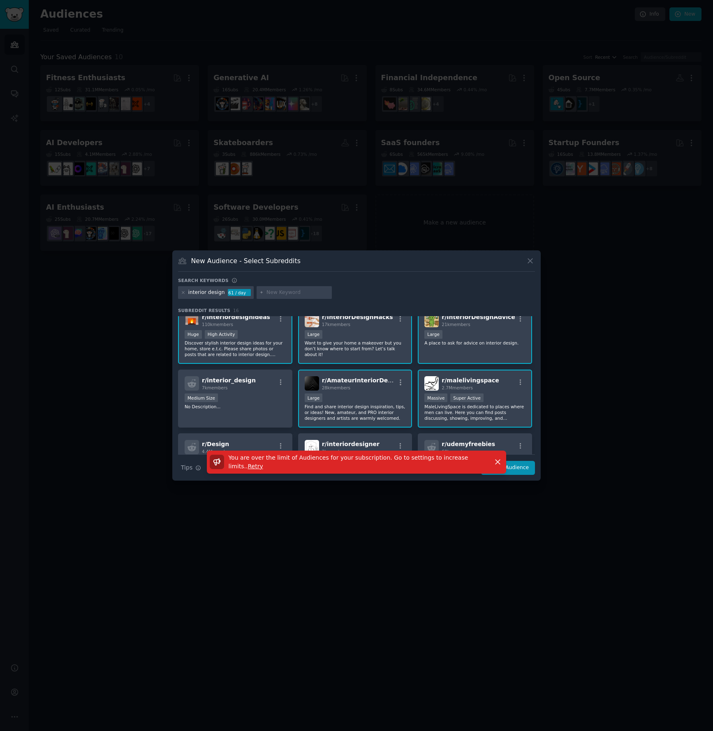
click at [621, 377] on div at bounding box center [356, 365] width 713 height 731
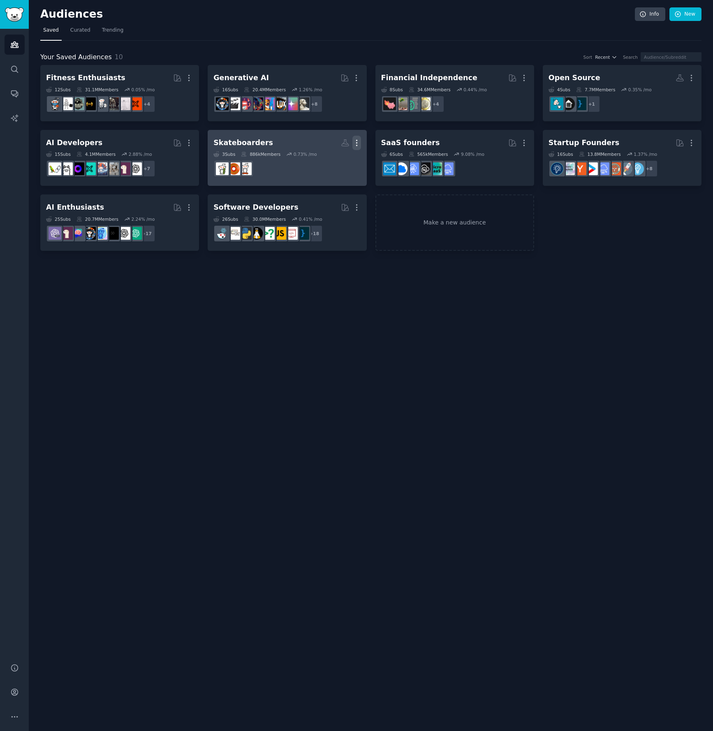
click at [356, 139] on icon "button" at bounding box center [356, 143] width 9 height 9
click at [340, 160] on p "Delete" at bounding box center [334, 160] width 19 height 9
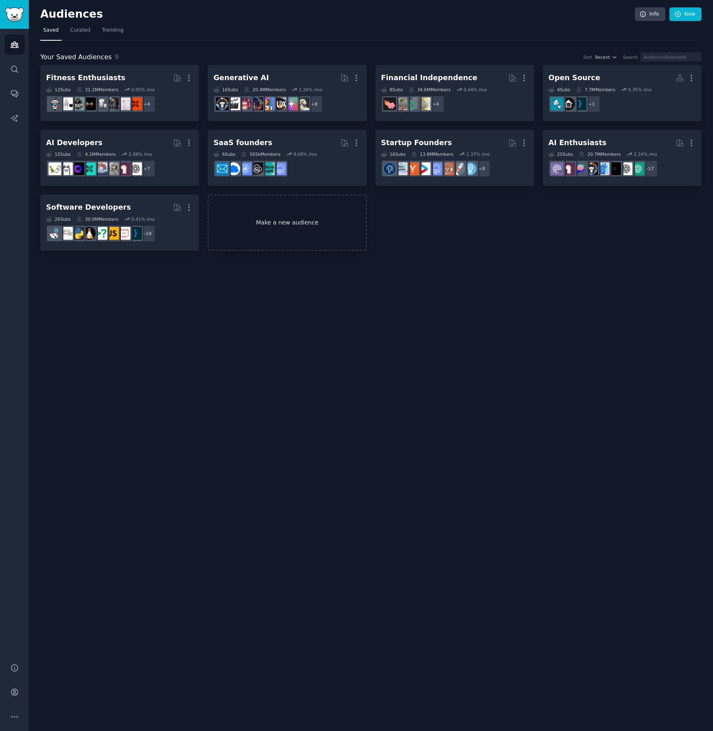
click at [243, 212] on link "Make a new audience" at bounding box center [287, 222] width 159 height 56
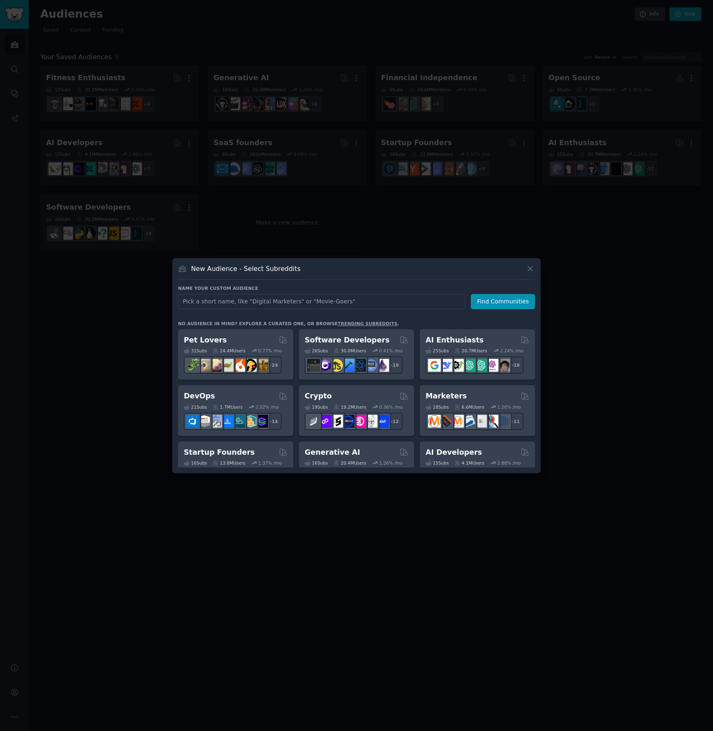
type input "interior design"
click button "Find Communities" at bounding box center [503, 301] width 64 height 15
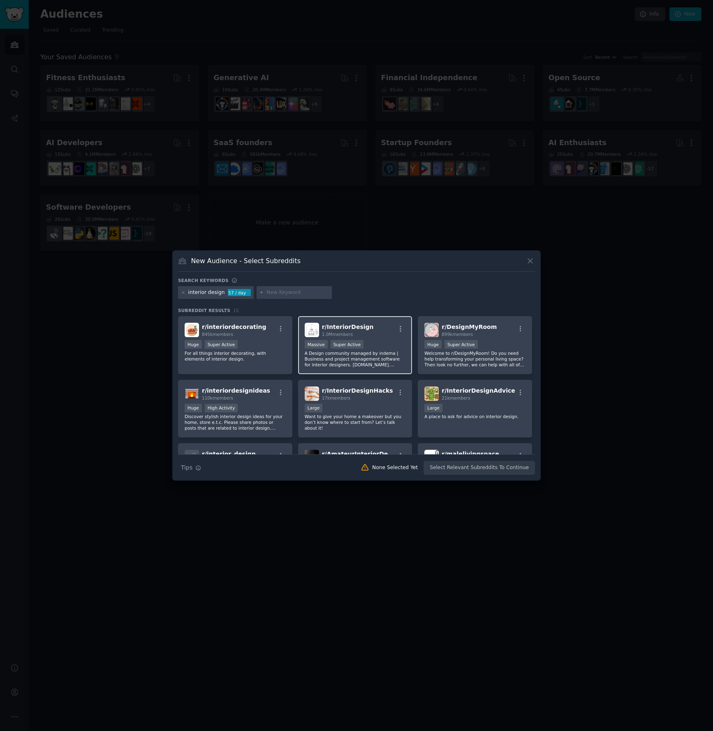
click at [390, 344] on div "Massive Super Active" at bounding box center [355, 345] width 101 height 10
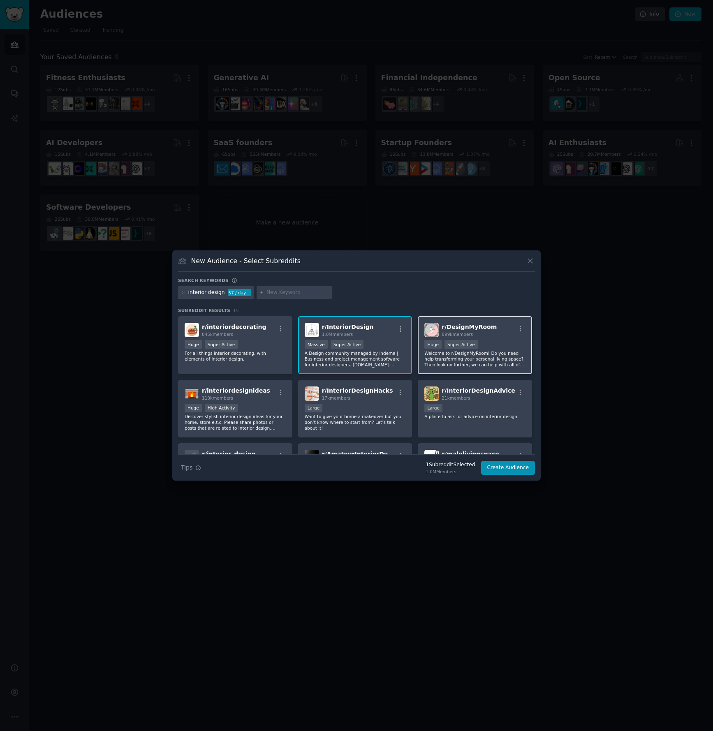
drag, startPoint x: 485, startPoint y: 356, endPoint x: 478, endPoint y: 368, distance: 14.0
click at [485, 356] on p "Welcome to r/DesignMyRoom! Do you need help transforming your personal living s…" at bounding box center [474, 358] width 101 height 17
click at [483, 402] on div "r/ InteriorDesignAdvice 21k members Large A place to ask for advice on interior…" at bounding box center [475, 409] width 114 height 58
click at [380, 402] on div "r/ InteriorDesignHacks 17k members Large Want to give your home a makeover but …" at bounding box center [355, 409] width 114 height 58
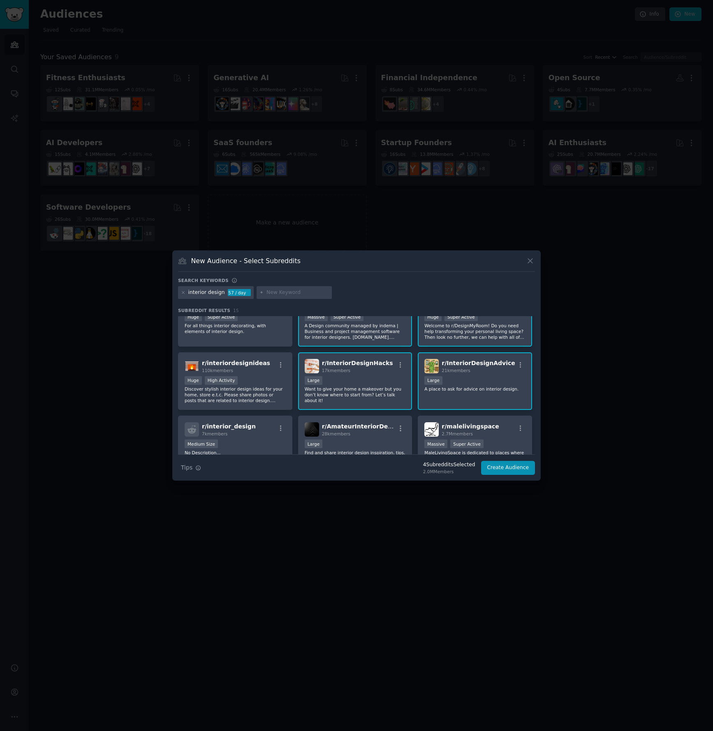
scroll to position [56, 0]
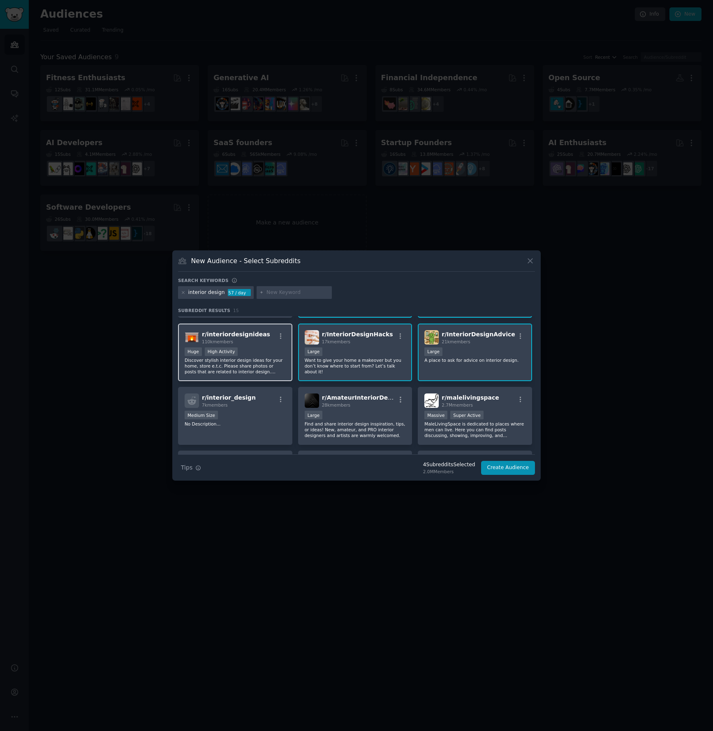
click at [262, 342] on div "r/ interiordesignideas 110k members" at bounding box center [235, 337] width 101 height 14
drag, startPoint x: 508, startPoint y: 408, endPoint x: 501, endPoint y: 408, distance: 6.6
click at [508, 408] on div "r/ malelivingspace 2.7M members Massive Super Active MaleLivingSpace is dedicat…" at bounding box center [475, 416] width 114 height 58
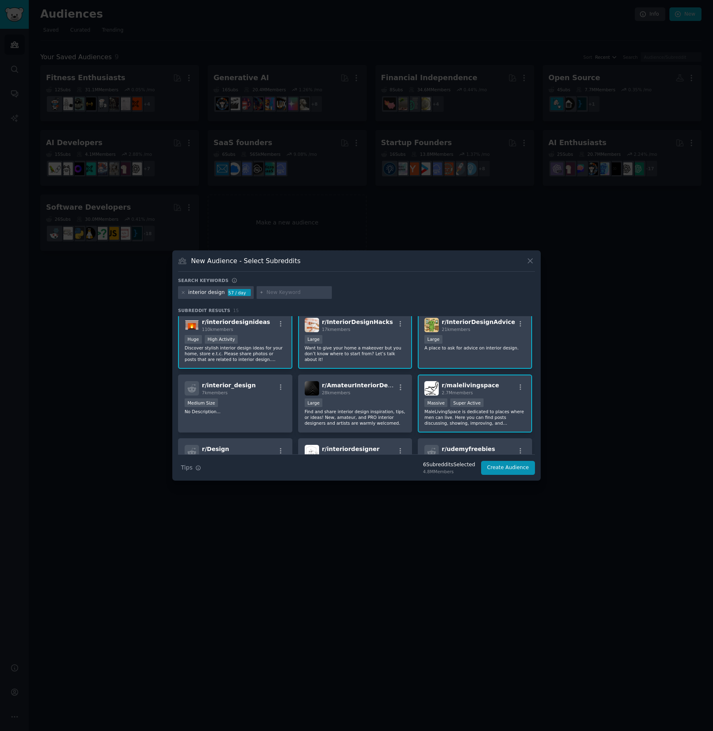
scroll to position [72, 0]
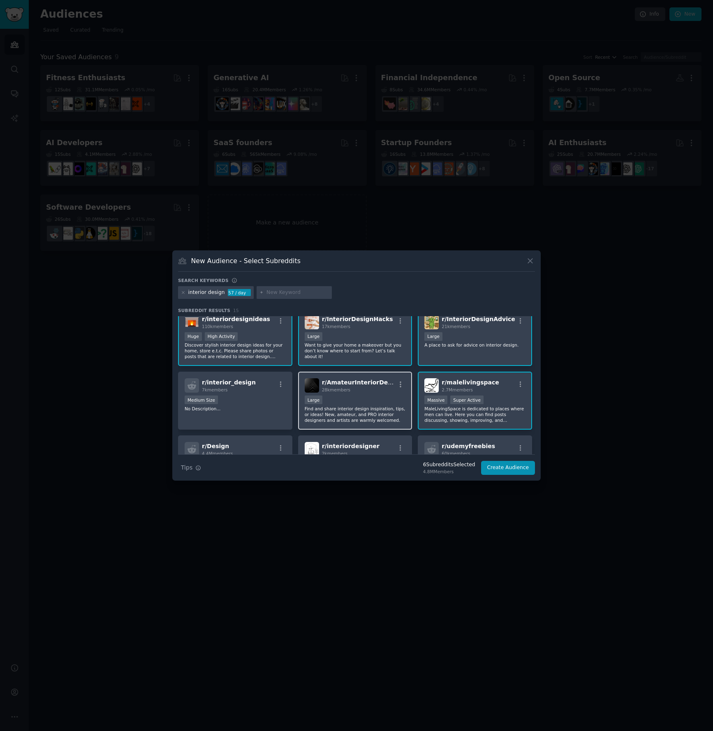
click at [375, 402] on div "Large" at bounding box center [355, 400] width 101 height 10
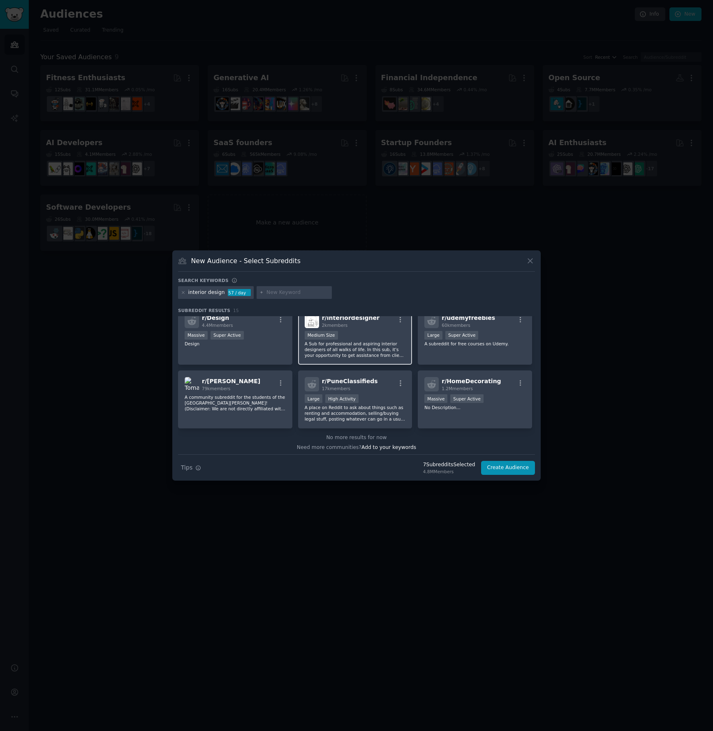
scroll to position [202, 0]
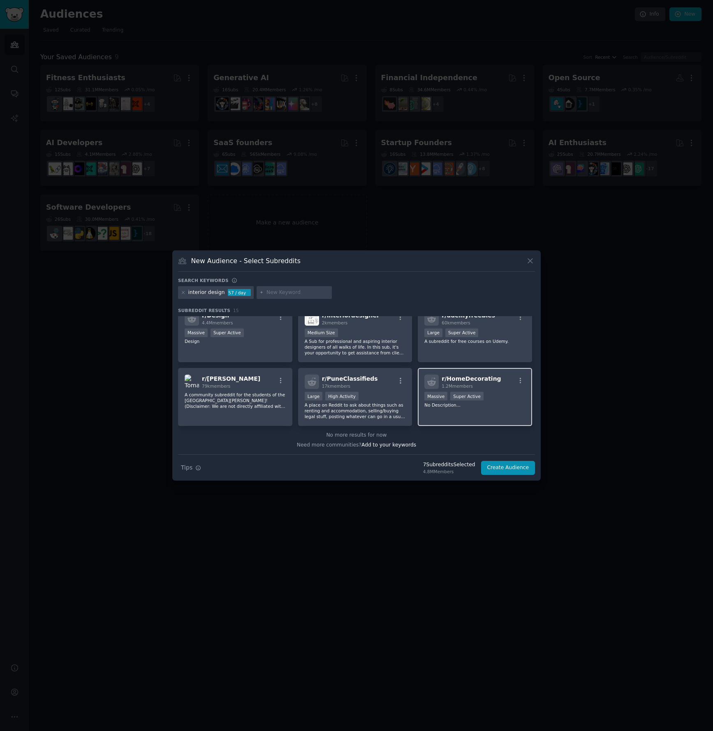
click at [501, 409] on div "r/ HomeDecorating 1.2M members >= 95th percentile for submissions / day Massive…" at bounding box center [475, 397] width 114 height 58
click at [504, 467] on button "Create Audience" at bounding box center [508, 468] width 54 height 14
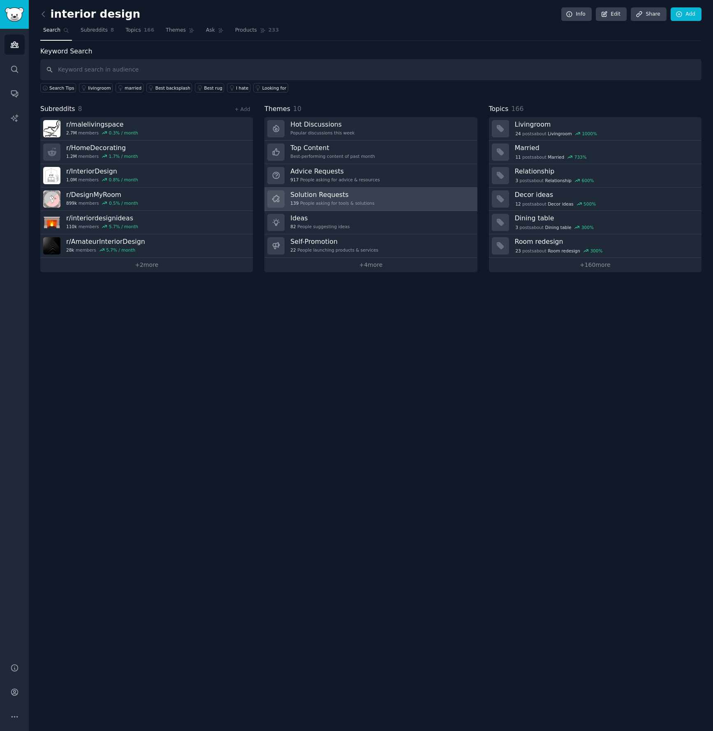
click at [341, 199] on div "Solution Requests 139 People asking for tools & solutions" at bounding box center [332, 198] width 84 height 17
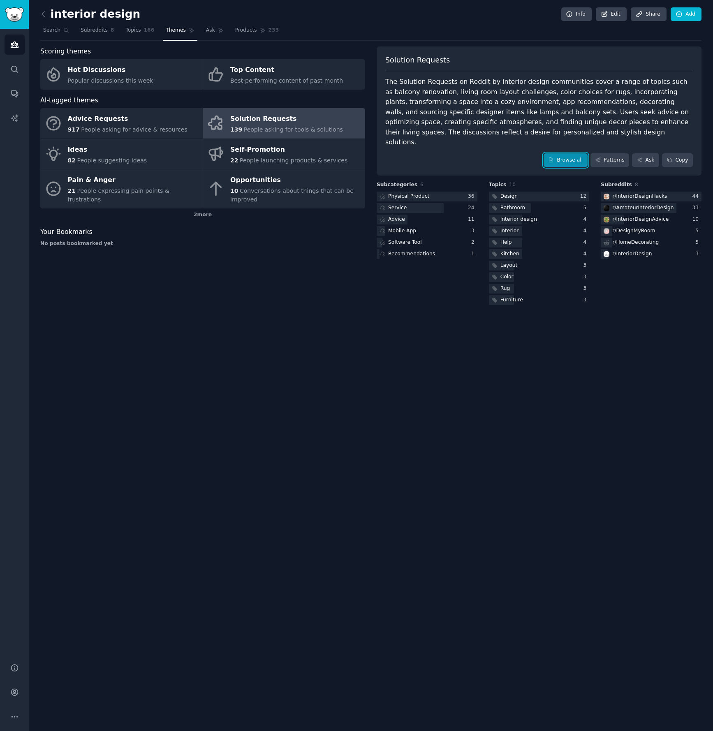
click at [560, 153] on link "Browse all" at bounding box center [565, 160] width 44 height 14
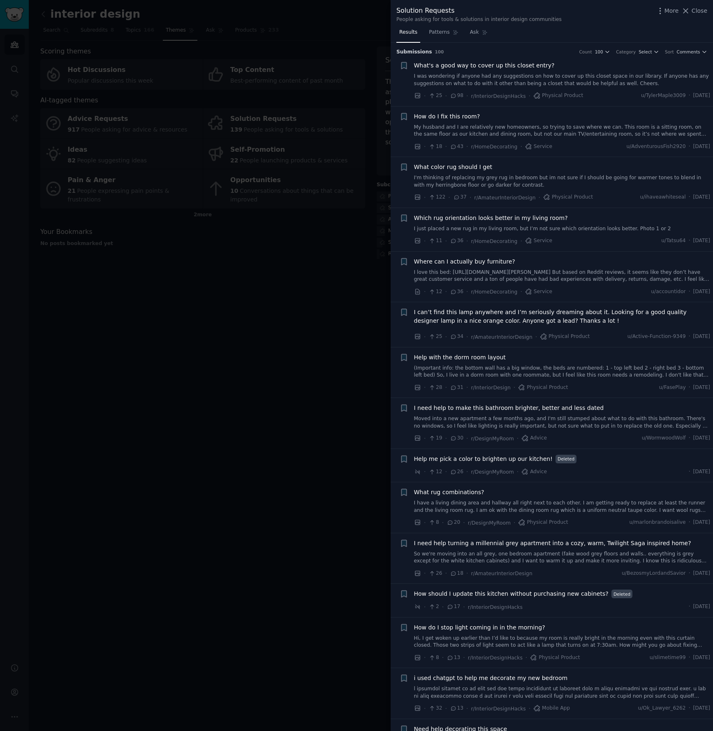
click at [579, 185] on link "I'm thinking of replacing my grey rug in bedroom but im not sure if I should be…" at bounding box center [562, 181] width 296 height 14
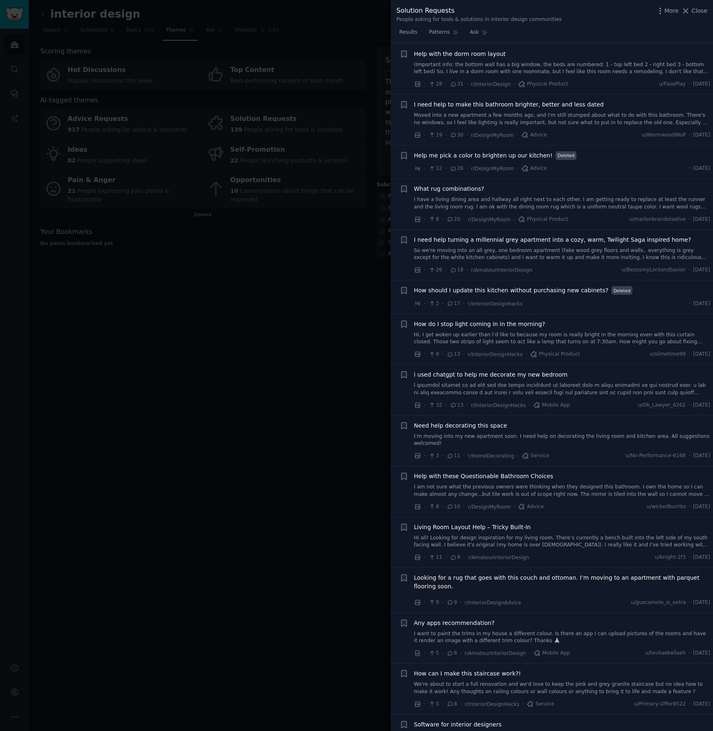
scroll to position [723, 0]
click at [552, 250] on link "So we're moving into an all grey, one bedroom apartment (fake wood grey floors …" at bounding box center [562, 256] width 296 height 14
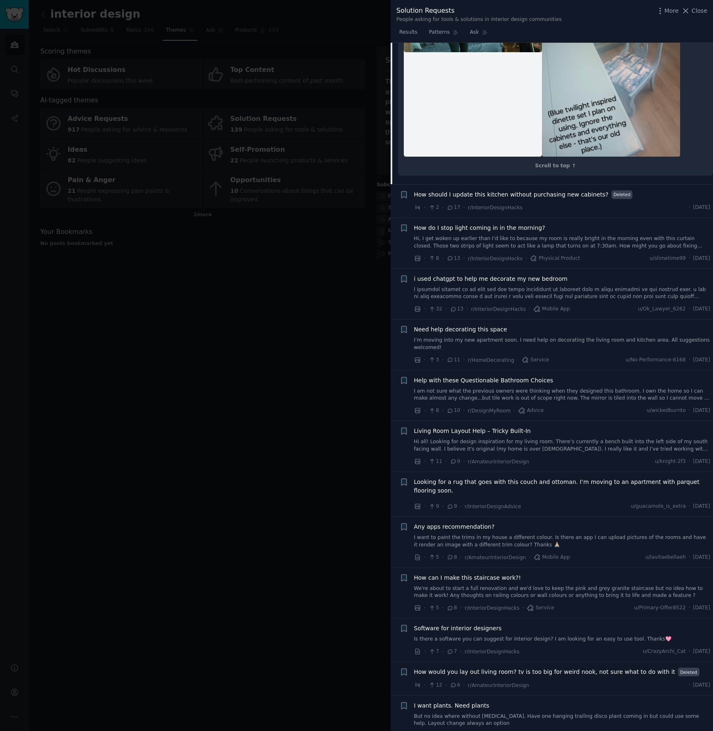
scroll to position [946, 0]
click at [578, 291] on link at bounding box center [562, 293] width 296 height 14
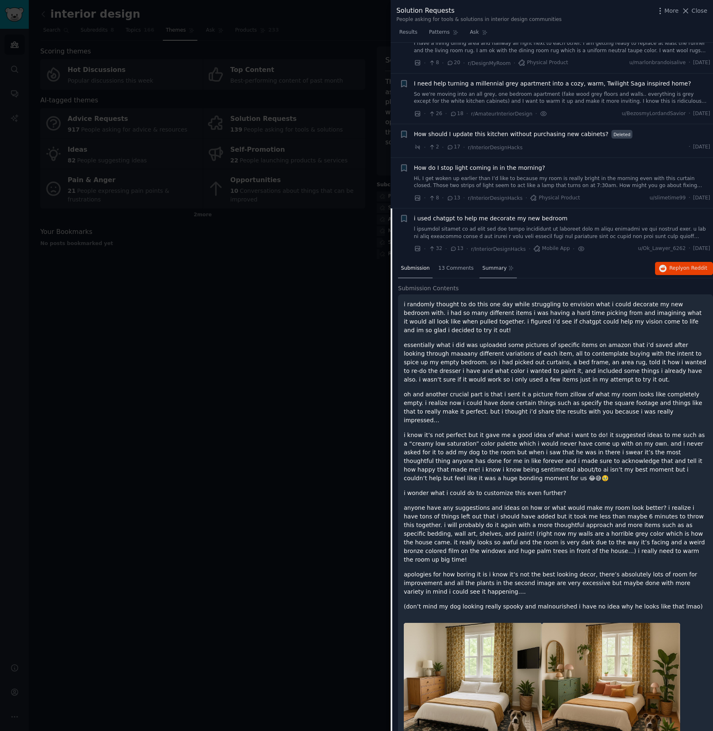
scroll to position [457, 0]
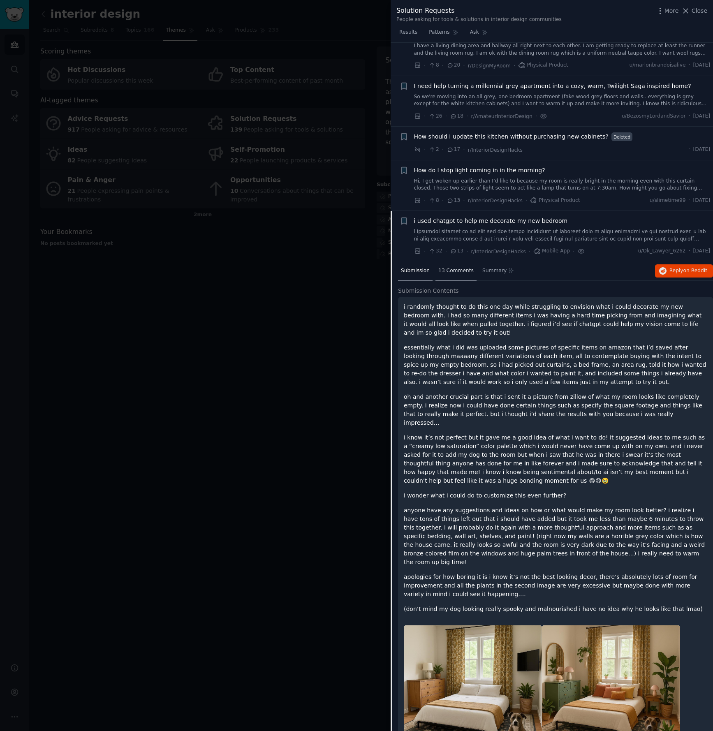
click at [448, 270] on span "13 Comments" at bounding box center [455, 270] width 35 height 7
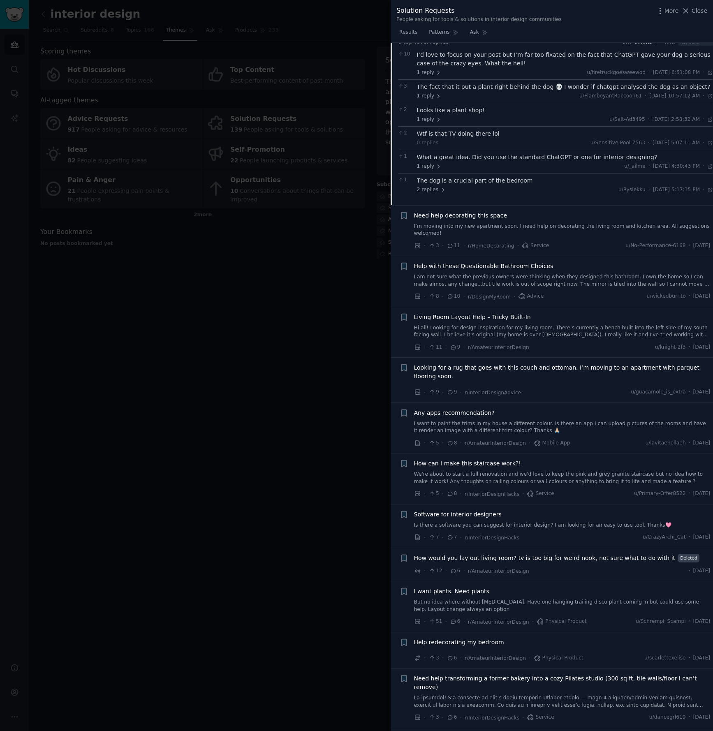
scroll to position [708, 0]
click at [600, 427] on link "I want to paint the trims in my house a different colour. Is there an app I can…" at bounding box center [562, 425] width 296 height 14
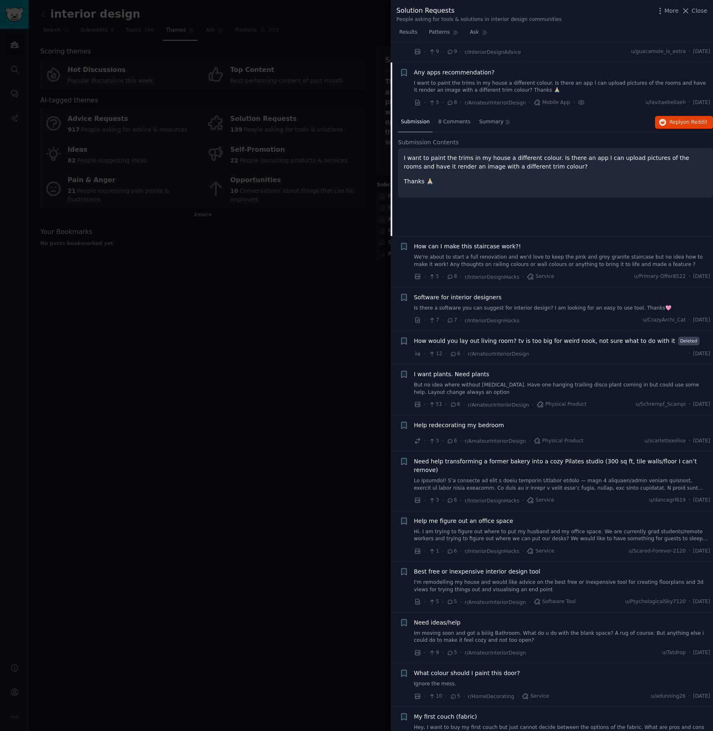
scroll to position [874, 0]
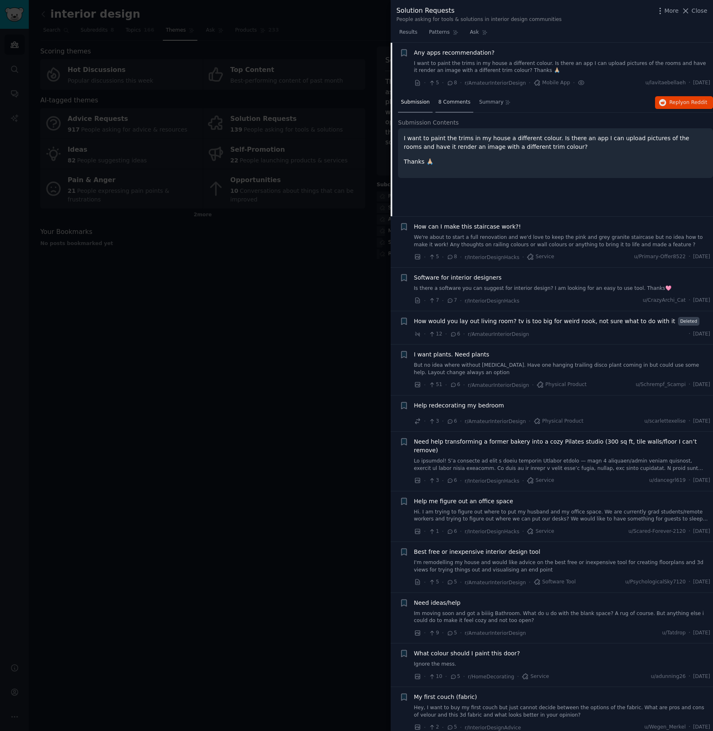
drag, startPoint x: 445, startPoint y: 102, endPoint x: 464, endPoint y: 104, distance: 19.0
click at [445, 102] on span "8 Comments" at bounding box center [454, 102] width 32 height 7
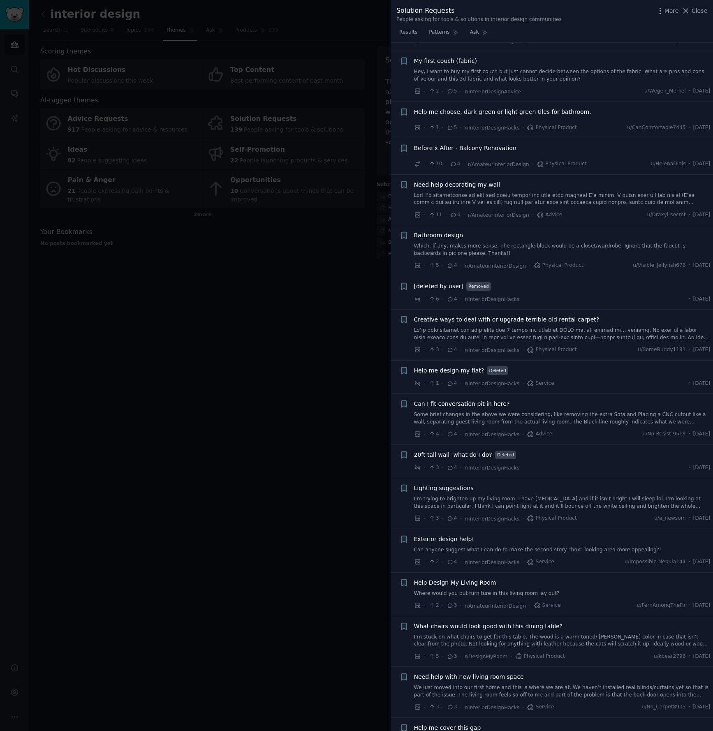
scroll to position [1518, 0]
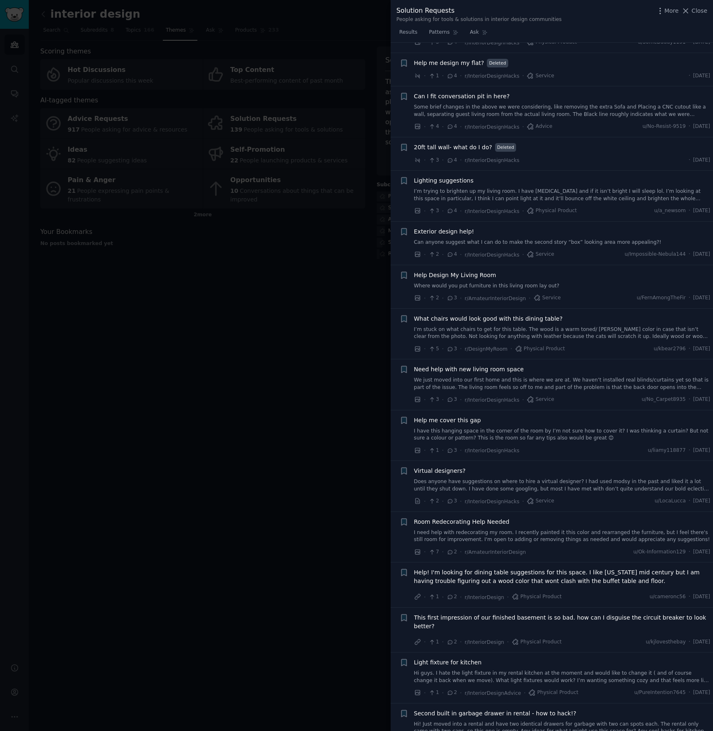
click at [578, 478] on link "Does anyone have suggestions on where to hire a virtual designer? I had used mo…" at bounding box center [562, 485] width 296 height 14
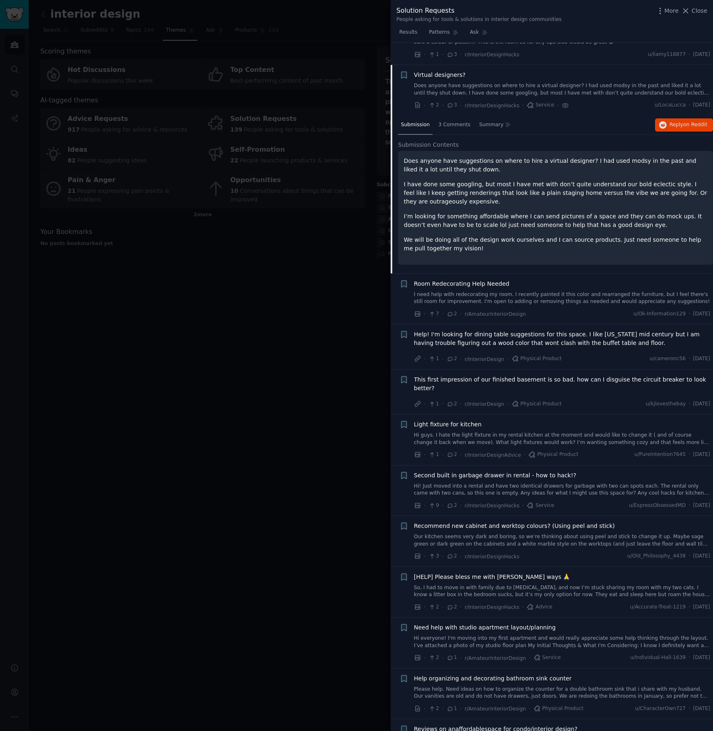
scroll to position [2103, 0]
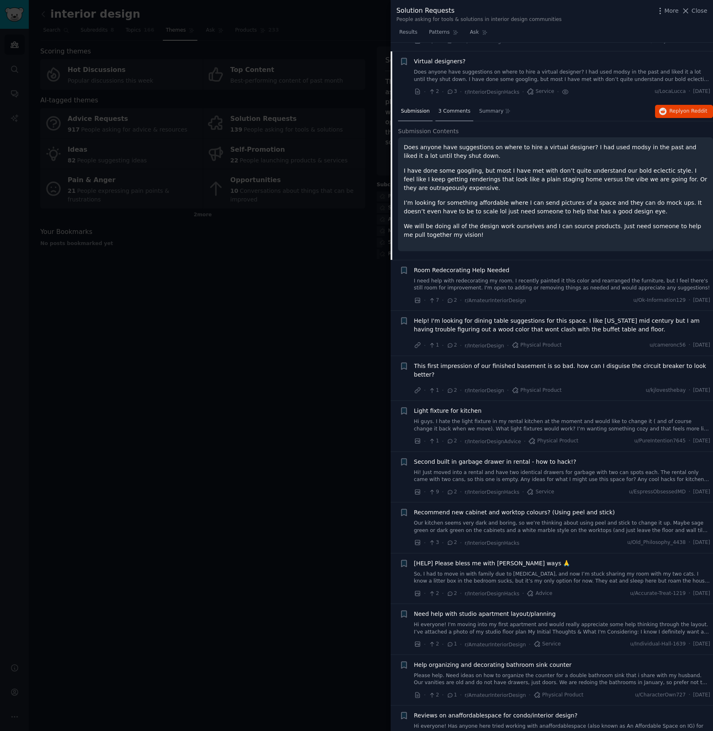
click at [459, 108] on span "3 Comments" at bounding box center [454, 111] width 32 height 7
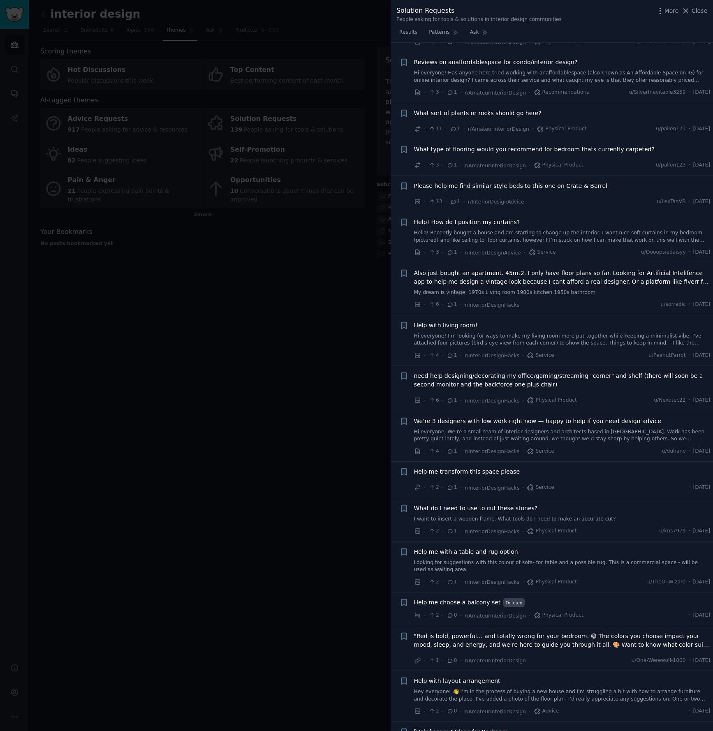
scroll to position [2732, 0]
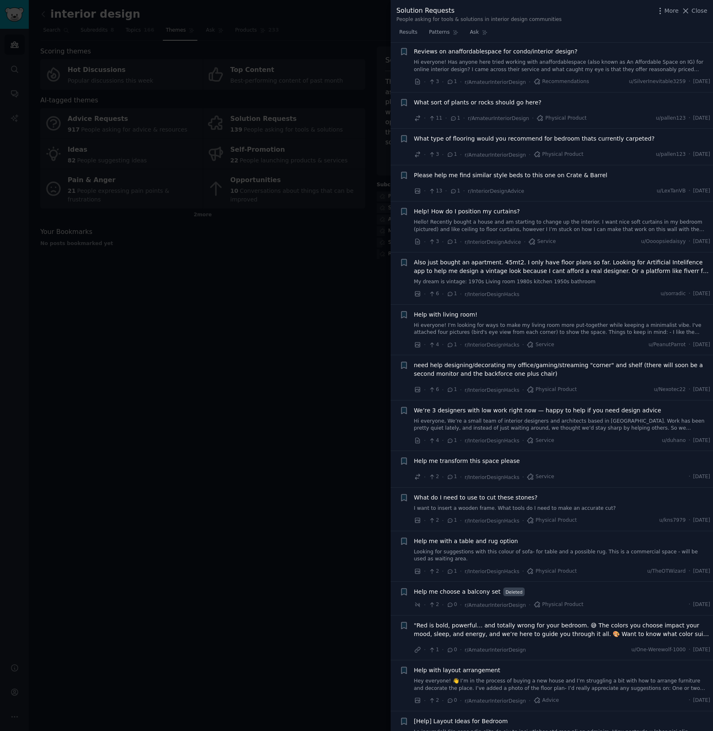
drag, startPoint x: 303, startPoint y: 300, endPoint x: 173, endPoint y: 51, distance: 281.5
click at [303, 300] on div at bounding box center [356, 365] width 713 height 731
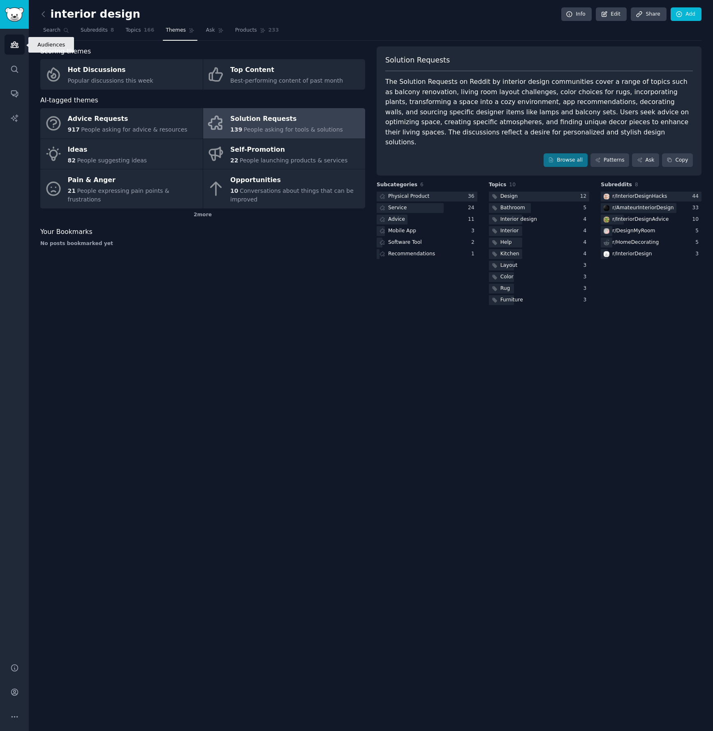
click at [7, 46] on link "Audiences" at bounding box center [15, 45] width 20 height 20
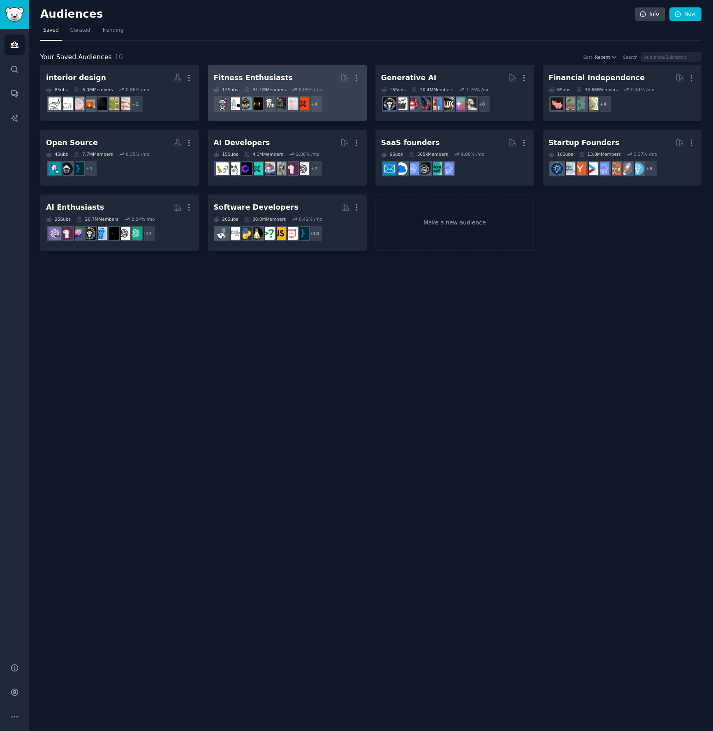
click at [271, 83] on h2 "Fitness Enthusiasts More" at bounding box center [286, 78] width 147 height 14
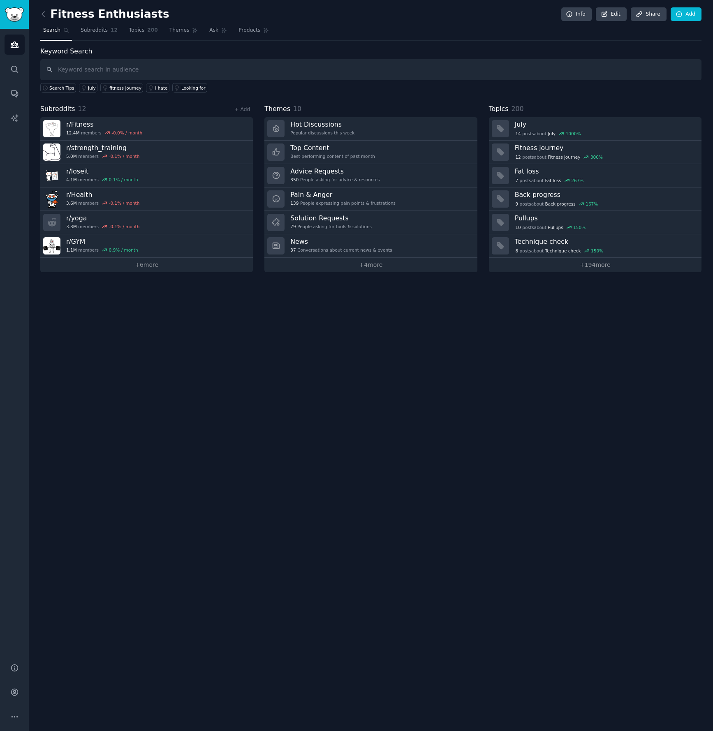
click at [330, 263] on link "+ 4 more" at bounding box center [370, 265] width 213 height 14
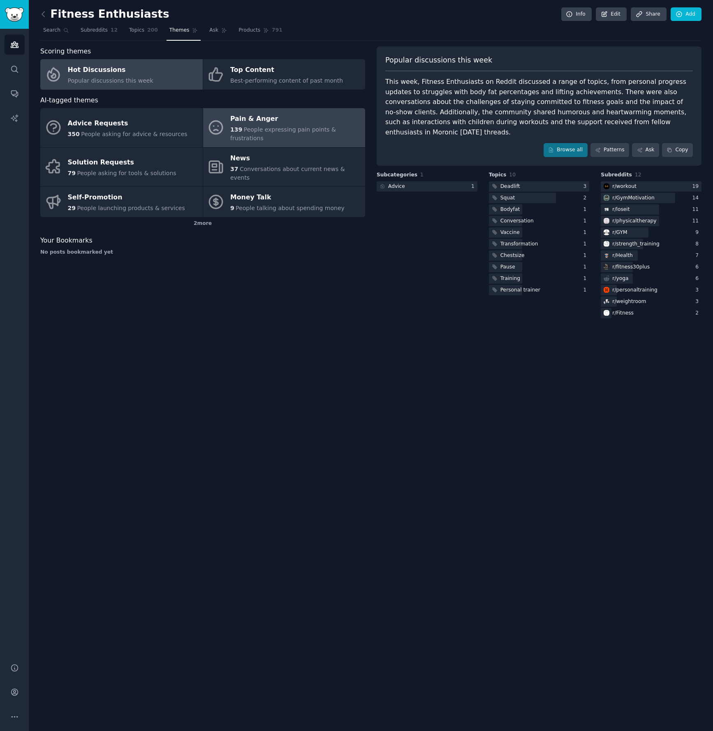
click at [291, 120] on div "Pain & Anger" at bounding box center [295, 119] width 131 height 13
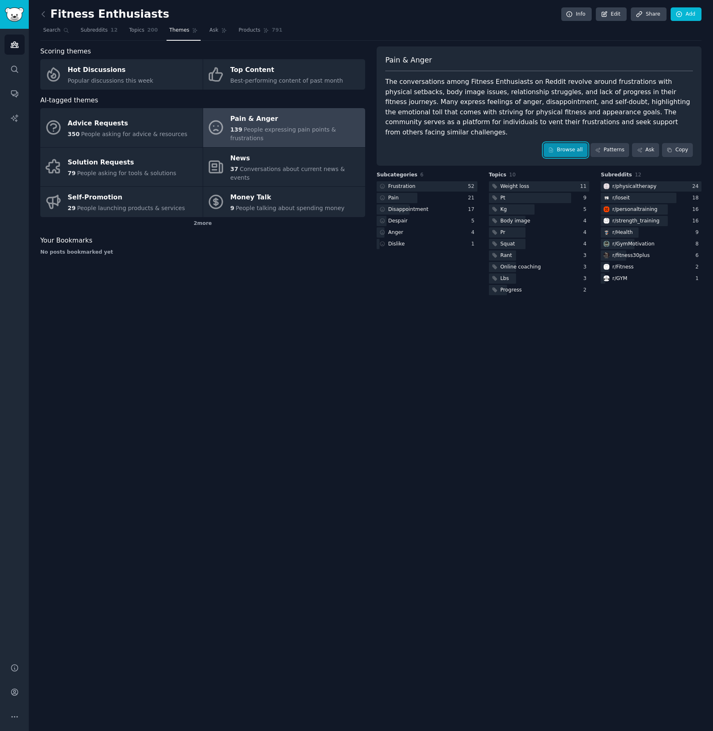
click at [575, 143] on link "Browse all" at bounding box center [565, 150] width 44 height 14
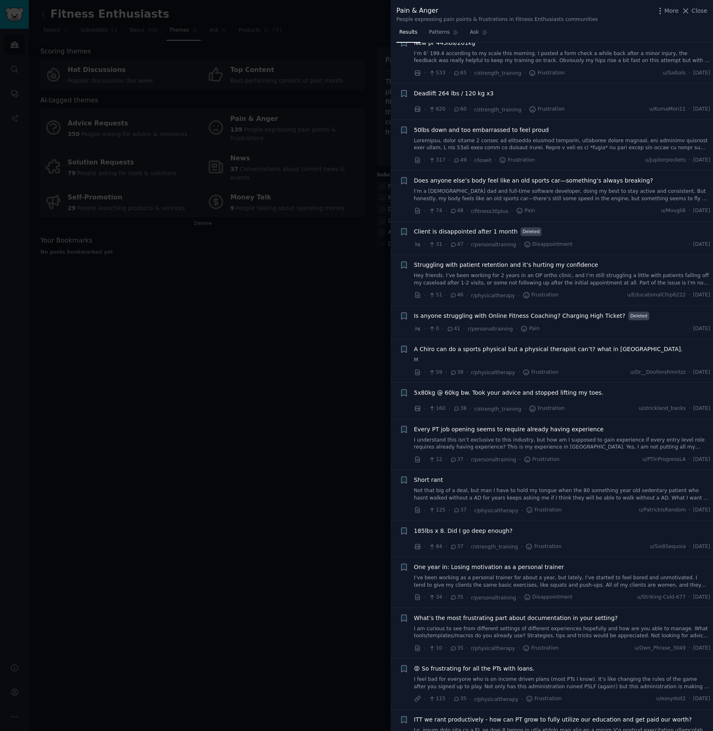
scroll to position [802, 0]
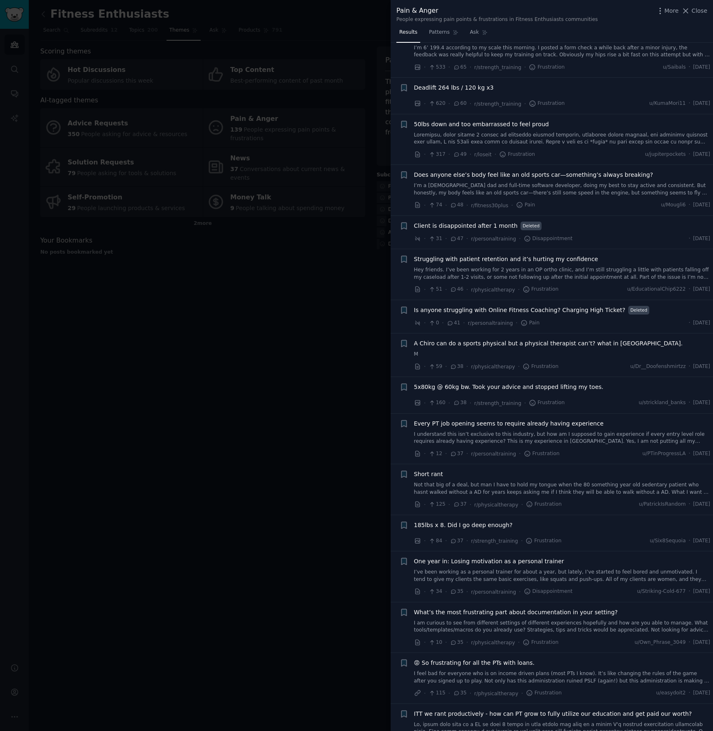
drag, startPoint x: 331, startPoint y: 233, endPoint x: 300, endPoint y: 214, distance: 36.3
click at [330, 233] on div at bounding box center [356, 365] width 713 height 731
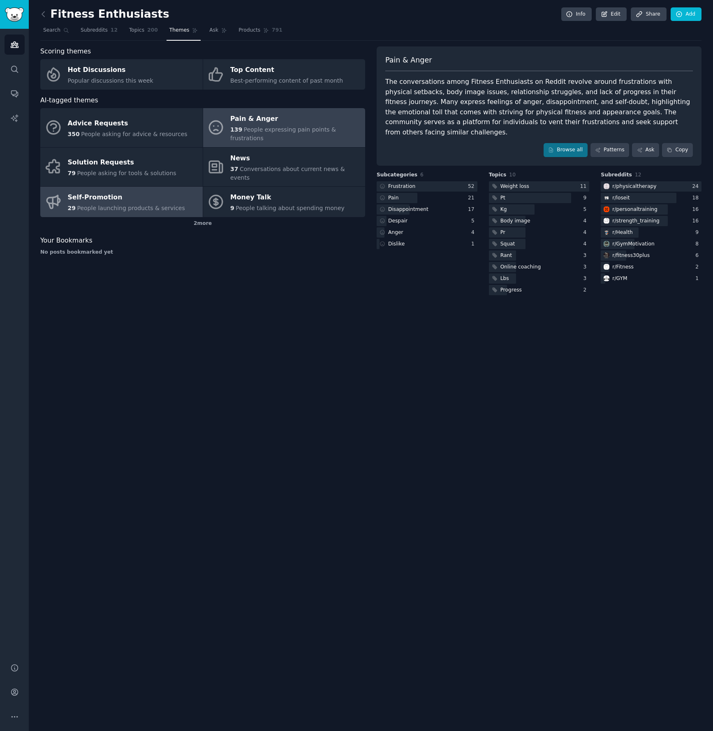
click at [92, 191] on div "Self-Promotion" at bounding box center [126, 197] width 117 height 13
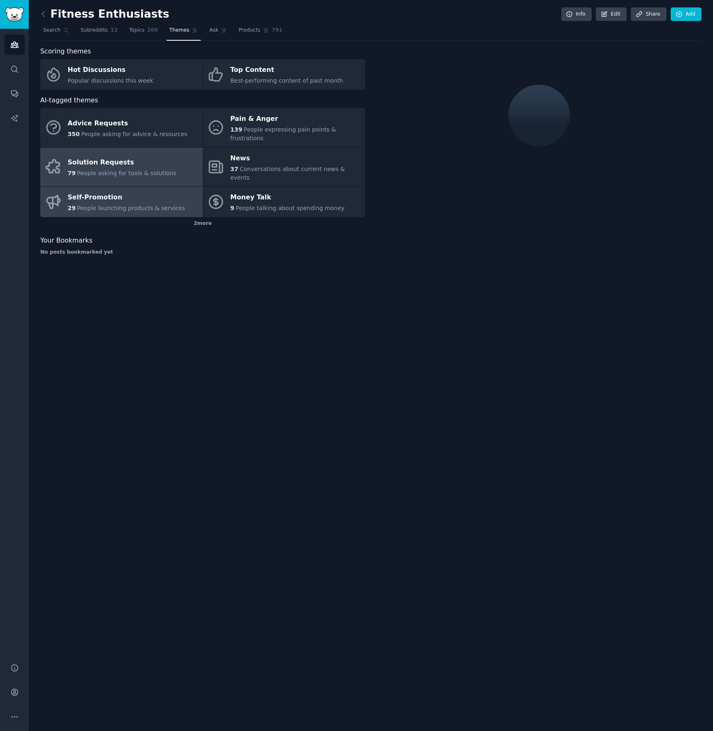
click at [98, 156] on div "Solution Requests" at bounding box center [122, 162] width 109 height 13
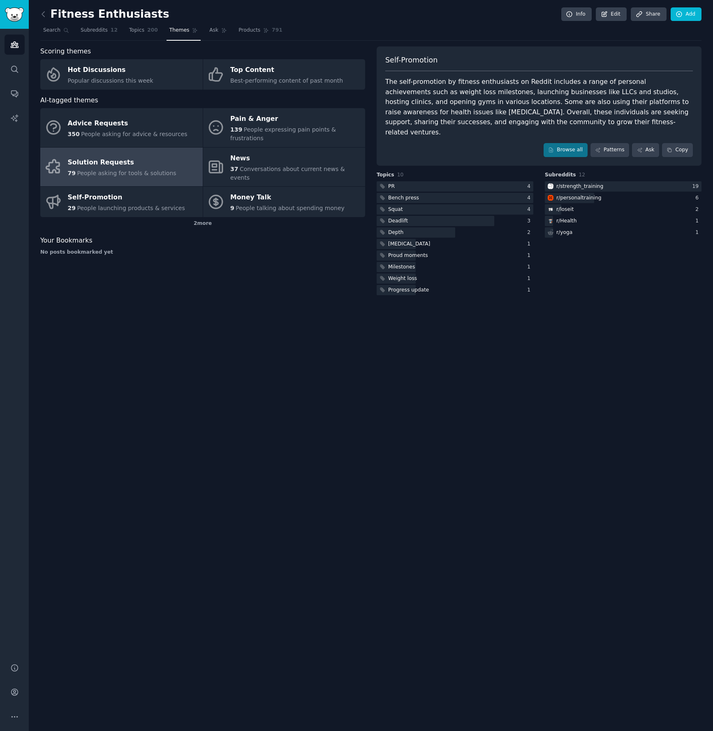
click at [106, 156] on div "Solution Requests" at bounding box center [122, 162] width 109 height 13
drag, startPoint x: 127, startPoint y: 110, endPoint x: 131, endPoint y: 119, distance: 9.9
click at [127, 110] on link "Advice Requests 350 People asking for advice & resources" at bounding box center [121, 127] width 162 height 39
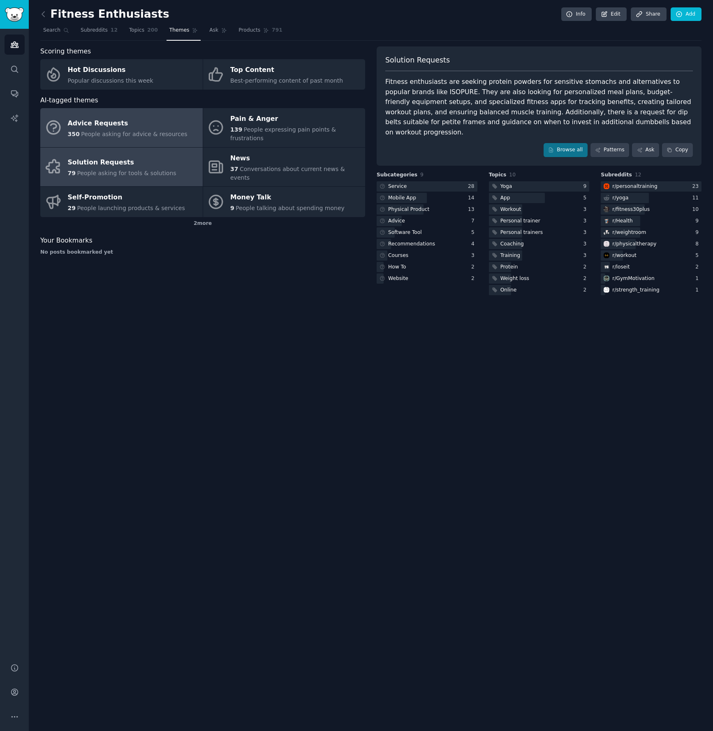
click at [141, 156] on div "Solution Requests" at bounding box center [122, 162] width 109 height 13
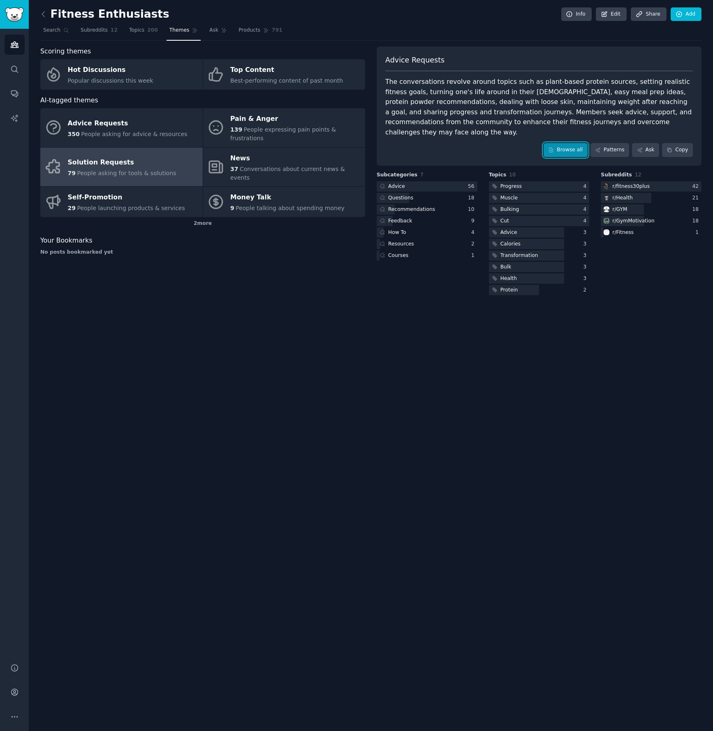
click at [575, 143] on link "Browse all" at bounding box center [565, 150] width 44 height 14
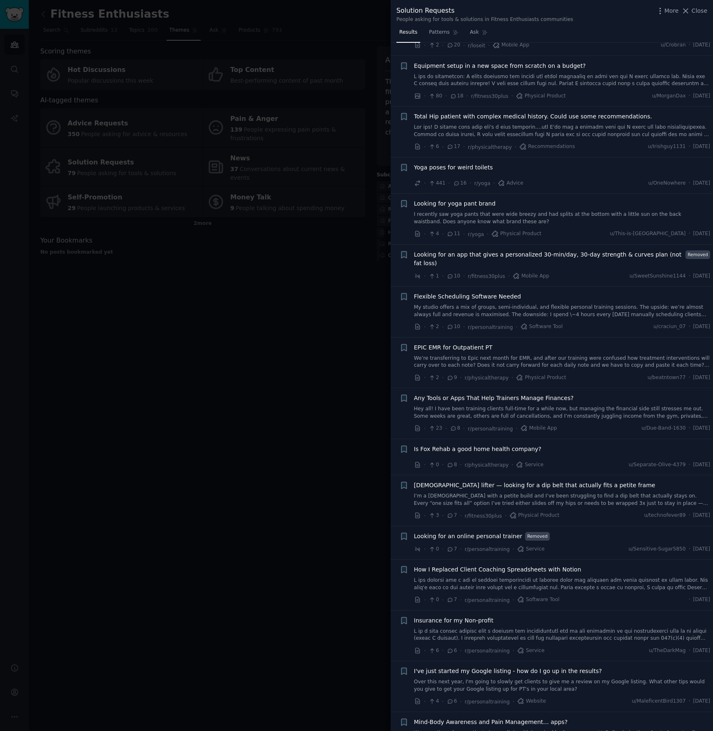
scroll to position [606, 0]
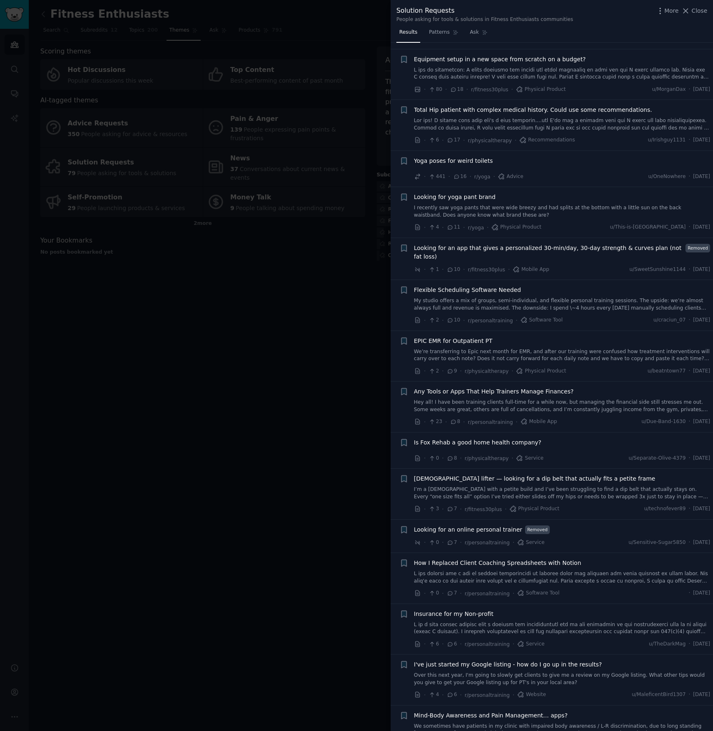
click at [569, 298] on link "My studio offers a mix of groups, semi-individual, and flexible personal traini…" at bounding box center [562, 304] width 296 height 14
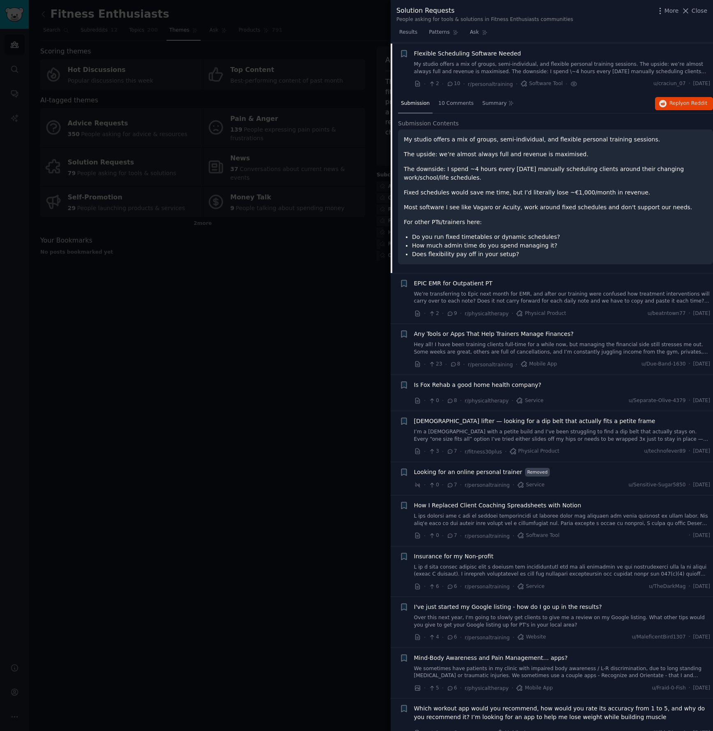
scroll to position [843, 0]
click at [448, 103] on span "10 Comments" at bounding box center [455, 102] width 35 height 7
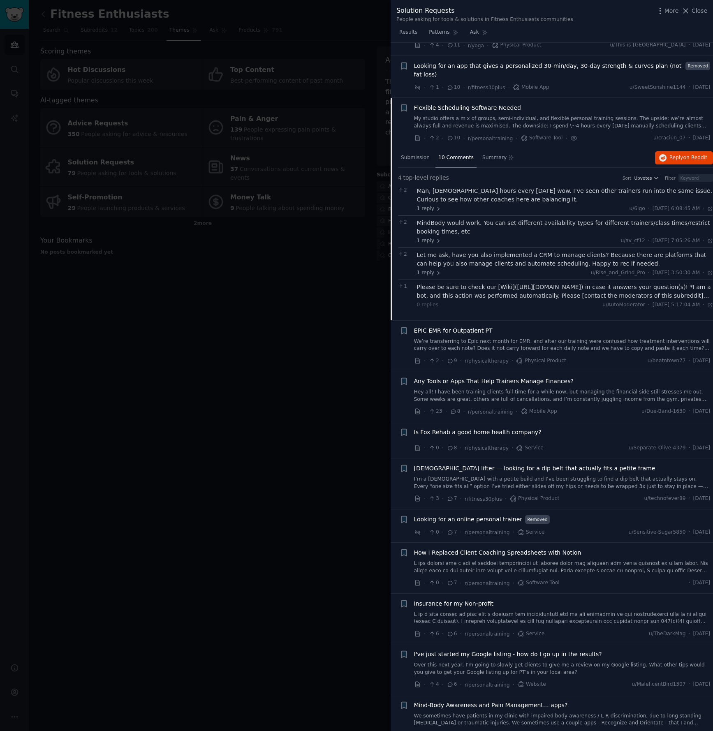
scroll to position [788, 0]
click at [510, 229] on div "MindBody would work. You can set different availability types for different tra…" at bounding box center [565, 227] width 296 height 17
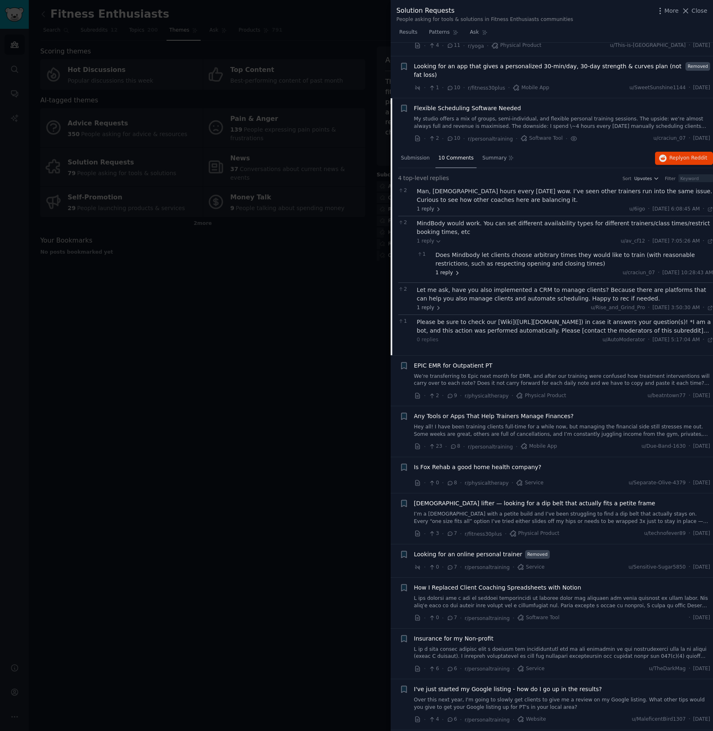
click at [456, 274] on icon at bounding box center [457, 273] width 6 height 6
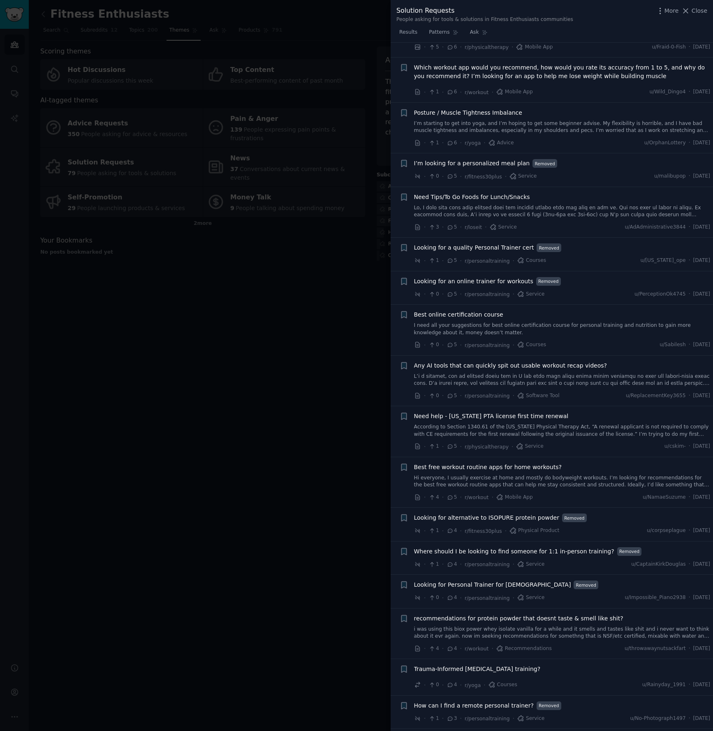
scroll to position [1545, 0]
click at [321, 373] on div at bounding box center [356, 365] width 713 height 731
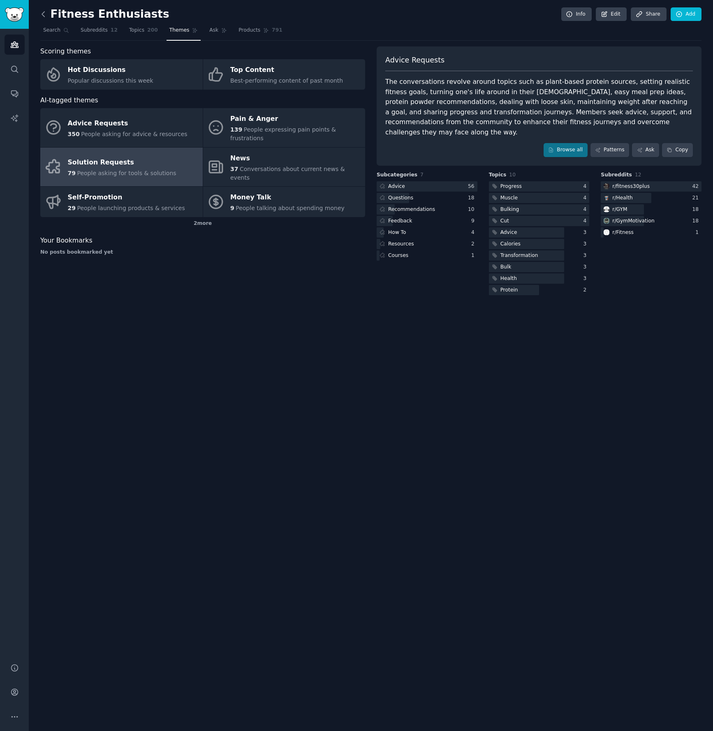
click at [46, 15] on icon at bounding box center [43, 14] width 9 height 9
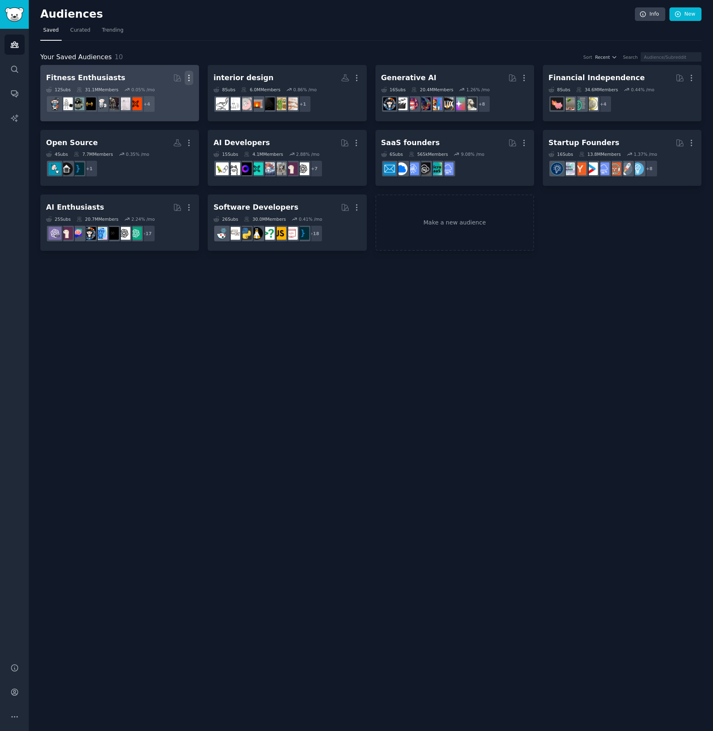
click at [193, 76] on icon "button" at bounding box center [189, 78] width 9 height 9
click at [162, 95] on p "Delete" at bounding box center [166, 95] width 19 height 9
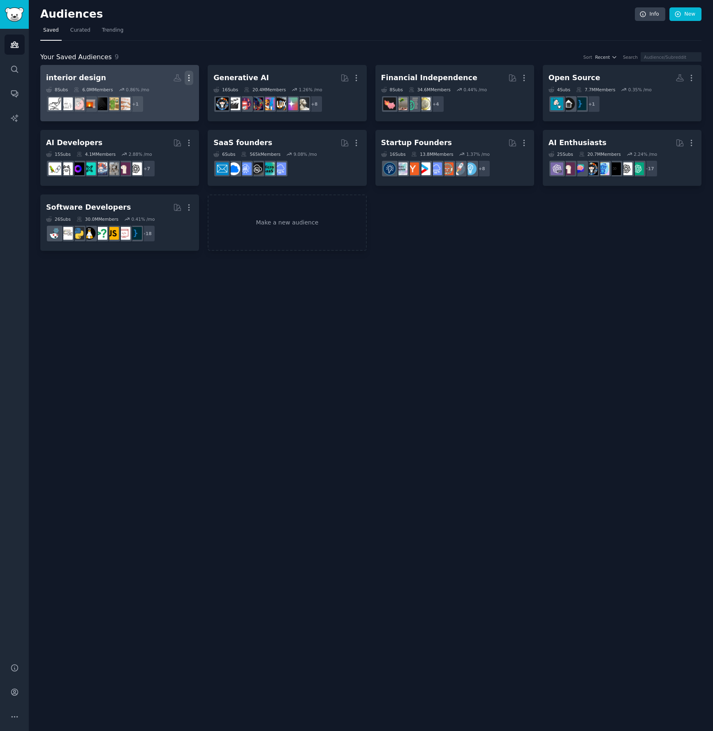
click at [190, 80] on icon "button" at bounding box center [189, 78] width 9 height 9
click at [114, 79] on h2 "interior design Custom Audience More View Delete" at bounding box center [119, 78] width 147 height 14
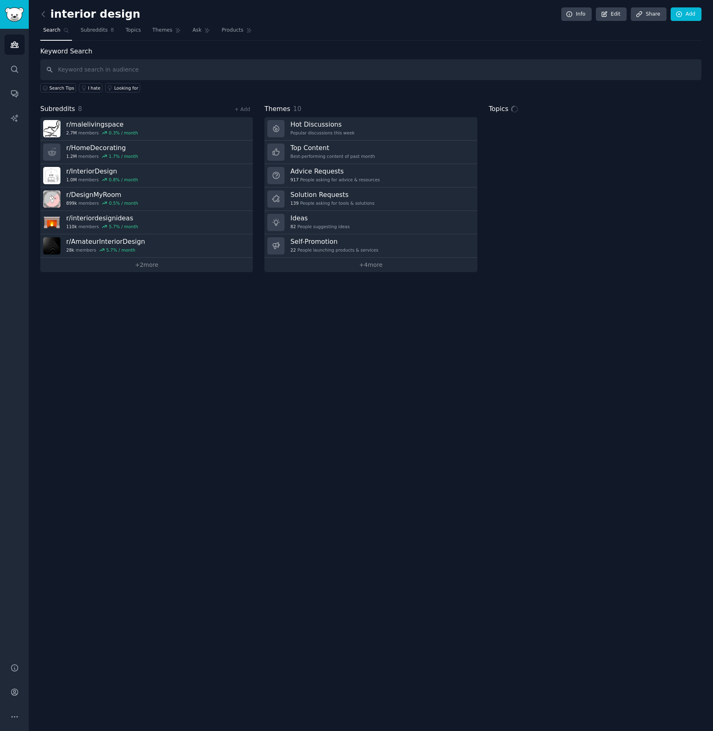
click at [79, 16] on h2 "interior design" at bounding box center [90, 14] width 100 height 13
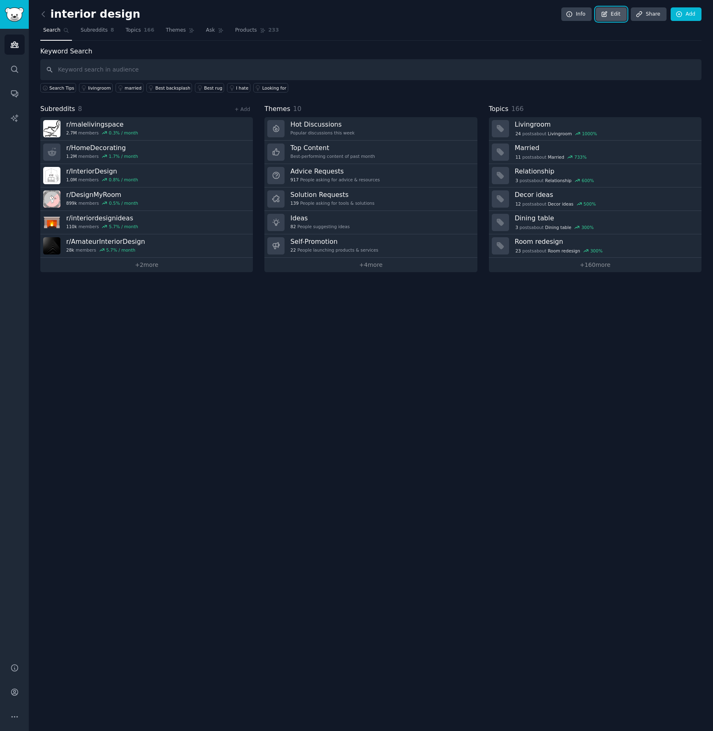
click at [615, 9] on link "Edit" at bounding box center [611, 14] width 31 height 14
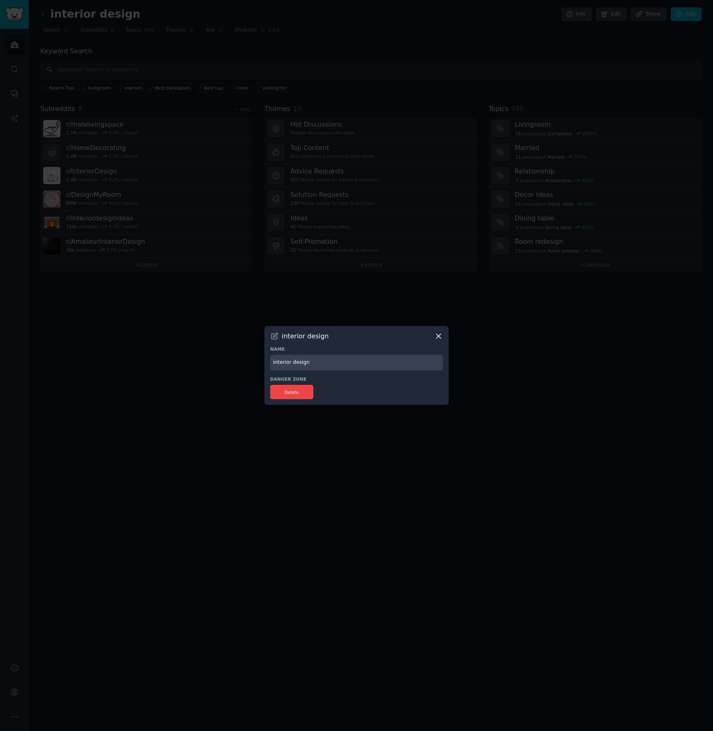
drag, startPoint x: 271, startPoint y: 362, endPoint x: 296, endPoint y: 356, distance: 25.8
click at [271, 362] on input "interior design" at bounding box center [356, 363] width 173 height 16
type input "Interior Design"
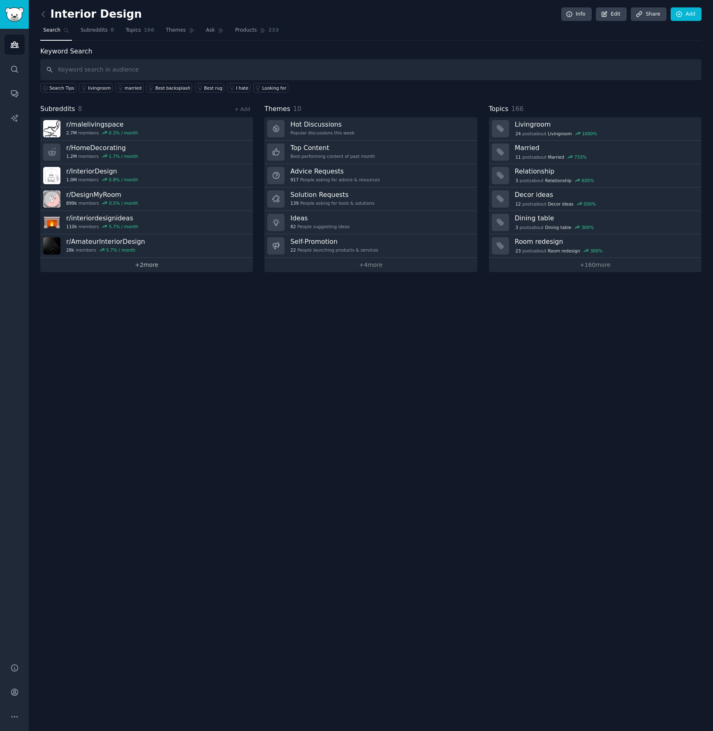
click at [199, 266] on link "+ 2 more" at bounding box center [146, 265] width 213 height 14
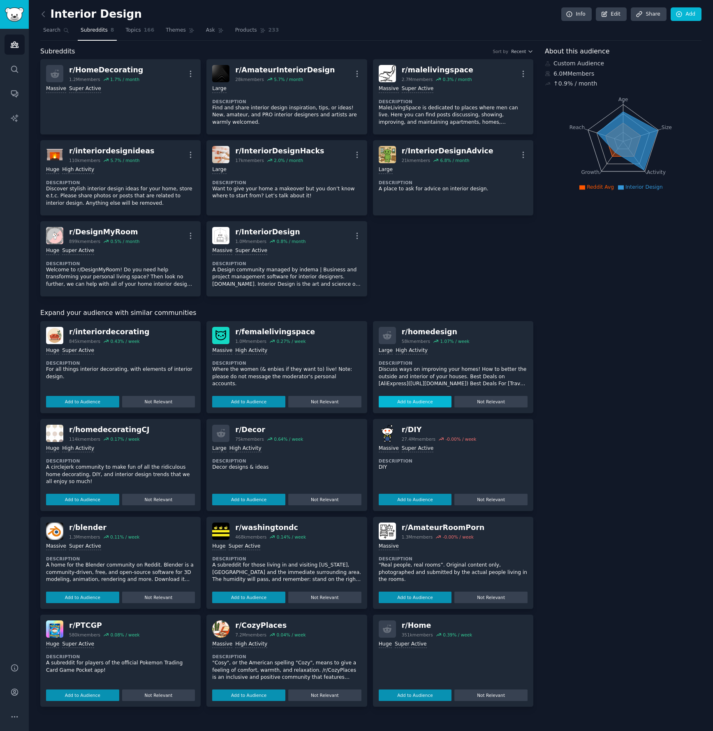
click at [267, 403] on button "Add to Audience" at bounding box center [248, 402] width 73 height 12
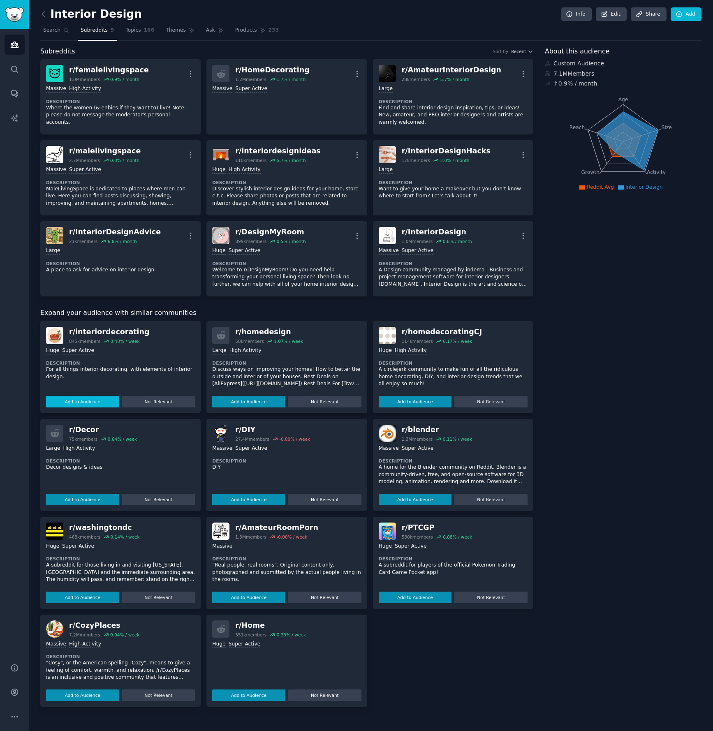
click at [94, 403] on button "Add to Audience" at bounding box center [82, 402] width 73 height 12
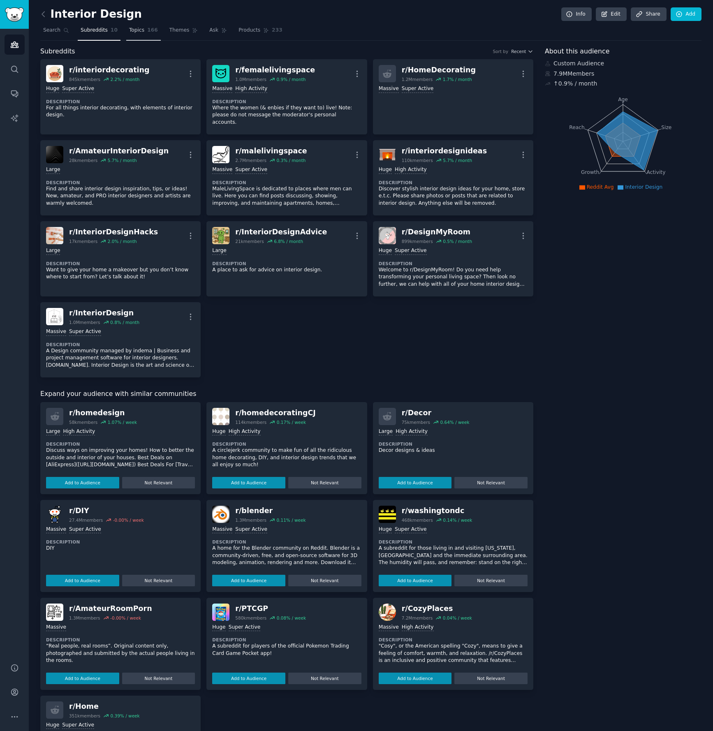
click at [145, 31] on link "Topics 166" at bounding box center [143, 32] width 35 height 17
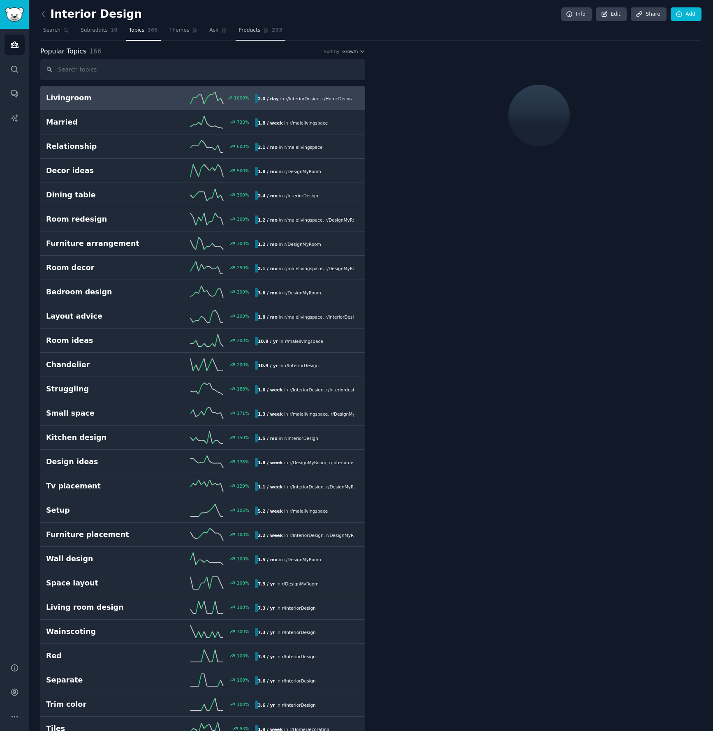
click at [247, 33] on span "Products" at bounding box center [249, 30] width 22 height 7
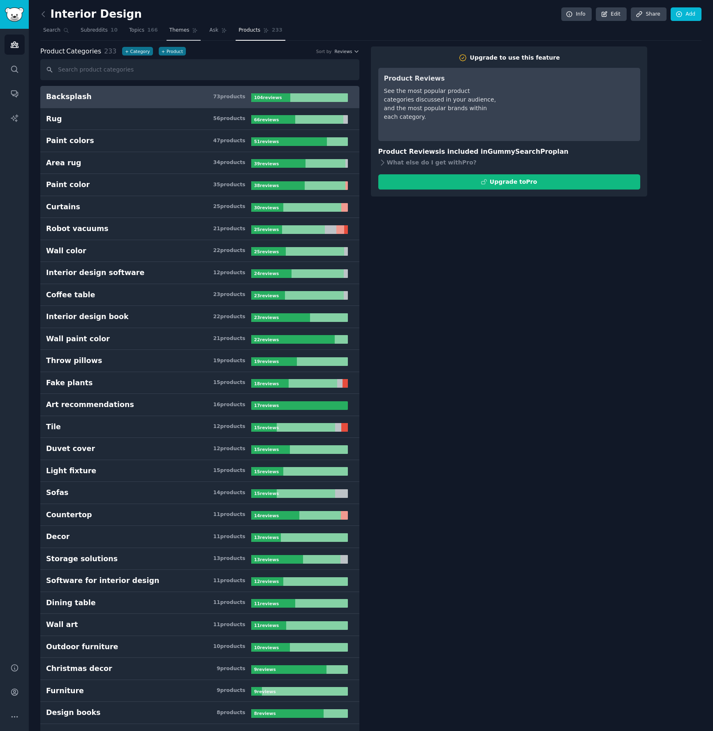
click at [175, 29] on span "Themes" at bounding box center [179, 30] width 20 height 7
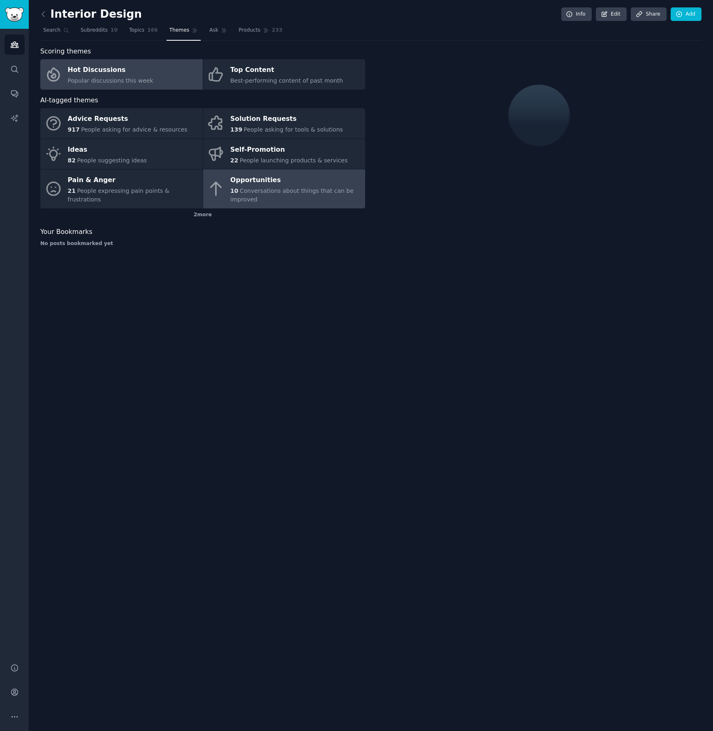
click at [248, 197] on span "Conversations about things that can be improved" at bounding box center [291, 194] width 123 height 15
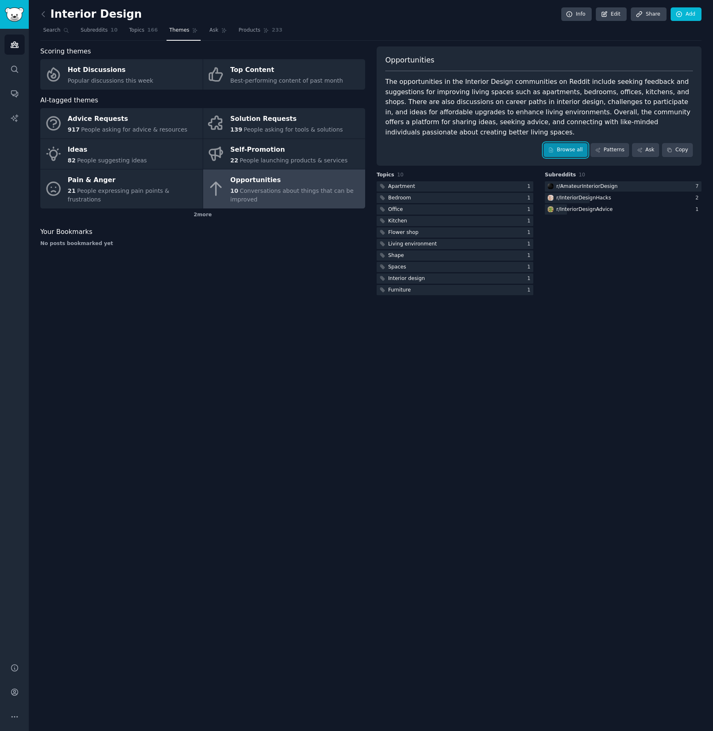
click at [557, 150] on link "Browse all" at bounding box center [565, 150] width 44 height 14
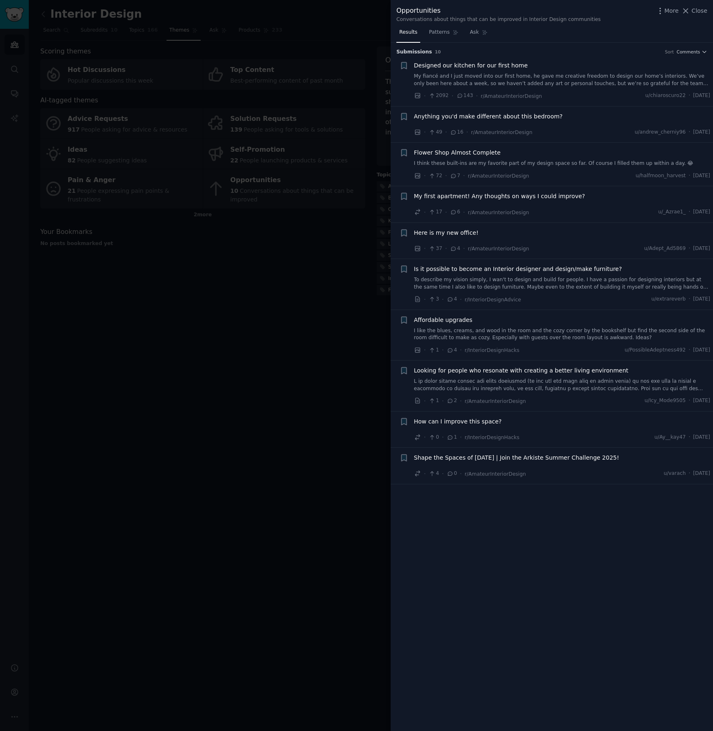
click at [293, 268] on div at bounding box center [356, 365] width 713 height 731
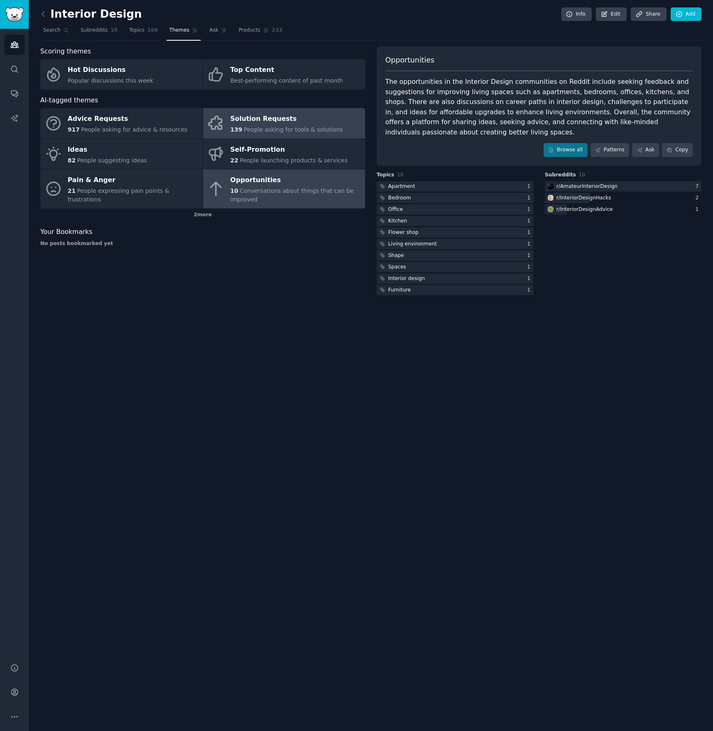
click at [301, 116] on div "Solution Requests" at bounding box center [286, 119] width 113 height 13
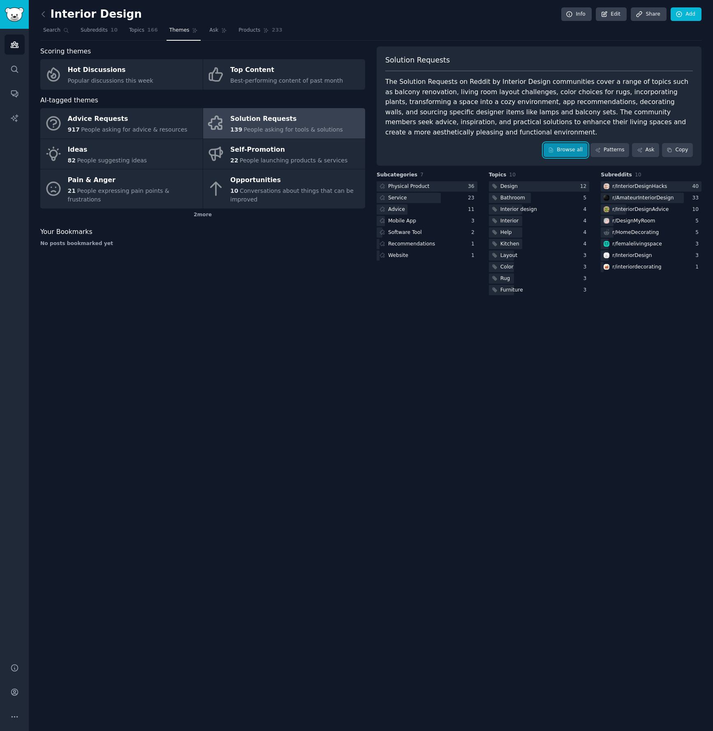
click at [566, 147] on link "Browse all" at bounding box center [565, 150] width 44 height 14
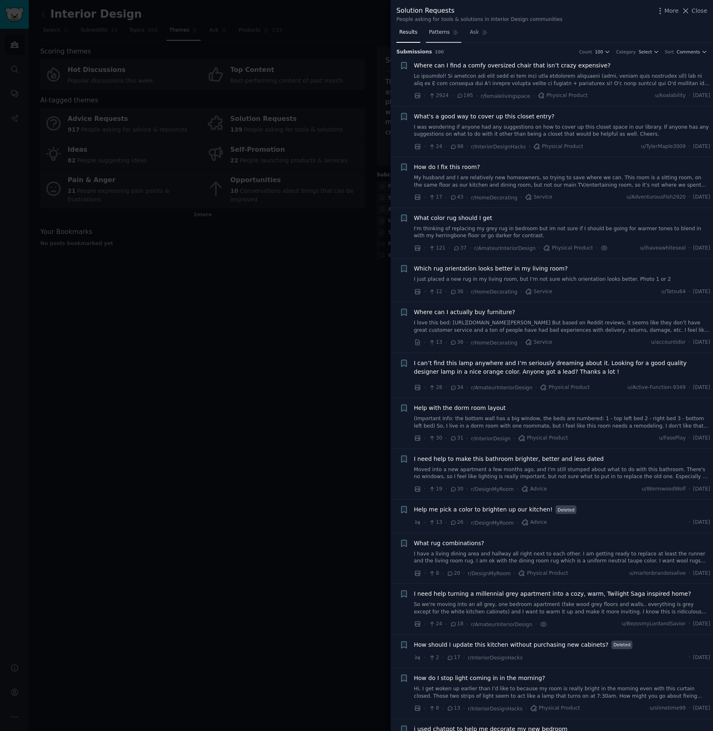
click at [436, 32] on span "Patterns" at bounding box center [439, 32] width 21 height 7
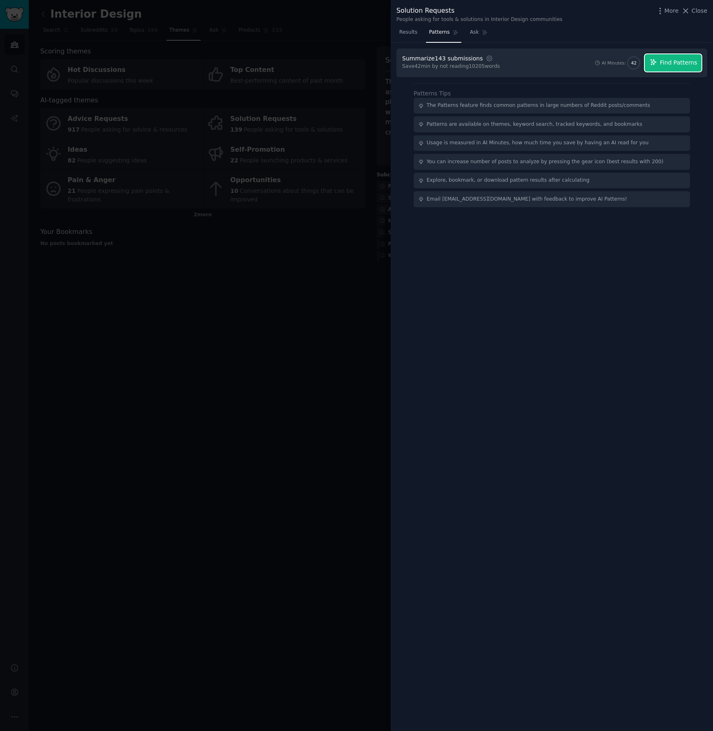
click at [666, 66] on span "Find Patterns" at bounding box center [678, 62] width 37 height 9
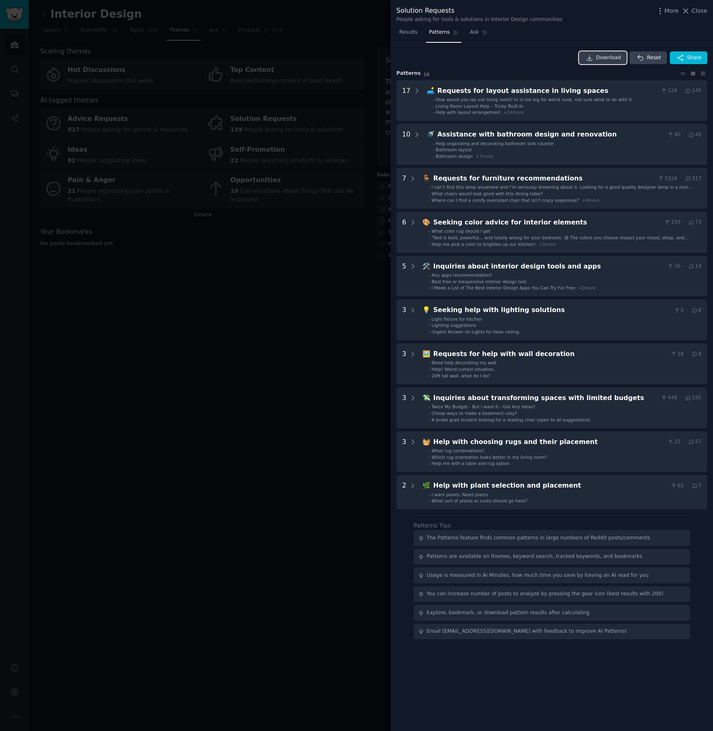
click at [606, 59] on span "Download" at bounding box center [608, 57] width 25 height 7
click at [257, 290] on div at bounding box center [356, 365] width 713 height 731
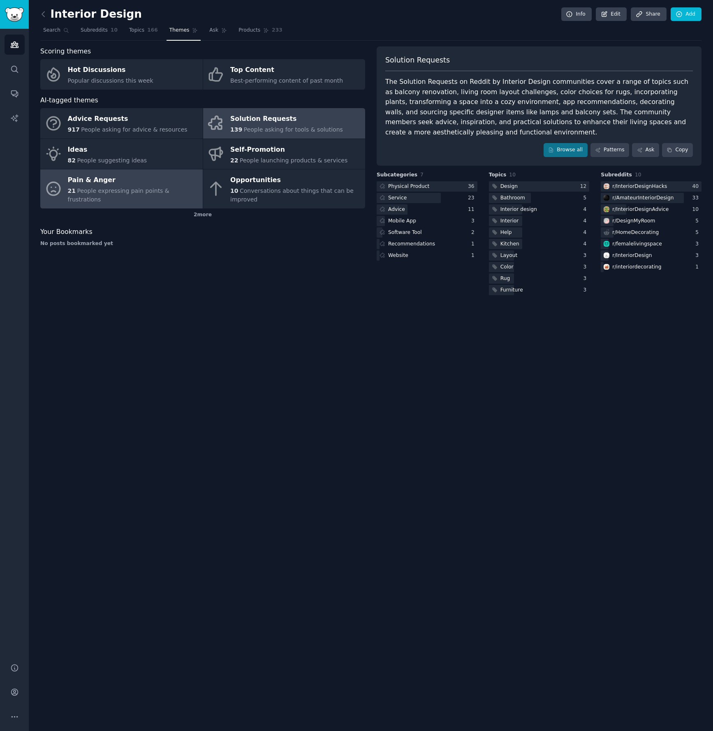
click at [126, 200] on link "Pain & Anger 21 People expressing pain points & frustrations" at bounding box center [121, 188] width 162 height 39
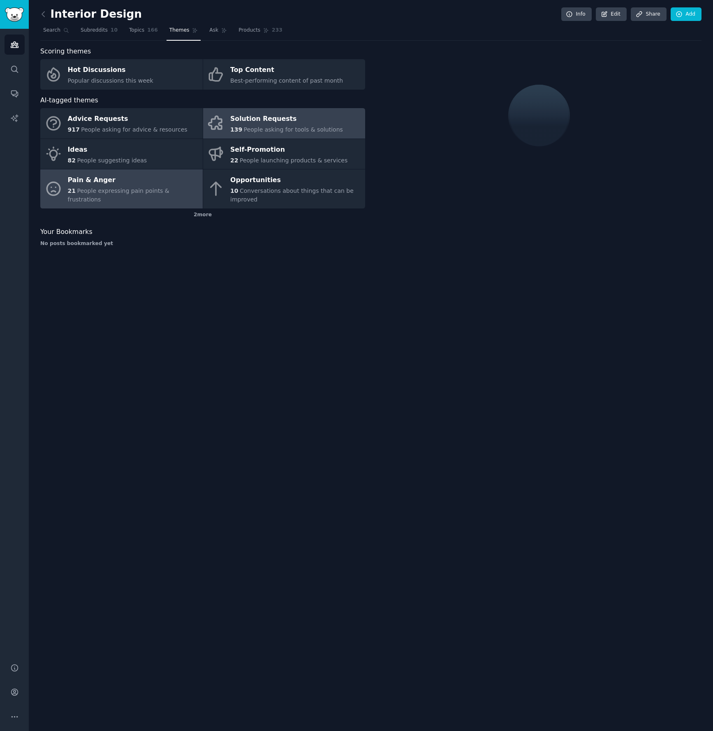
click at [249, 121] on div "Solution Requests" at bounding box center [286, 119] width 113 height 13
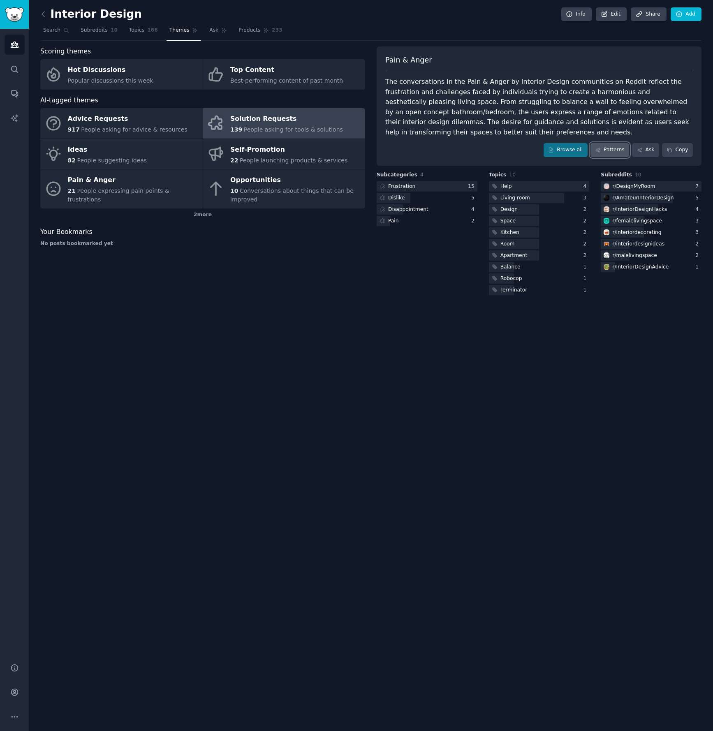
click at [612, 150] on link "Patterns" at bounding box center [609, 150] width 39 height 14
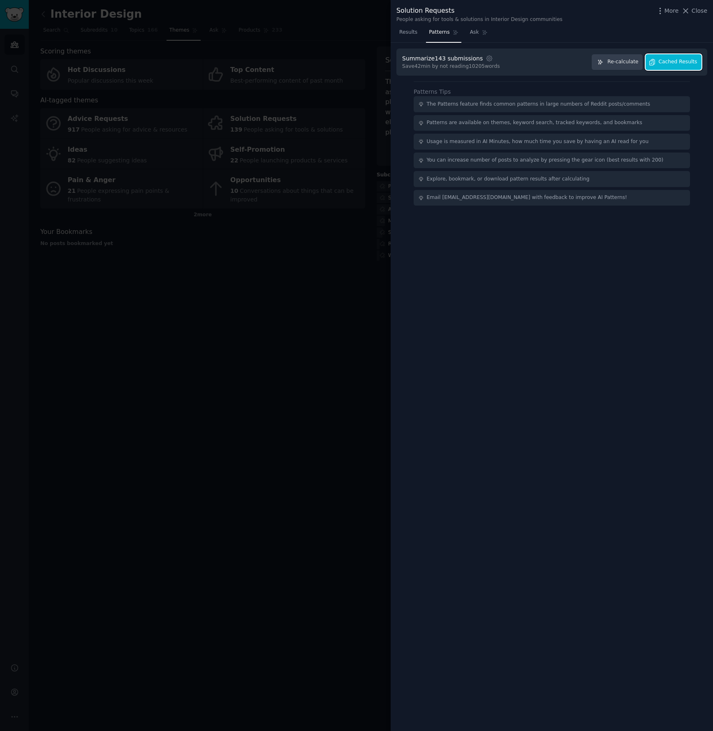
click at [682, 63] on span "Cached Results" at bounding box center [678, 61] width 39 height 7
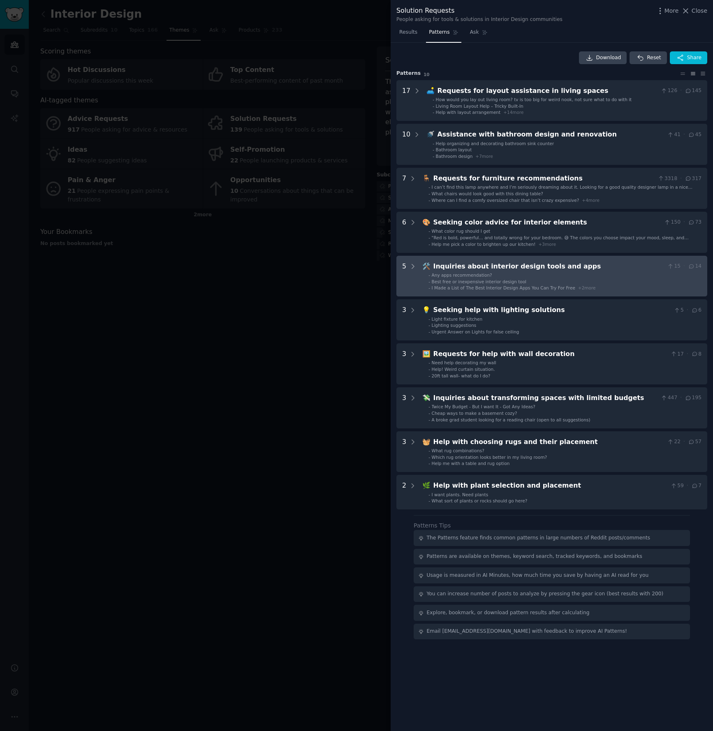
click at [484, 293] on apps "5 🛠️ Inquiries about interior design tools and apps 15 · 14 - Any apps recommen…" at bounding box center [551, 276] width 311 height 41
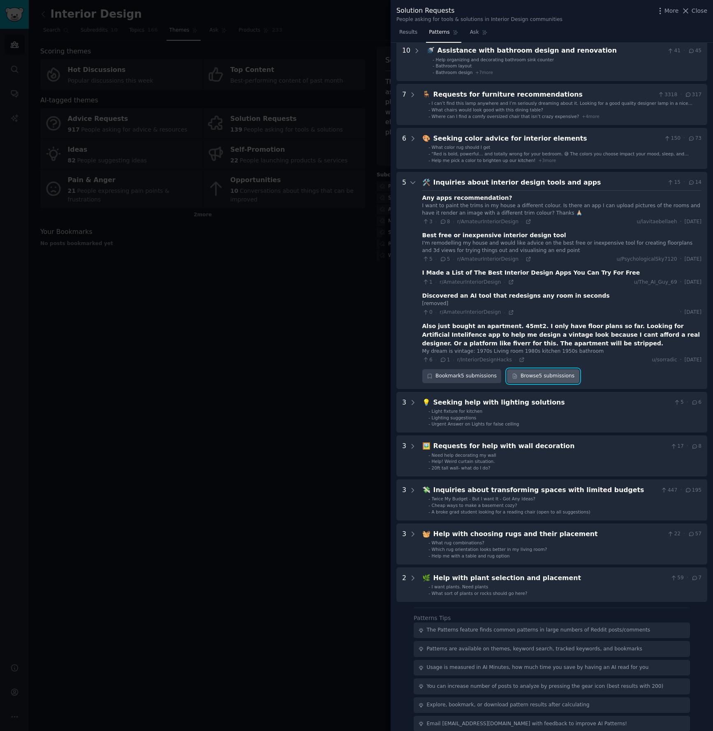
scroll to position [84, 0]
click at [535, 377] on link "Browse 5 submissions" at bounding box center [543, 376] width 72 height 14
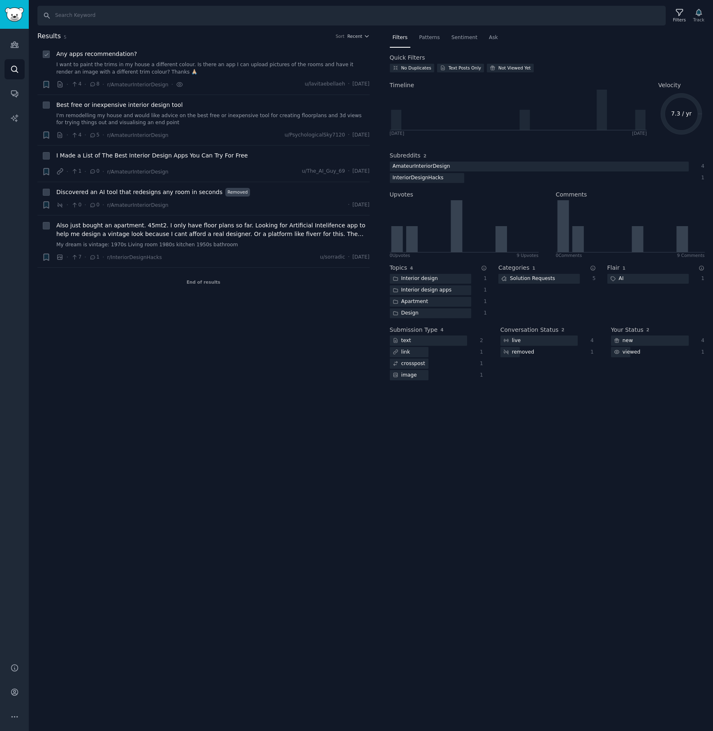
click at [293, 72] on link "I want to paint the trims in my house a different colour. Is there an app I can…" at bounding box center [212, 68] width 313 height 14
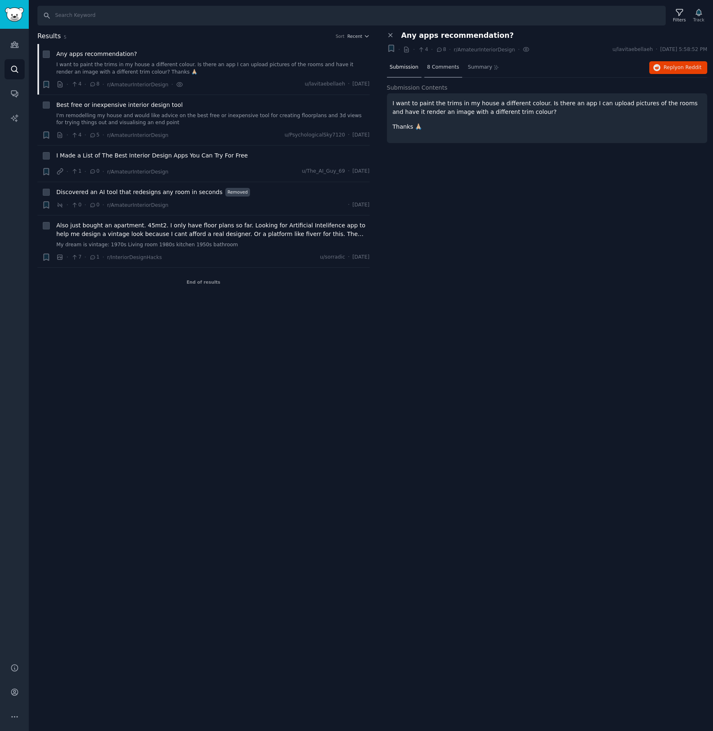
click at [438, 67] on span "8 Comments" at bounding box center [443, 67] width 32 height 7
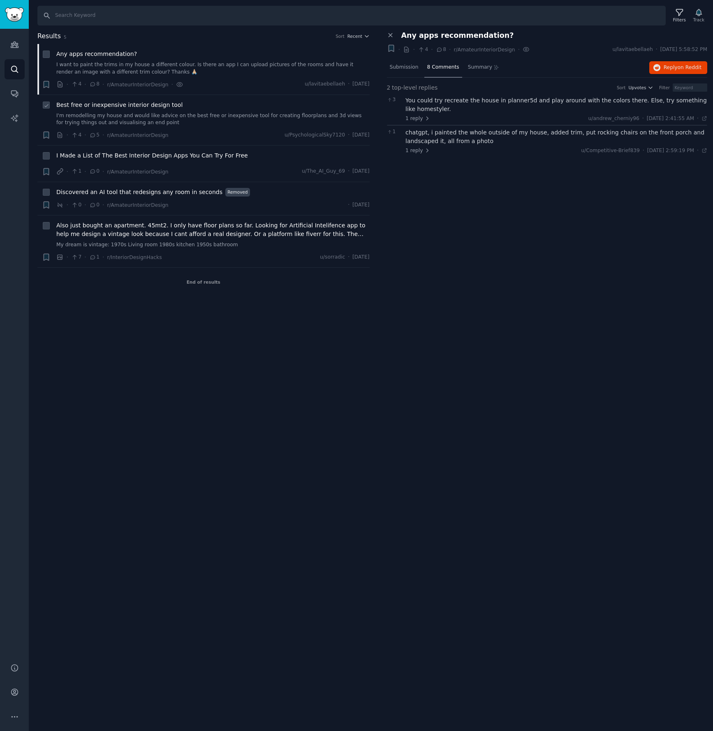
click at [182, 114] on link "I'm remodelling my house and would like advice on the best free or inexpensive …" at bounding box center [212, 119] width 313 height 14
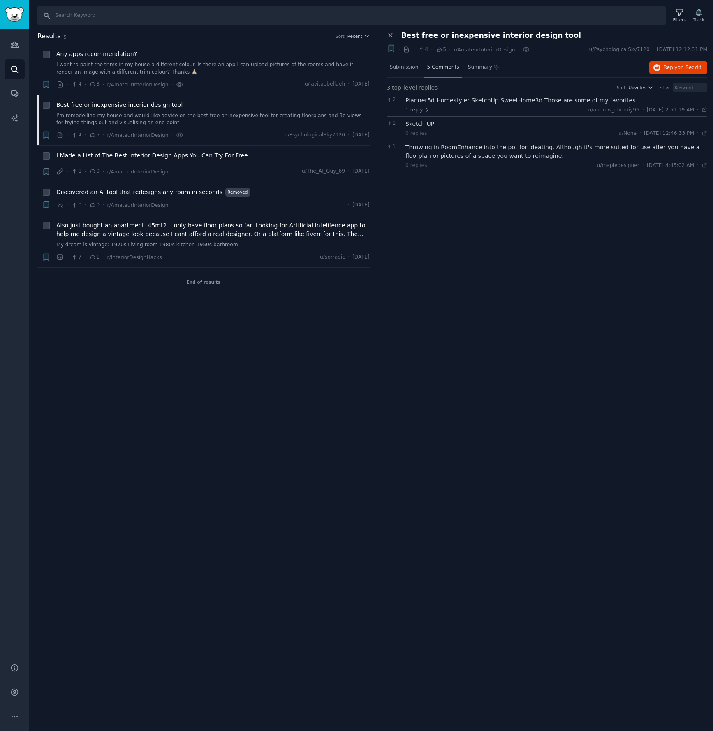
click at [448, 66] on span "5 Comments" at bounding box center [443, 67] width 32 height 7
drag, startPoint x: 257, startPoint y: 164, endPoint x: 330, endPoint y: 161, distance: 73.6
click at [257, 164] on div "I Made a List of The Best Interior Design Apps You Can Try For Free · 1 · 0 · r…" at bounding box center [212, 163] width 313 height 25
click at [247, 160] on div "I Made a List of The Best Interior Design Apps You Can Try For Free" at bounding box center [212, 157] width 313 height 12
click at [183, 154] on span "I Made a List of The Best Interior Design Apps You Can Try For Free" at bounding box center [152, 155] width 192 height 9
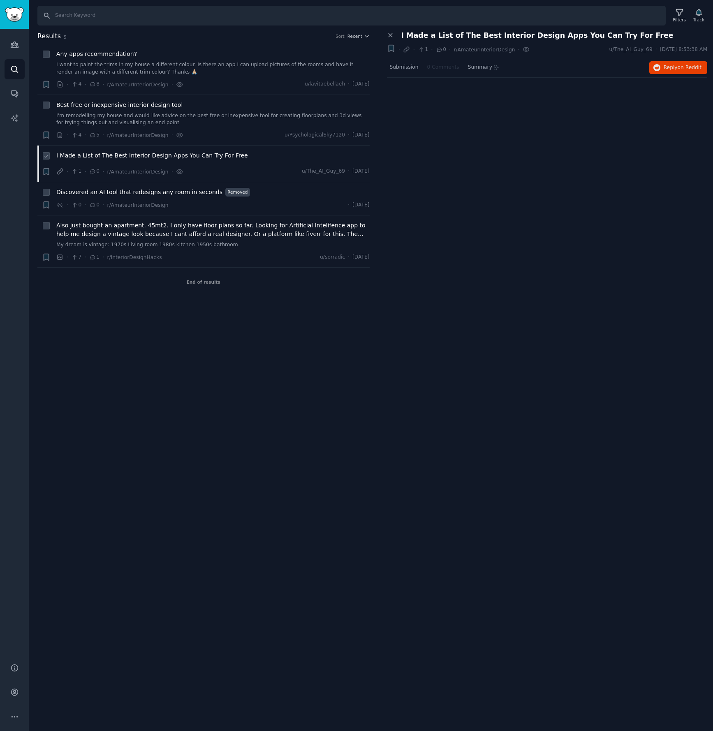
click at [84, 154] on span "I Made a List of The Best Interior Design Apps You Can Try For Free" at bounding box center [152, 155] width 192 height 9
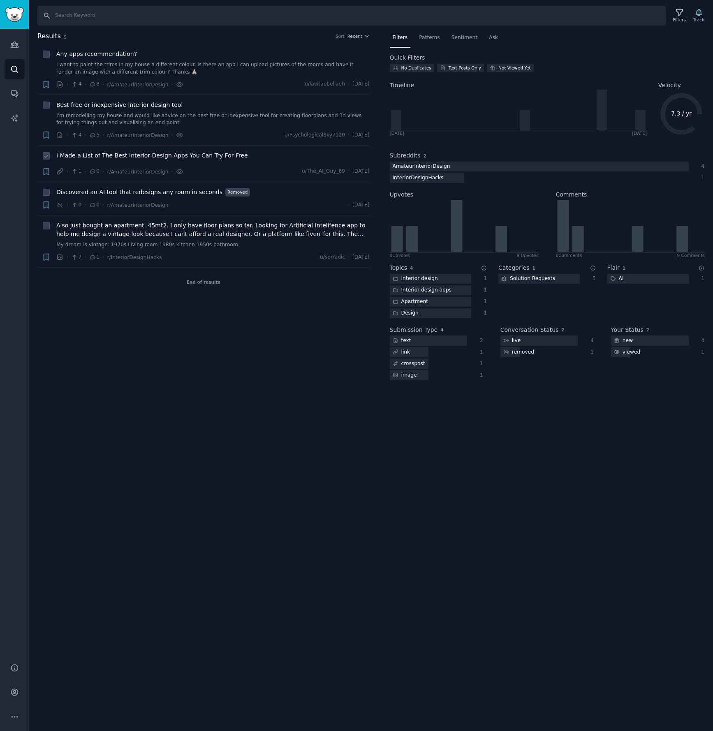
click at [127, 148] on li "+ I Made a List of The Best Interior Design Apps You Can Try For Free · 1 · 0 ·…" at bounding box center [203, 164] width 332 height 36
click at [121, 155] on span "I Made a List of The Best Interior Design Apps You Can Try For Free" at bounding box center [152, 155] width 192 height 9
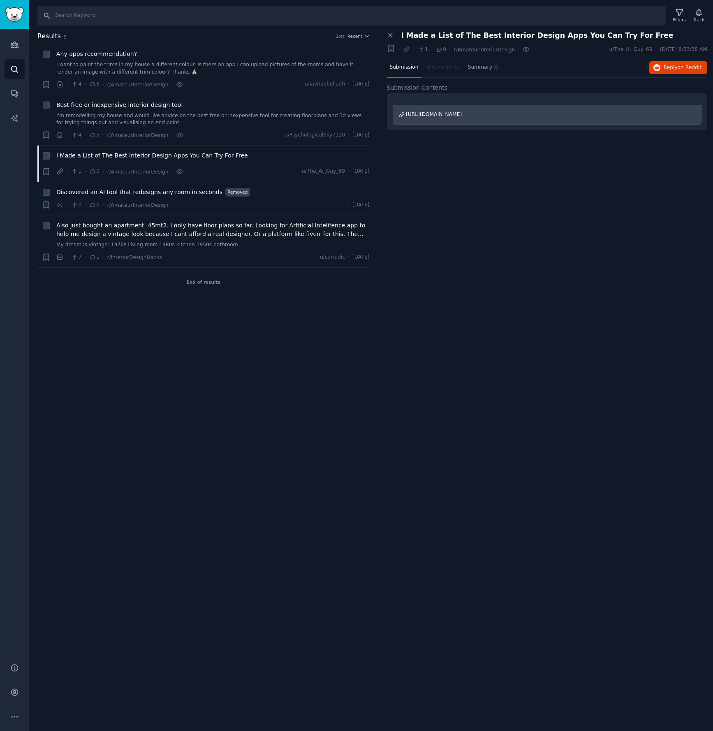
click at [462, 112] on span "[URL][DOMAIN_NAME]" at bounding box center [434, 114] width 56 height 6
click at [252, 194] on div "Discovered an AI tool that redesigns any room in seconds Removed" at bounding box center [212, 192] width 313 height 9
click at [169, 226] on span "Also just bought an apartment. 45mt2. I only have floor plans so far. Looking f…" at bounding box center [212, 229] width 313 height 17
